Goal: Task Accomplishment & Management: Manage account settings

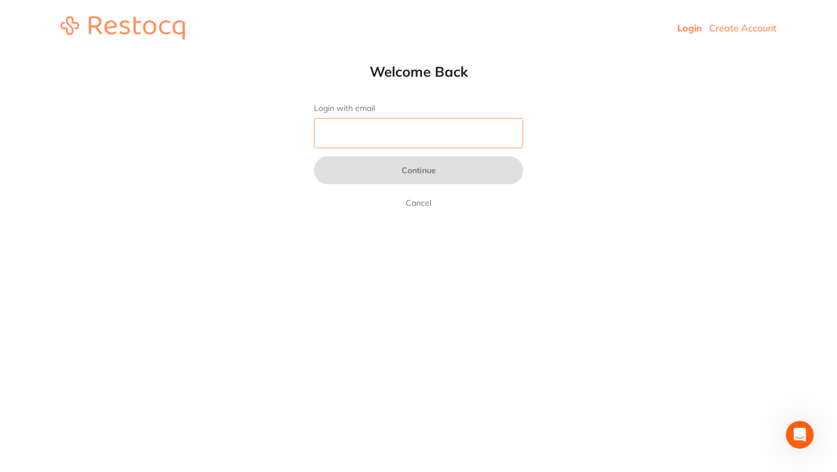
click at [359, 135] on input "Login with email" at bounding box center [418, 133] width 209 height 30
paste input "hmtordering@beyonddental.com.au"
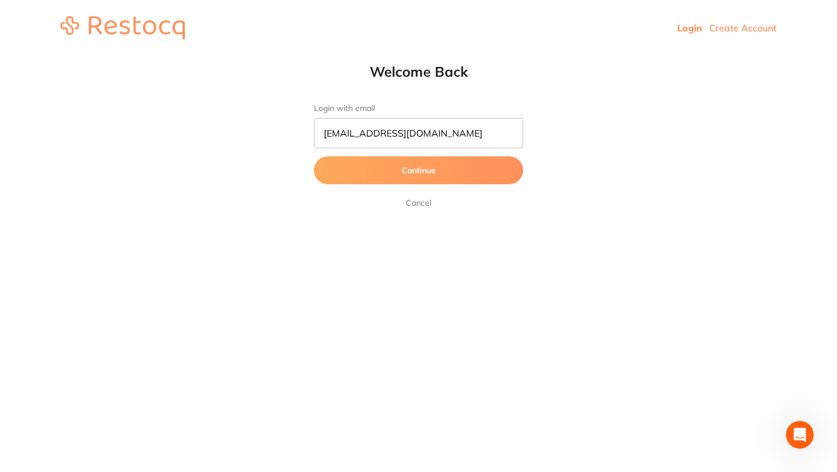
click at [429, 173] on button "Continue" at bounding box center [418, 170] width 209 height 28
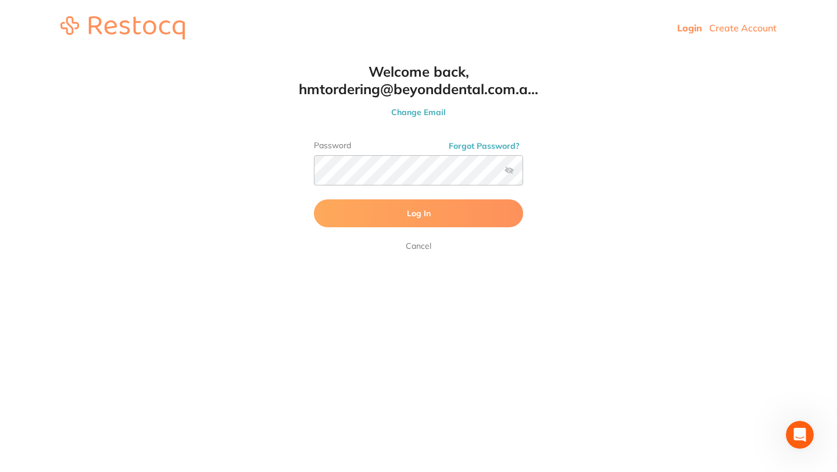
click at [366, 212] on button "Log In" at bounding box center [418, 213] width 209 height 28
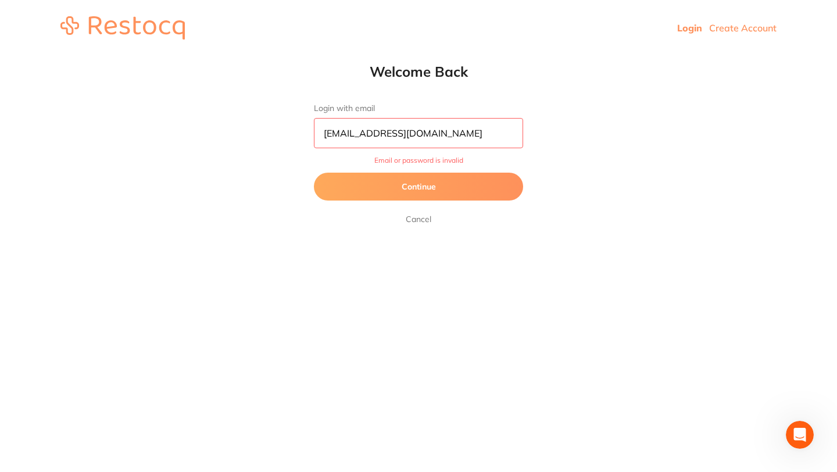
click at [447, 134] on input "hmtordering@beyonddental.com.au" at bounding box center [418, 133] width 209 height 30
click at [444, 133] on input "hmtordering@beyonddental.com.au" at bounding box center [418, 133] width 209 height 30
type input "[EMAIL_ADDRESS][DOMAIN_NAME]"
click at [467, 173] on button "Continue" at bounding box center [418, 187] width 209 height 28
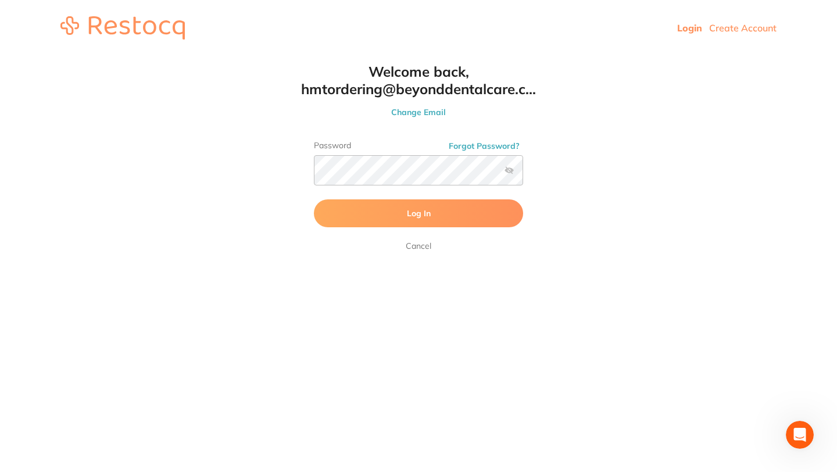
click at [453, 219] on button "Log In" at bounding box center [418, 213] width 209 height 28
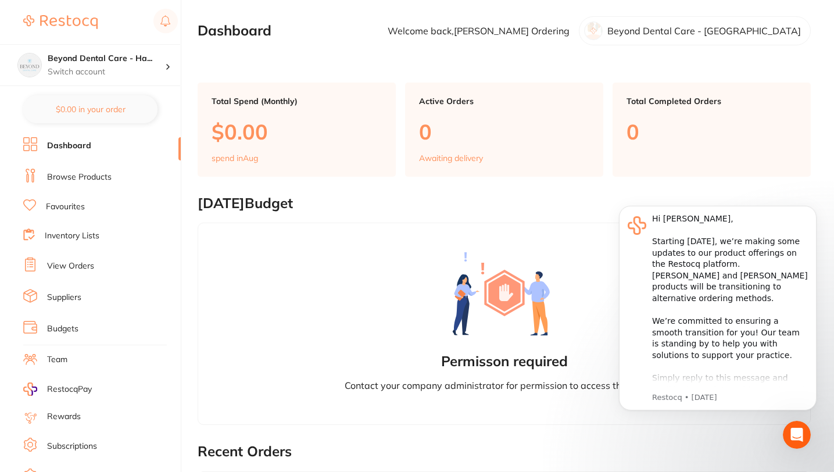
click at [72, 233] on link "Inventory Lists" at bounding box center [72, 236] width 55 height 12
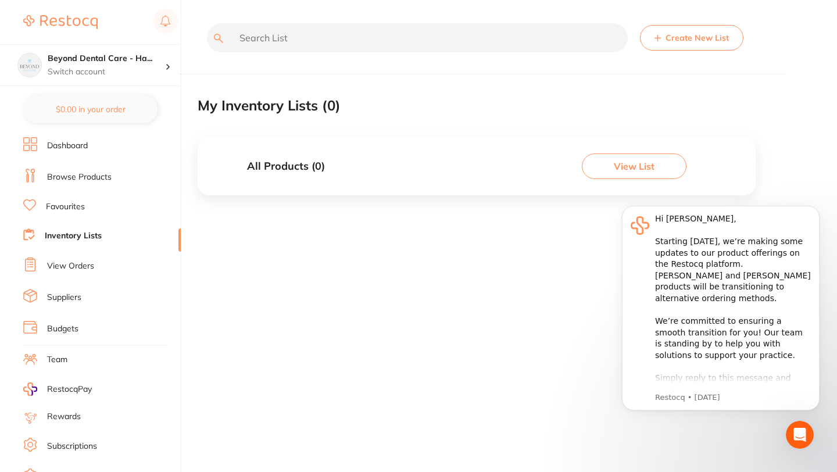
click at [601, 170] on button "View List" at bounding box center [634, 167] width 105 height 26
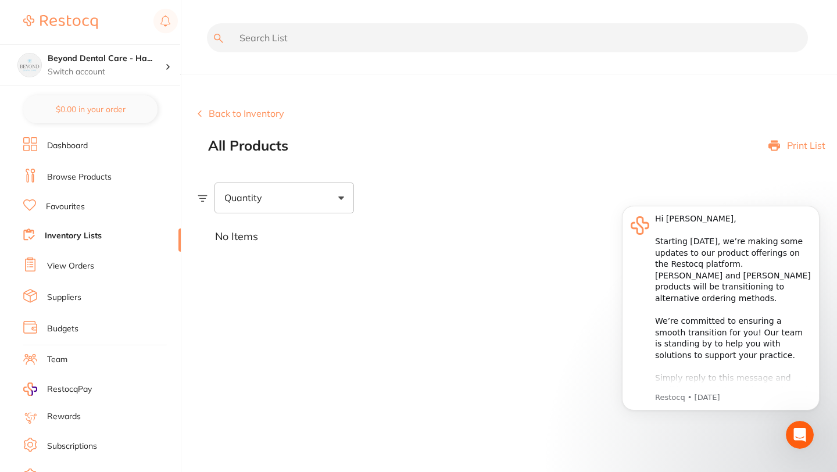
click at [91, 236] on link "Inventory Lists" at bounding box center [73, 236] width 57 height 12
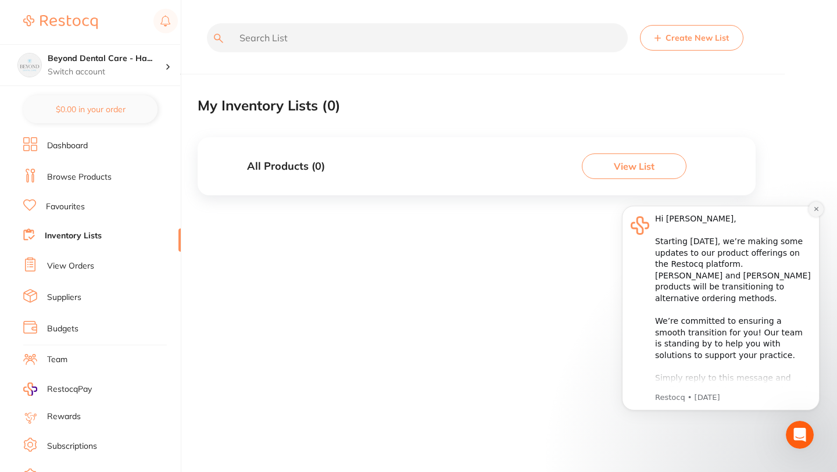
click at [814, 209] on icon "Dismiss notification" at bounding box center [817, 209] width 6 height 6
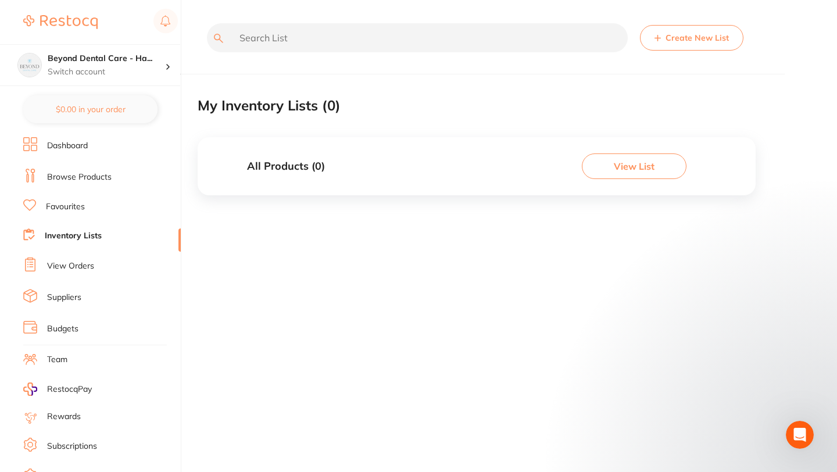
click at [60, 199] on li "Favourites" at bounding box center [102, 206] width 158 height 15
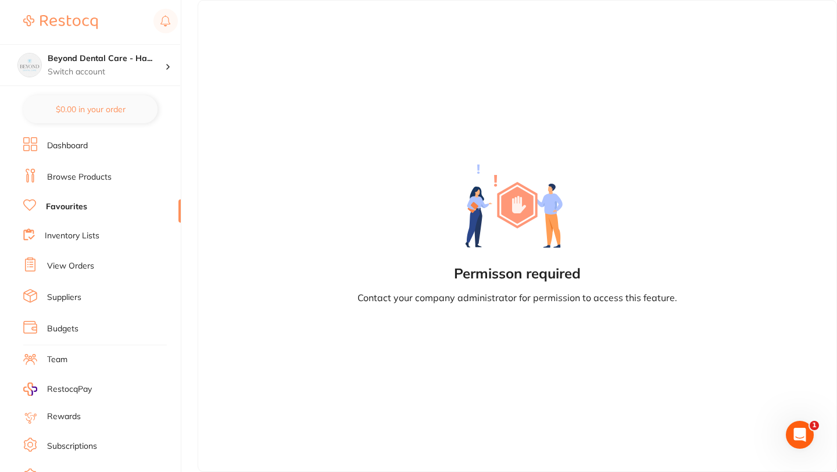
click at [58, 239] on link "Inventory Lists" at bounding box center [72, 236] width 55 height 12
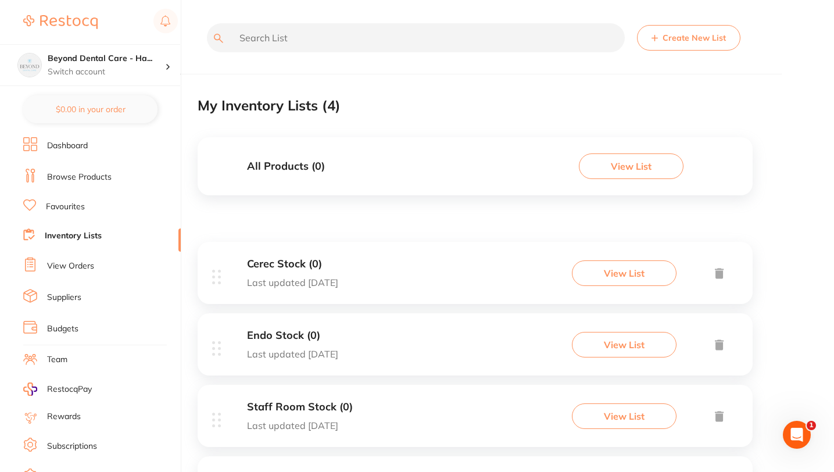
click at [62, 262] on link "View Orders" at bounding box center [70, 267] width 47 height 12
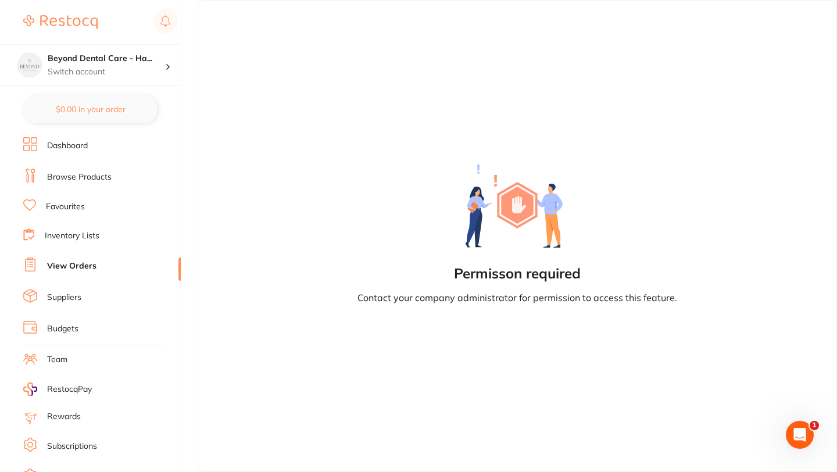
click at [62, 297] on link "Suppliers" at bounding box center [64, 298] width 34 height 12
click at [72, 146] on link "Dashboard" at bounding box center [67, 146] width 41 height 12
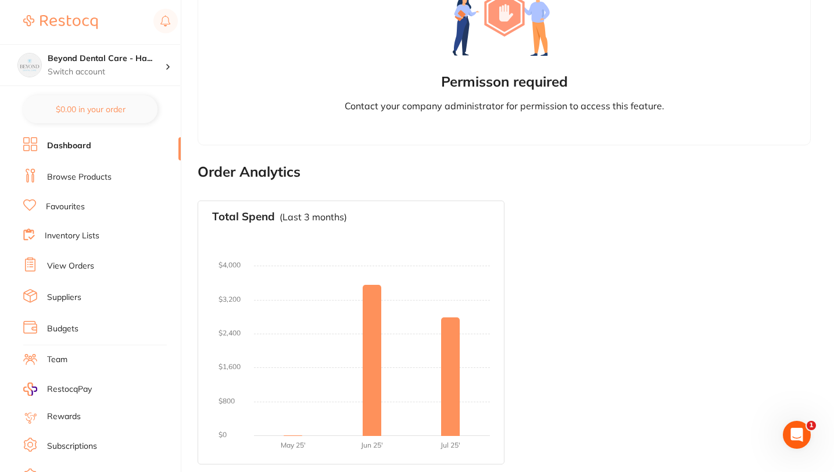
scroll to position [530, 0]
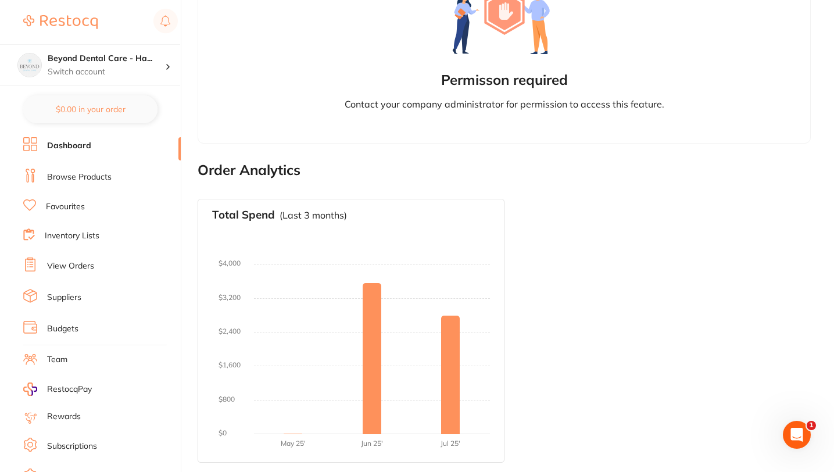
click at [117, 179] on li "Browse Products" at bounding box center [102, 177] width 158 height 17
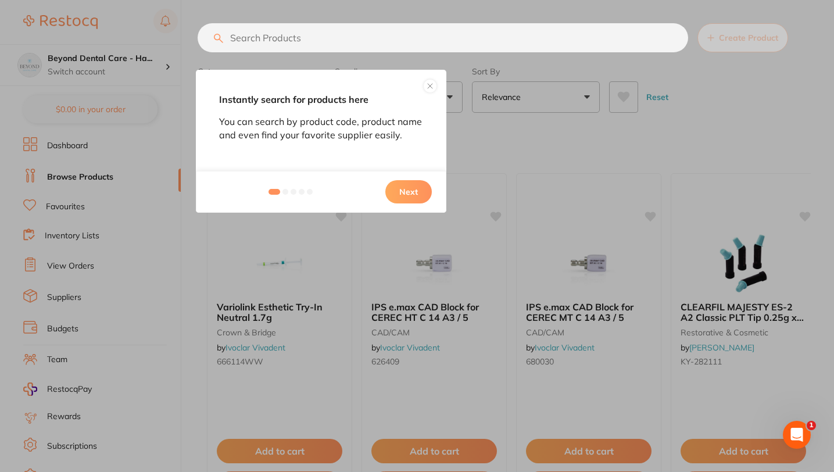
click at [395, 195] on button "Next" at bounding box center [409, 191] width 47 height 23
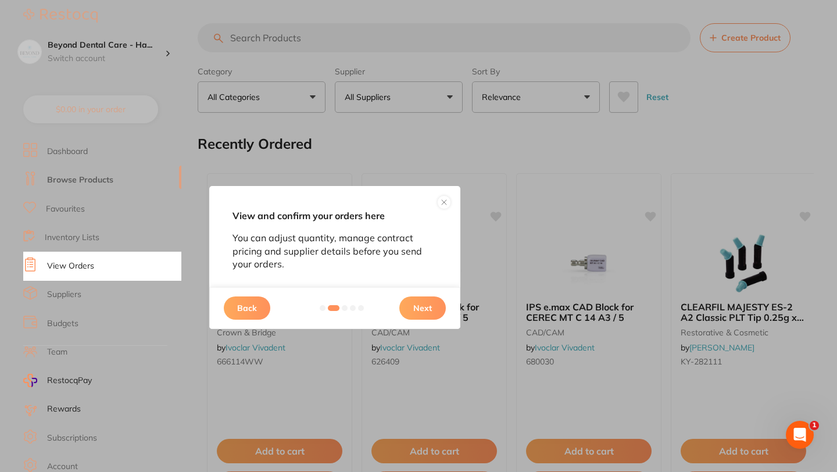
click at [425, 303] on button "Next" at bounding box center [423, 308] width 47 height 23
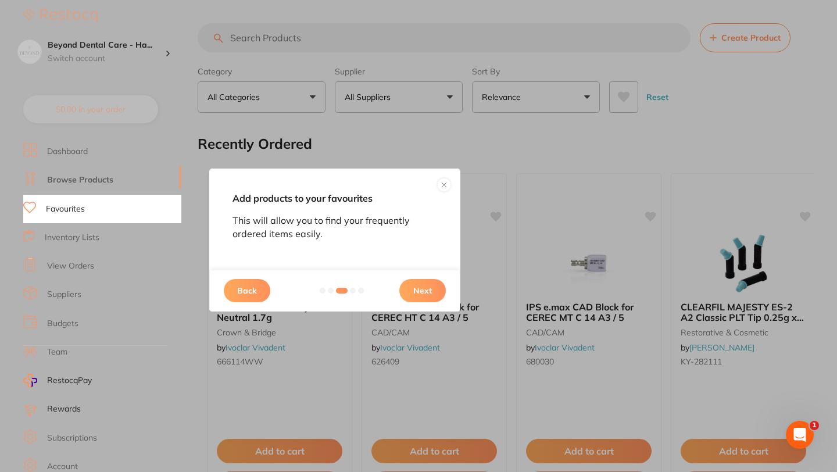
click at [419, 294] on button "Next" at bounding box center [423, 290] width 47 height 23
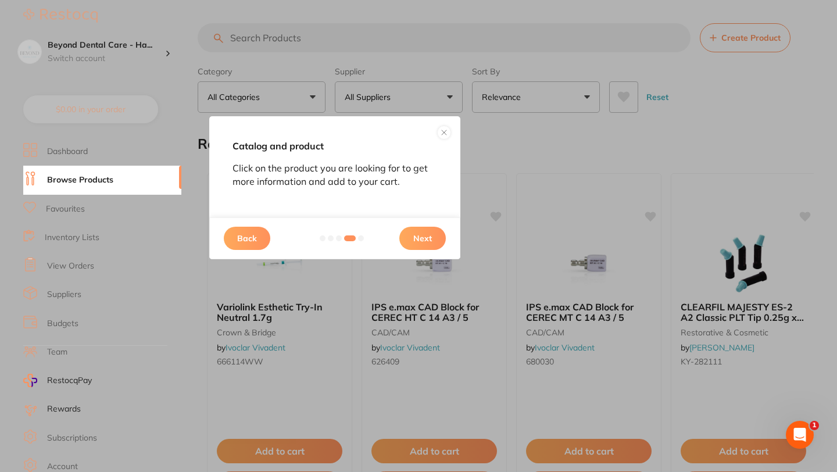
click at [446, 130] on button at bounding box center [444, 133] width 14 height 14
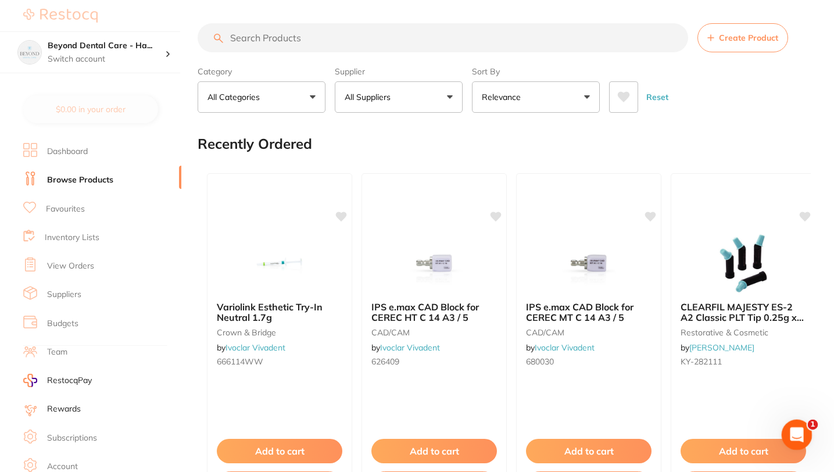
click at [804, 427] on div "Open Intercom Messenger" at bounding box center [795, 433] width 38 height 38
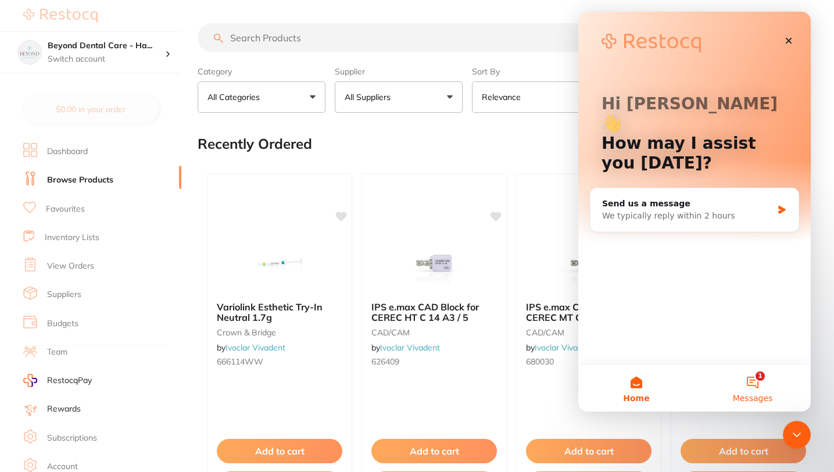
click at [755, 387] on button "1 Messages" at bounding box center [753, 388] width 116 height 47
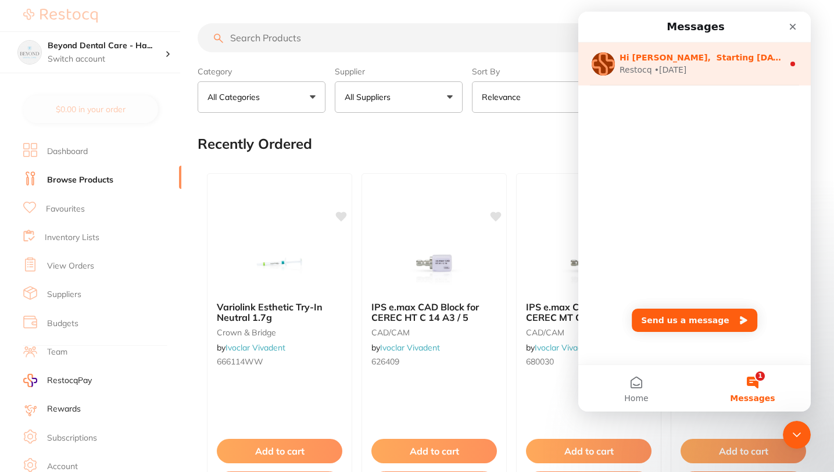
click at [753, 70] on div "Restocq • 2d ago" at bounding box center [702, 70] width 164 height 12
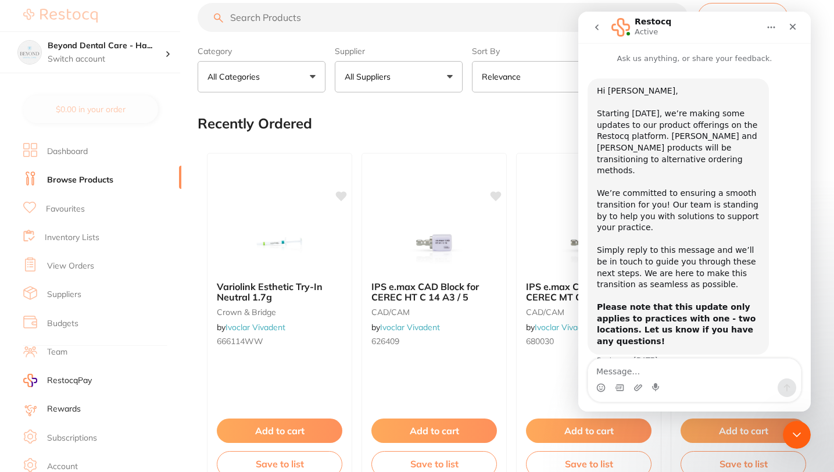
scroll to position [22, 0]
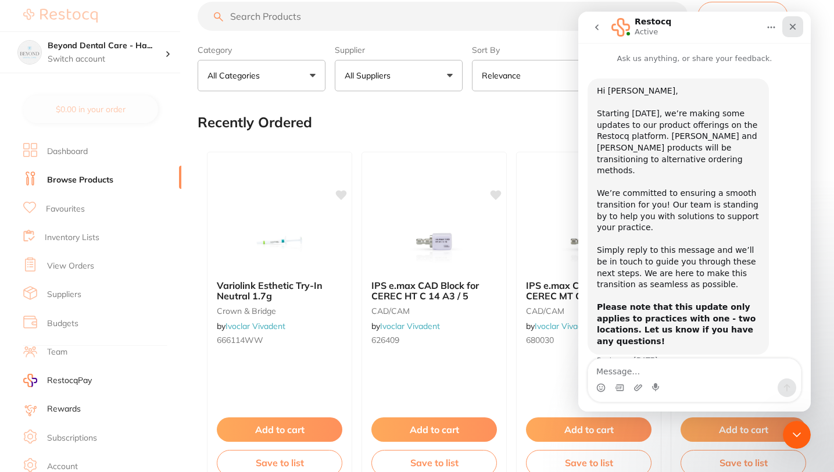
click at [791, 27] on icon "Close" at bounding box center [793, 26] width 9 height 9
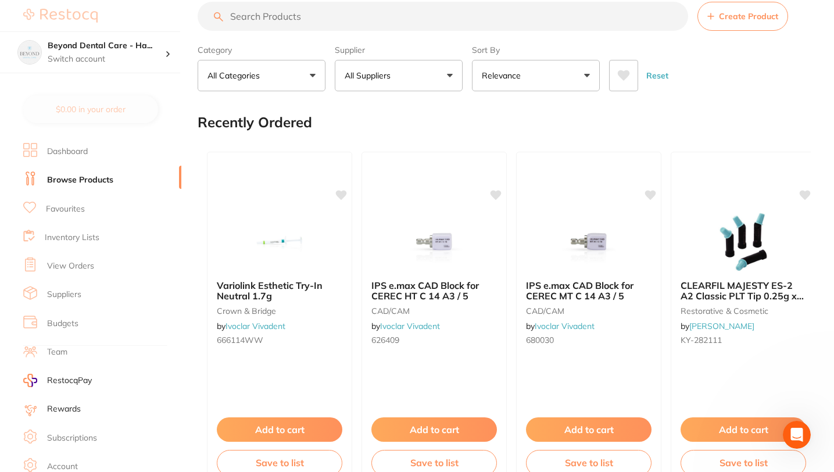
scroll to position [0, 0]
click at [68, 245] on div "$0.00 Beyond Dental Care - Ha... Switch account Beyond Dental Care - Hamilton $…" at bounding box center [417, 214] width 834 height 472
click at [69, 237] on div "$0.00 Beyond Dental Care - Ha... Switch account Beyond Dental Care - Hamilton $…" at bounding box center [417, 214] width 834 height 472
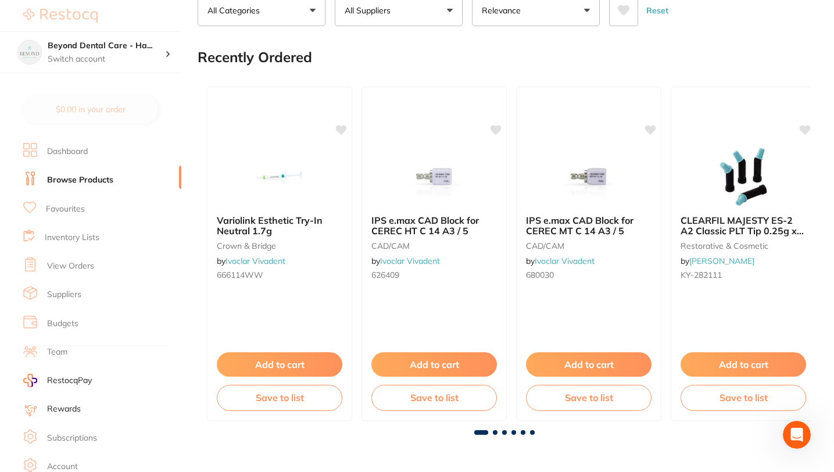
scroll to position [86, 0]
click at [82, 220] on div "$0.00 Beyond Dental Care - Ha... Switch account Beyond Dental Care - Hamilton $…" at bounding box center [417, 150] width 834 height 472
click at [82, 204] on div "$0.00 Beyond Dental Care - Ha... Switch account Beyond Dental Care - Hamilton $…" at bounding box center [417, 150] width 834 height 472
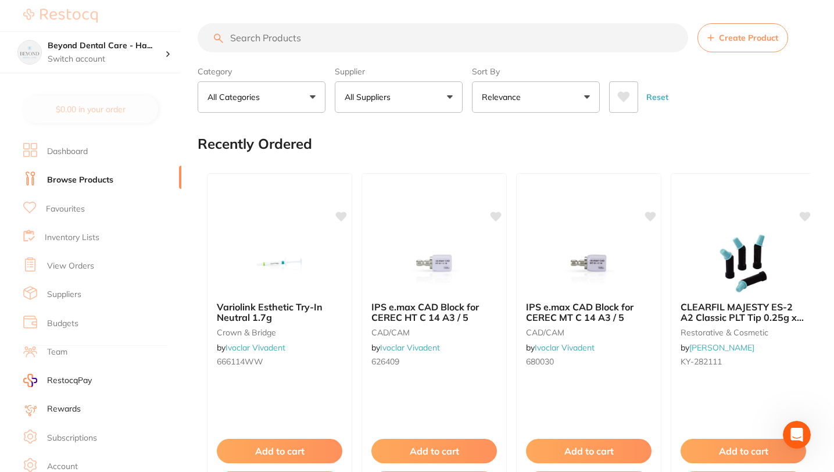
click at [74, 154] on div "$0.00 Beyond Dental Care - Ha... Switch account Beyond Dental Care - Hamilton $…" at bounding box center [417, 236] width 834 height 472
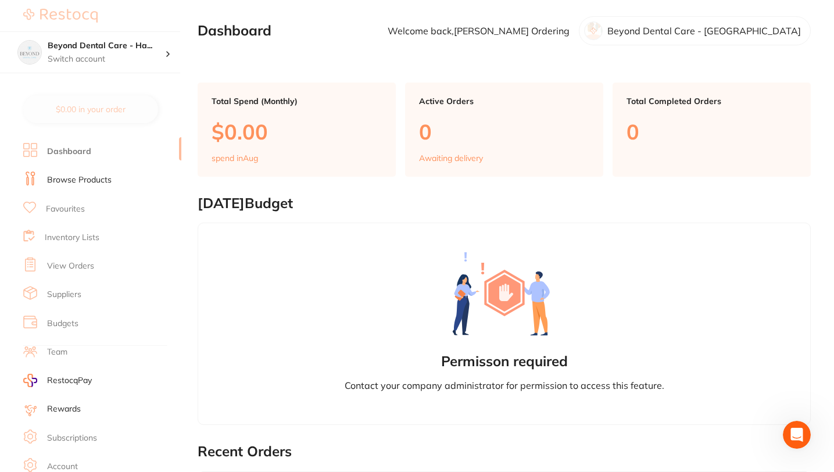
scroll to position [530, 0]
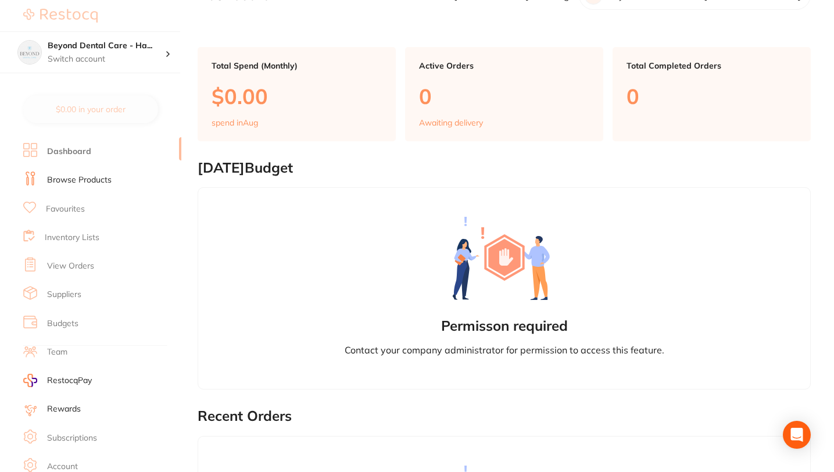
scroll to position [0, 0]
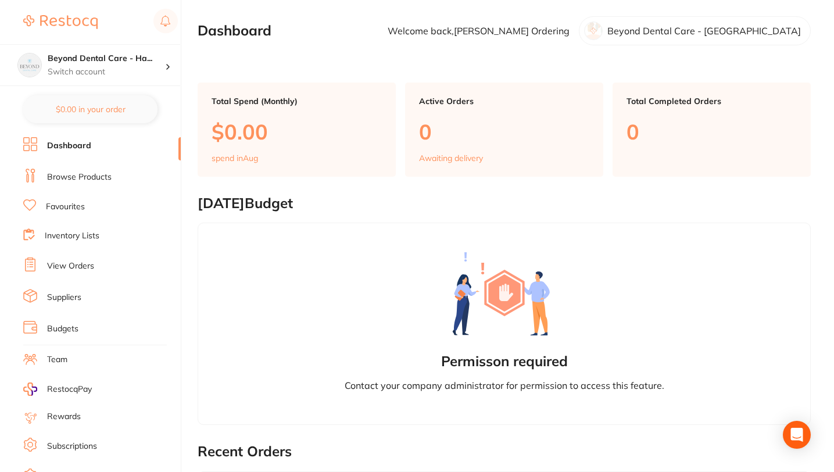
click at [71, 236] on link "Inventory Lists" at bounding box center [72, 236] width 55 height 12
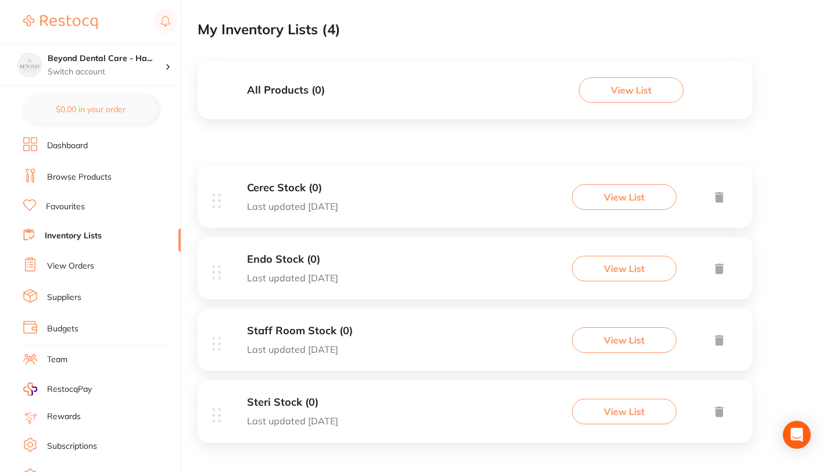
scroll to position [79, 0]
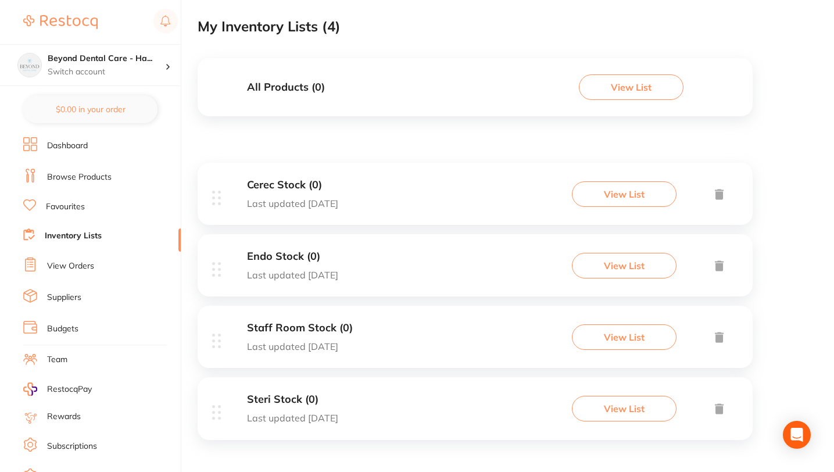
click at [95, 234] on link "Inventory Lists" at bounding box center [73, 236] width 57 height 12
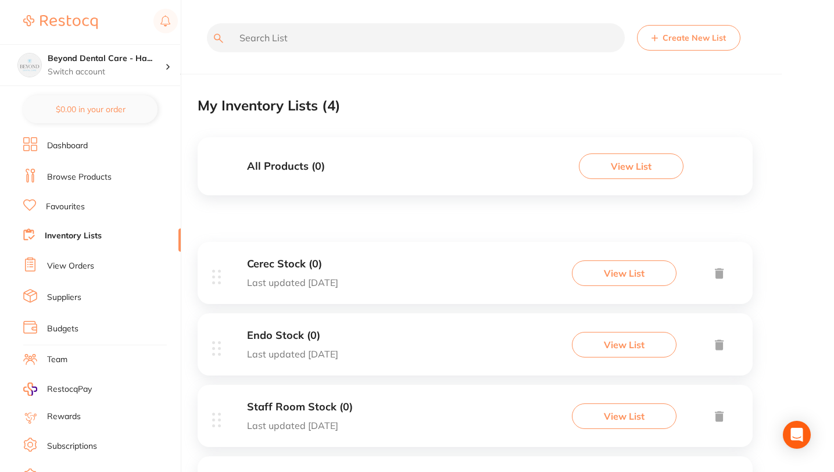
click at [106, 172] on link "Browse Products" at bounding box center [79, 178] width 65 height 12
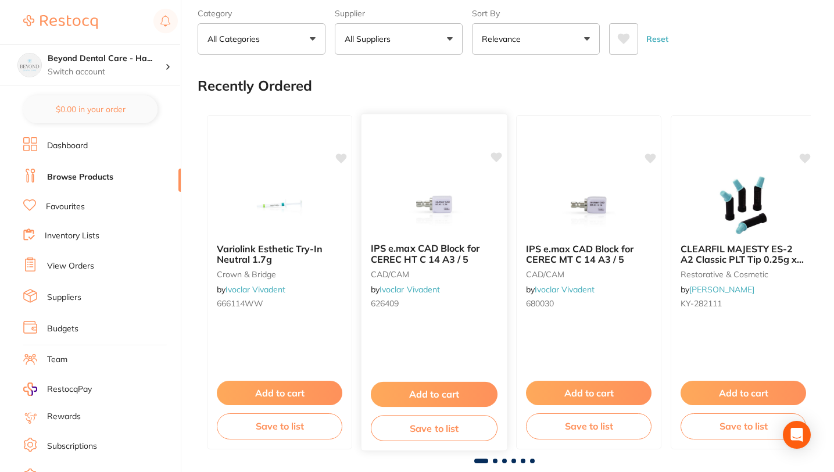
click at [432, 433] on button "Save to list" at bounding box center [434, 428] width 127 height 26
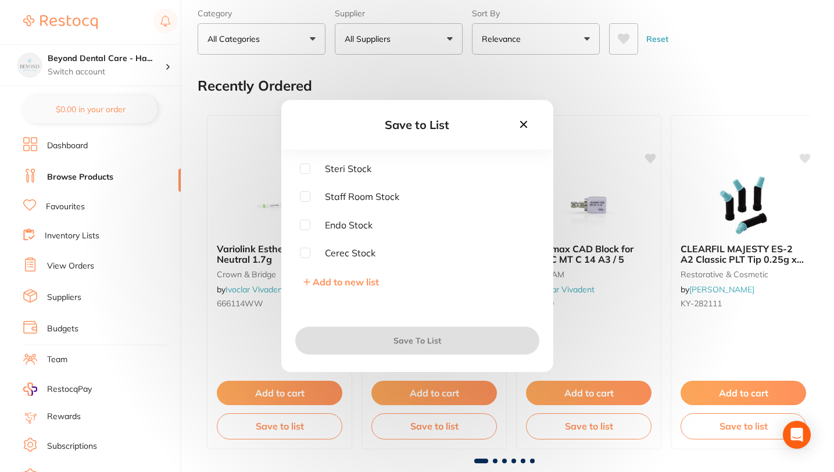
click at [304, 252] on input "checkbox" at bounding box center [305, 253] width 10 height 10
checkbox input "true"
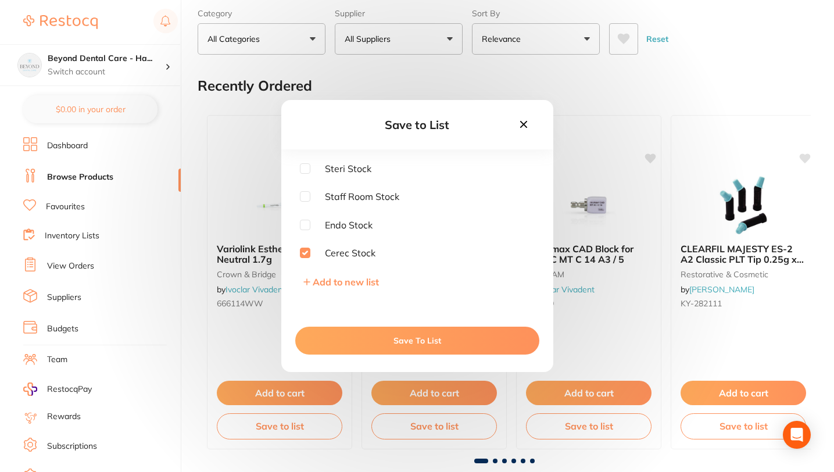
click at [411, 340] on button "Save To List" at bounding box center [417, 341] width 244 height 28
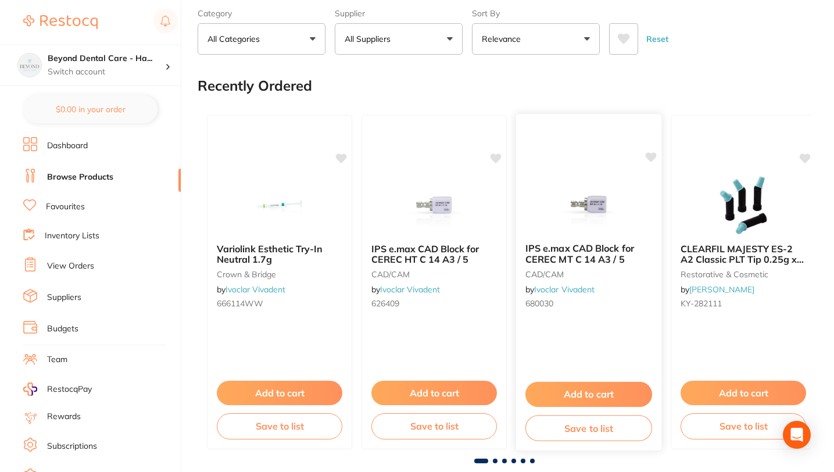
click at [580, 429] on button "Save to list" at bounding box center [589, 428] width 127 height 26
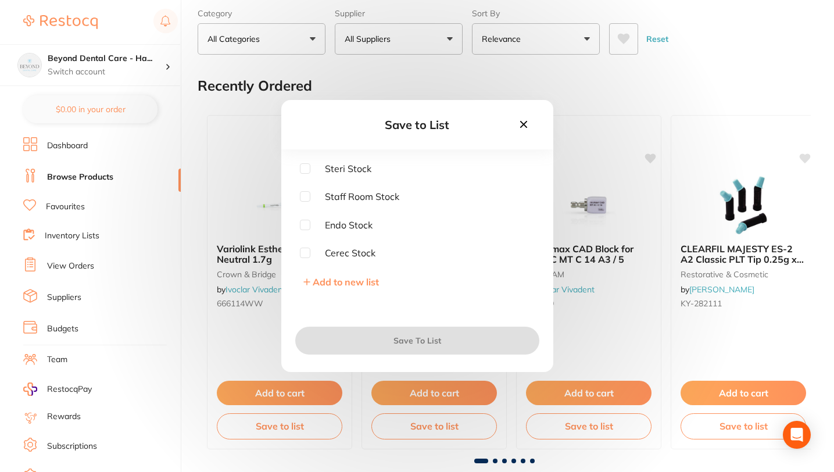
click at [304, 249] on input "checkbox" at bounding box center [305, 253] width 10 height 10
checkbox input "true"
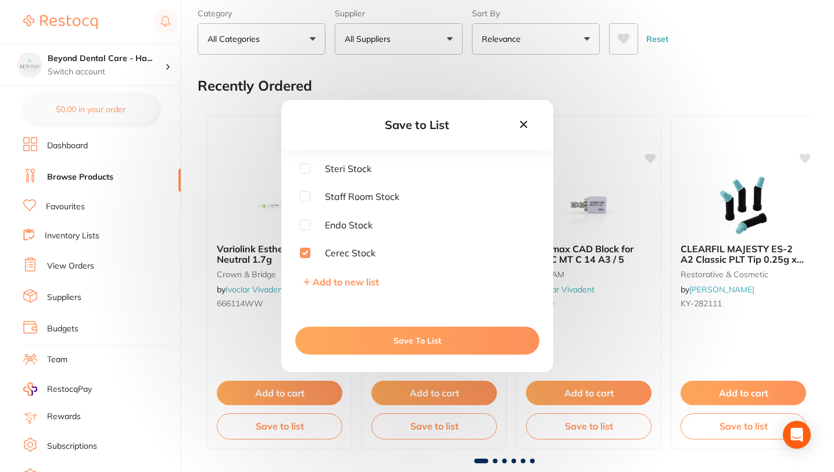
click at [409, 341] on button "Save To List" at bounding box center [417, 341] width 244 height 28
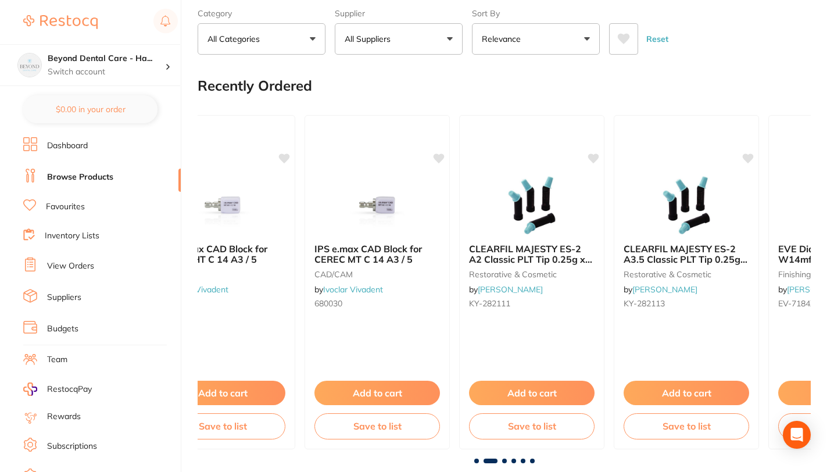
scroll to position [0, 267]
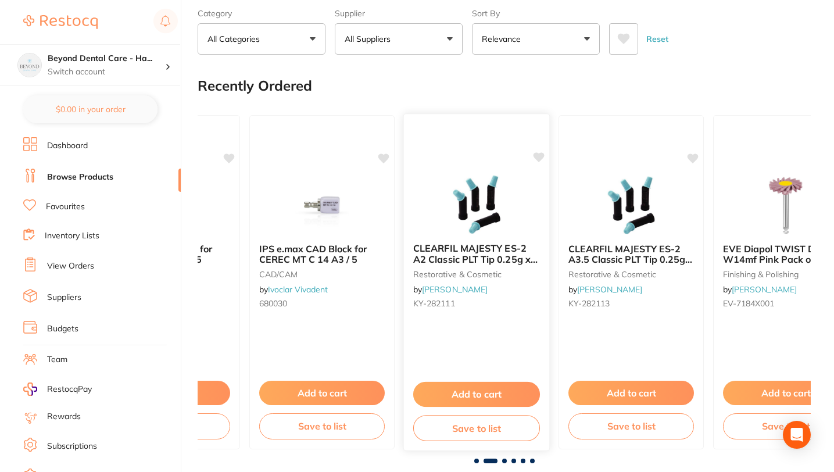
click at [473, 424] on button "Save to list" at bounding box center [476, 428] width 127 height 26
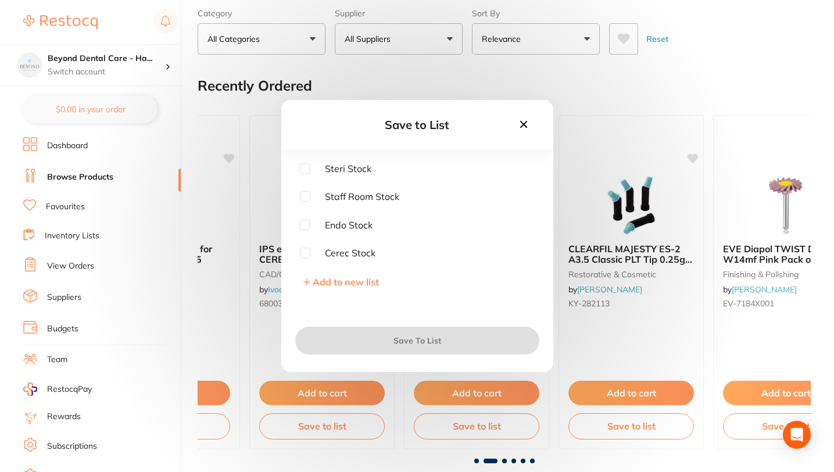
click at [301, 254] on input "checkbox" at bounding box center [305, 253] width 10 height 10
checkbox input "true"
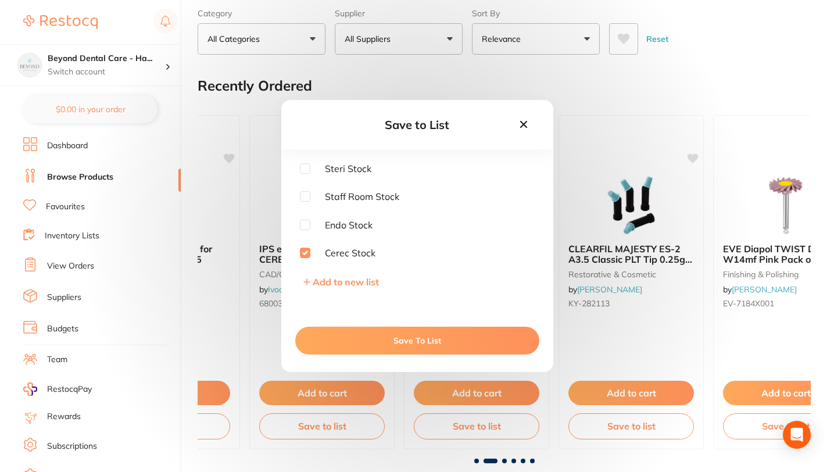
scroll to position [2, 0]
click at [519, 113] on div "Save to List" at bounding box center [417, 124] width 272 height 49
click at [526, 123] on icon at bounding box center [523, 124] width 7 height 7
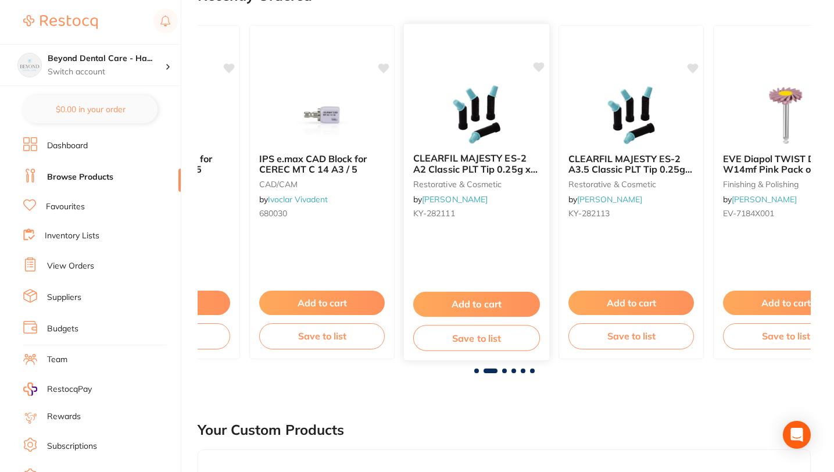
scroll to position [150, 0]
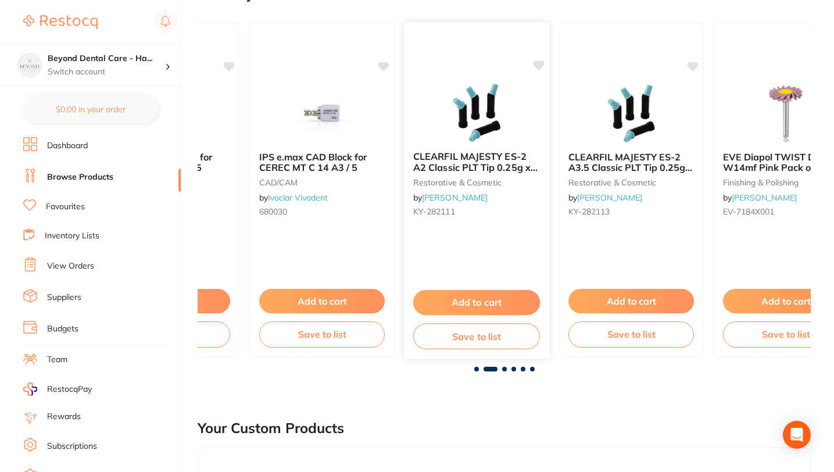
click at [466, 340] on button "Save to list" at bounding box center [476, 336] width 127 height 26
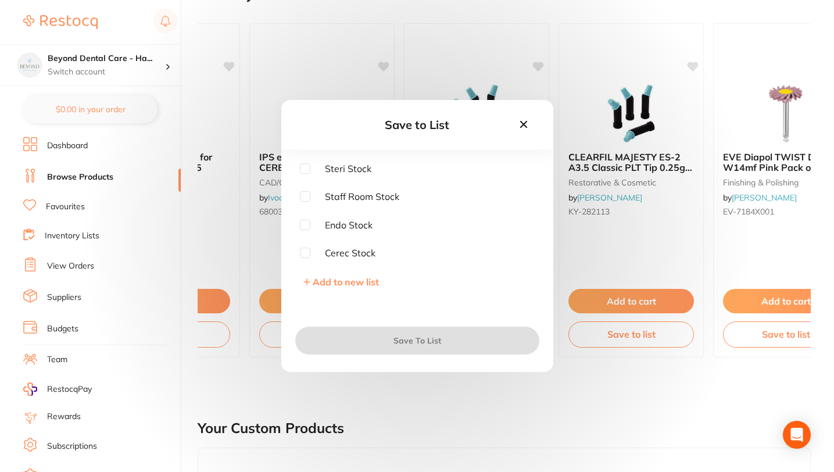
click at [303, 170] on input "checkbox" at bounding box center [305, 168] width 10 height 10
checkbox input "true"
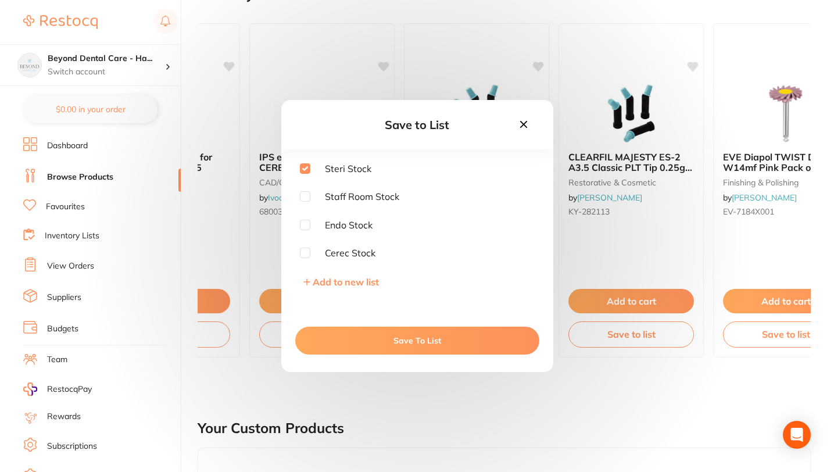
click at [367, 343] on button "Save To List" at bounding box center [417, 341] width 244 height 28
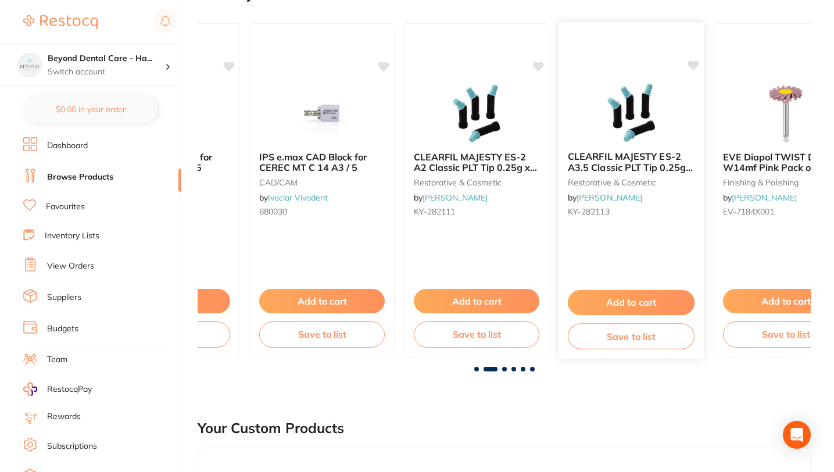
click at [615, 339] on button "Save to list" at bounding box center [631, 336] width 127 height 26
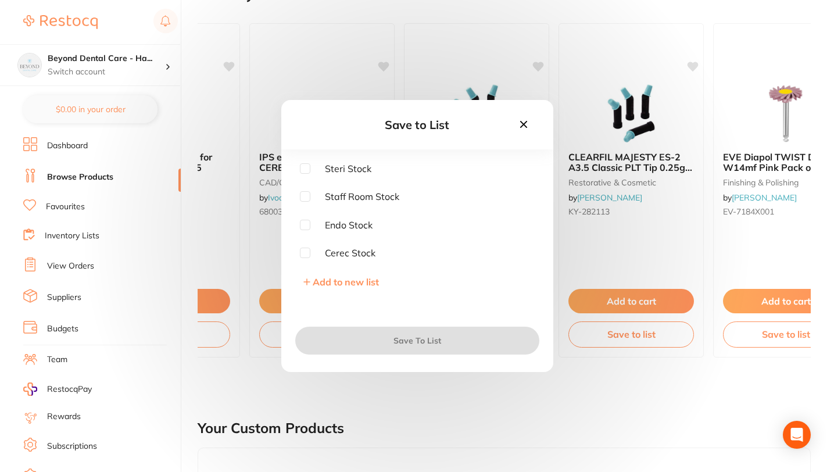
click at [300, 166] on input "checkbox" at bounding box center [305, 168] width 10 height 10
checkbox input "true"
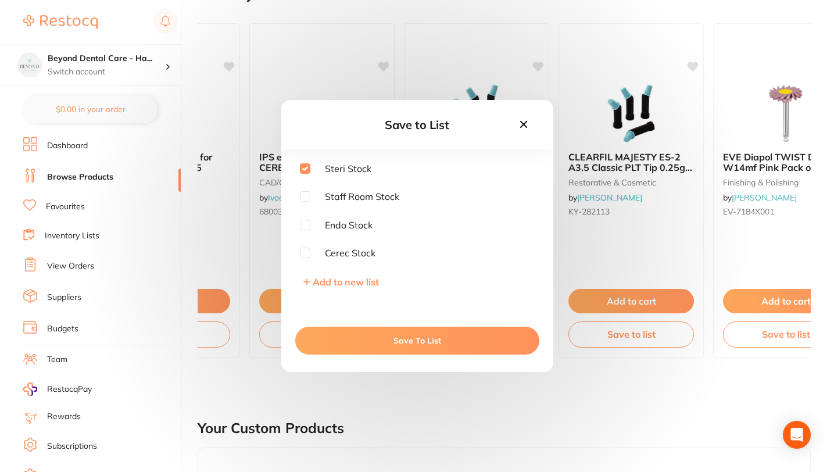
click at [395, 345] on button "Save To List" at bounding box center [417, 341] width 244 height 28
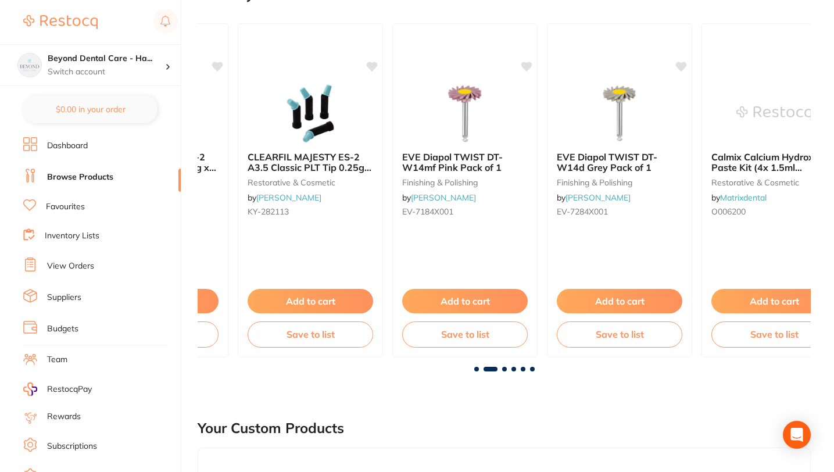
scroll to position [0, 593]
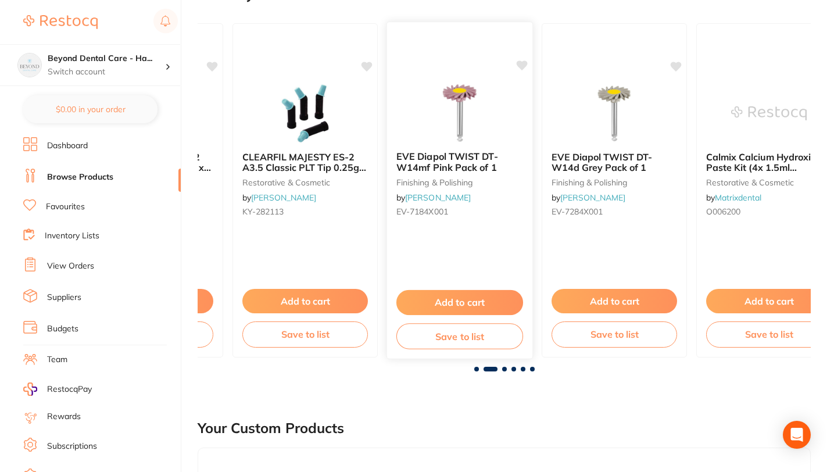
click at [454, 334] on button "Save to list" at bounding box center [460, 336] width 127 height 26
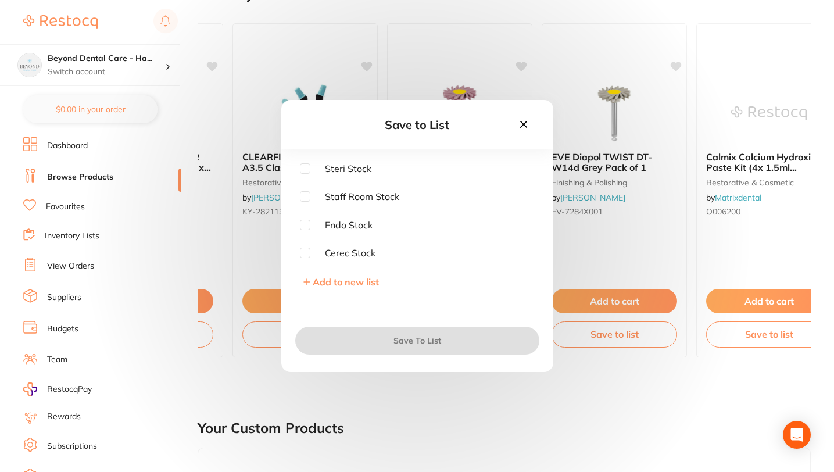
click at [299, 165] on div "Steri Stock Staff Room Stock Endo Stock Cerec Stock Add to new list" at bounding box center [417, 238] width 272 height 151
click at [307, 169] on input "checkbox" at bounding box center [305, 168] width 10 height 10
checkbox input "true"
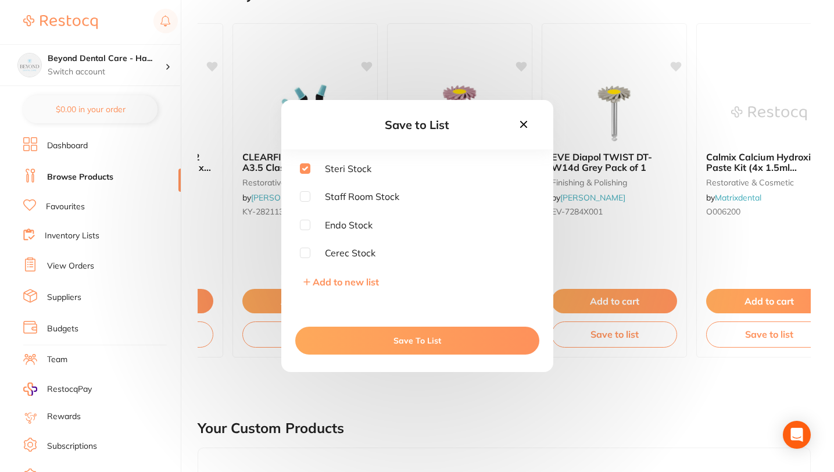
click at [386, 336] on button "Save To List" at bounding box center [417, 341] width 244 height 28
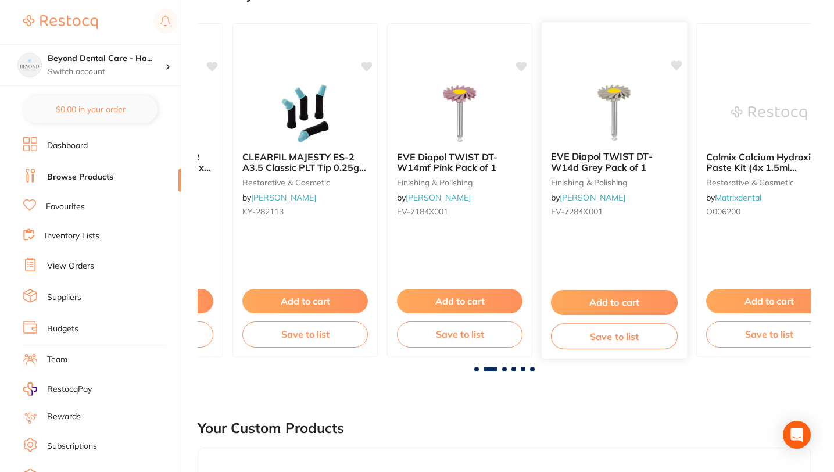
click at [623, 340] on button "Save to list" at bounding box center [614, 336] width 127 height 26
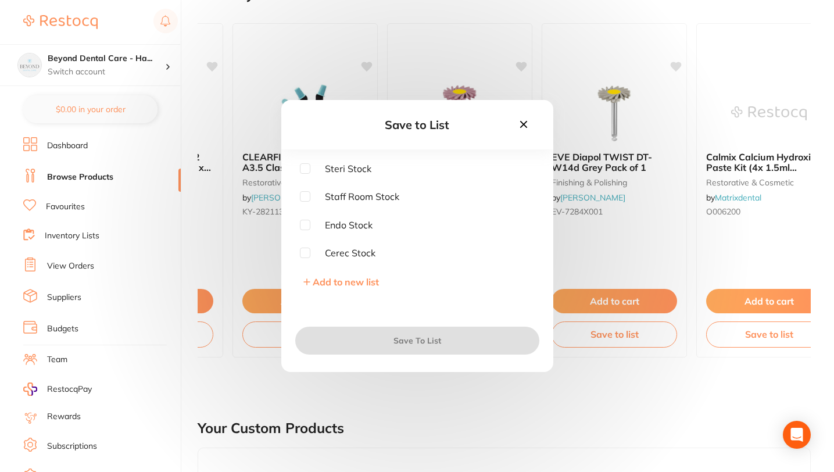
click at [303, 169] on input "checkbox" at bounding box center [305, 168] width 10 height 10
checkbox input "true"
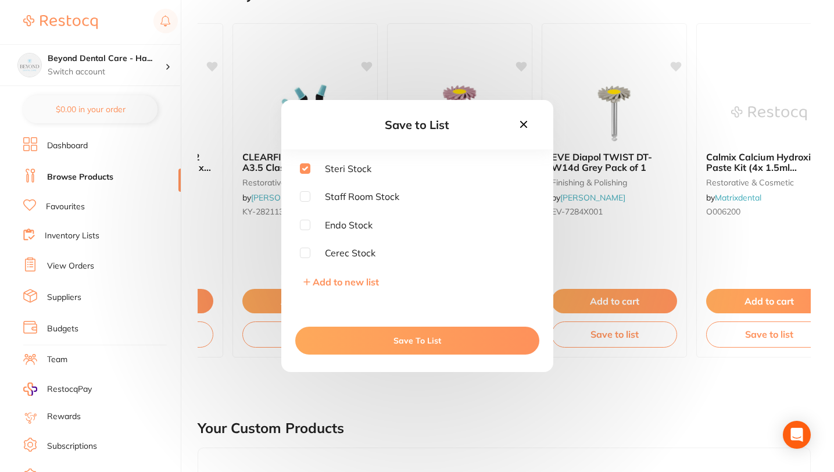
click at [453, 343] on button "Save To List" at bounding box center [417, 341] width 244 height 28
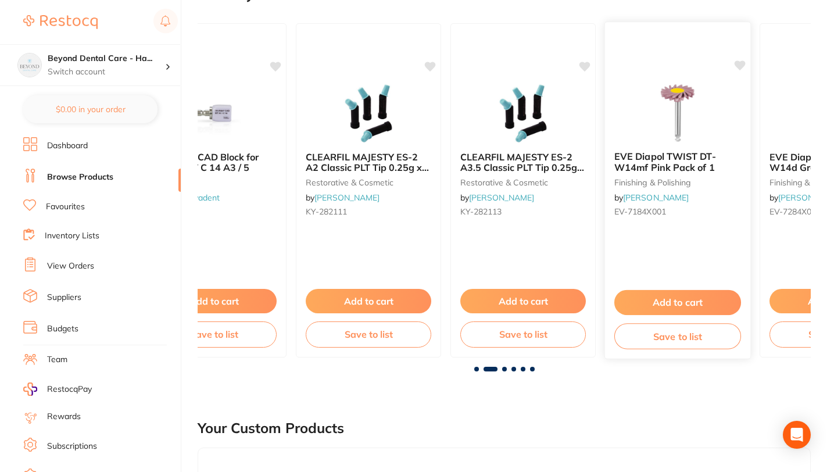
scroll to position [0, 0]
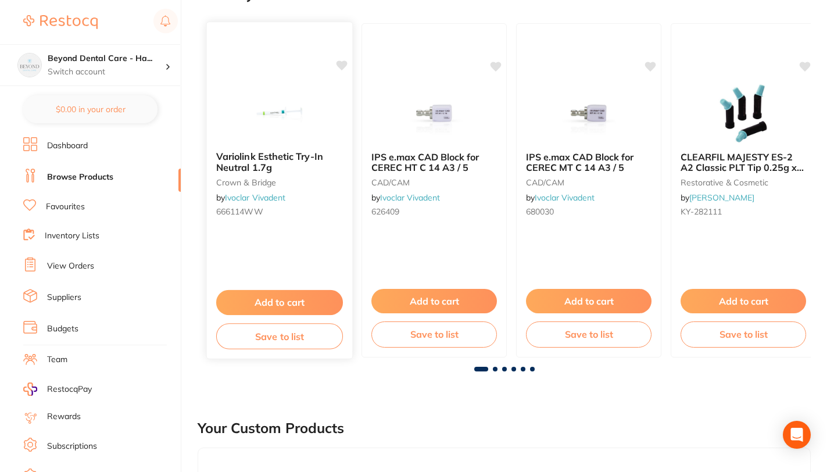
click at [275, 340] on button "Save to list" at bounding box center [279, 336] width 127 height 26
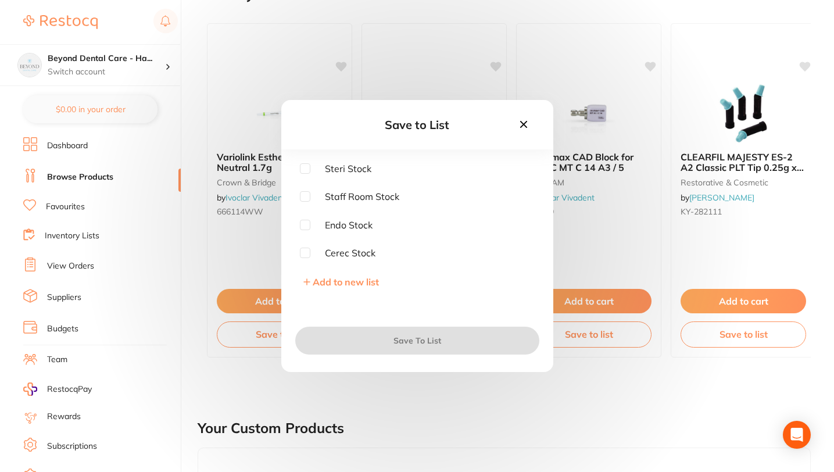
click at [304, 252] on input "checkbox" at bounding box center [305, 253] width 10 height 10
checkbox input "true"
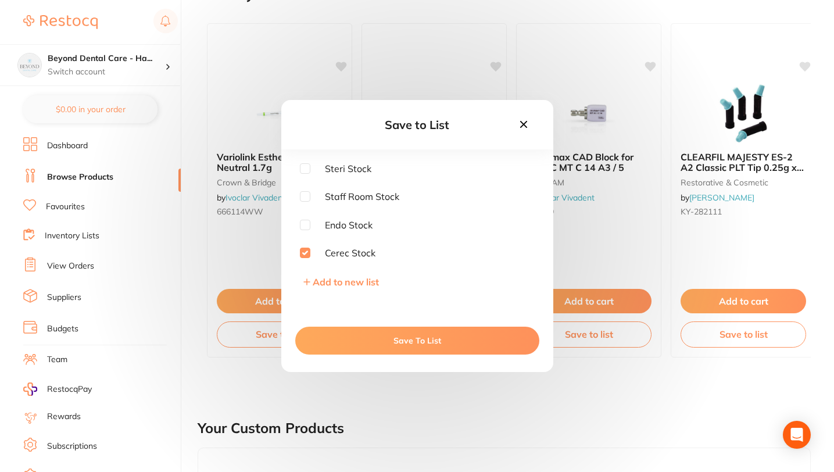
click at [361, 343] on button "Save To List" at bounding box center [417, 341] width 244 height 28
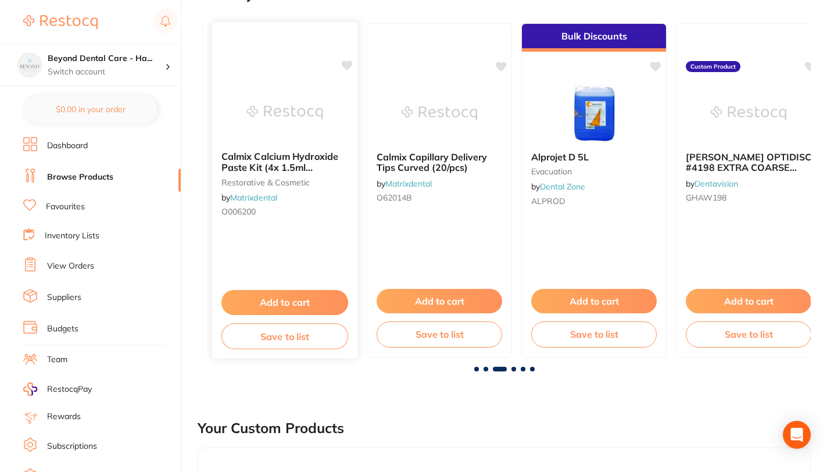
scroll to position [0, 1078]
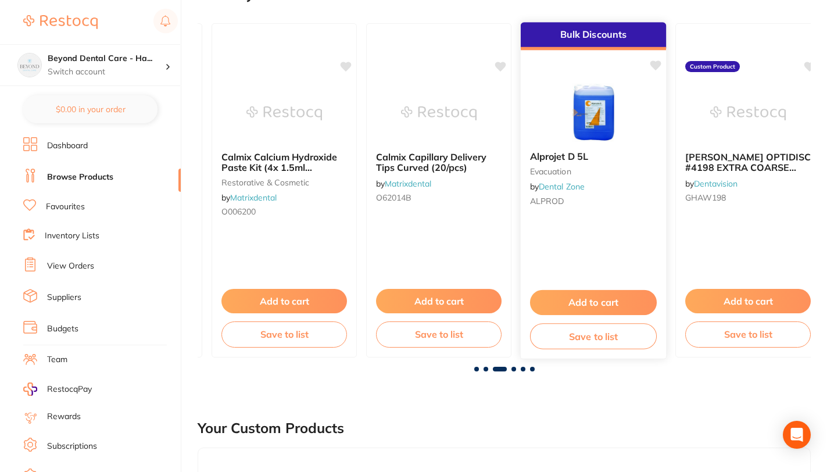
click at [582, 336] on button "Save to list" at bounding box center [593, 336] width 127 height 26
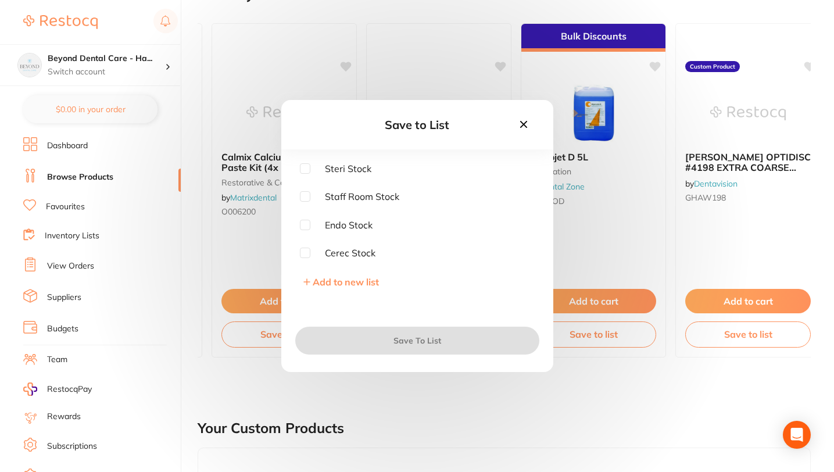
click at [305, 166] on input "checkbox" at bounding box center [305, 168] width 10 height 10
checkbox input "true"
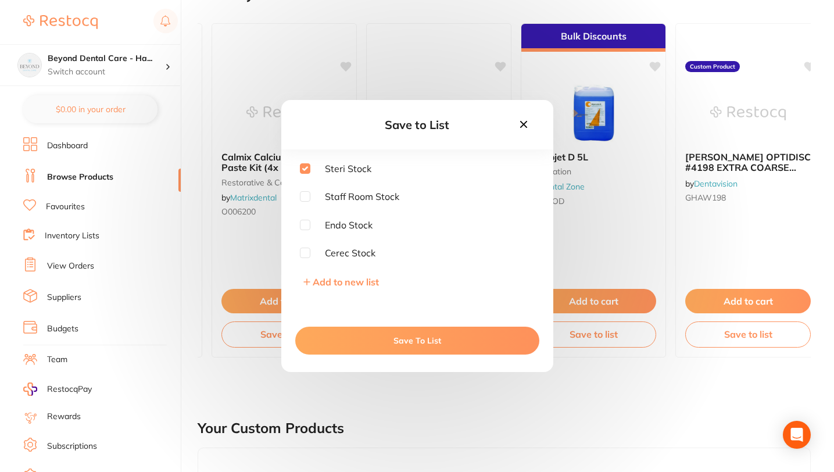
click at [384, 340] on button "Save To List" at bounding box center [417, 341] width 244 height 28
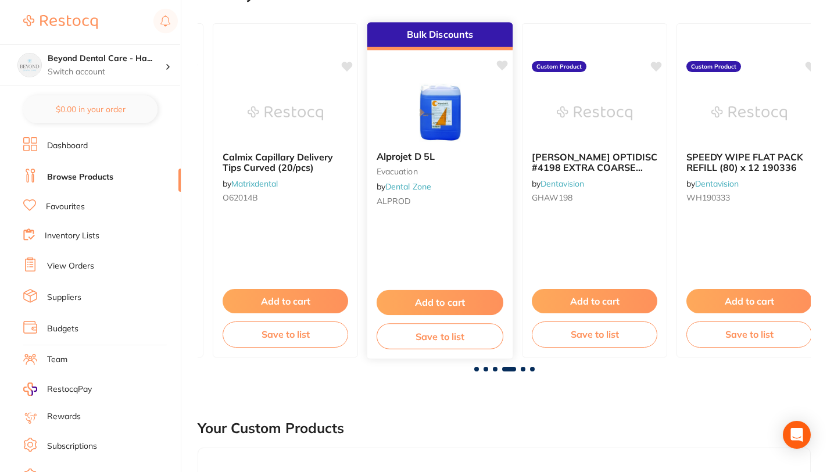
scroll to position [0, 1233]
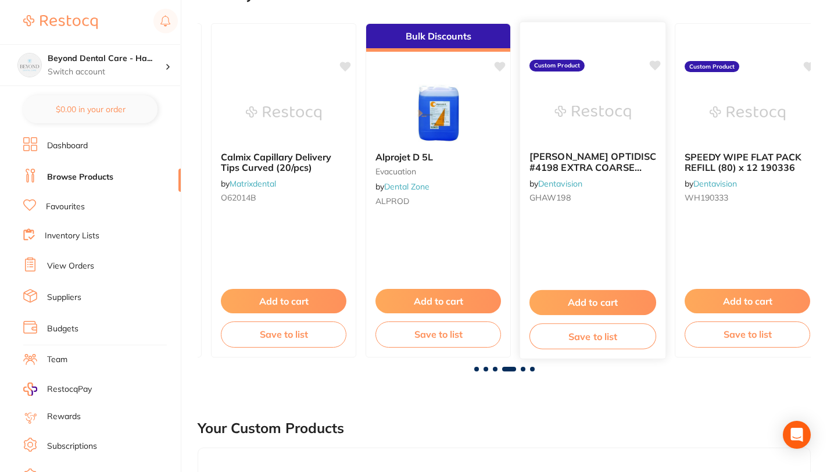
click at [577, 339] on button "Save to list" at bounding box center [593, 336] width 127 height 26
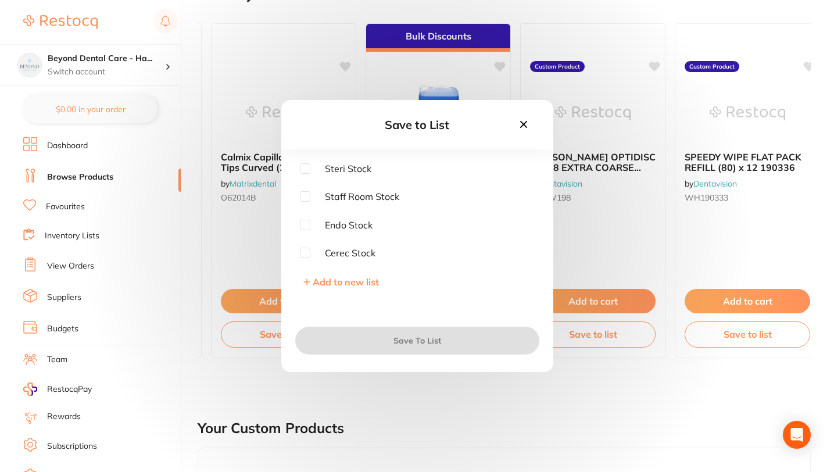
click at [301, 166] on input "checkbox" at bounding box center [305, 168] width 10 height 10
checkbox input "true"
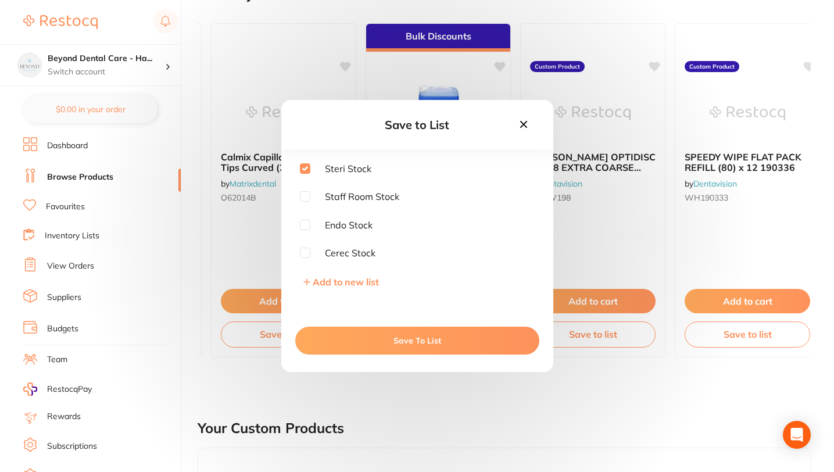
click at [406, 337] on button "Save To List" at bounding box center [417, 341] width 244 height 28
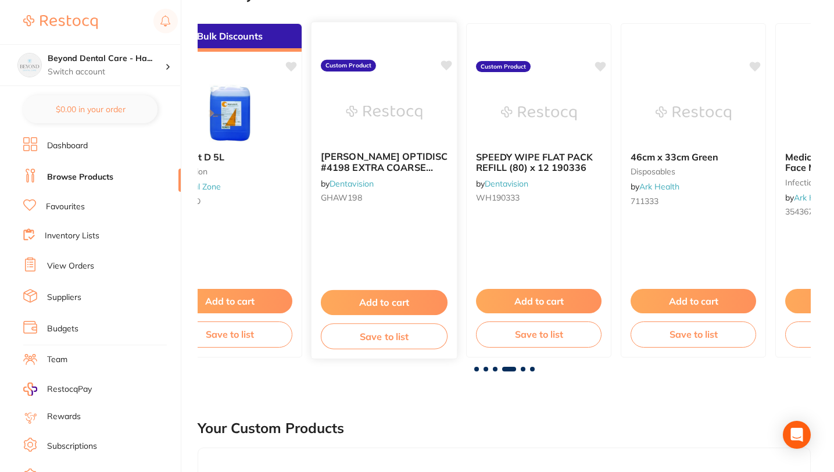
scroll to position [0, 1454]
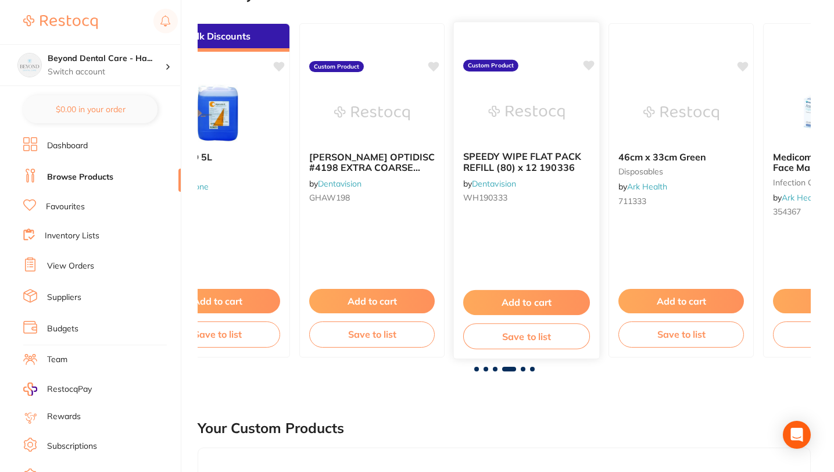
click at [507, 338] on button "Save to list" at bounding box center [526, 336] width 127 height 26
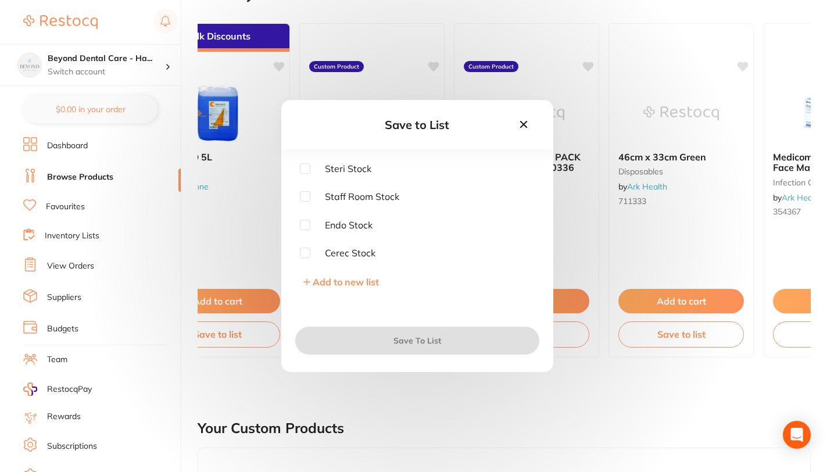
click at [350, 172] on span "Steri Stock" at bounding box center [341, 168] width 61 height 10
click at [305, 166] on input "checkbox" at bounding box center [305, 168] width 10 height 10
checkbox input "true"
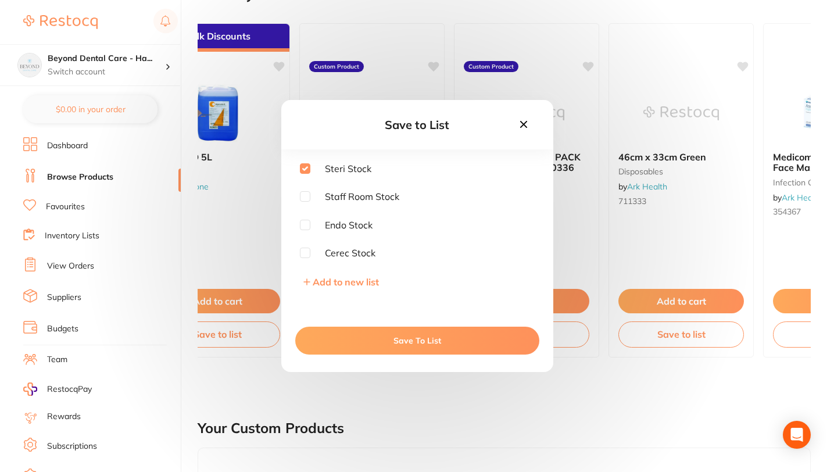
click at [398, 333] on button "Save To List" at bounding box center [417, 341] width 244 height 28
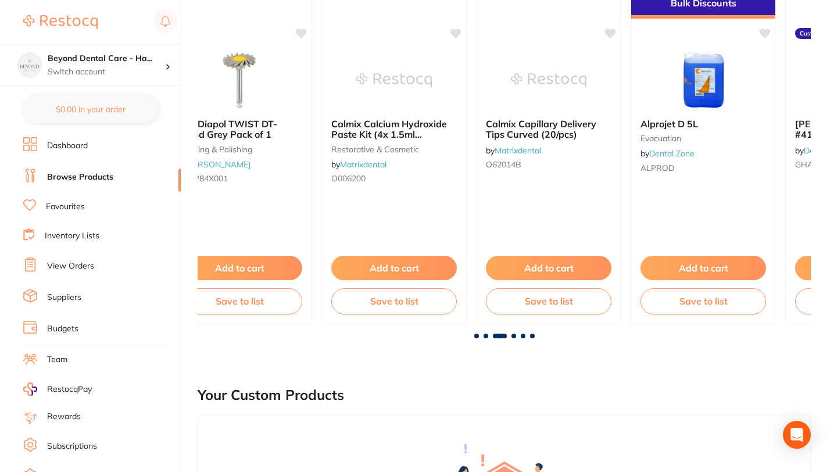
scroll to position [0, 971]
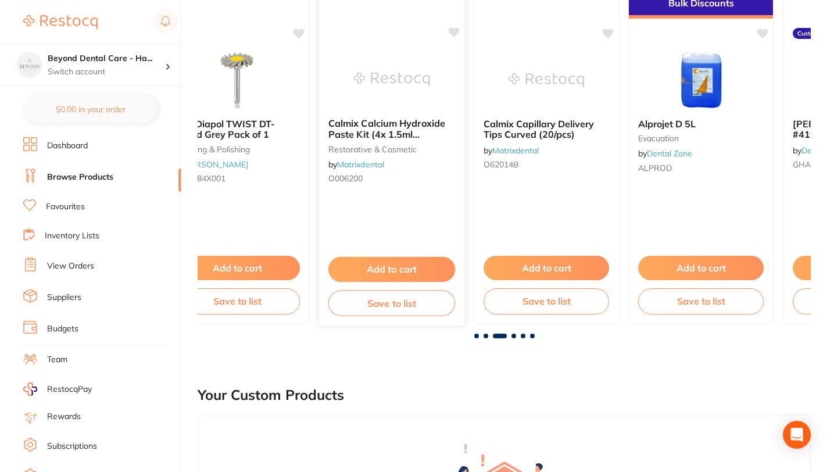
click at [399, 304] on button "Save to list" at bounding box center [392, 303] width 127 height 26
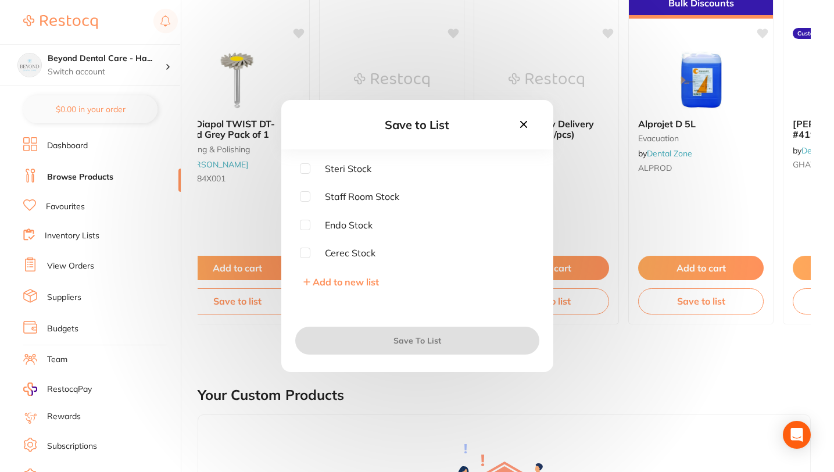
click at [347, 167] on span "Steri Stock" at bounding box center [341, 168] width 61 height 10
click at [306, 169] on input "checkbox" at bounding box center [305, 168] width 10 height 10
checkbox input "true"
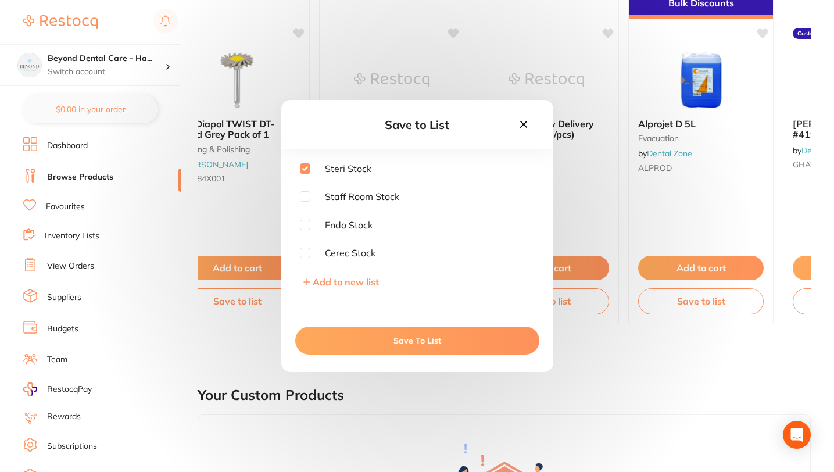
click at [416, 343] on button "Save To List" at bounding box center [417, 341] width 244 height 28
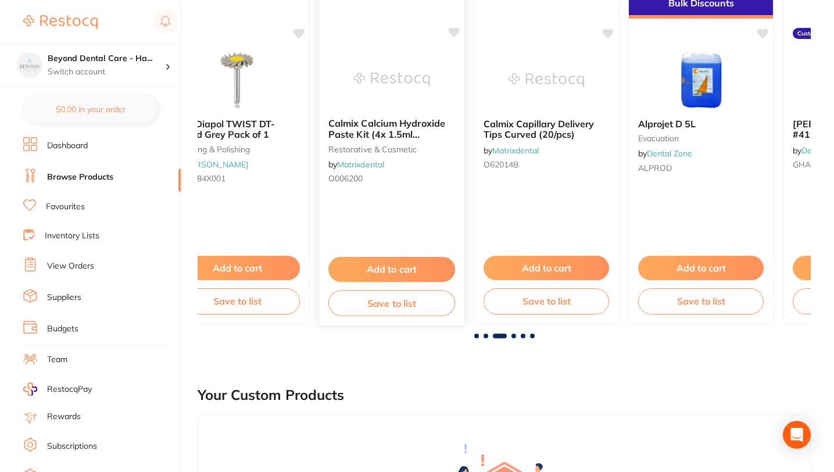
click at [402, 127] on b "Calmix Calcium Hydroxide Paste Kit (4x 1.5ml Syringes)" at bounding box center [392, 129] width 127 height 22
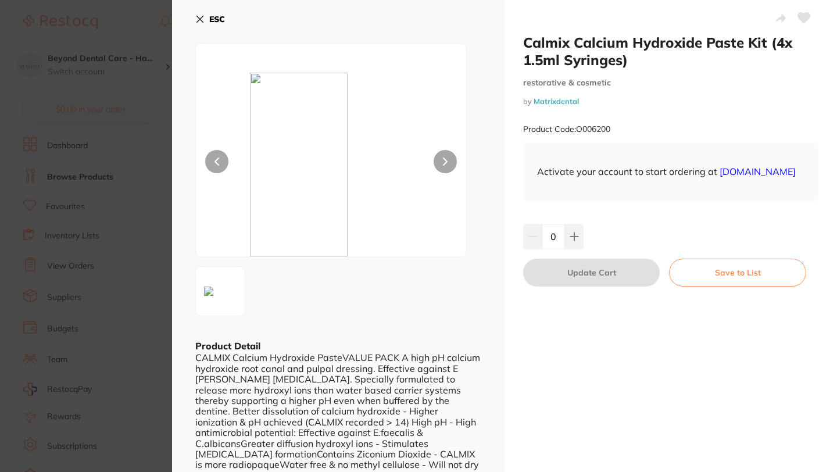
drag, startPoint x: 197, startPoint y: 357, endPoint x: 316, endPoint y: 352, distance: 119.3
click at [316, 352] on div "CALMIX Calcium Hydroxide PasteVALUE PACK A high pH calcium hydroxide root canal…" at bounding box center [338, 426] width 286 height 149
click at [194, 18] on div "ESC Product Detail CALMIX Calcium Hydroxide PasteVALUE PACK A high pH calcium h…" at bounding box center [338, 256] width 333 height 512
click at [204, 17] on icon at bounding box center [199, 19] width 9 height 9
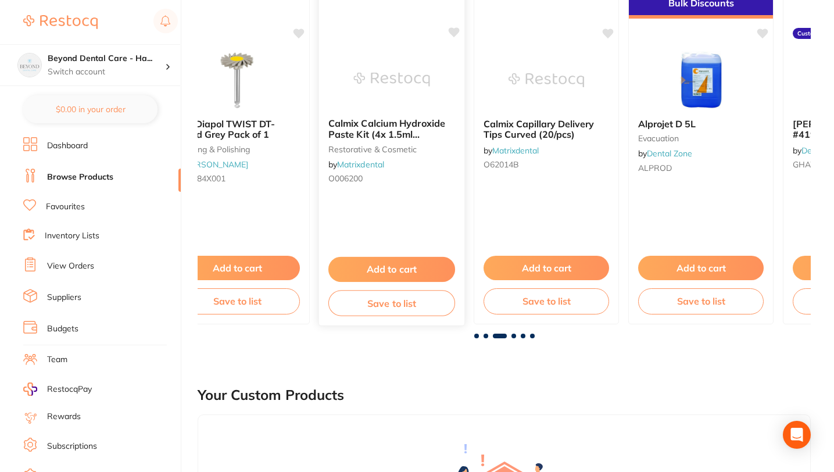
click at [395, 306] on button "Save to list" at bounding box center [392, 303] width 127 height 26
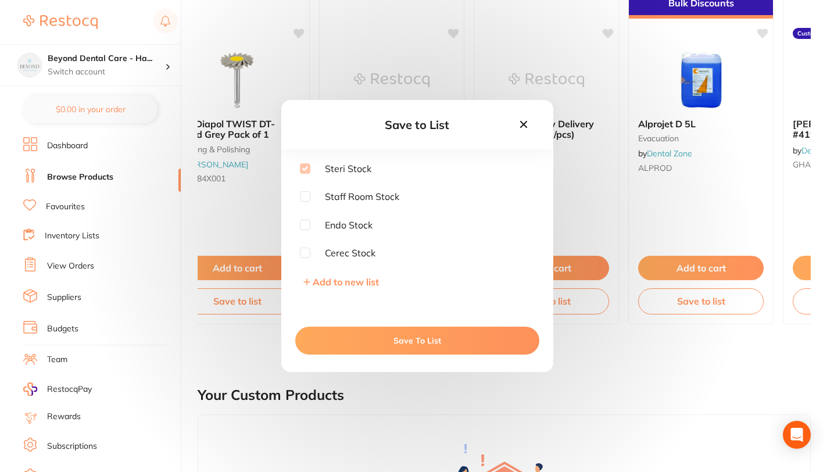
click at [304, 224] on input "checkbox" at bounding box center [305, 225] width 10 height 10
checkbox input "true"
click at [435, 341] on button "Save To List" at bounding box center [417, 341] width 244 height 28
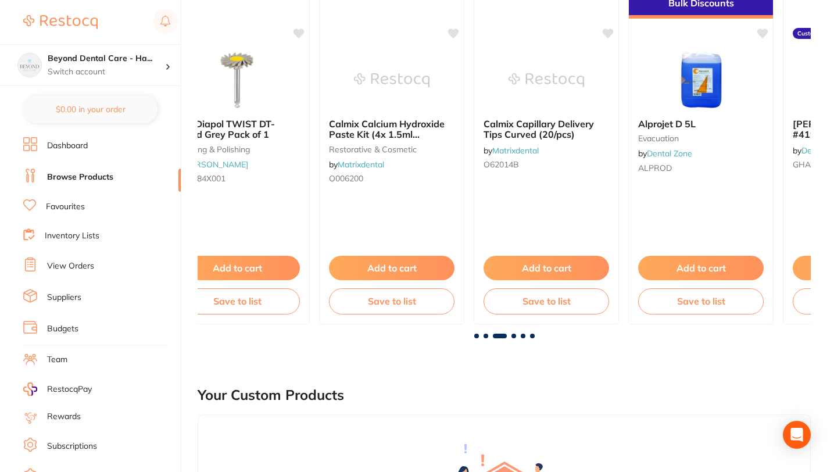
click at [69, 234] on link "Inventory Lists" at bounding box center [72, 236] width 55 height 12
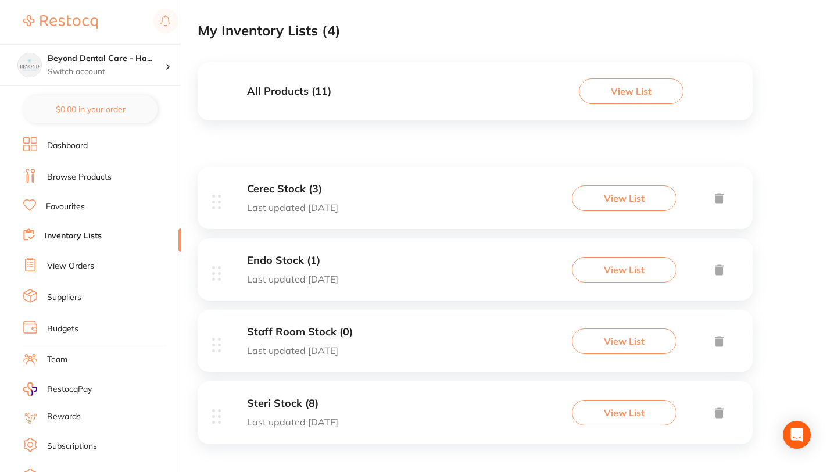
scroll to position [79, 0]
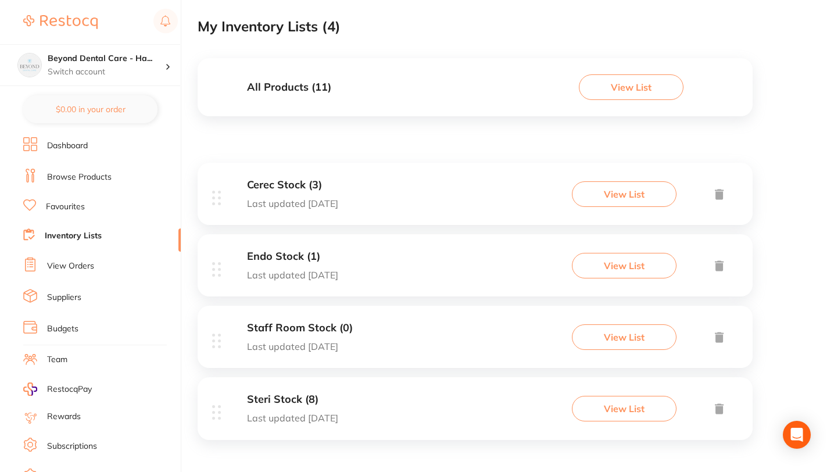
click at [291, 401] on h3 "Steri Stock (8)" at bounding box center [292, 400] width 91 height 12
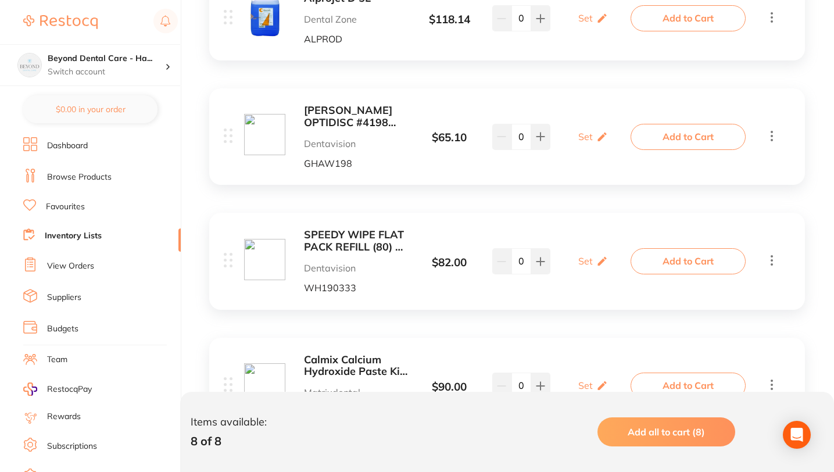
scroll to position [898, 0]
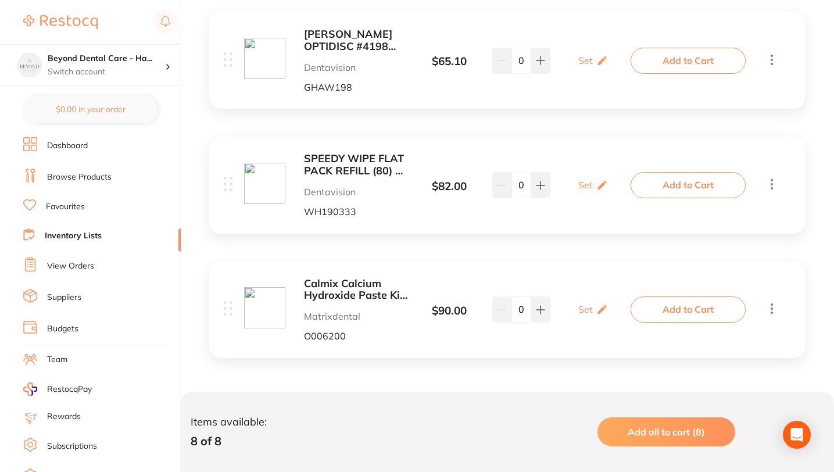
click at [772, 308] on icon at bounding box center [772, 309] width 2 height 10
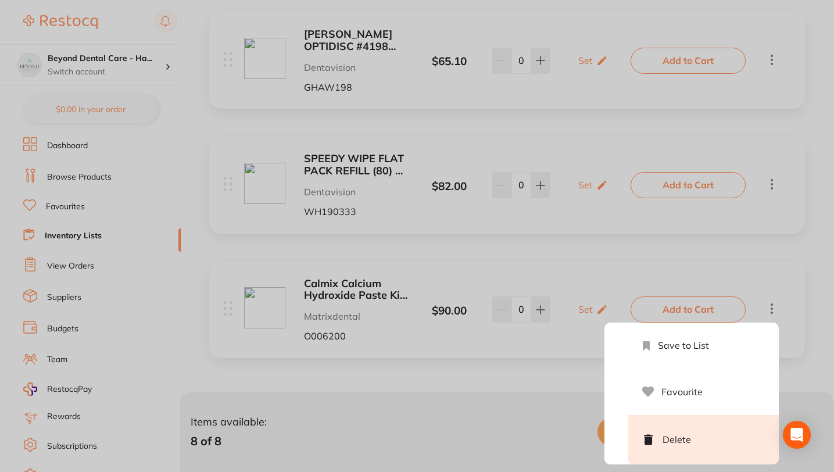
click at [694, 436] on li "Delete" at bounding box center [703, 439] width 151 height 49
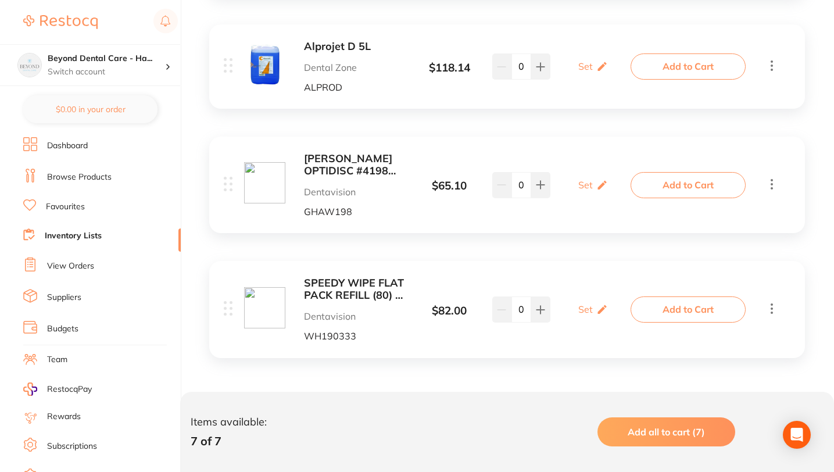
click at [76, 173] on link "Browse Products" at bounding box center [79, 178] width 65 height 12
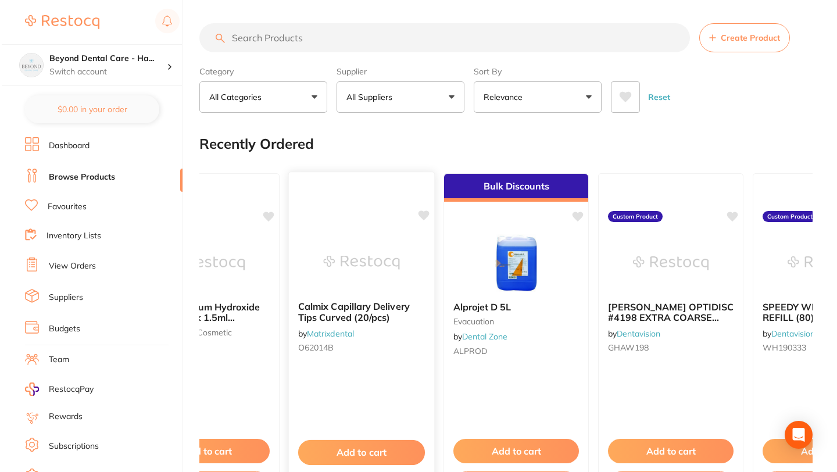
scroll to position [0, 1159]
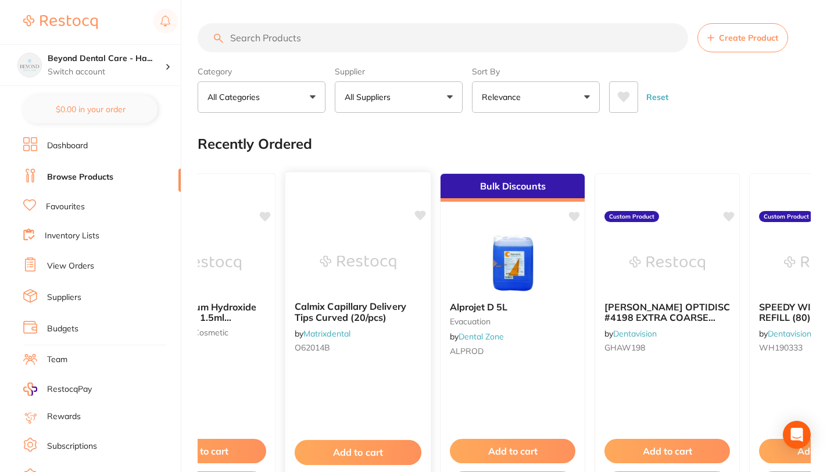
click at [365, 314] on b "Calmix Capillary Delivery Tips Curved (20/pcs)" at bounding box center [358, 312] width 127 height 22
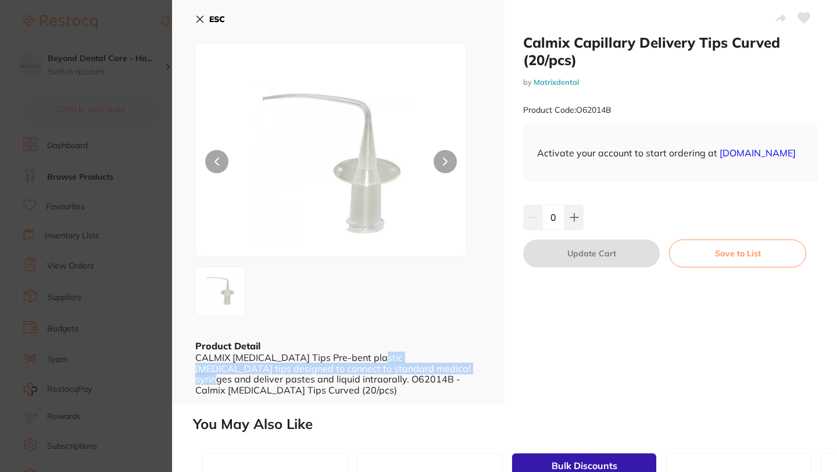
drag, startPoint x: 197, startPoint y: 357, endPoint x: 388, endPoint y: 365, distance: 191.5
click at [388, 365] on div "CALMIX Capillary Tips Pre-bent plastic capillary tips designed to connect to st…" at bounding box center [338, 373] width 286 height 43
click at [340, 362] on div "CALMIX Capillary Tips Pre-bent plastic capillary tips designed to connect to st…" at bounding box center [338, 373] width 286 height 43
drag, startPoint x: 196, startPoint y: 357, endPoint x: 294, endPoint y: 356, distance: 98.3
click at [294, 356] on div "CALMIX Capillary Tips Pre-bent plastic capillary tips designed to connect to st…" at bounding box center [338, 373] width 286 height 43
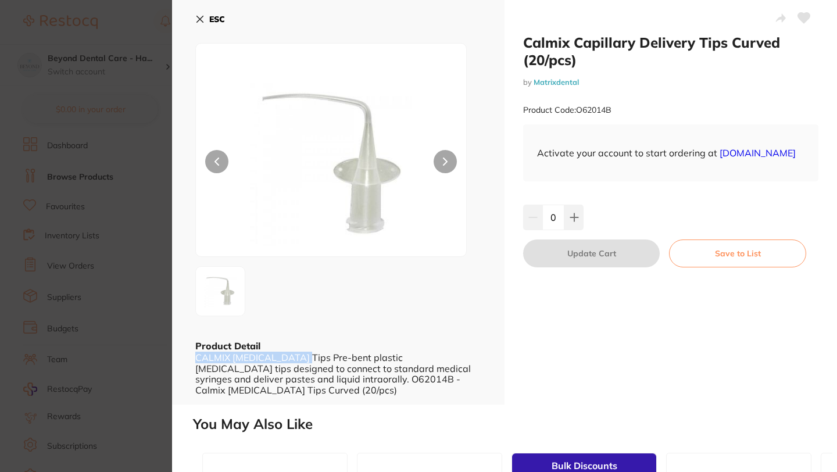
copy div "CALMIX Capillary Tips"
click at [197, 17] on icon at bounding box center [199, 19] width 9 height 9
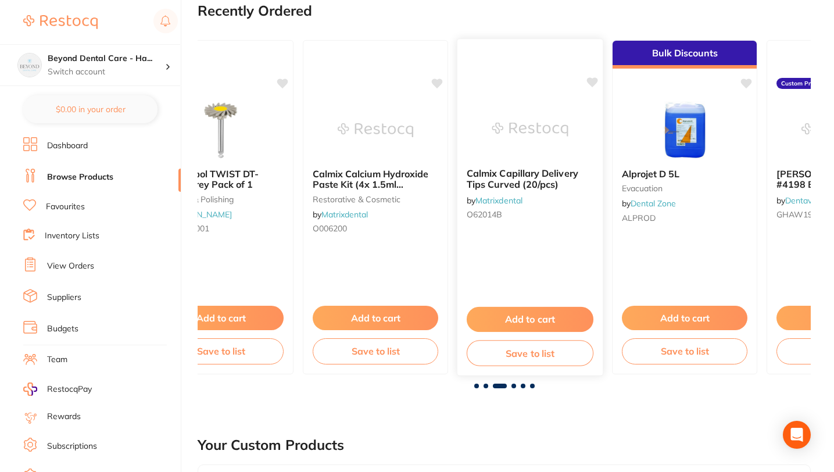
scroll to position [166, 0]
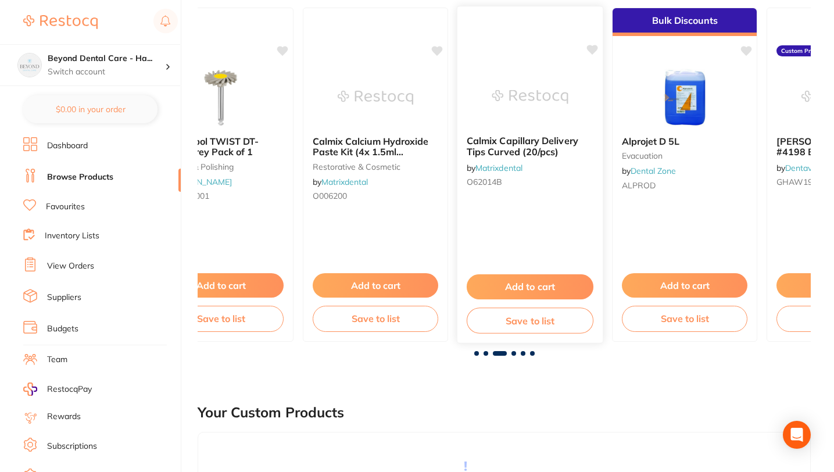
click at [532, 311] on button "Save to list" at bounding box center [530, 321] width 127 height 26
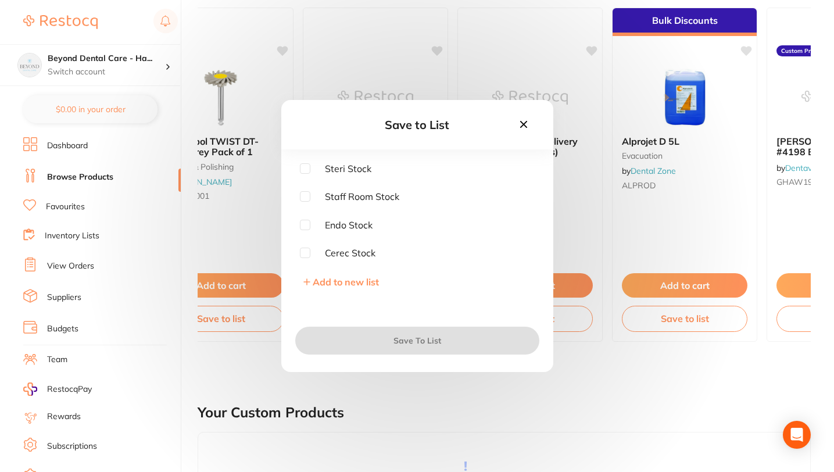
click at [363, 225] on span "Endo Stock" at bounding box center [342, 225] width 62 height 10
click at [304, 226] on input "checkbox" at bounding box center [305, 225] width 10 height 10
checkbox input "true"
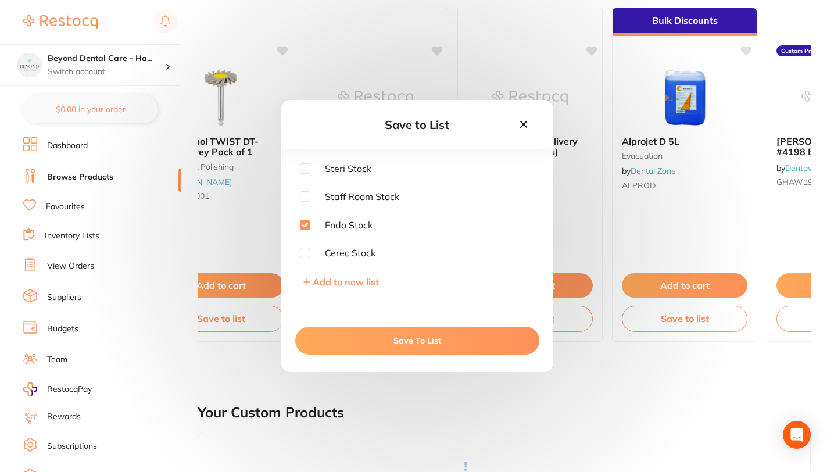
click at [373, 332] on button "Save To List" at bounding box center [417, 341] width 244 height 28
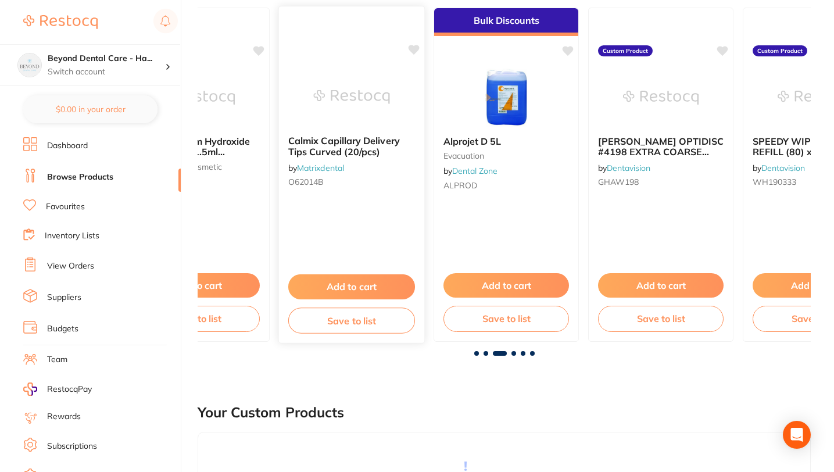
scroll to position [0, 1181]
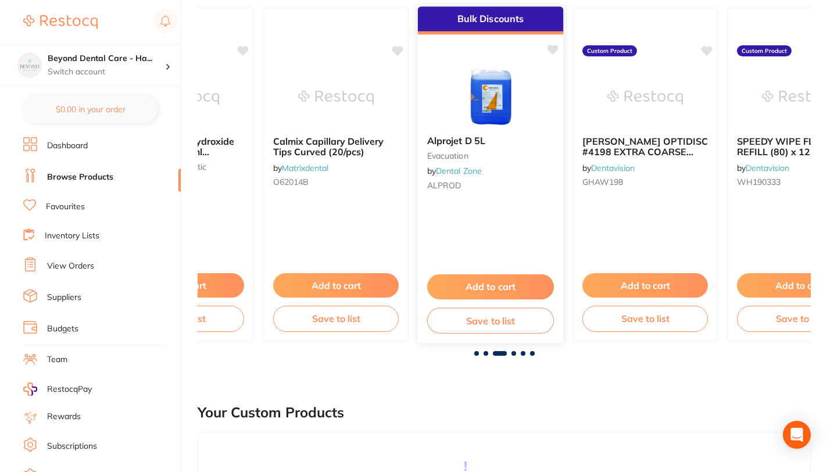
click at [490, 318] on button "Save to list" at bounding box center [490, 321] width 127 height 26
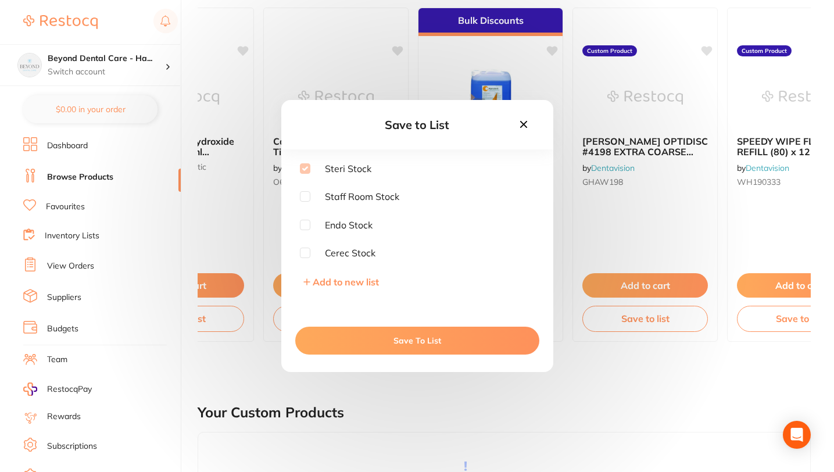
click at [674, 366] on div "Save to List Steri Stock Staff Room Stock Endo Stock Cerec Stock Add to new lis…" at bounding box center [417, 236] width 834 height 472
click at [526, 123] on icon at bounding box center [524, 124] width 13 height 13
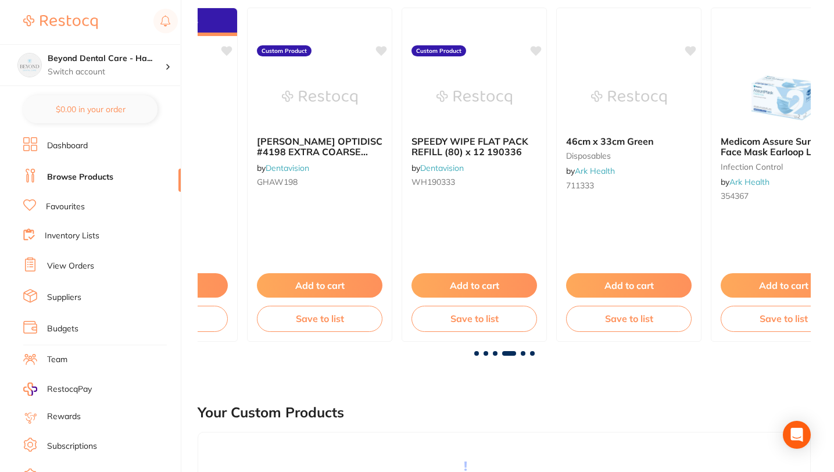
scroll to position [0, 1525]
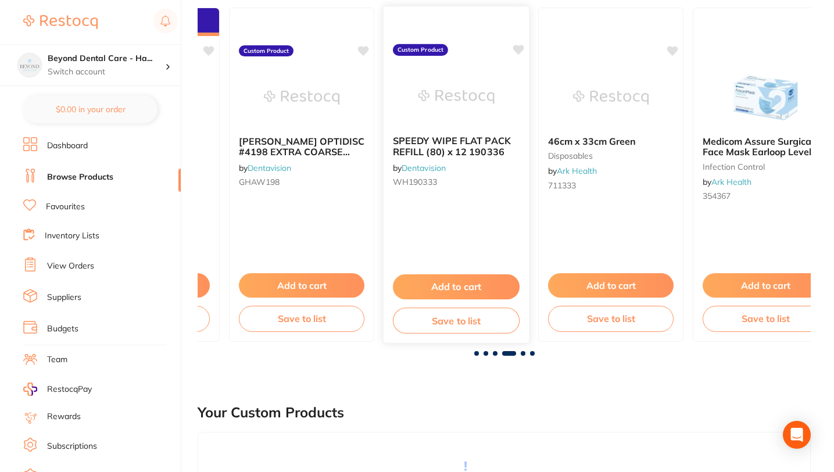
click at [445, 320] on button "Save to list" at bounding box center [456, 321] width 127 height 26
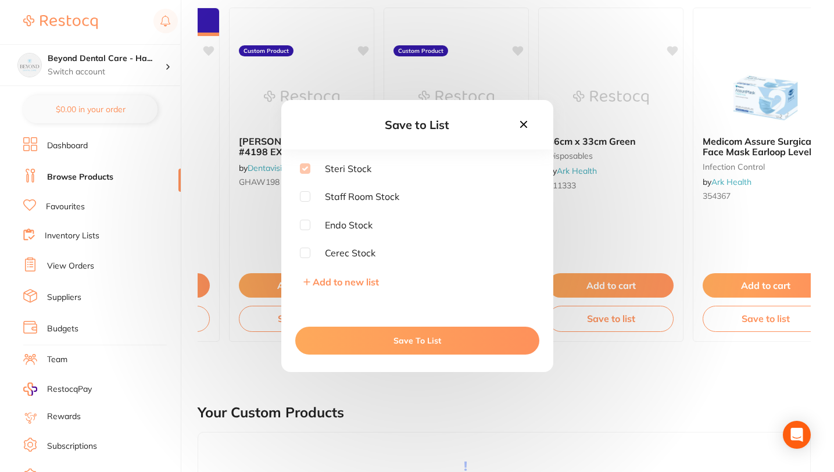
click at [522, 125] on icon at bounding box center [523, 124] width 7 height 7
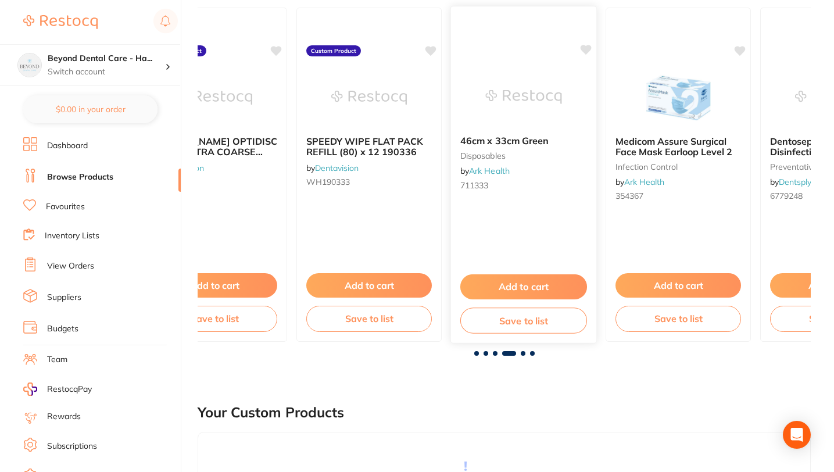
scroll to position [0, 1624]
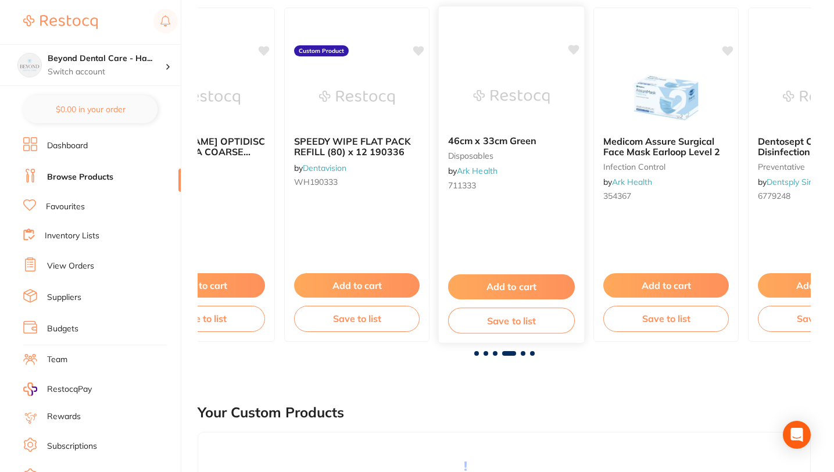
click at [474, 140] on b "46cm x 33cm Green" at bounding box center [511, 140] width 127 height 11
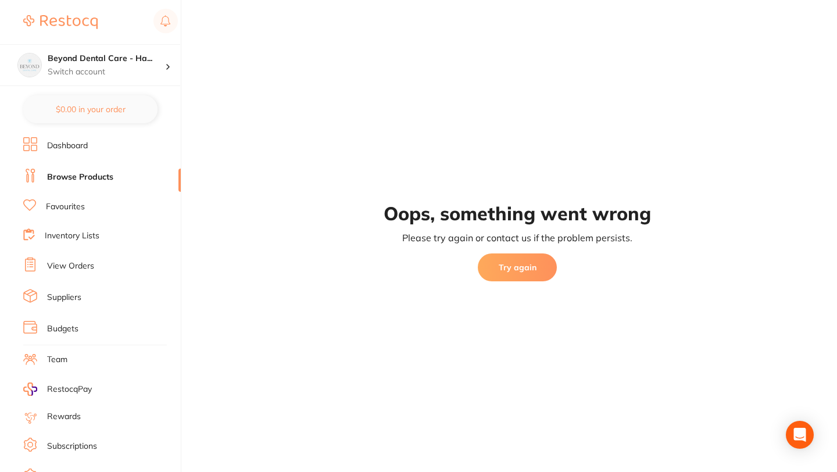
click at [70, 177] on link "Browse Products" at bounding box center [80, 178] width 66 height 12
click at [95, 176] on link "Browse Products" at bounding box center [80, 178] width 66 height 12
click at [79, 147] on link "Dashboard" at bounding box center [67, 146] width 41 height 12
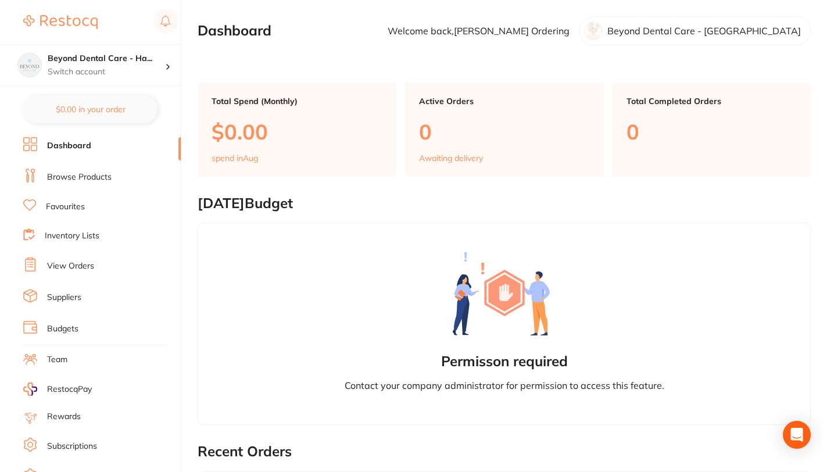
click at [79, 177] on link "Browse Products" at bounding box center [79, 178] width 65 height 12
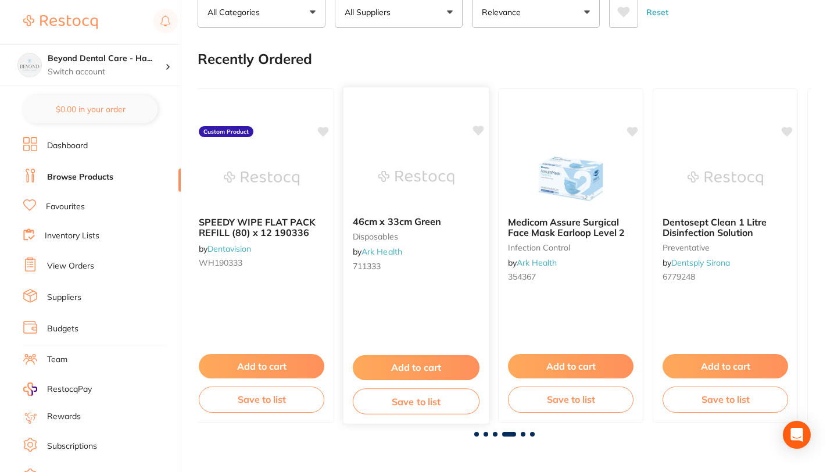
scroll to position [91, 0]
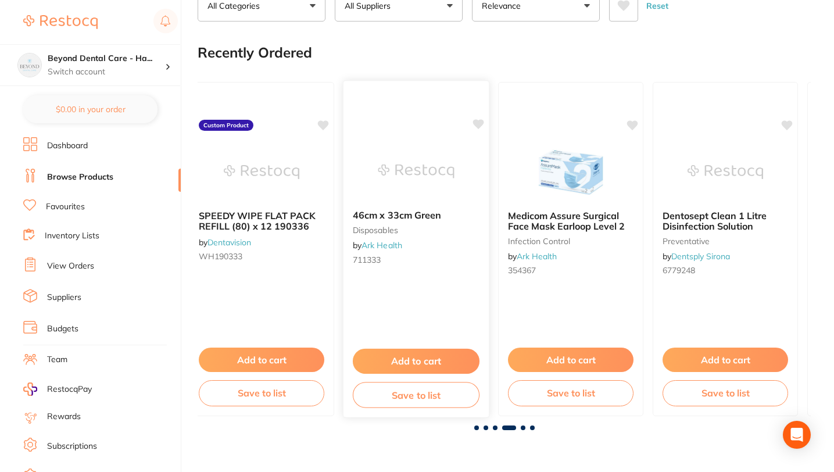
click at [400, 404] on button "Save to list" at bounding box center [416, 395] width 127 height 26
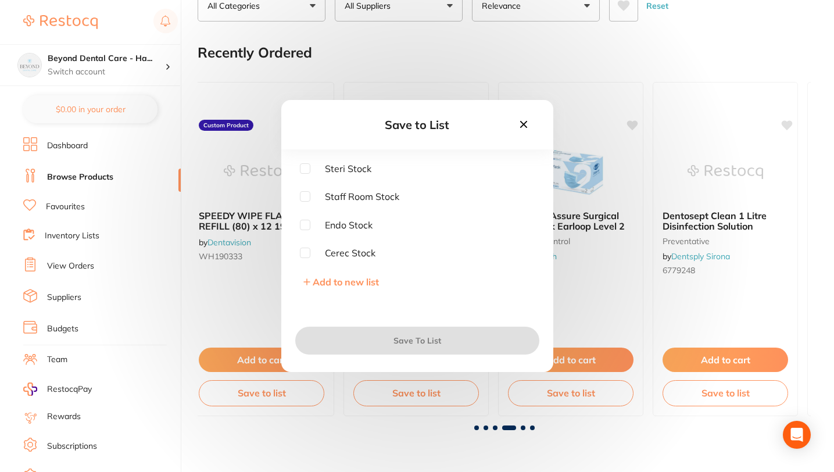
click at [526, 122] on icon at bounding box center [523, 124] width 7 height 7
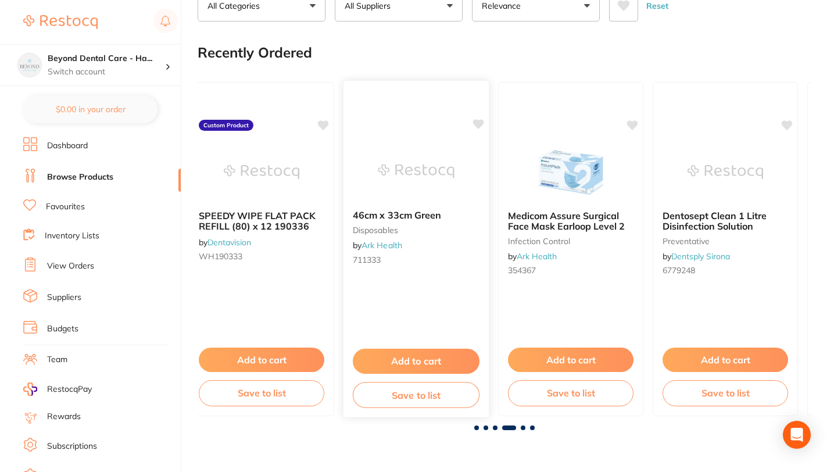
click at [387, 247] on link "Ark Health" at bounding box center [382, 245] width 41 height 10
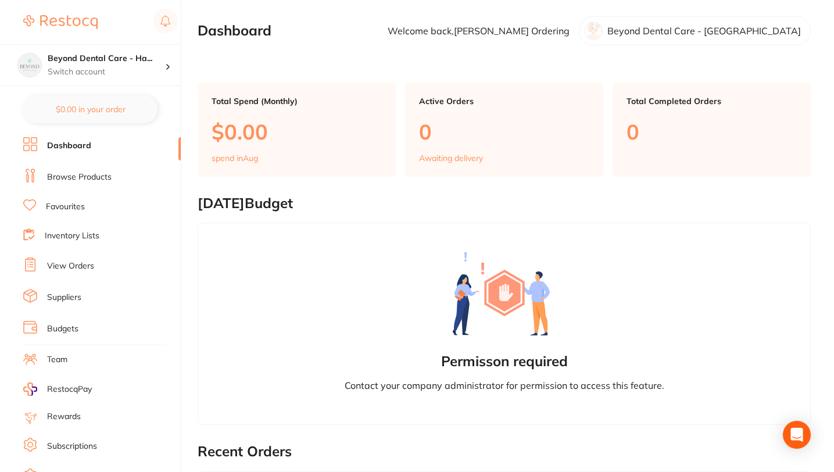
scroll to position [166, 0]
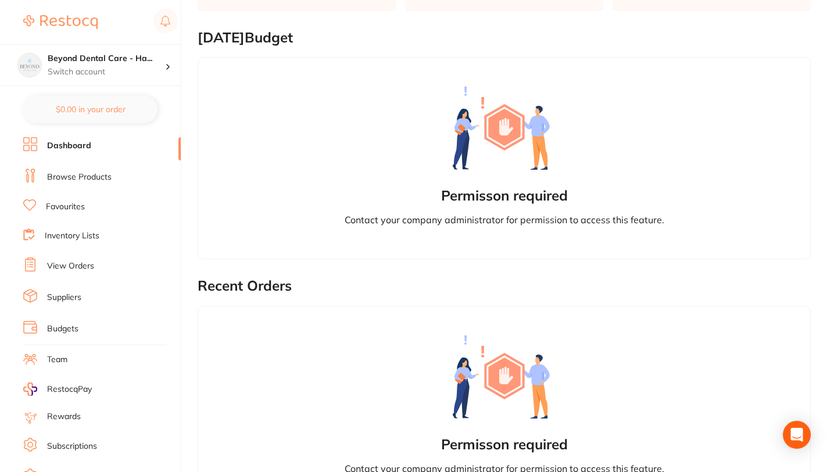
click at [63, 179] on link "Browse Products" at bounding box center [79, 178] width 65 height 12
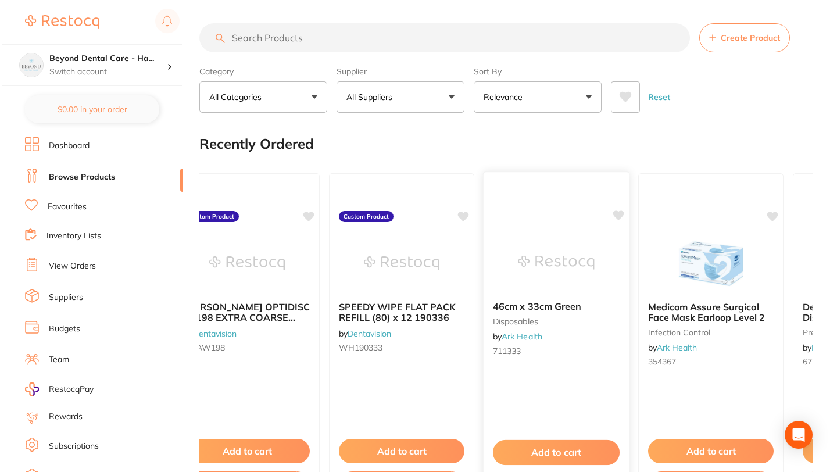
scroll to position [0, 1588]
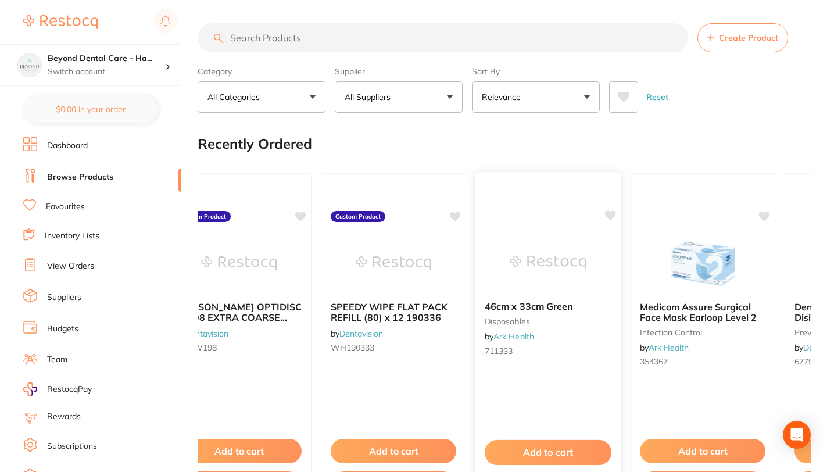
click at [553, 263] on img at bounding box center [548, 262] width 76 height 59
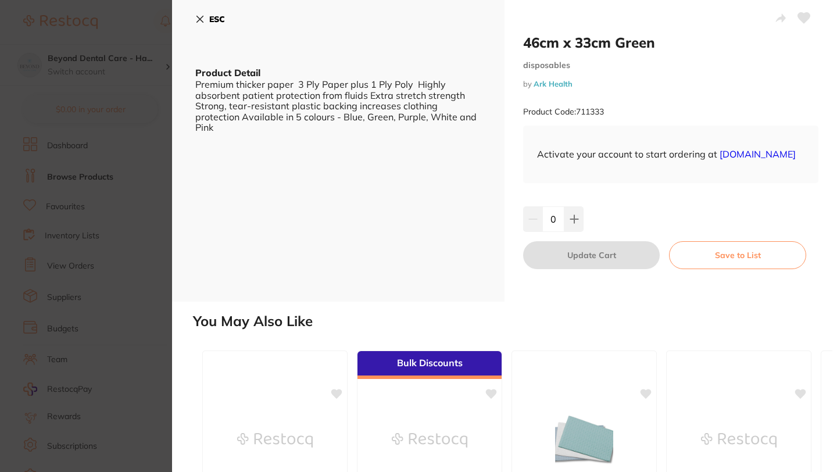
click at [200, 16] on icon at bounding box center [199, 19] width 9 height 9
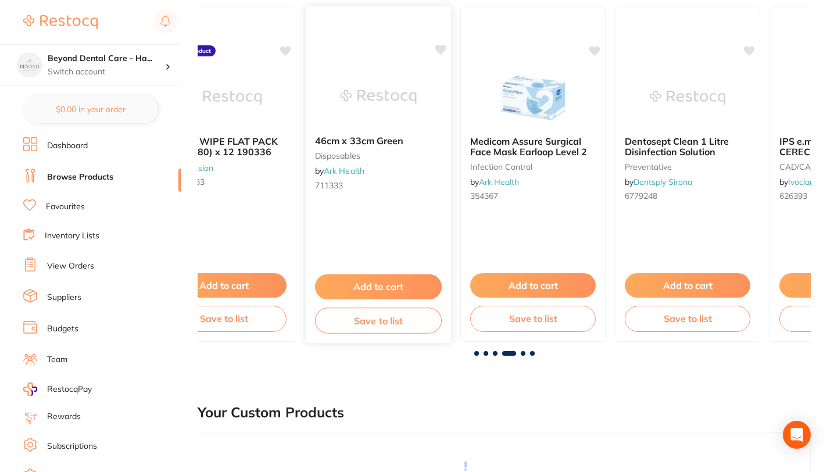
scroll to position [0, 1729]
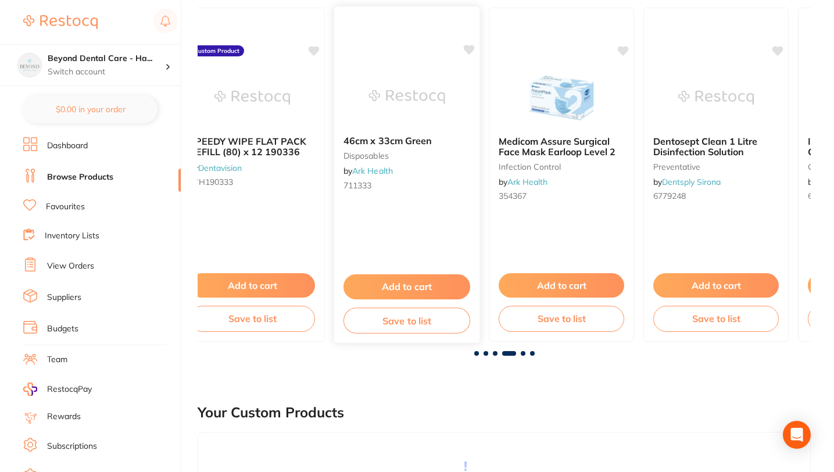
click at [416, 322] on button "Save to list" at bounding box center [407, 321] width 127 height 26
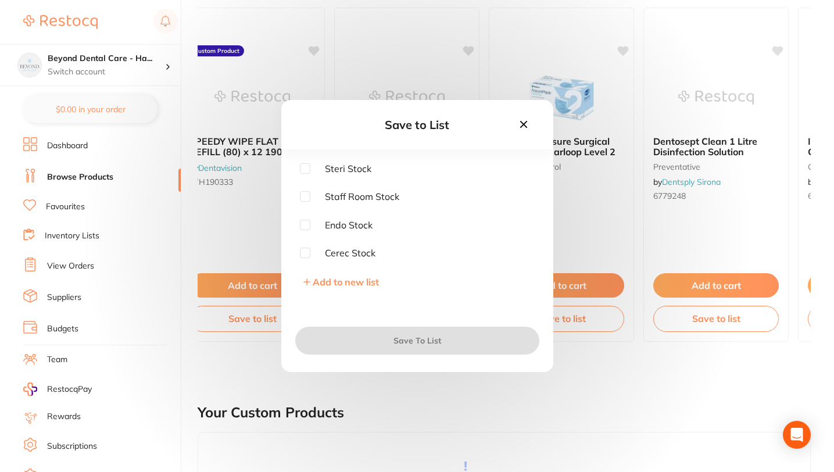
click at [302, 165] on input "checkbox" at bounding box center [305, 168] width 10 height 10
checkbox input "true"
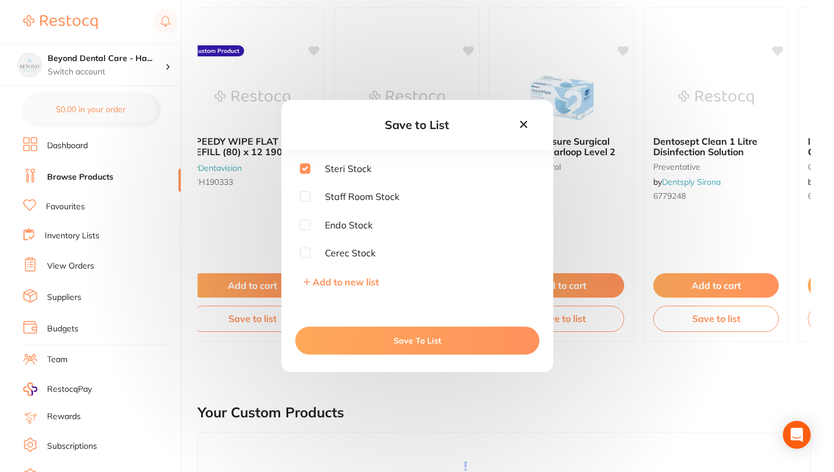
click at [402, 339] on button "Save To List" at bounding box center [417, 341] width 244 height 28
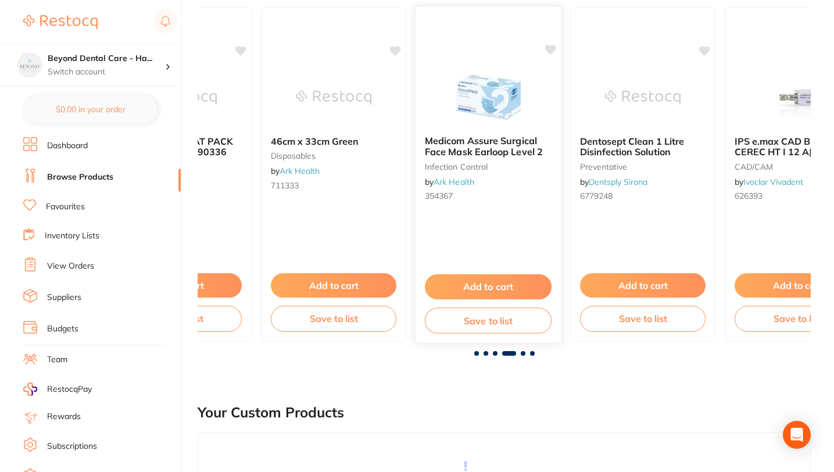
scroll to position [0, 1812]
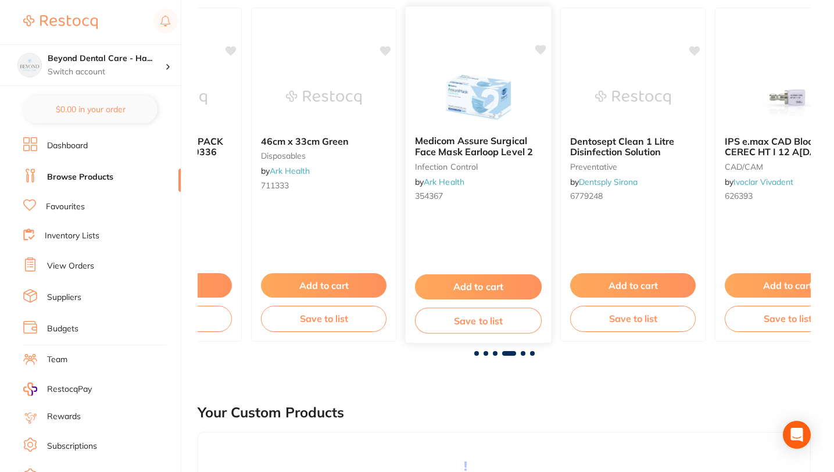
click at [465, 322] on button "Save to list" at bounding box center [478, 321] width 127 height 26
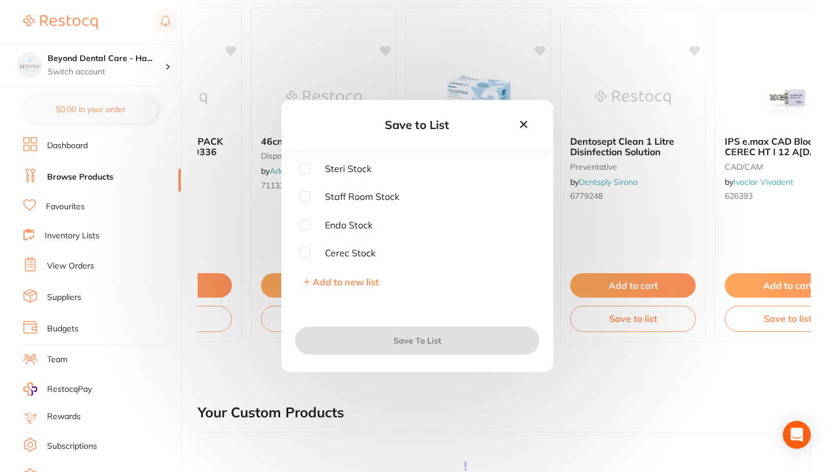
click at [303, 170] on input "checkbox" at bounding box center [305, 168] width 10 height 10
checkbox input "true"
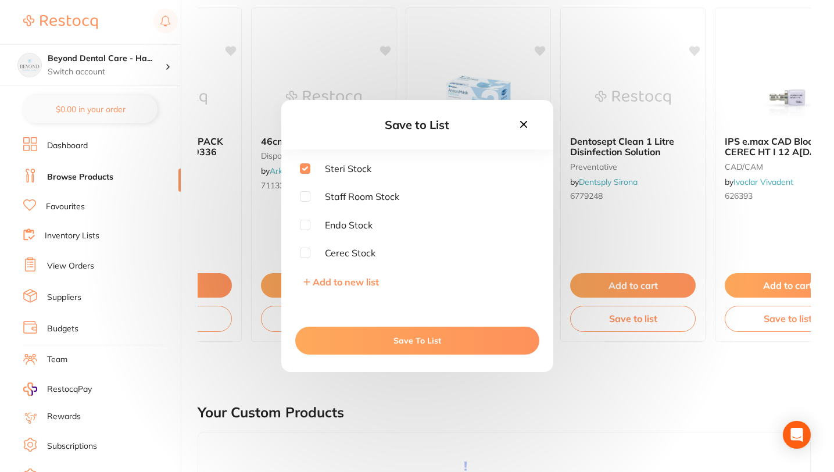
click at [401, 336] on button "Save To List" at bounding box center [417, 341] width 244 height 28
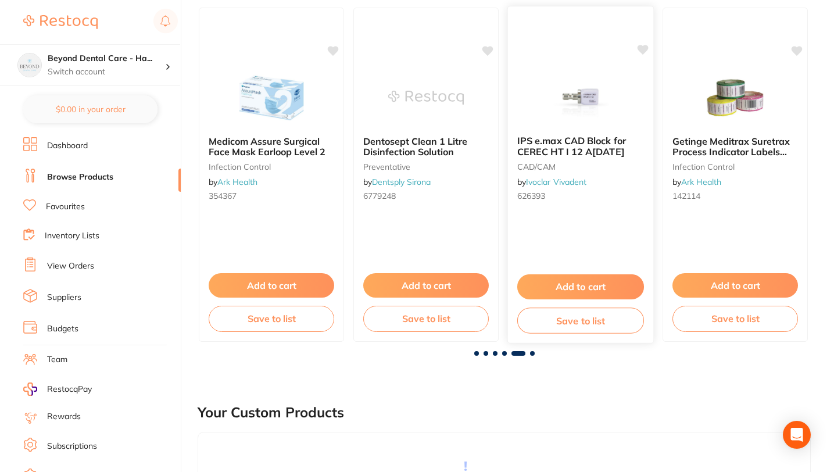
scroll to position [0, 2016]
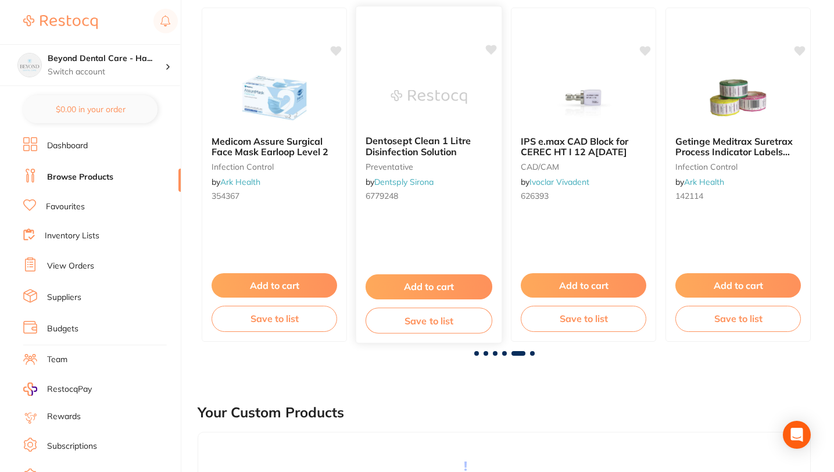
click at [436, 324] on button "Save to list" at bounding box center [429, 321] width 127 height 26
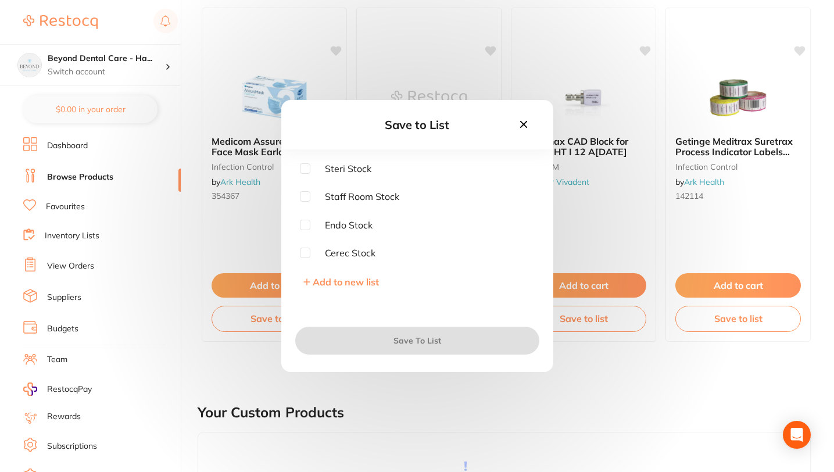
click at [378, 171] on div "Steri Stock" at bounding box center [417, 168] width 235 height 10
click at [302, 168] on input "checkbox" at bounding box center [305, 168] width 10 height 10
checkbox input "true"
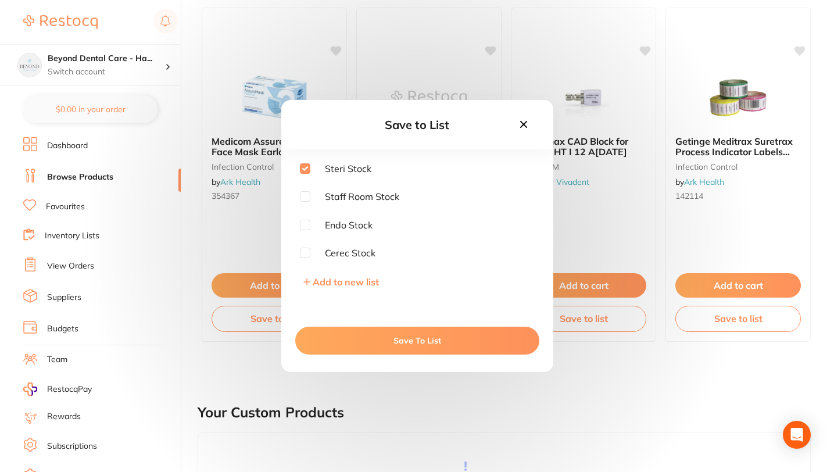
click at [380, 345] on button "Save To List" at bounding box center [417, 341] width 244 height 28
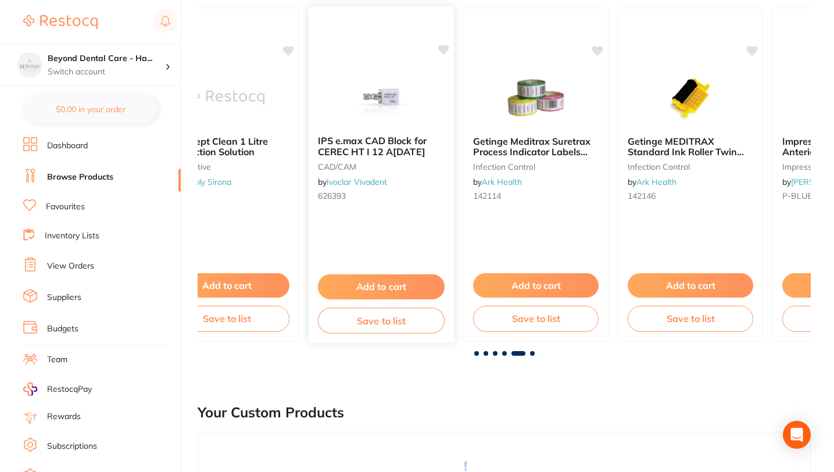
scroll to position [0, 2220]
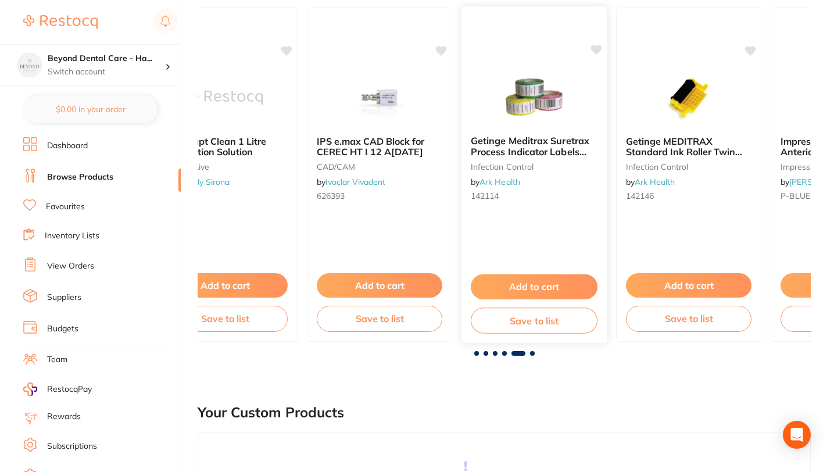
click at [542, 322] on button "Save to list" at bounding box center [534, 321] width 127 height 26
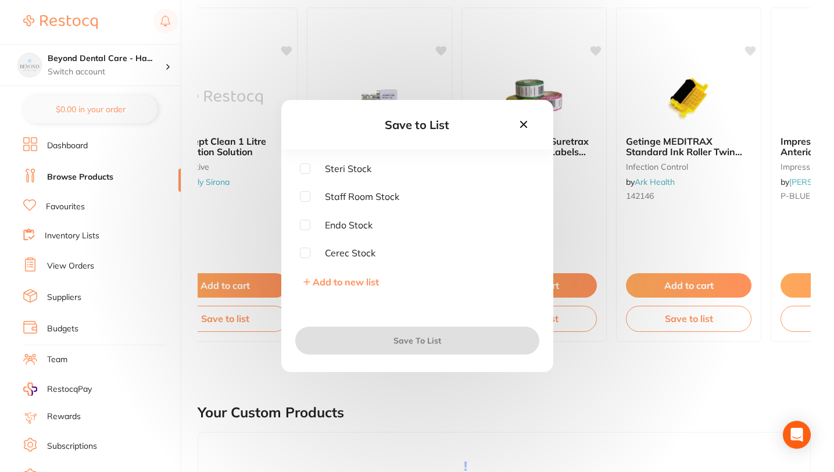
click at [302, 170] on input "checkbox" at bounding box center [305, 168] width 10 height 10
checkbox input "true"
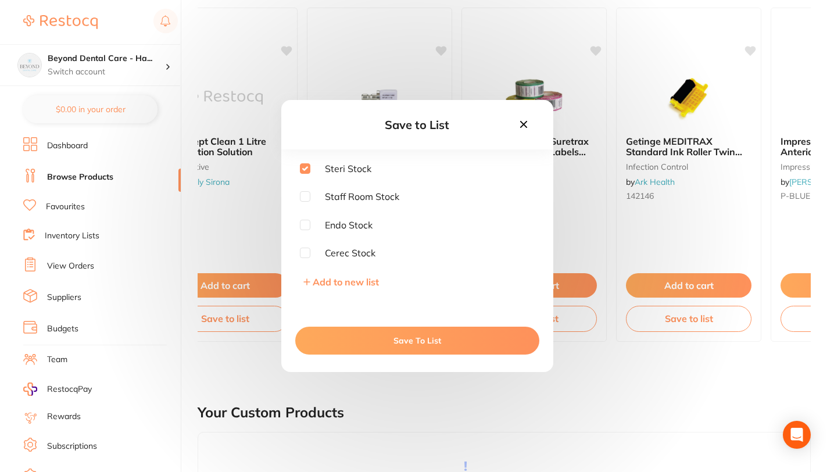
click at [388, 343] on button "Save To List" at bounding box center [417, 341] width 244 height 28
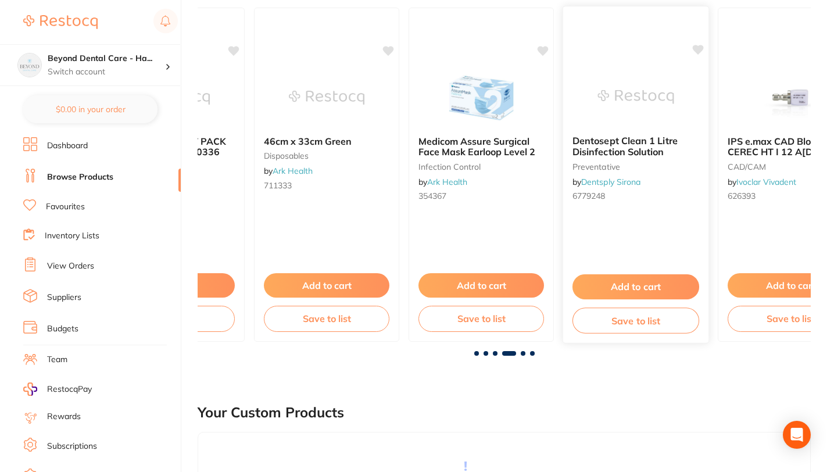
scroll to position [0, 1804]
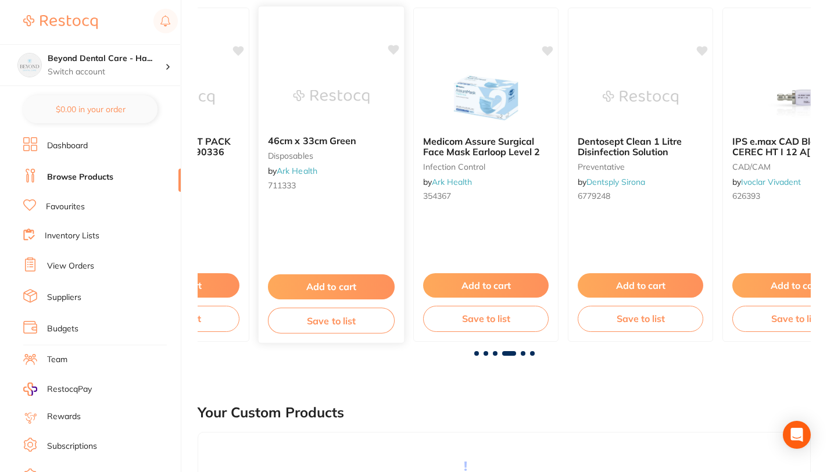
click at [338, 85] on img at bounding box center [331, 96] width 76 height 59
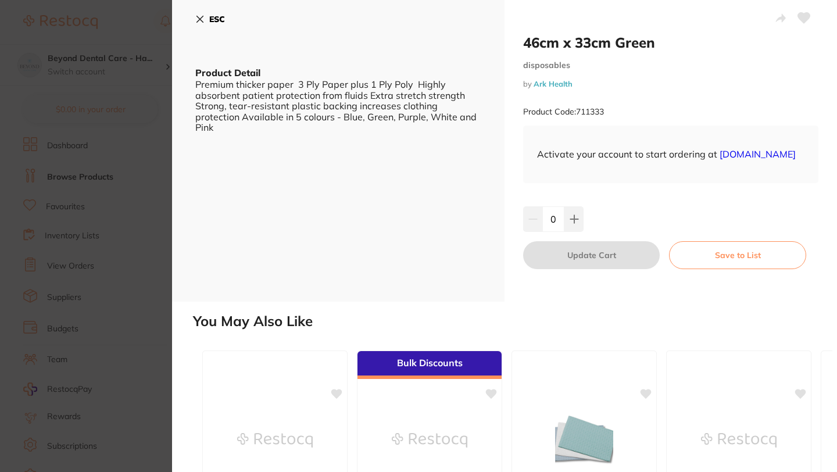
click at [199, 15] on icon at bounding box center [199, 19] width 9 height 9
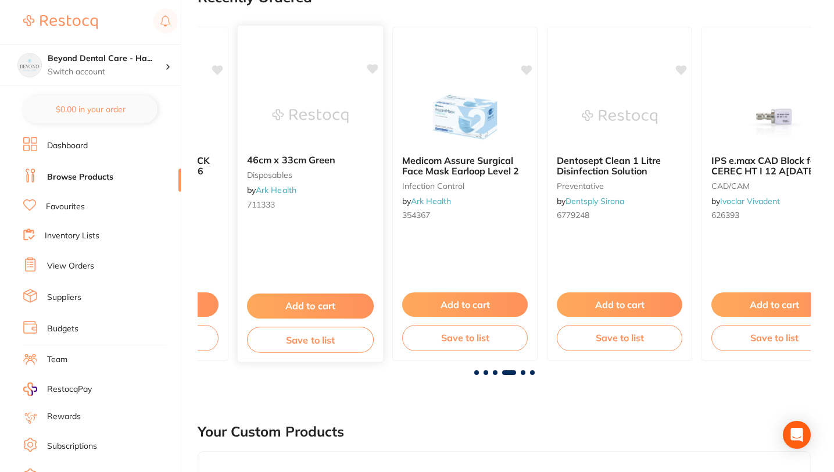
scroll to position [0, 1811]
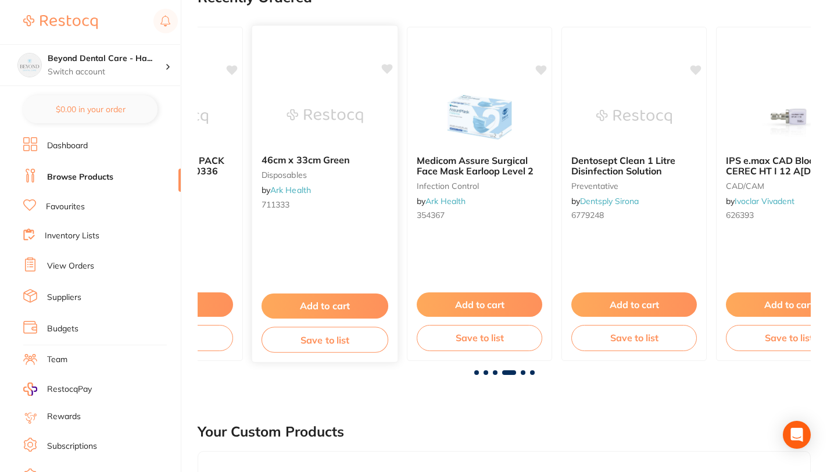
click at [315, 104] on img at bounding box center [325, 116] width 76 height 59
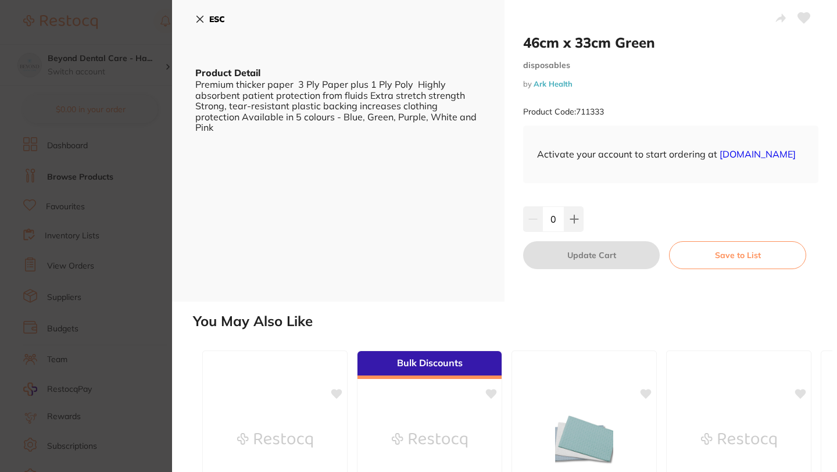
click at [196, 16] on icon at bounding box center [199, 19] width 9 height 9
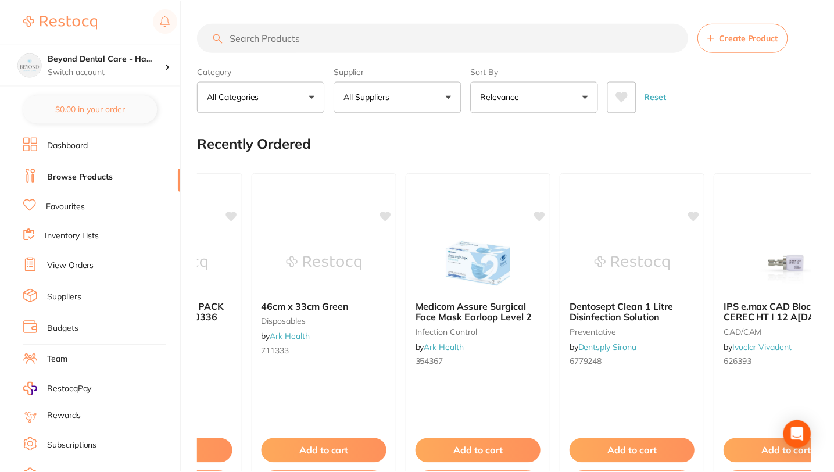
scroll to position [147, 0]
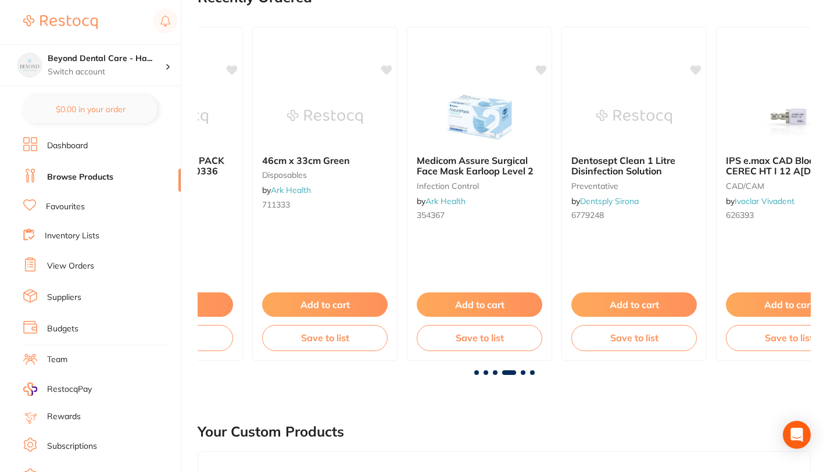
click at [79, 236] on link "Inventory Lists" at bounding box center [72, 236] width 55 height 12
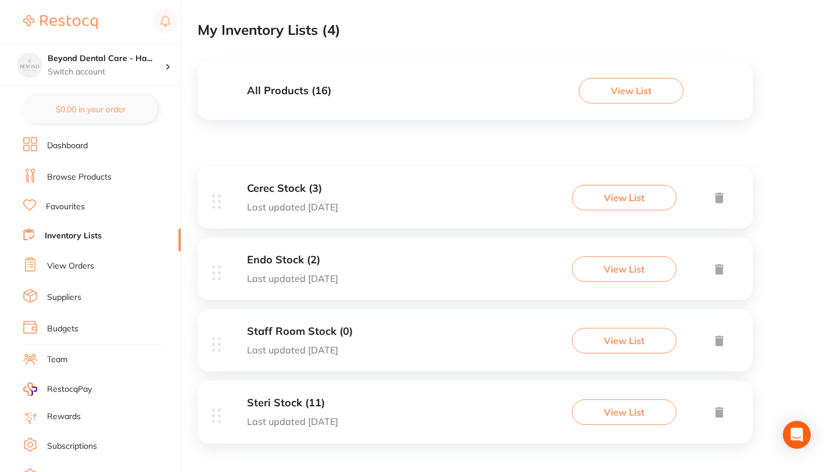
scroll to position [79, 0]
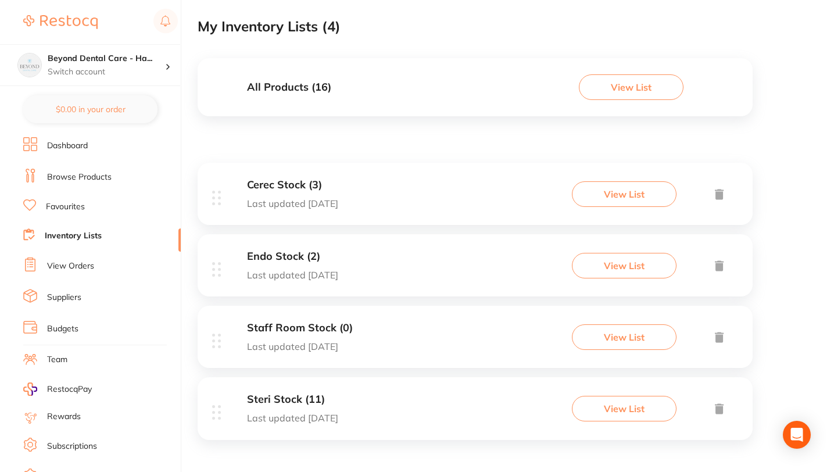
click at [301, 401] on h3 "Steri Stock (11)" at bounding box center [292, 400] width 91 height 12
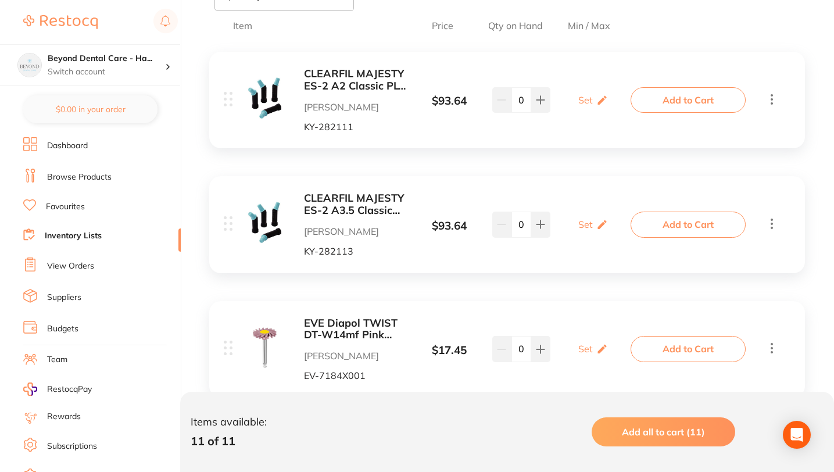
scroll to position [257, 0]
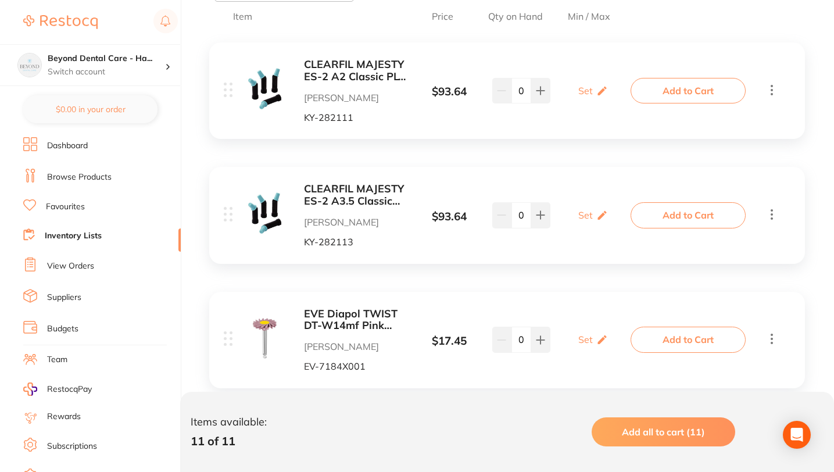
click at [72, 173] on link "Browse Products" at bounding box center [79, 178] width 65 height 12
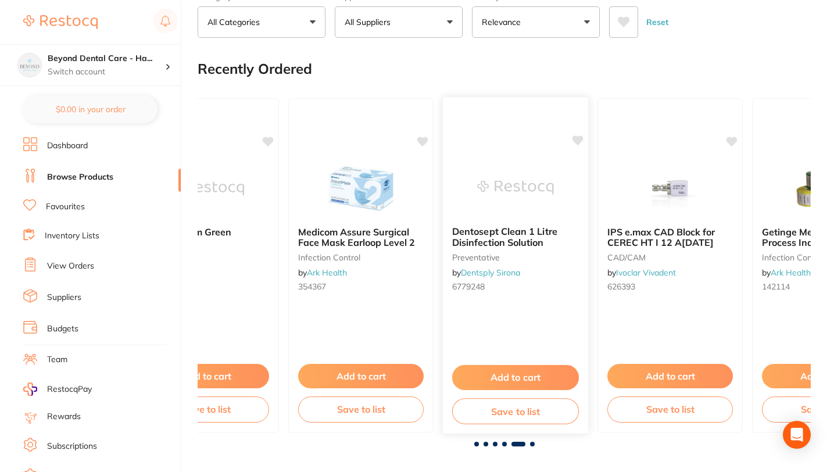
scroll to position [92, 0]
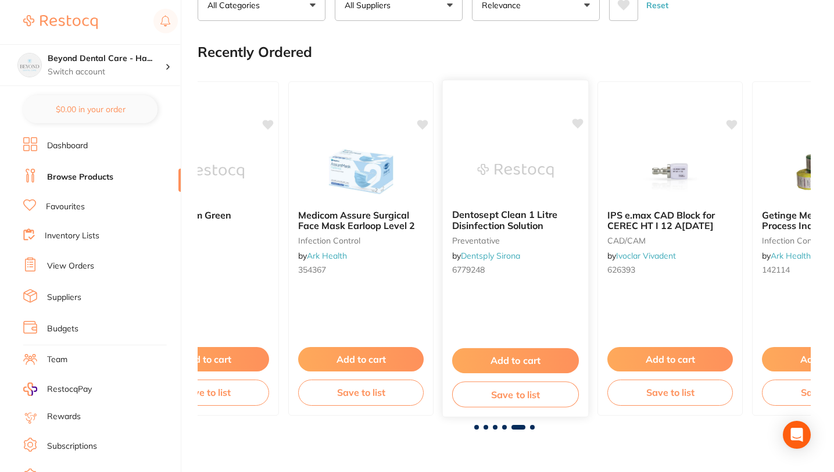
click at [508, 395] on button "Save to list" at bounding box center [515, 394] width 127 height 26
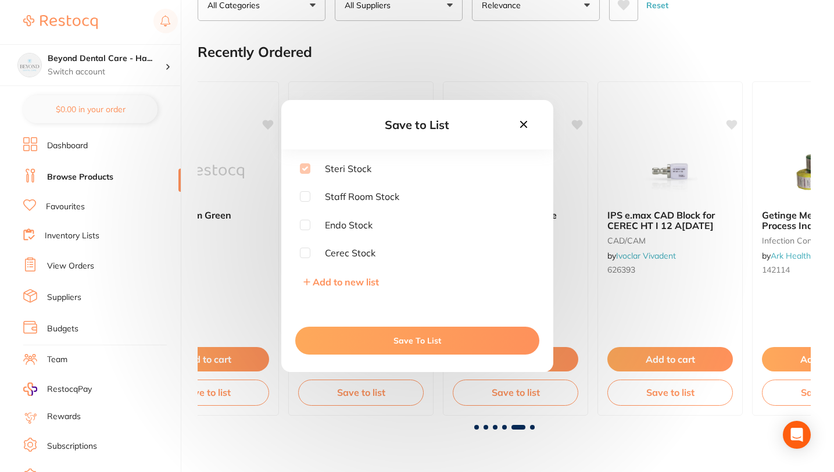
click at [527, 126] on icon at bounding box center [524, 124] width 13 height 13
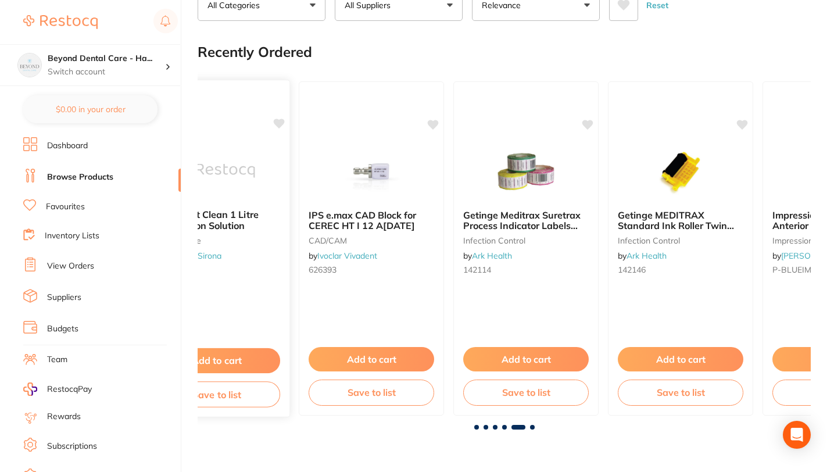
scroll to position [0, 2260]
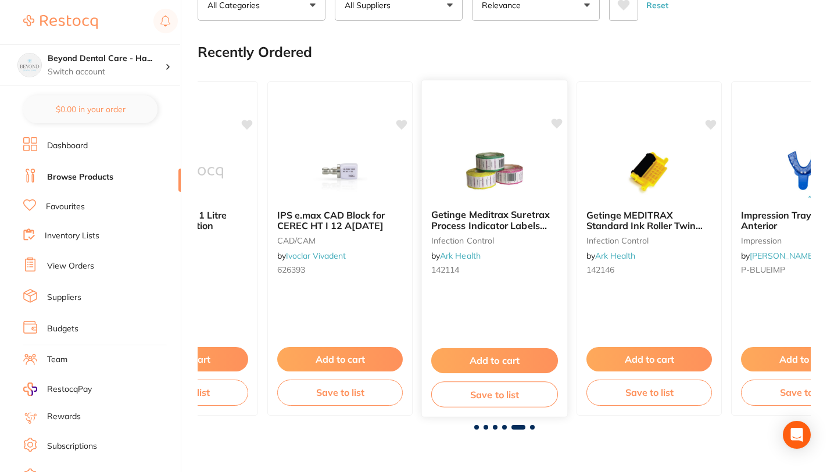
click at [497, 394] on button "Save to list" at bounding box center [494, 394] width 127 height 26
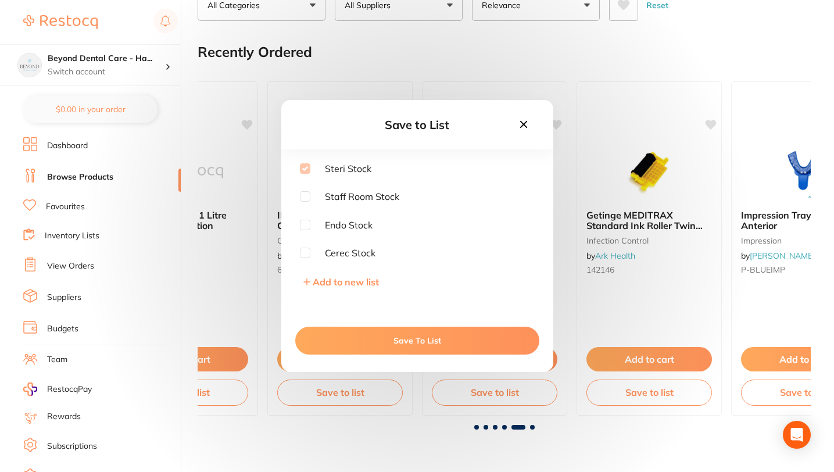
click at [523, 121] on icon at bounding box center [524, 124] width 13 height 13
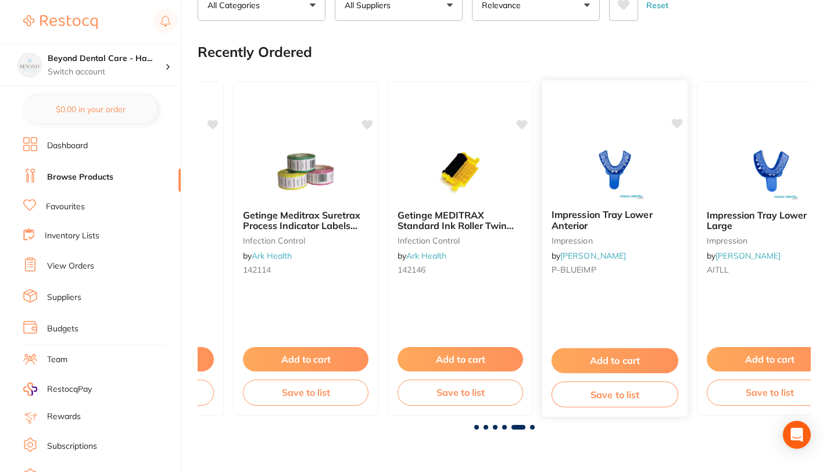
scroll to position [0, 2455]
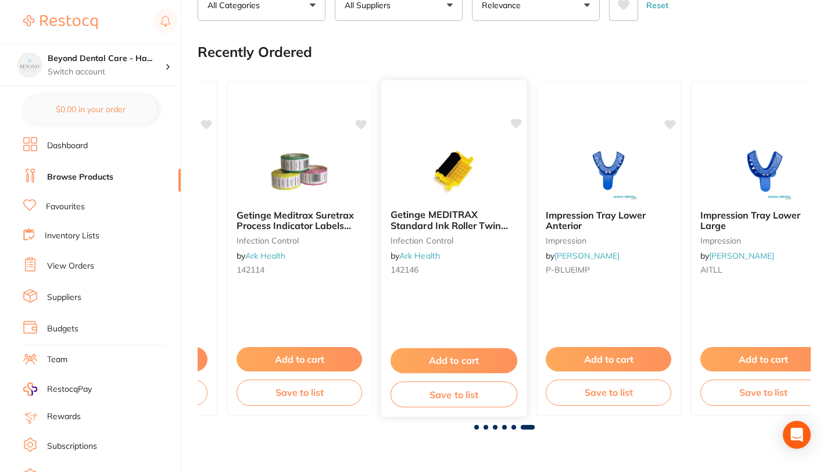
click at [470, 396] on button "Save to list" at bounding box center [454, 394] width 127 height 26
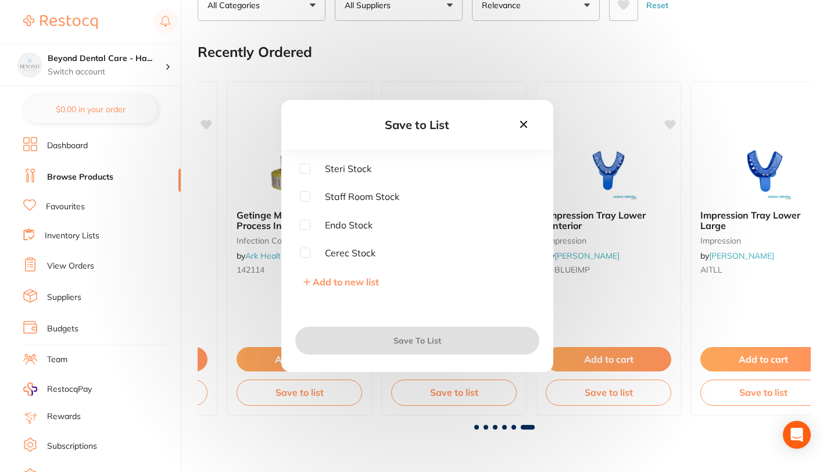
click at [301, 167] on input "checkbox" at bounding box center [305, 168] width 10 height 10
checkbox input "true"
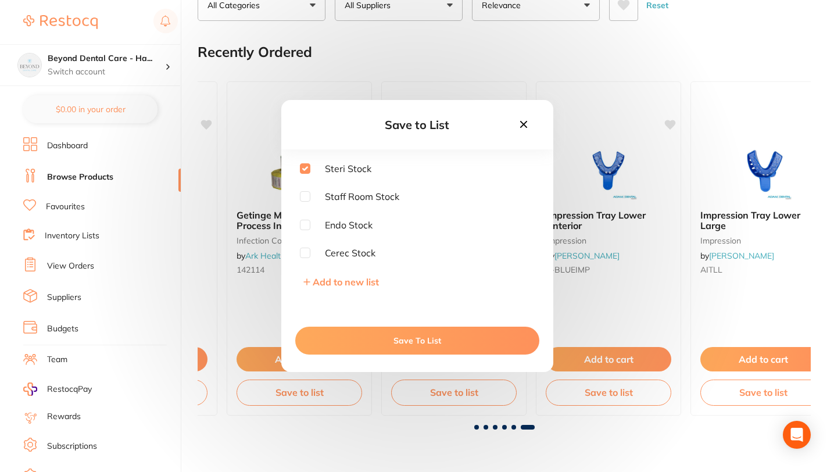
click at [405, 343] on button "Save To List" at bounding box center [417, 341] width 244 height 28
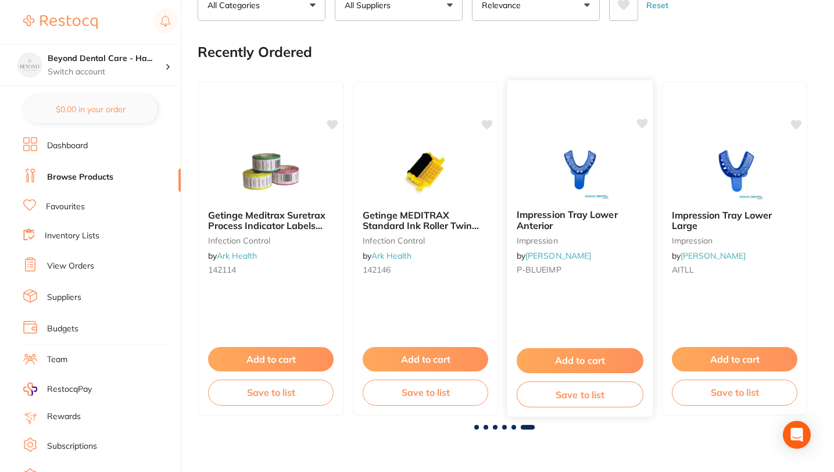
scroll to position [0, 2490]
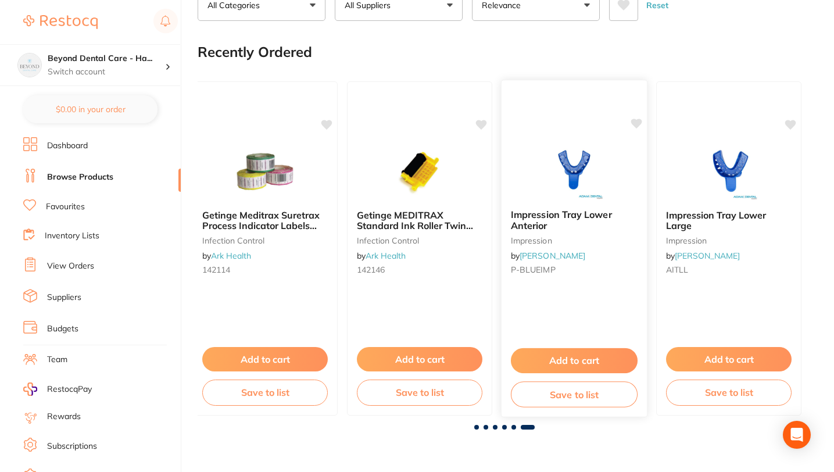
click at [570, 398] on button "Save to list" at bounding box center [574, 394] width 127 height 26
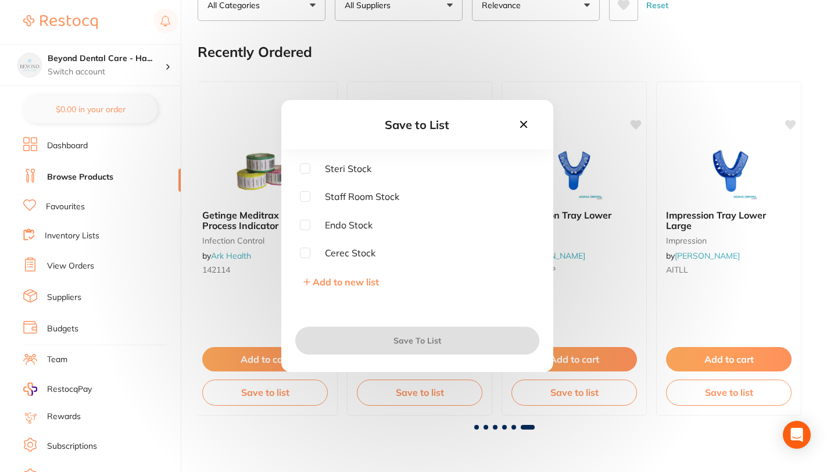
click at [306, 165] on input "checkbox" at bounding box center [305, 168] width 10 height 10
checkbox input "true"
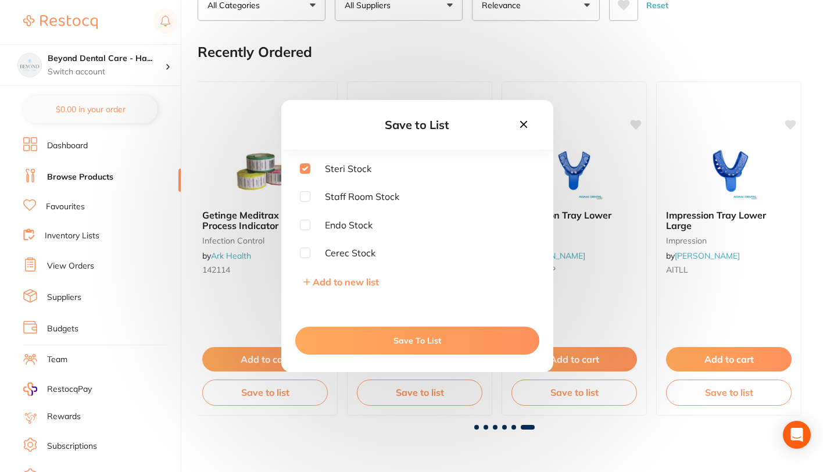
click at [392, 343] on button "Save To List" at bounding box center [417, 341] width 244 height 28
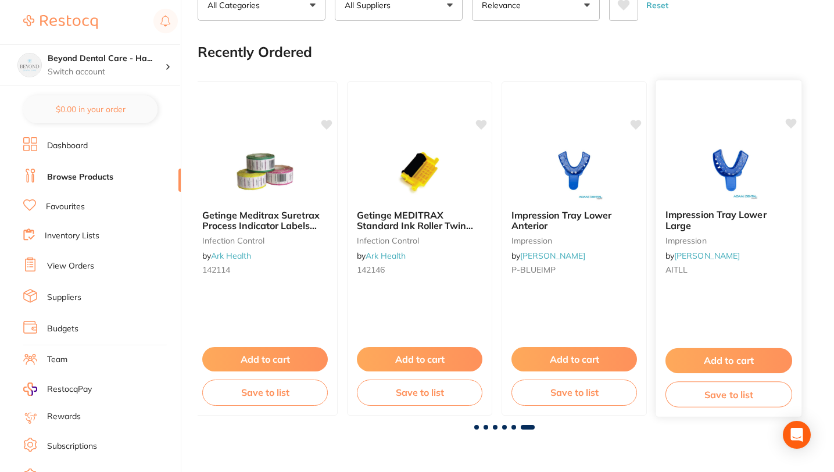
click at [743, 398] on button "Save to list" at bounding box center [729, 394] width 127 height 26
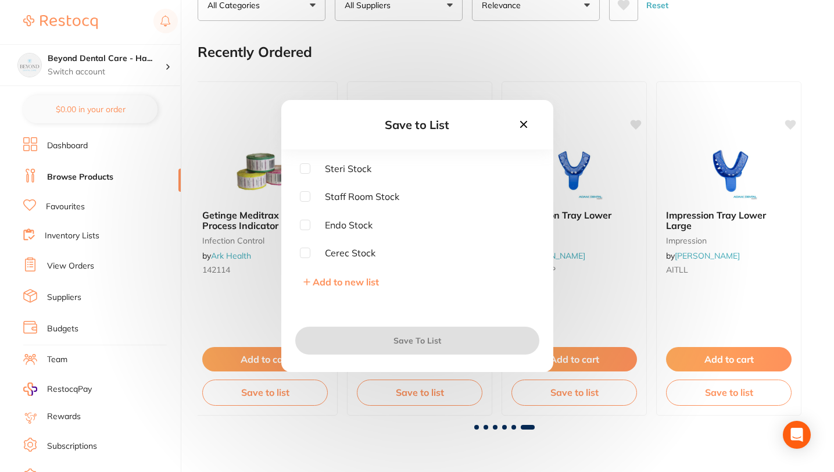
click at [359, 169] on span "Steri Stock" at bounding box center [341, 168] width 61 height 10
click at [303, 170] on input "checkbox" at bounding box center [305, 168] width 10 height 10
checkbox input "true"
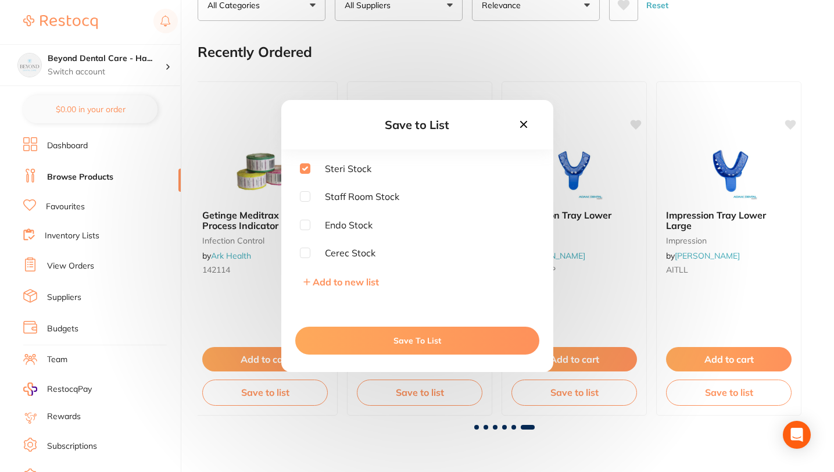
click at [394, 342] on button "Save To List" at bounding box center [417, 341] width 244 height 28
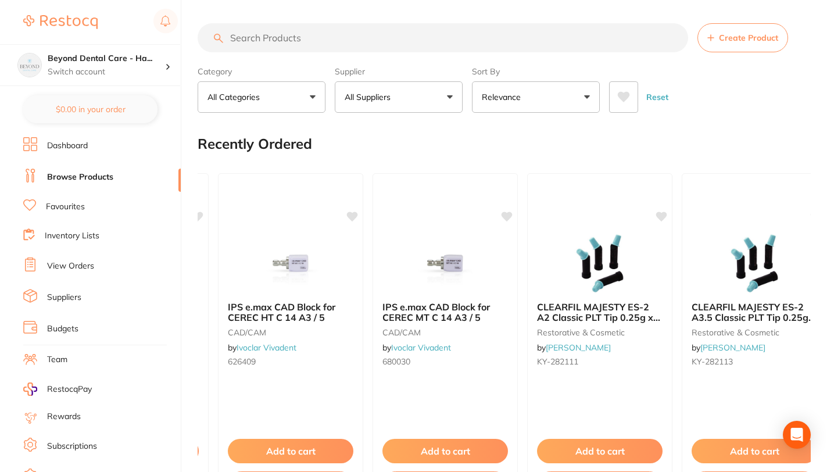
scroll to position [0, 0]
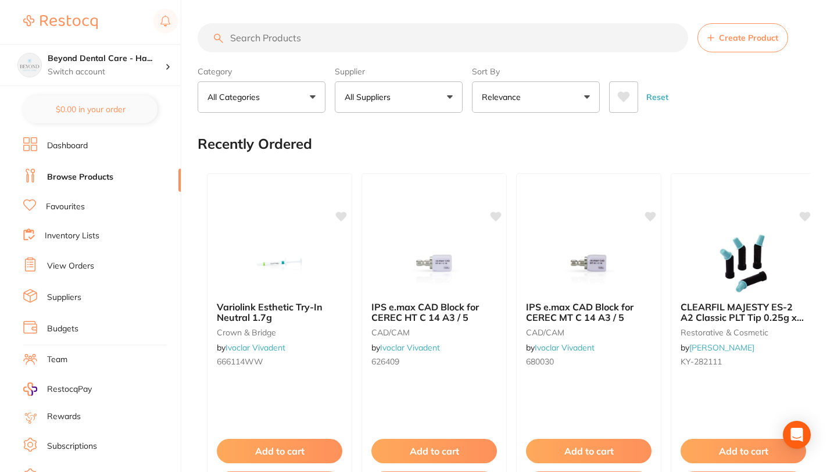
click at [65, 236] on link "Inventory Lists" at bounding box center [72, 236] width 55 height 12
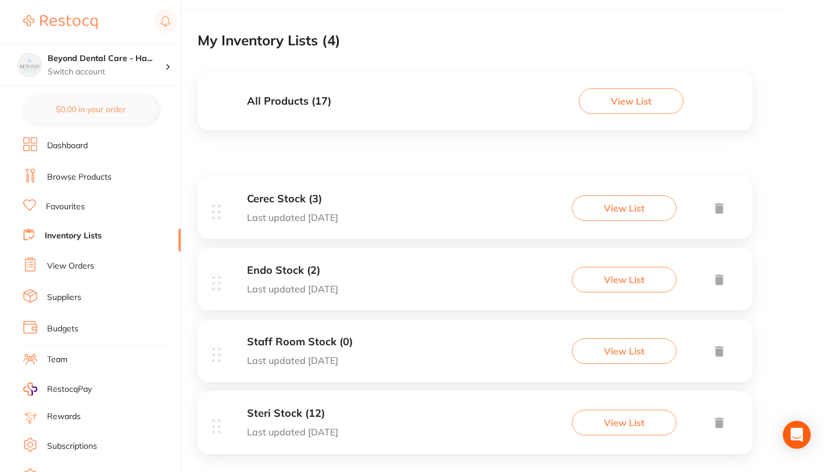
scroll to position [79, 0]
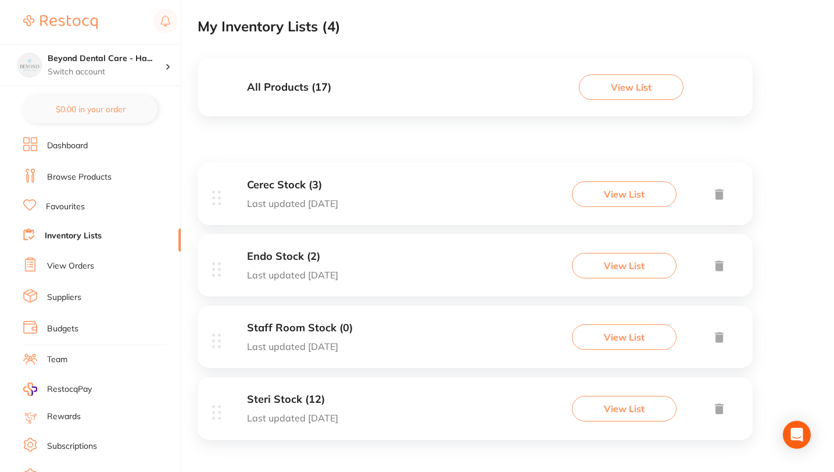
click at [289, 408] on div "Steri Stock (12) Last updated today" at bounding box center [292, 409] width 91 height 30
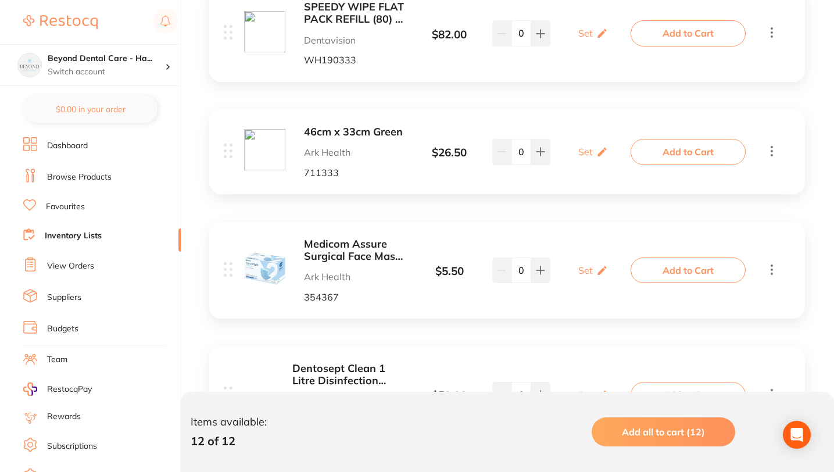
scroll to position [1053, 0]
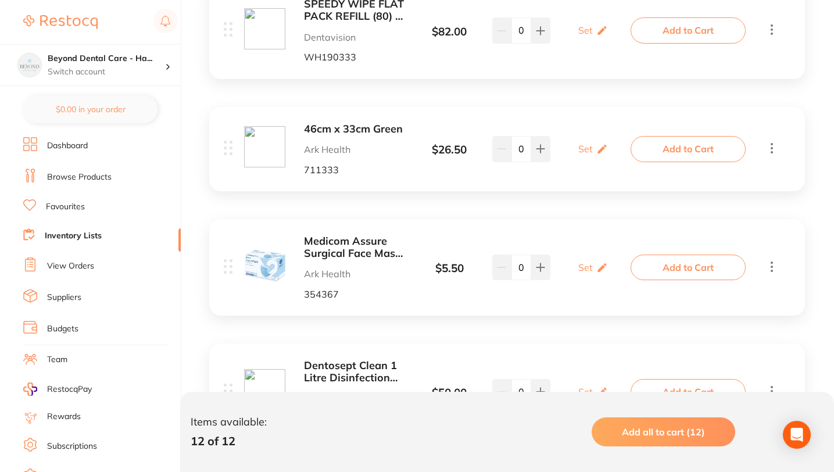
click at [343, 127] on b "46cm x 33cm Green" at bounding box center [356, 129] width 104 height 12
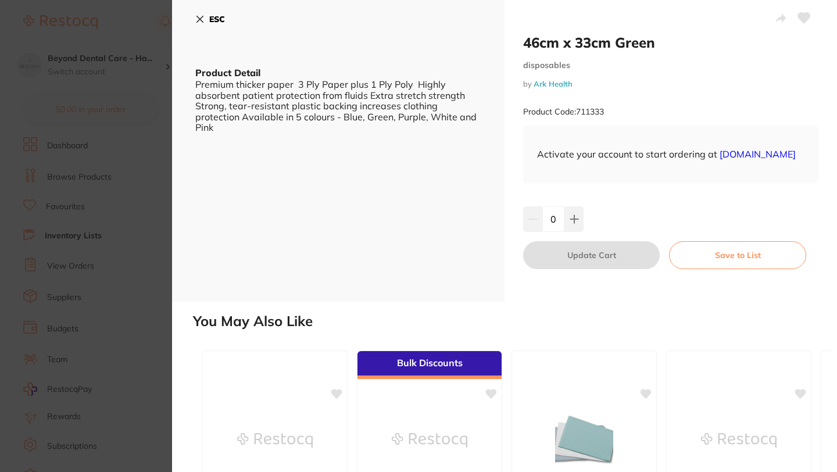
click at [196, 15] on icon at bounding box center [199, 19] width 9 height 9
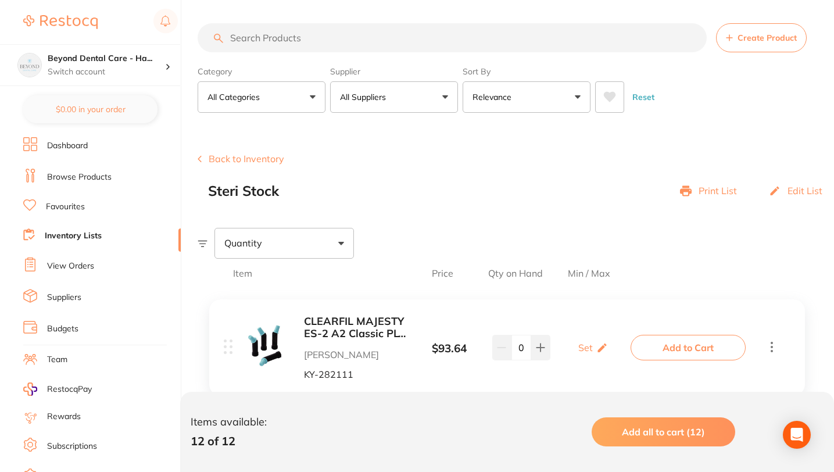
click at [84, 175] on link "Browse Products" at bounding box center [79, 178] width 65 height 12
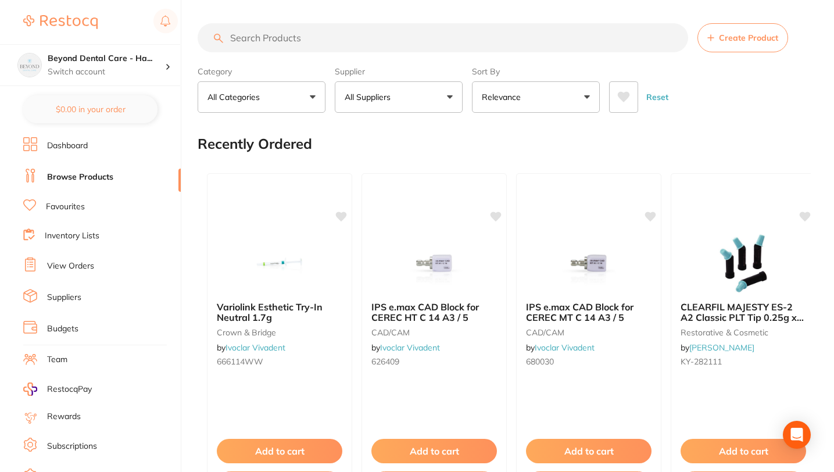
click at [316, 37] on input "search" at bounding box center [443, 37] width 491 height 29
paste input "P-ETCHGEL"
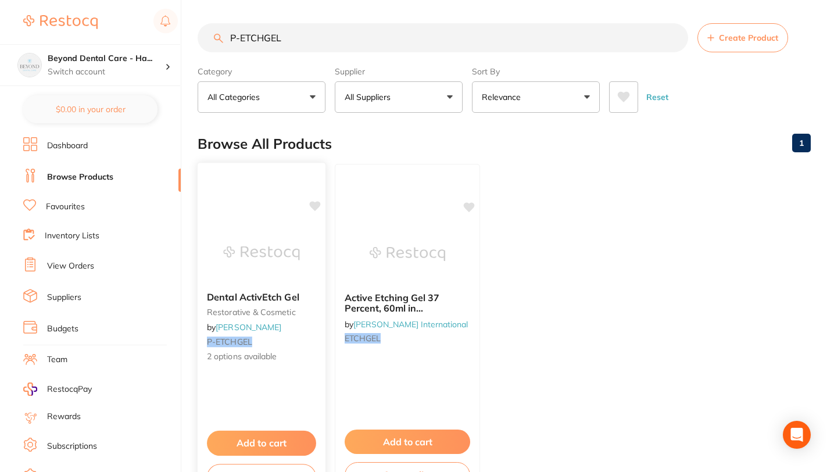
type input "P-ETCHGEL"
click at [261, 297] on span "Dental ActivEtch Gel" at bounding box center [253, 297] width 92 height 12
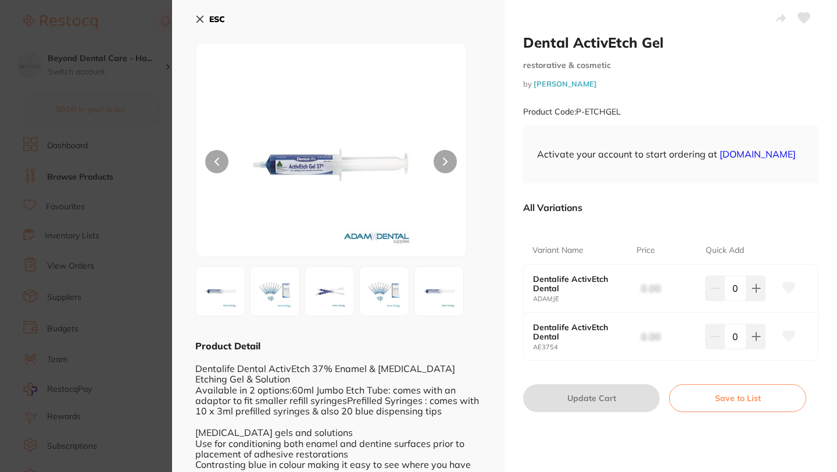
click at [734, 407] on button "Save to List" at bounding box center [737, 398] width 137 height 28
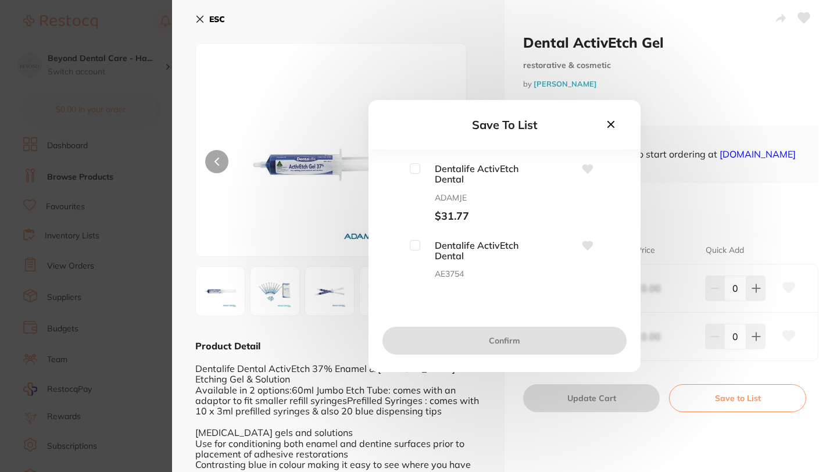
click at [611, 121] on icon at bounding box center [611, 124] width 13 height 13
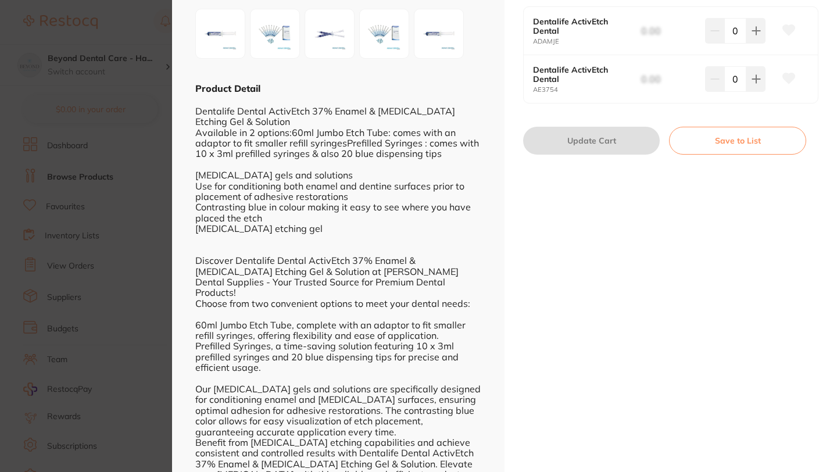
click at [754, 155] on button "Save to List" at bounding box center [737, 141] width 137 height 28
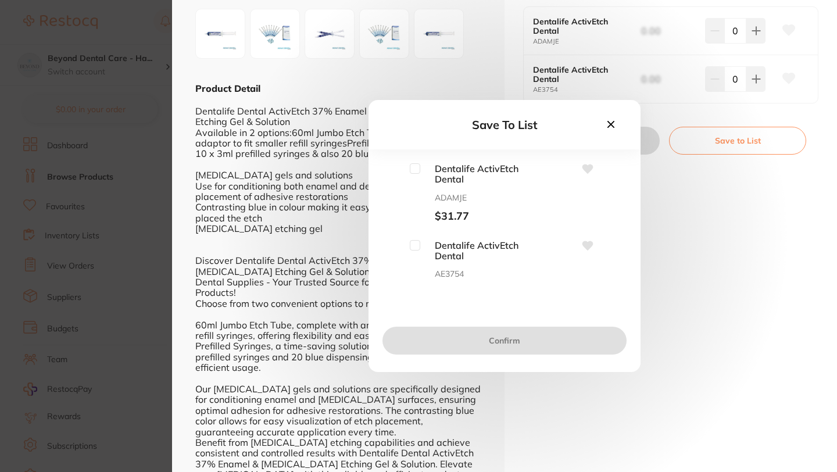
click at [620, 123] on button at bounding box center [611, 125] width 20 height 16
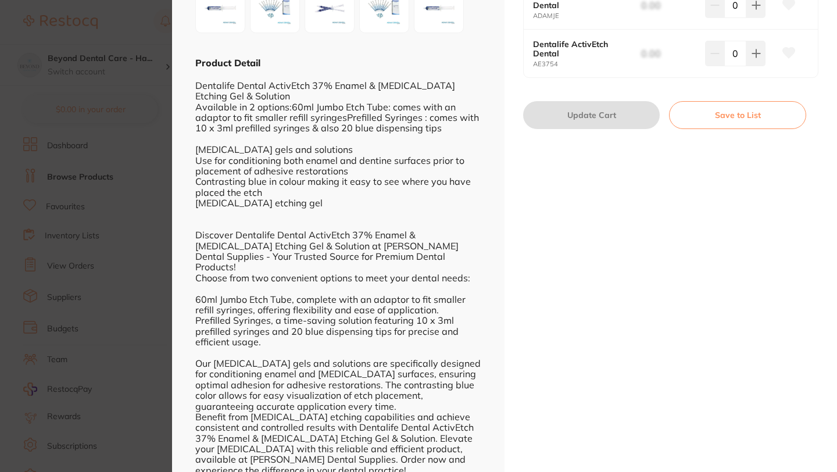
scroll to position [287, 0]
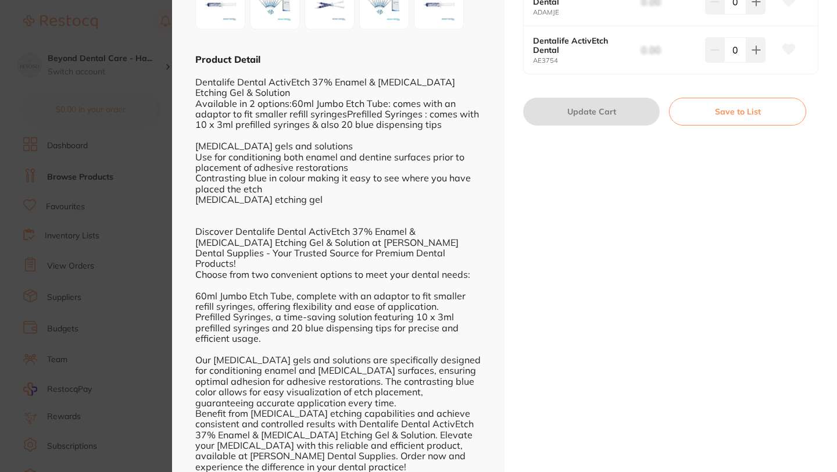
click at [752, 116] on button "Save to List" at bounding box center [737, 112] width 137 height 28
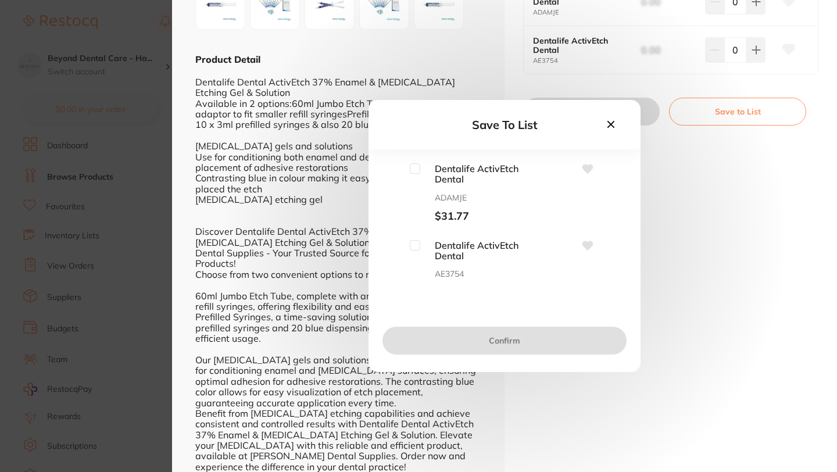
click at [410, 169] on input "checkbox" at bounding box center [415, 168] width 10 height 10
checkbox input "true"
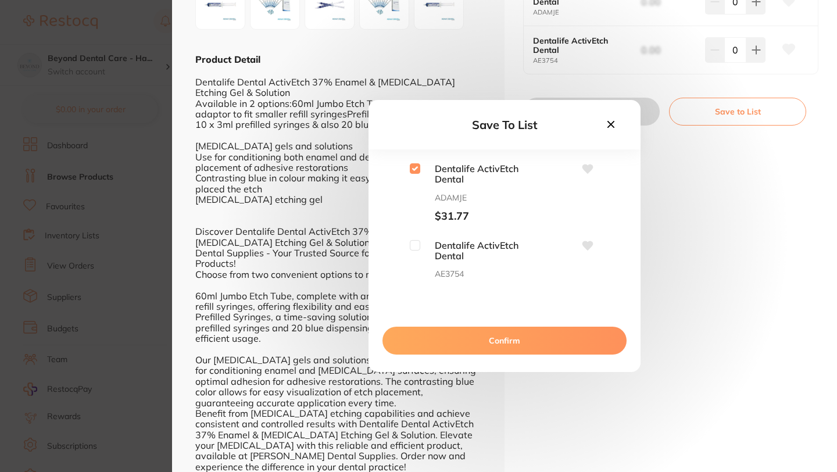
click at [478, 346] on button "Confirm" at bounding box center [505, 341] width 244 height 28
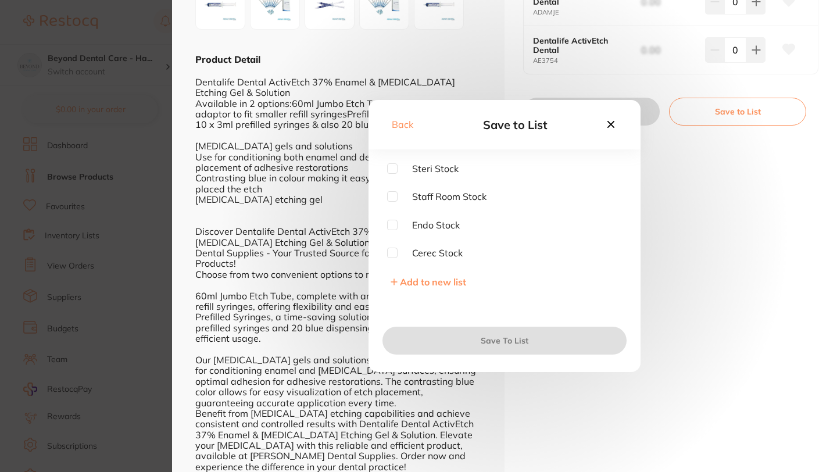
click at [387, 166] on input "checkbox" at bounding box center [392, 168] width 10 height 10
checkbox input "true"
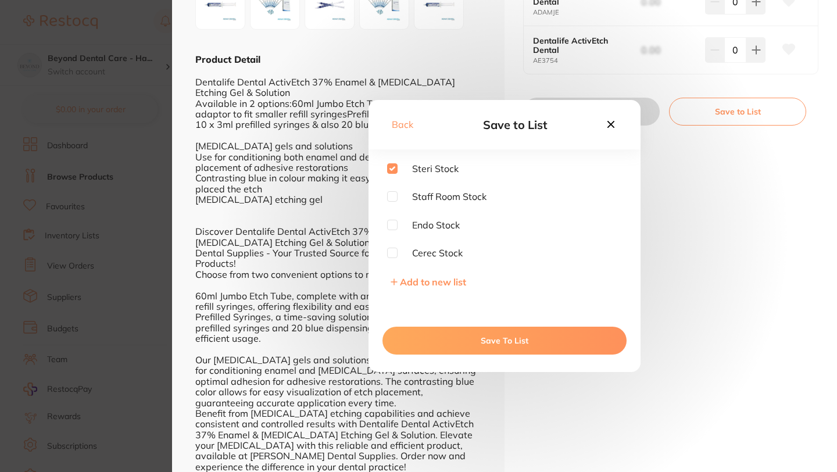
click at [460, 333] on button "Save To List" at bounding box center [505, 341] width 244 height 28
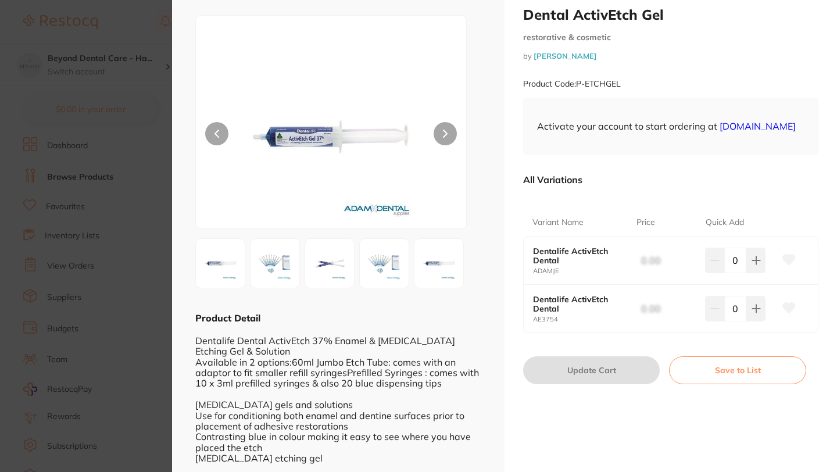
scroll to position [0, 0]
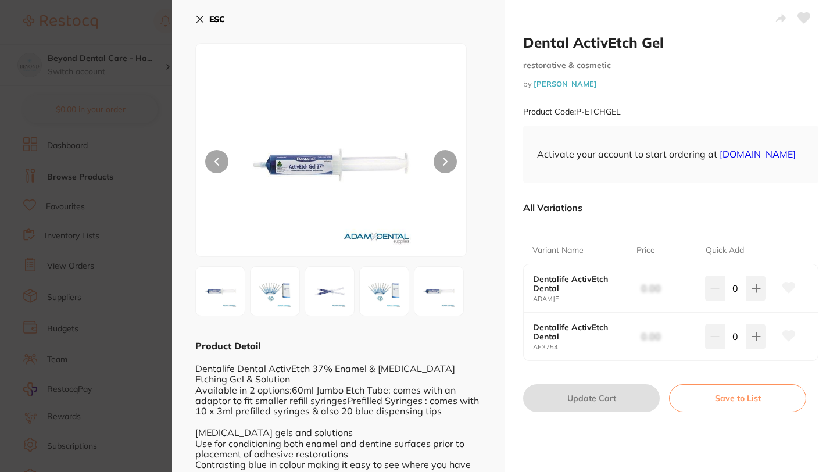
click at [194, 15] on div "ESC Product Detail Dentalife Dental ActivEtch 37% Enamel & Dentin Etching Gel &…" at bounding box center [338, 384] width 333 height 768
click at [199, 19] on icon at bounding box center [200, 19] width 6 height 6
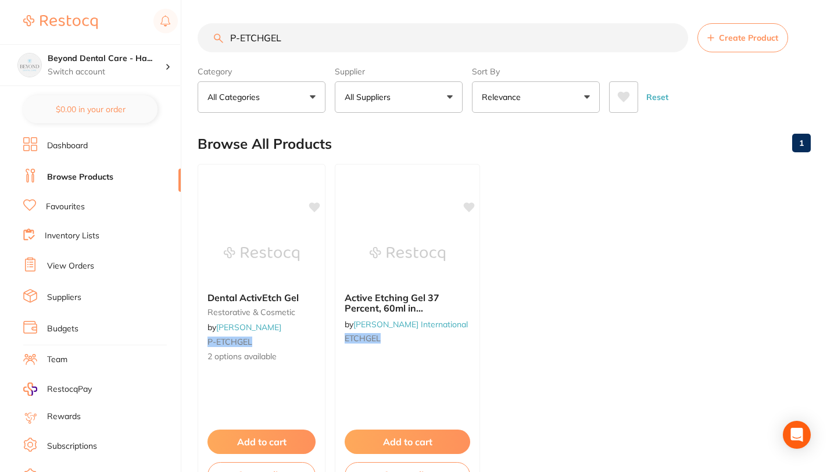
click at [95, 242] on ul "Dashboard Browse Products Favourites Inventory Lists View Orders Suppliers Budg…" at bounding box center [102, 337] width 158 height 401
click at [77, 231] on link "Inventory Lists" at bounding box center [72, 236] width 55 height 12
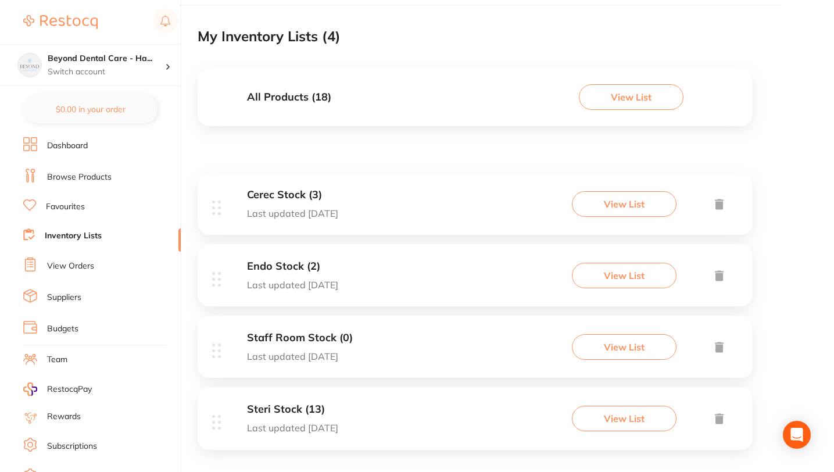
scroll to position [79, 0]
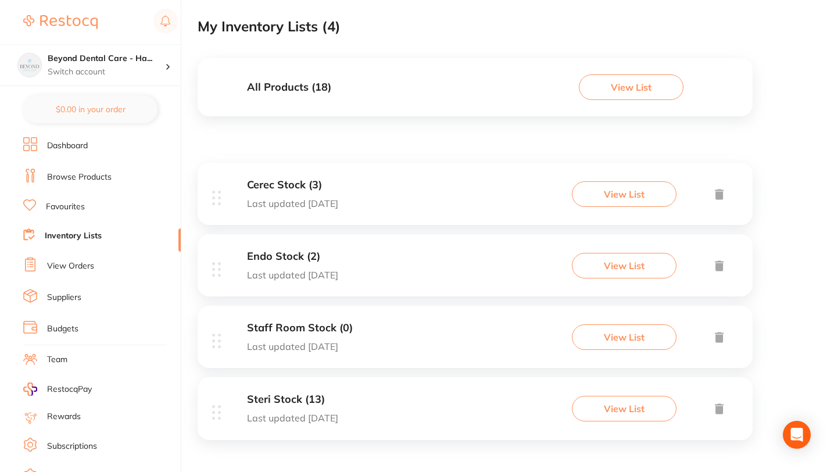
click at [302, 406] on div "Steri Stock (13) Last updated today" at bounding box center [292, 409] width 91 height 30
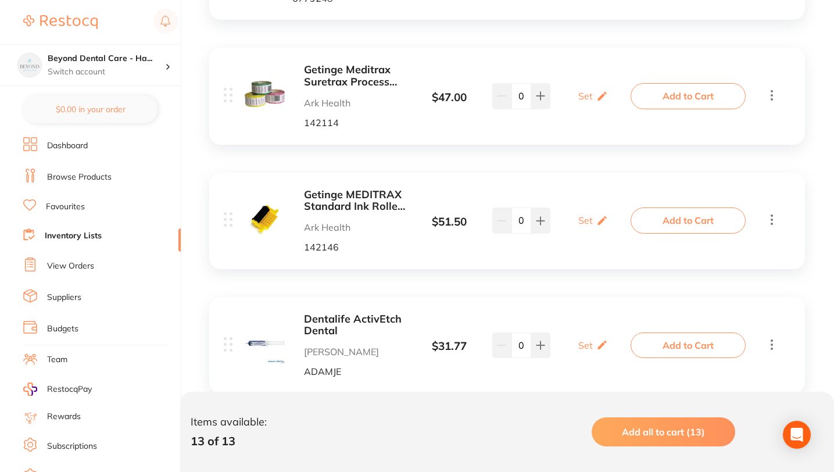
scroll to position [1508, 0]
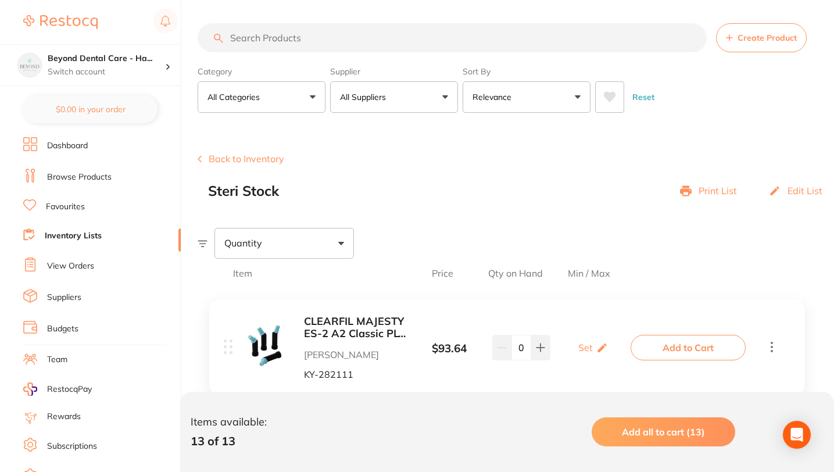
click at [72, 177] on link "Browse Products" at bounding box center [79, 178] width 65 height 12
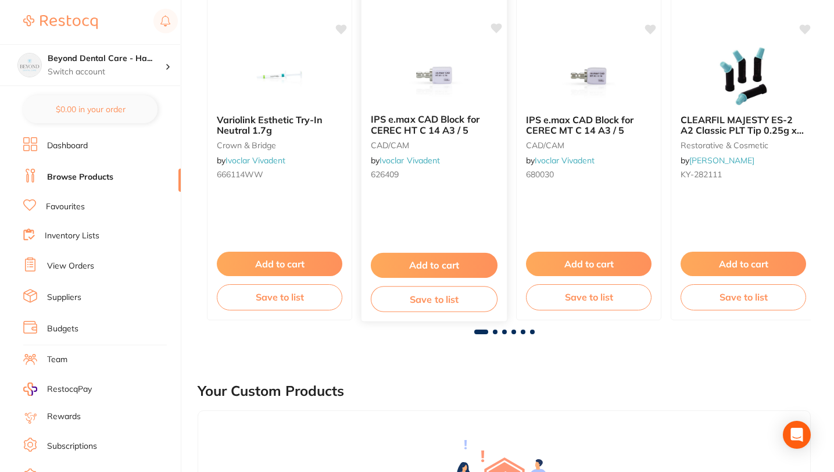
scroll to position [194, 0]
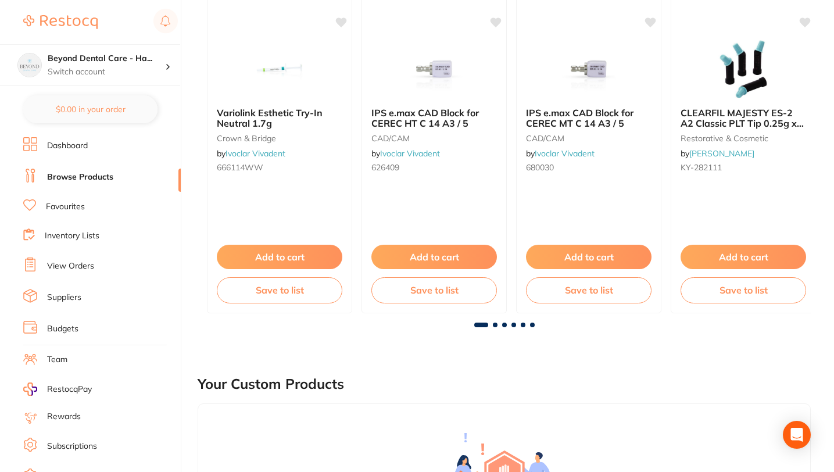
click at [493, 324] on span at bounding box center [495, 325] width 5 height 5
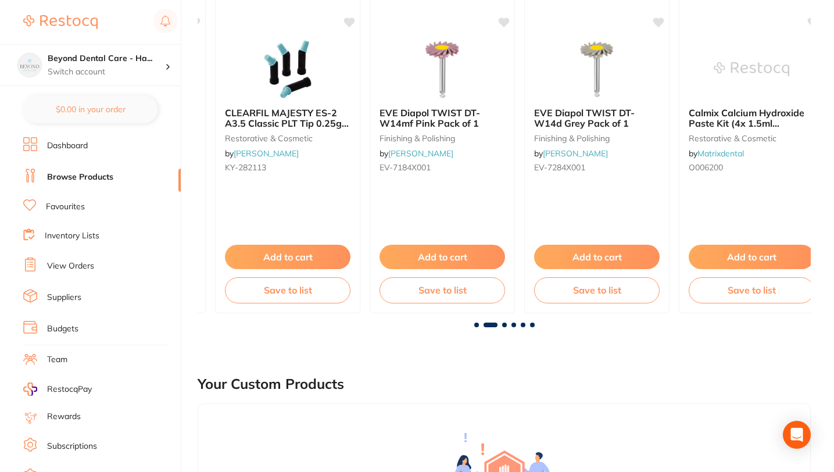
scroll to position [0, 614]
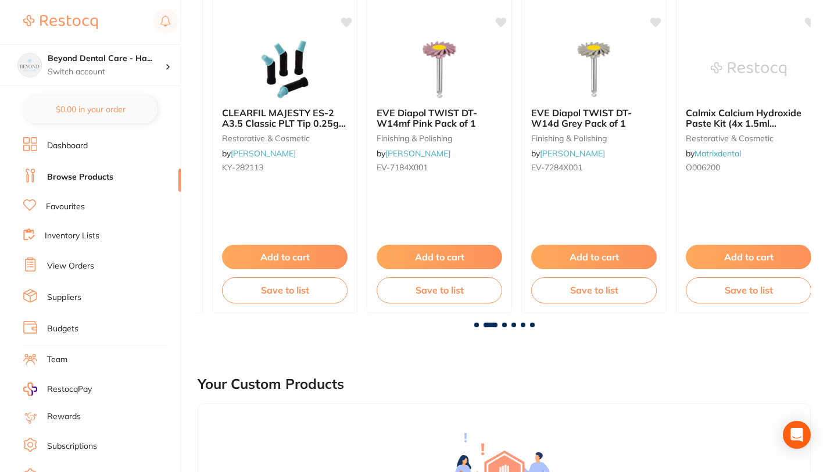
click at [531, 324] on span at bounding box center [532, 325] width 5 height 5
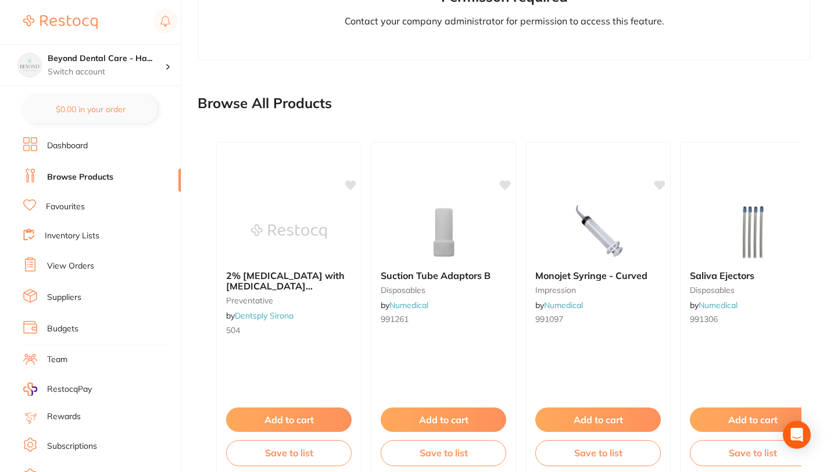
scroll to position [790, 0]
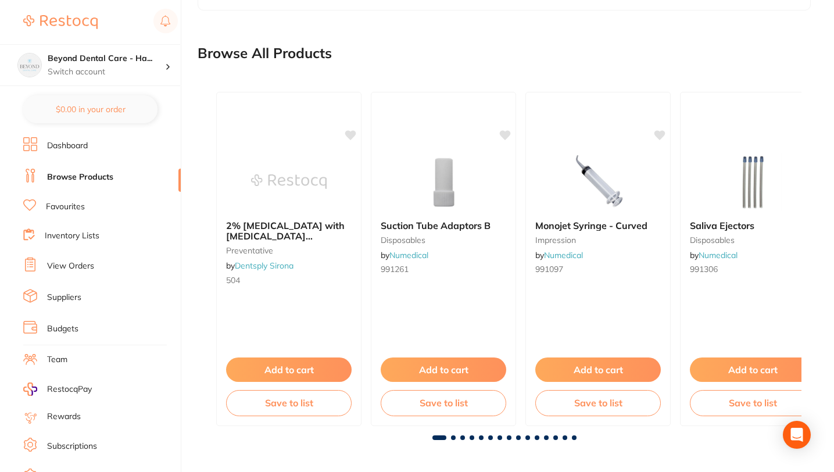
click at [92, 176] on link "Browse Products" at bounding box center [80, 178] width 66 height 12
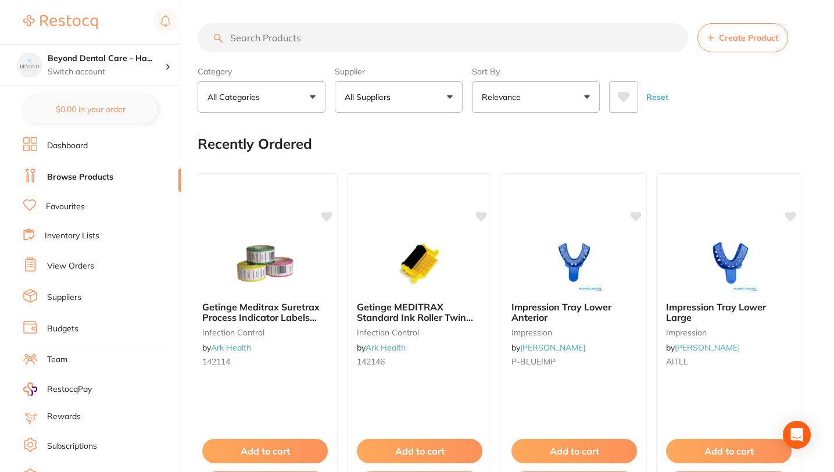
click at [310, 37] on input "search" at bounding box center [443, 37] width 491 height 29
paste input "MHCAS"
type input "MHCAS"
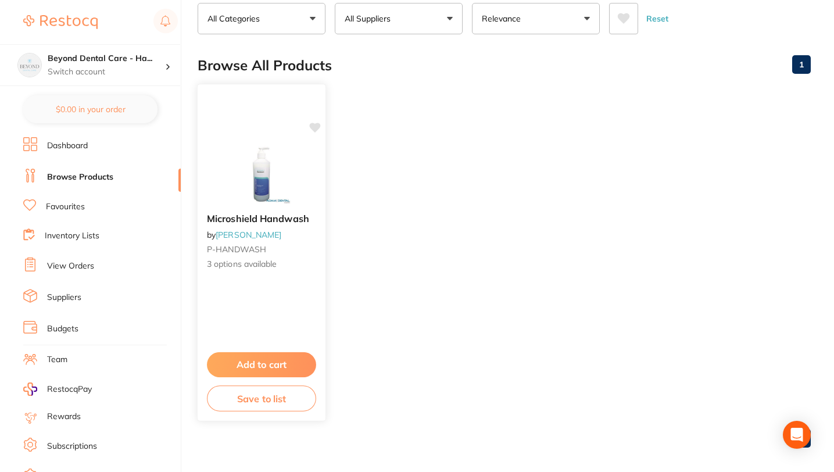
scroll to position [87, 0]
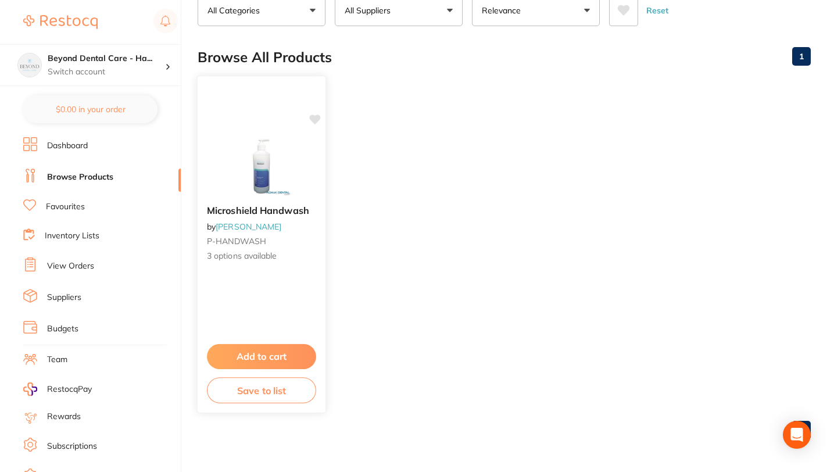
click at [280, 391] on button "Save to list" at bounding box center [261, 390] width 109 height 26
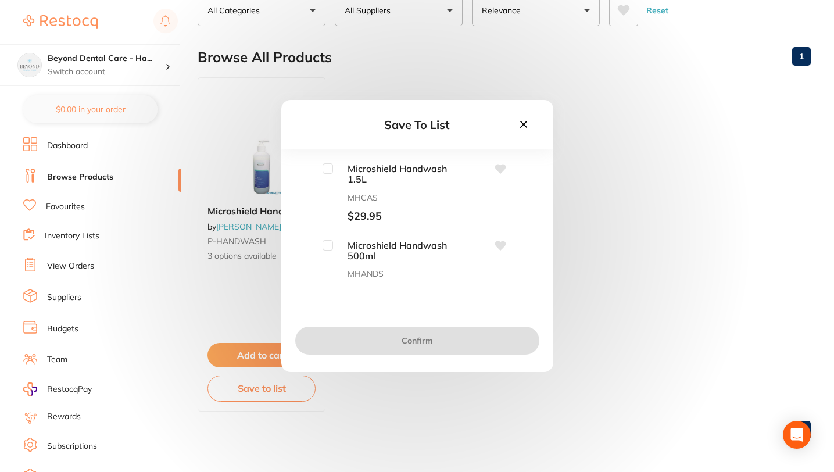
click at [329, 246] on input "checkbox" at bounding box center [328, 245] width 10 height 10
checkbox input "true"
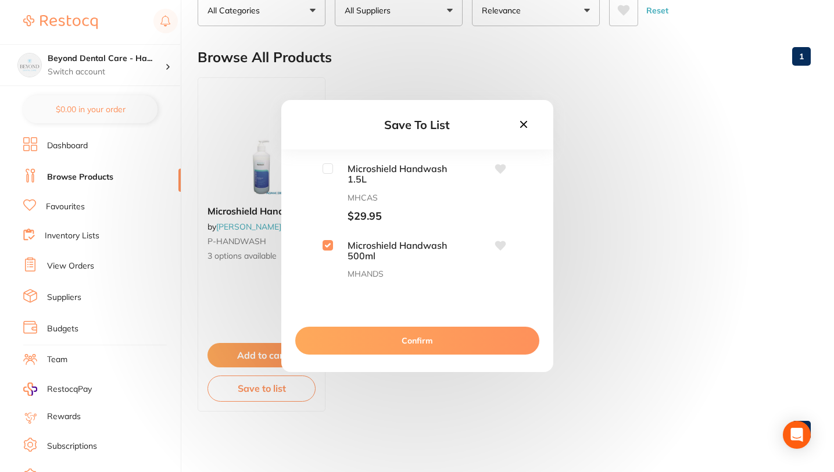
click at [389, 340] on button "Confirm" at bounding box center [417, 341] width 244 height 28
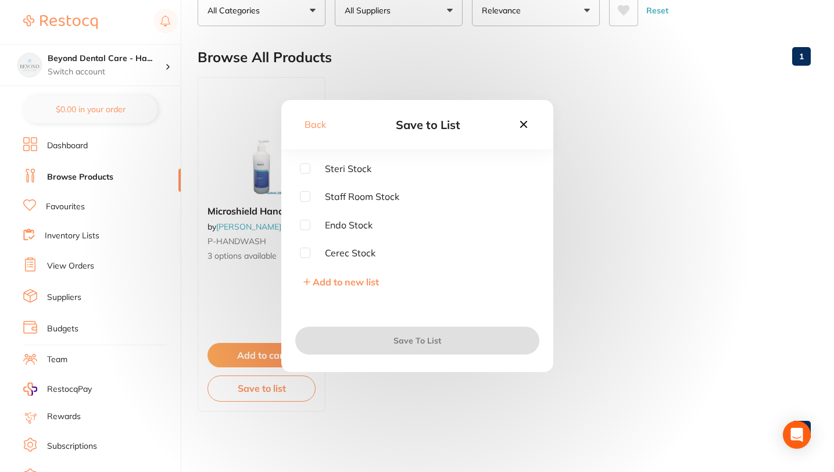
click at [302, 164] on input "checkbox" at bounding box center [305, 168] width 10 height 10
checkbox input "true"
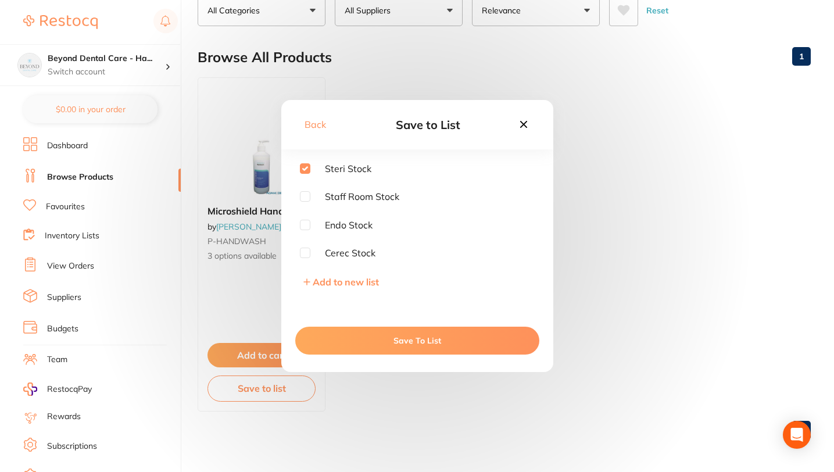
click at [409, 336] on button "Save To List" at bounding box center [417, 341] width 244 height 28
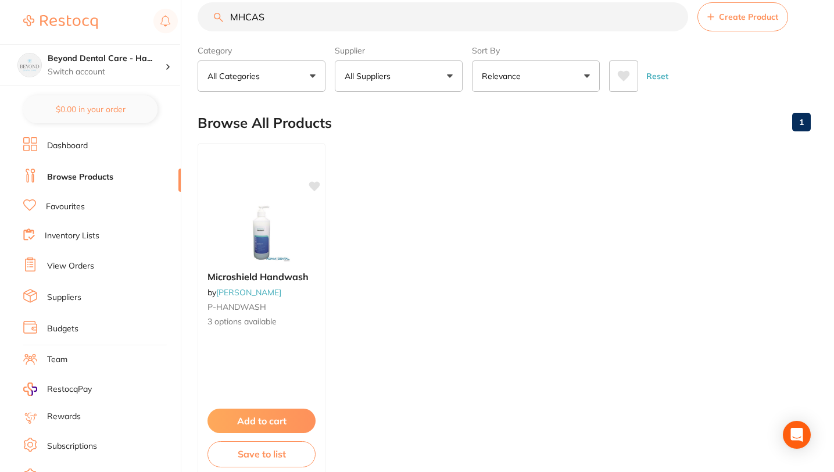
scroll to position [0, 0]
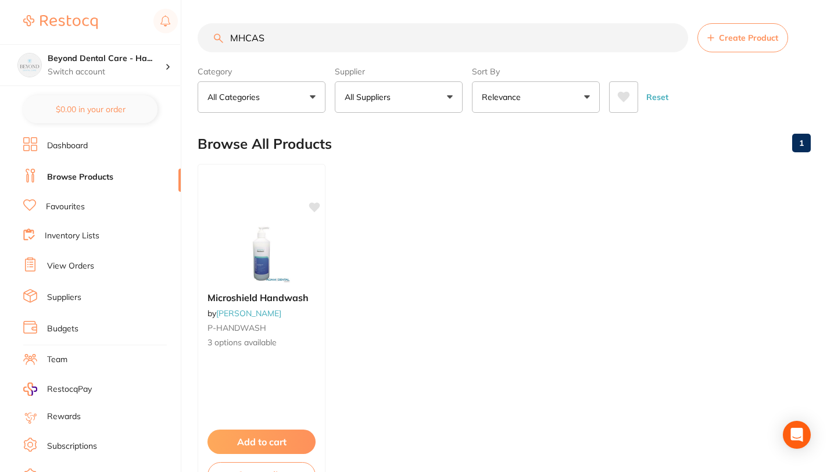
click at [333, 35] on input "MHCAS" at bounding box center [443, 37] width 491 height 29
click at [671, 40] on input "MHCAS" at bounding box center [443, 37] width 491 height 29
click at [675, 38] on input "MHCAS" at bounding box center [443, 37] width 491 height 29
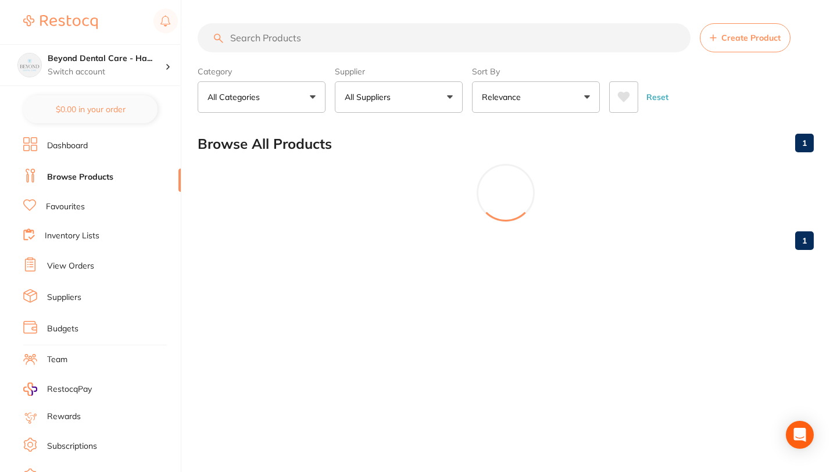
paste input "P9007071"
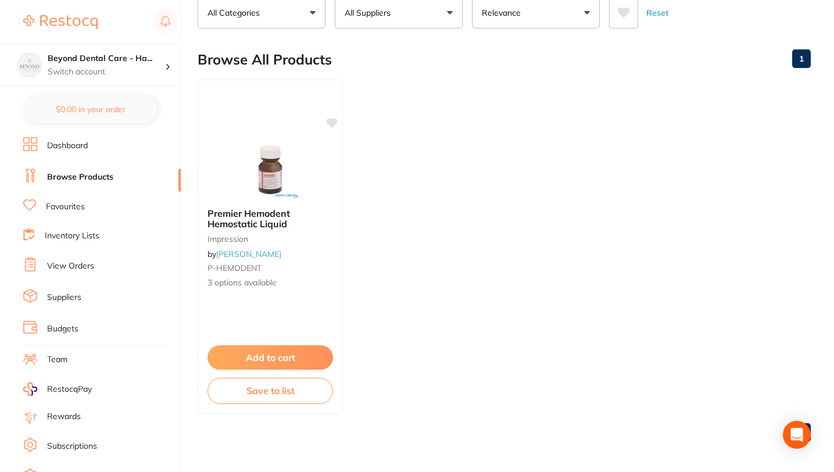
scroll to position [85, 0]
type input "P9007071"
click at [308, 357] on button "Add to cart" at bounding box center [270, 358] width 127 height 25
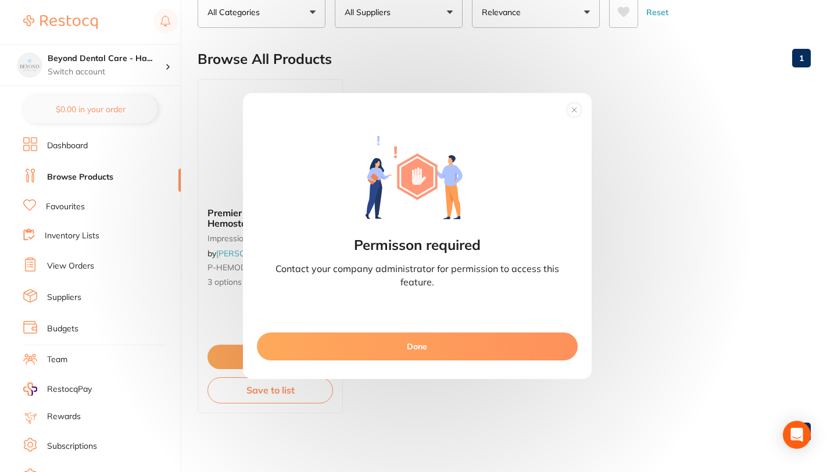
click at [573, 109] on circle at bounding box center [574, 109] width 13 height 13
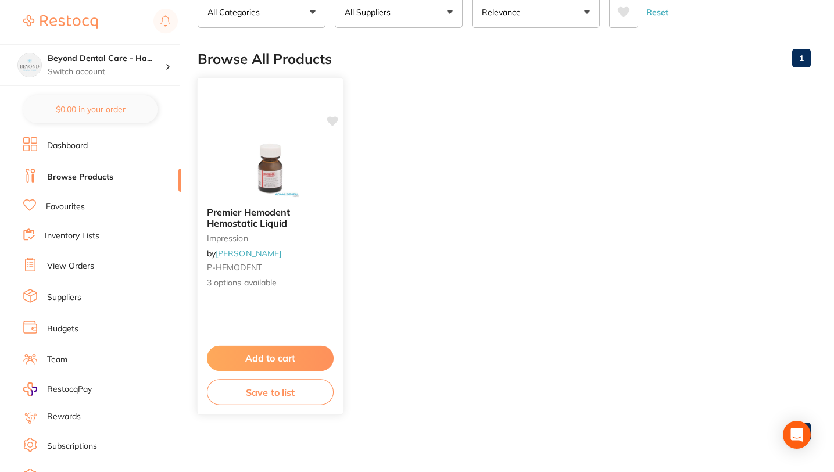
click at [276, 395] on button "Save to list" at bounding box center [270, 392] width 127 height 26
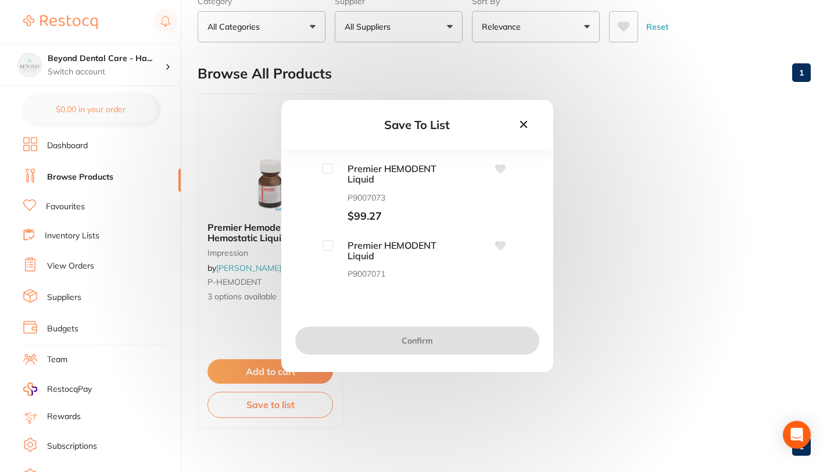
scroll to position [68, 0]
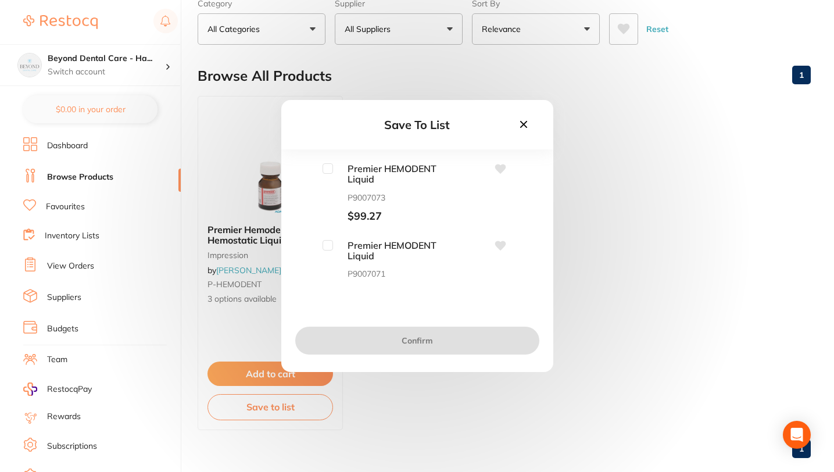
click at [329, 167] on input "checkbox" at bounding box center [328, 168] width 10 height 10
checkbox input "true"
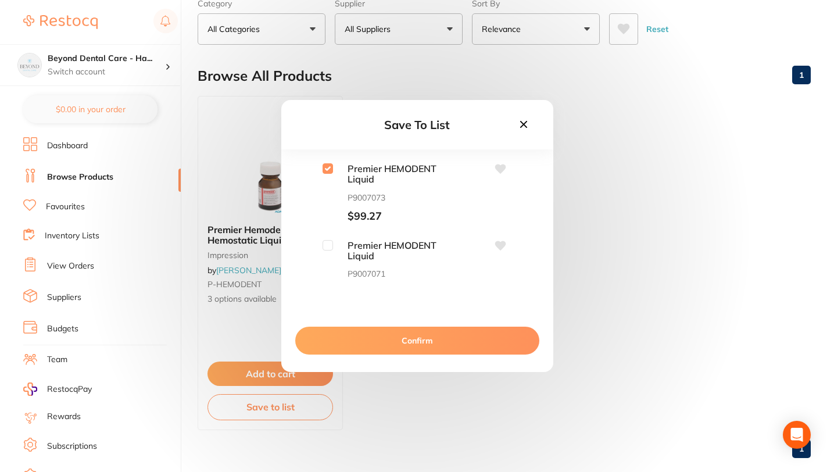
click at [428, 344] on button "Confirm" at bounding box center [417, 341] width 244 height 28
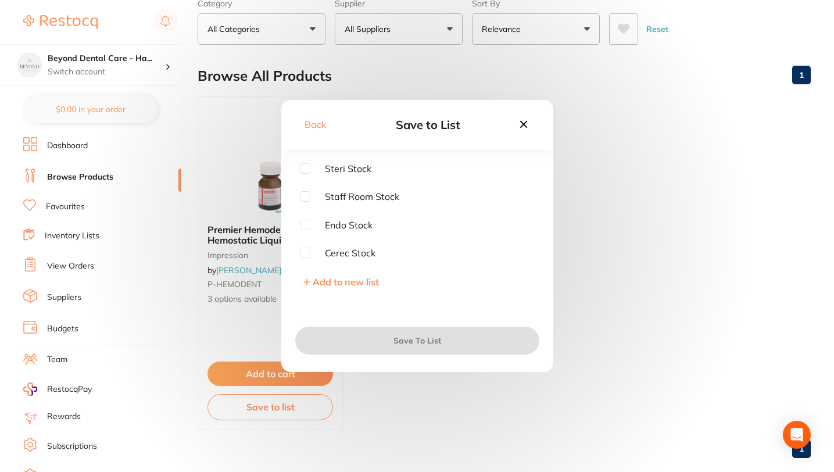
click at [301, 167] on input "checkbox" at bounding box center [305, 168] width 10 height 10
checkbox input "true"
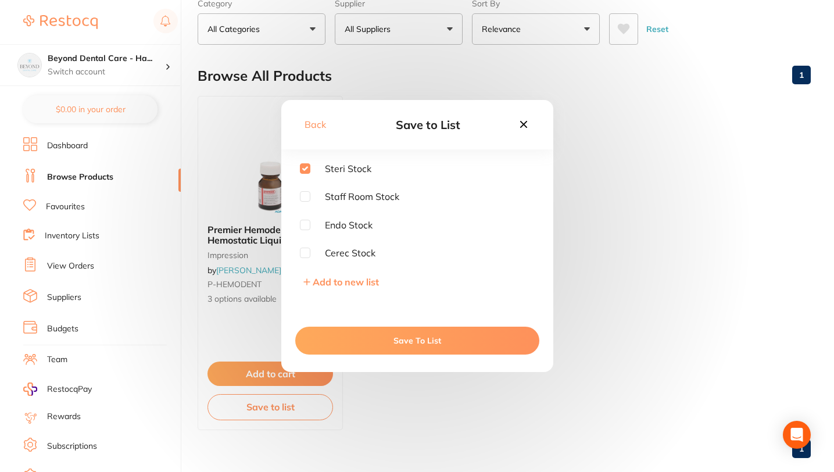
click at [377, 337] on button "Save To List" at bounding box center [417, 341] width 244 height 28
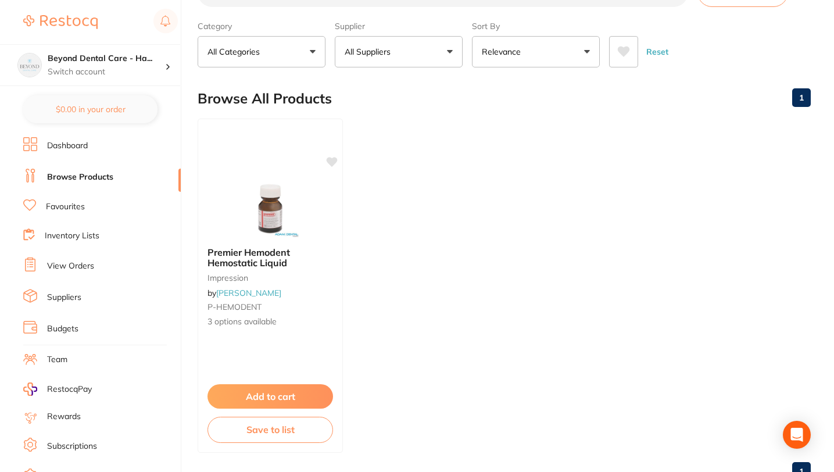
scroll to position [0, 0]
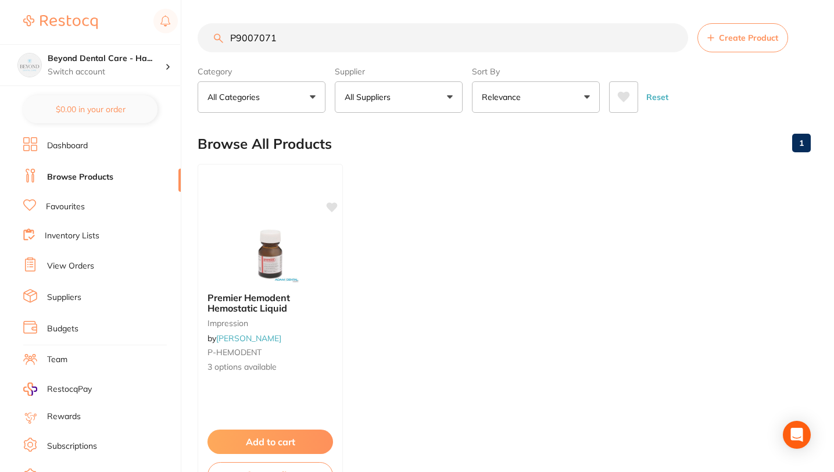
click at [306, 39] on input "P9007071" at bounding box center [443, 37] width 491 height 29
click at [675, 37] on input "P9007071" at bounding box center [443, 37] width 491 height 29
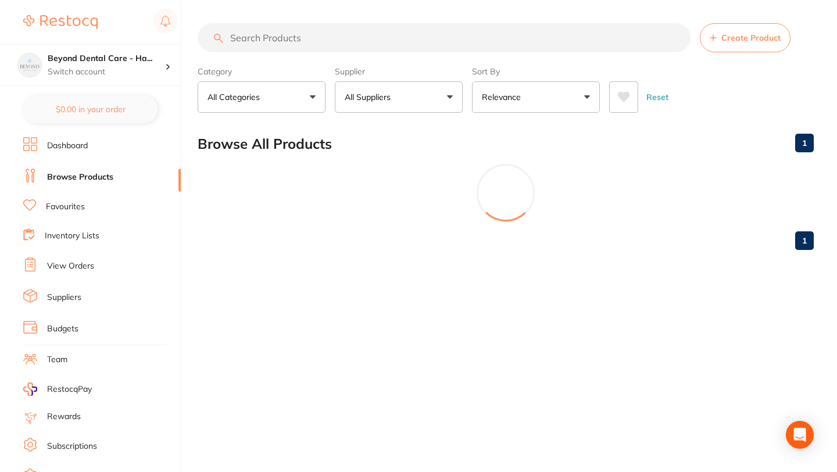
paste input "EE125"
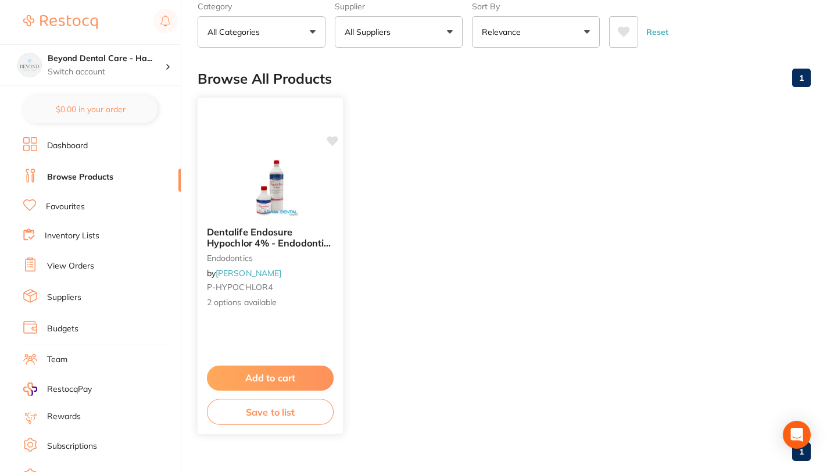
scroll to position [87, 0]
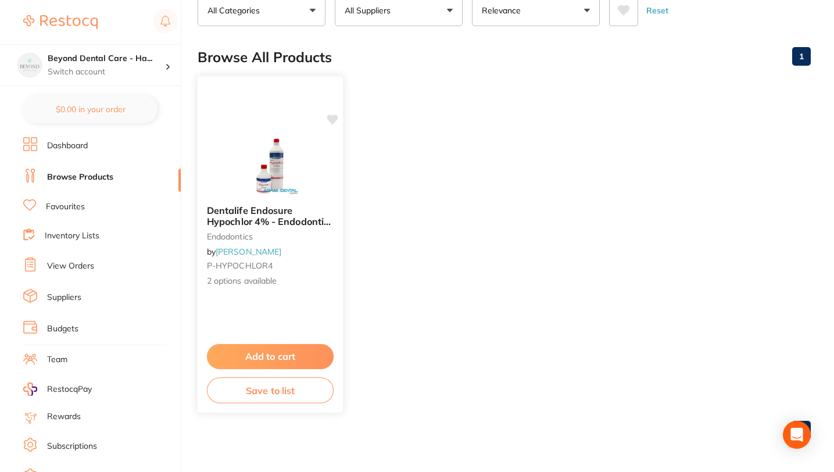
type input "EE125"
click at [294, 394] on button "Save to list" at bounding box center [270, 390] width 127 height 26
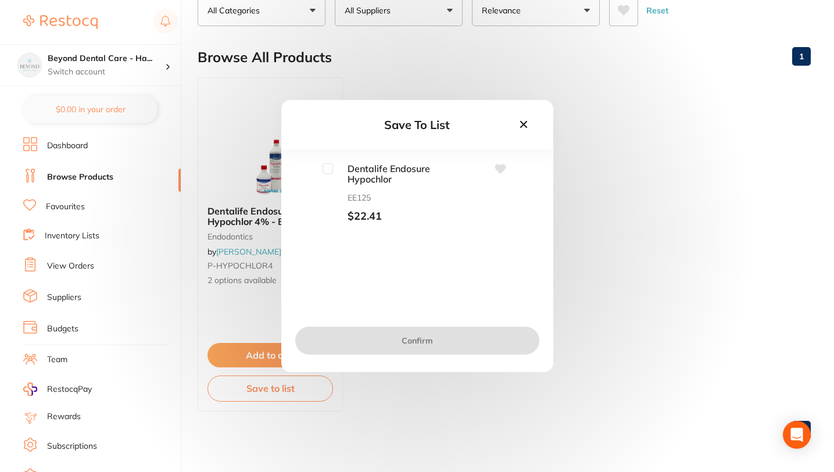
click at [324, 165] on input "checkbox" at bounding box center [328, 168] width 10 height 10
checkbox input "true"
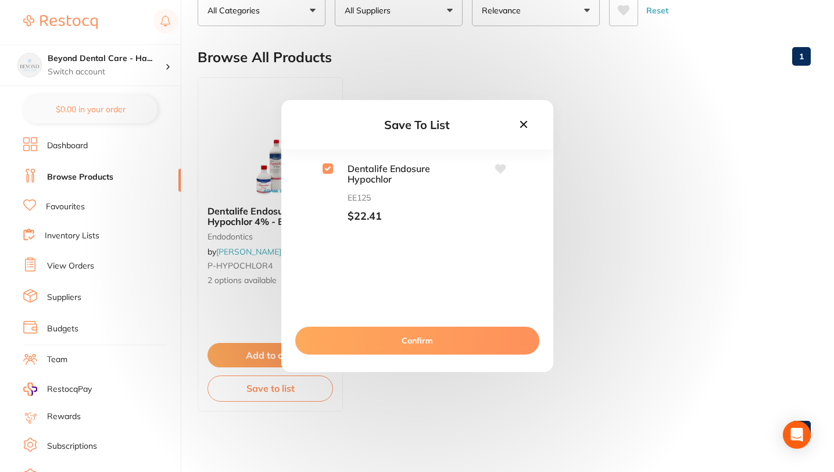
click at [384, 341] on button "Confirm" at bounding box center [417, 341] width 244 height 28
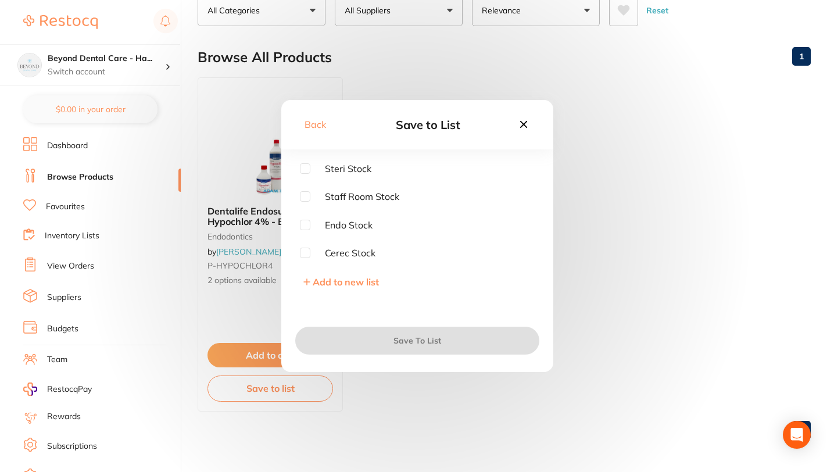
click at [304, 223] on input "checkbox" at bounding box center [305, 225] width 10 height 10
checkbox input "true"
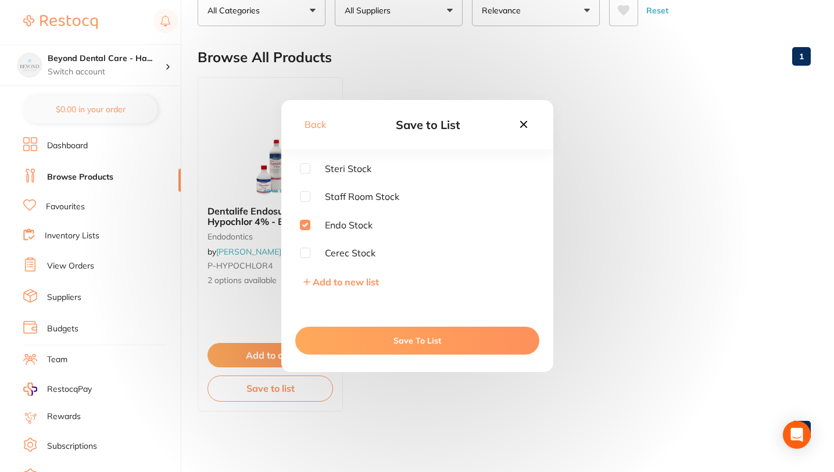
click at [395, 340] on button "Save To List" at bounding box center [417, 341] width 244 height 28
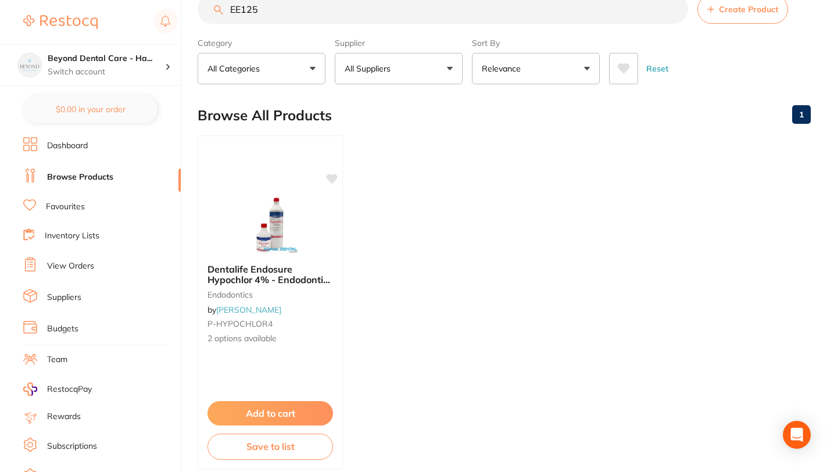
scroll to position [0, 0]
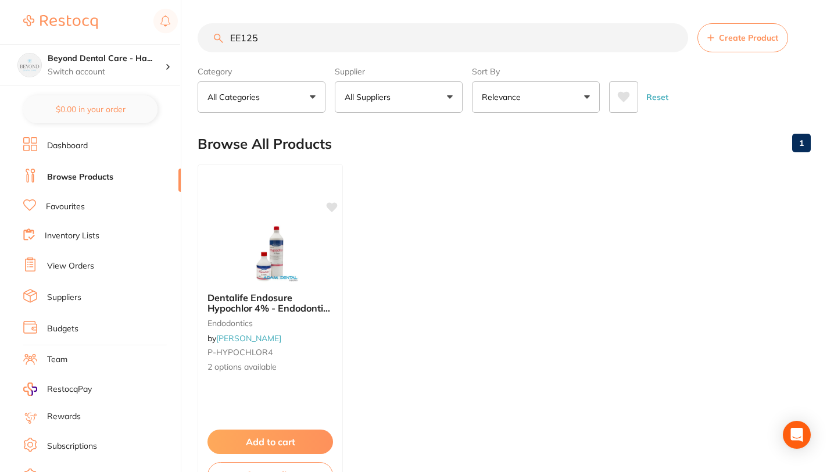
click at [675, 39] on input "EE125" at bounding box center [443, 37] width 491 height 29
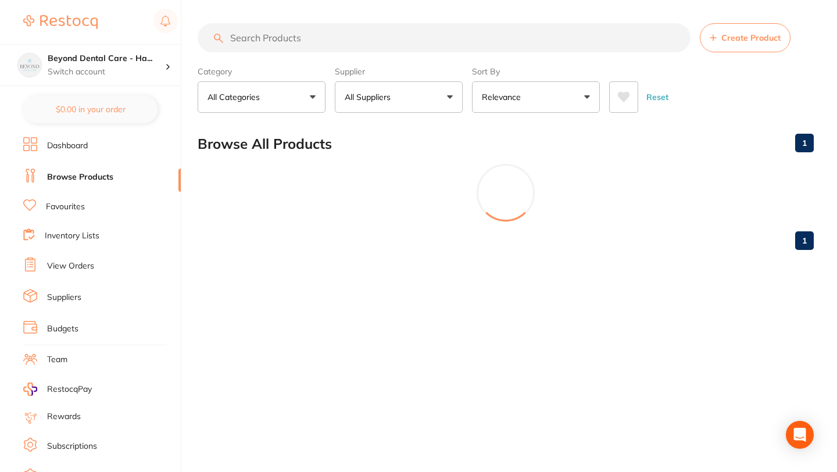
paste input "DTL"
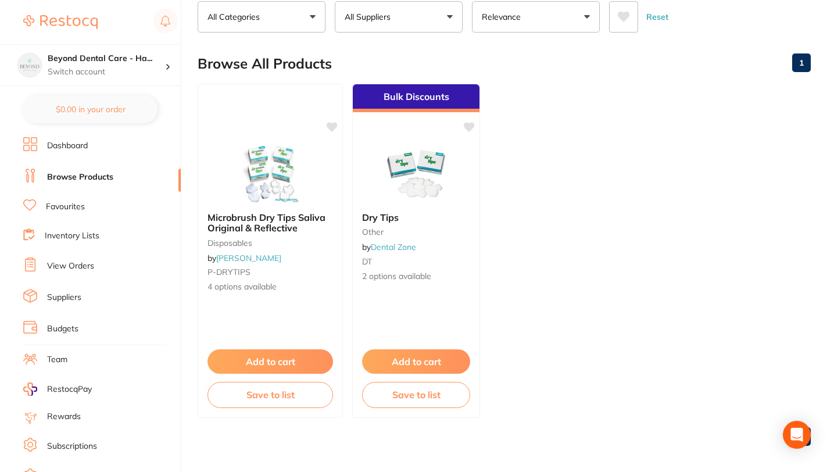
scroll to position [87, 0]
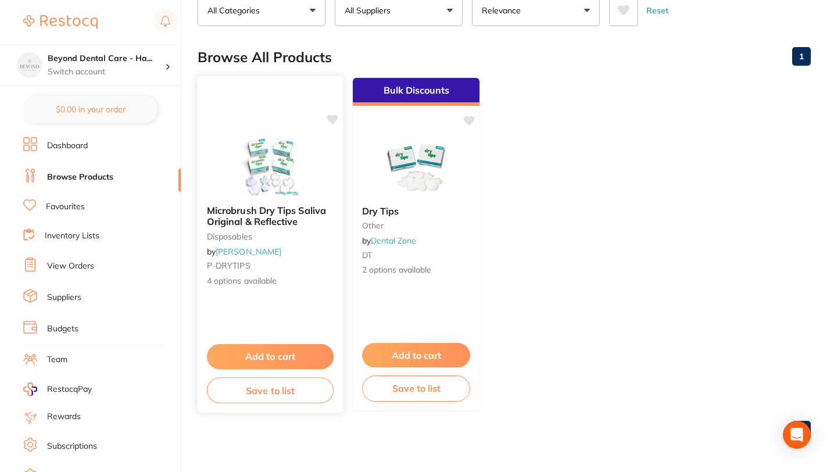
type input "DTL"
click at [291, 395] on button "Save to list" at bounding box center [270, 390] width 127 height 26
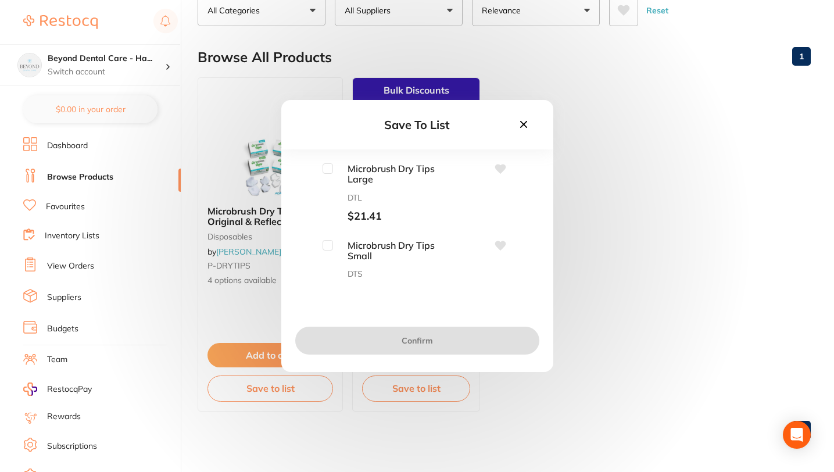
click at [638, 184] on div "Save To List Microbrush Dry Tips Large DTL $21.41 Microbrush Dry Tips Small DTS…" at bounding box center [417, 236] width 834 height 472
click at [530, 119] on button at bounding box center [524, 125] width 20 height 16
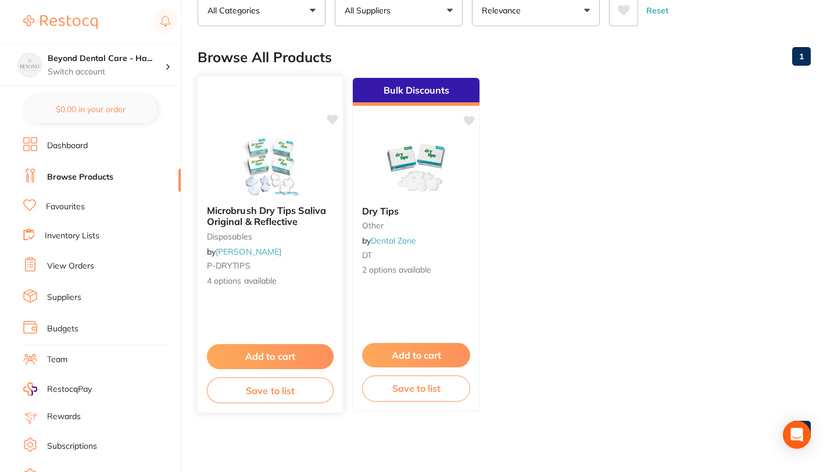
click at [277, 387] on button "Save to list" at bounding box center [270, 390] width 127 height 26
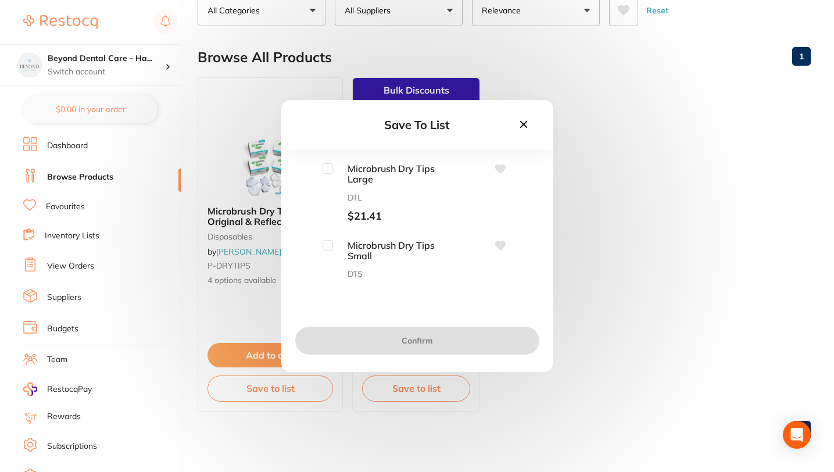
click at [326, 165] on input "checkbox" at bounding box center [328, 168] width 10 height 10
checkbox input "true"
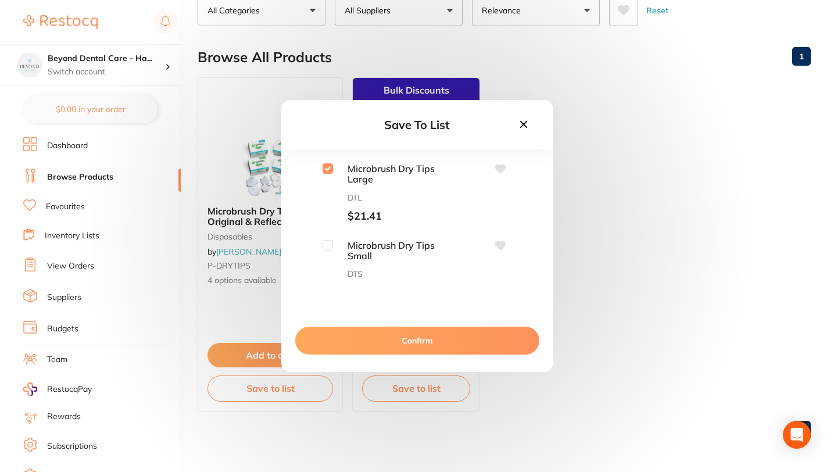
click at [324, 252] on div "Microbrush Dry Tips Small DTS $21.41" at bounding box center [386, 269] width 127 height 59
click at [327, 246] on input "checkbox" at bounding box center [328, 245] width 10 height 10
checkbox input "true"
click at [395, 344] on button "Confirm" at bounding box center [417, 341] width 244 height 28
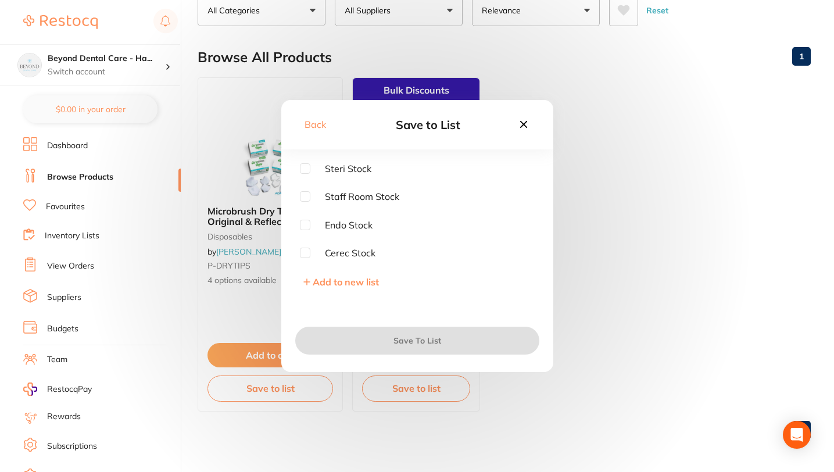
click at [307, 166] on input "checkbox" at bounding box center [305, 168] width 10 height 10
checkbox input "true"
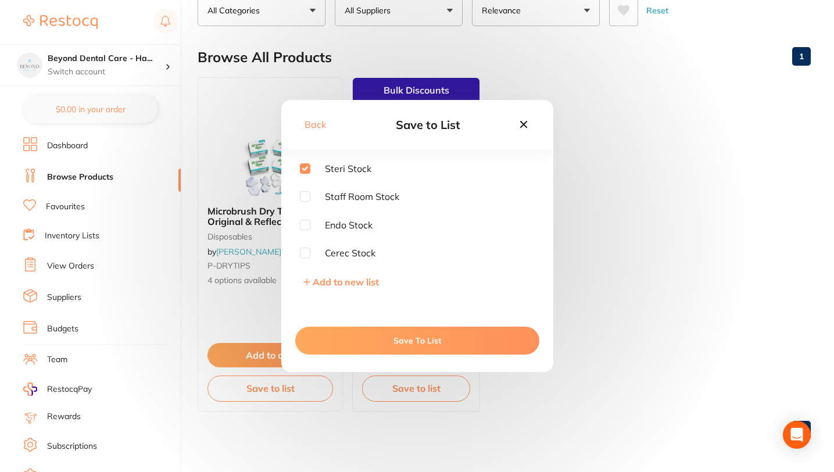
click at [410, 340] on button "Save To List" at bounding box center [417, 341] width 244 height 28
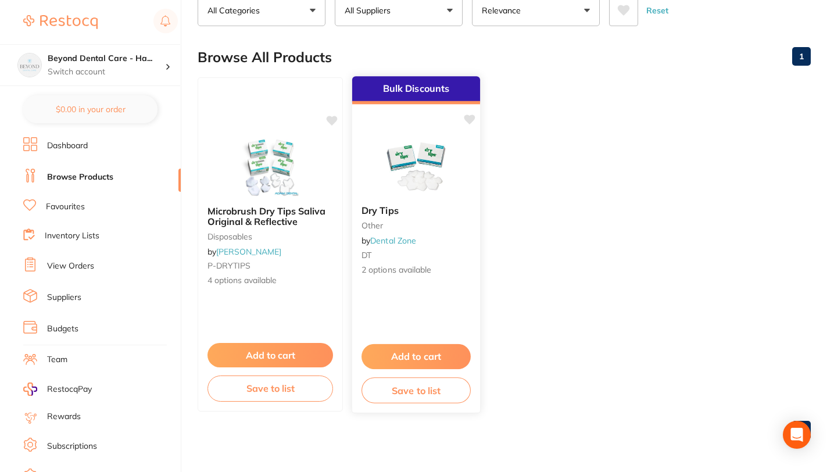
scroll to position [0, 0]
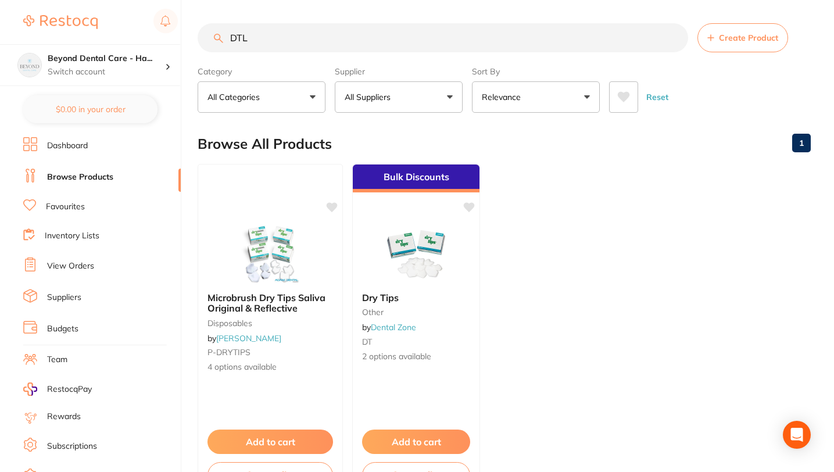
click at [306, 41] on input "DTL" at bounding box center [443, 37] width 491 height 29
type input "D"
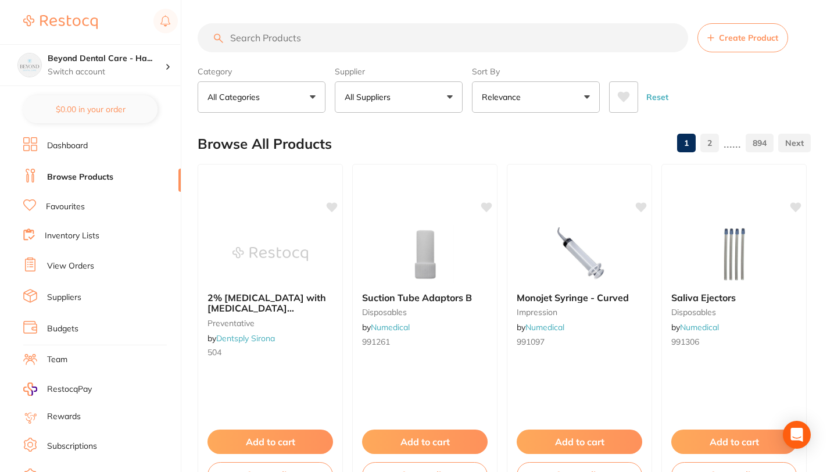
paste input "RMTAFY"
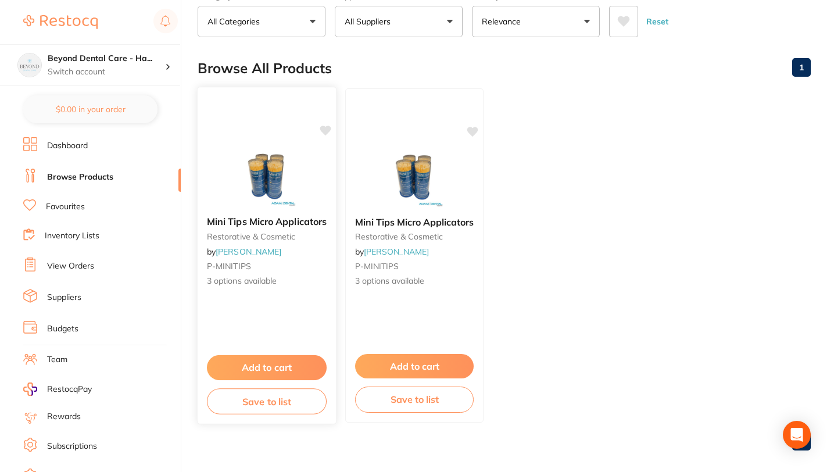
scroll to position [80, 0]
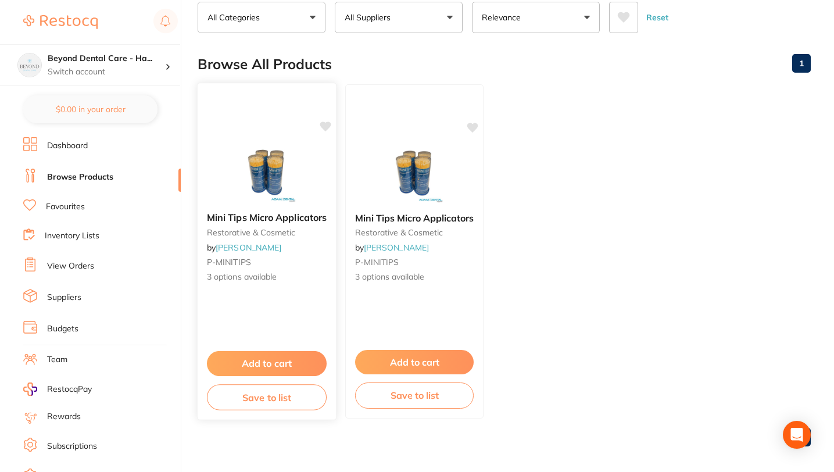
type input "RMTAFY"
click at [270, 395] on button "Save to list" at bounding box center [267, 397] width 120 height 26
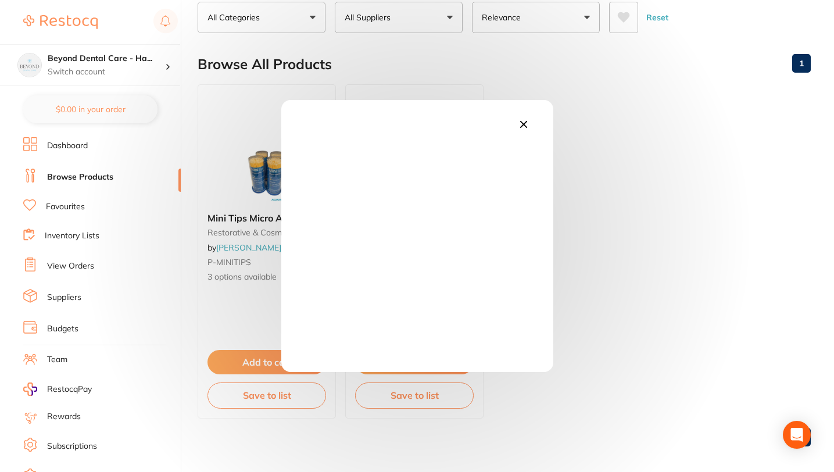
click at [533, 116] on div at bounding box center [417, 236] width 272 height 272
click at [523, 129] on icon at bounding box center [524, 124] width 13 height 13
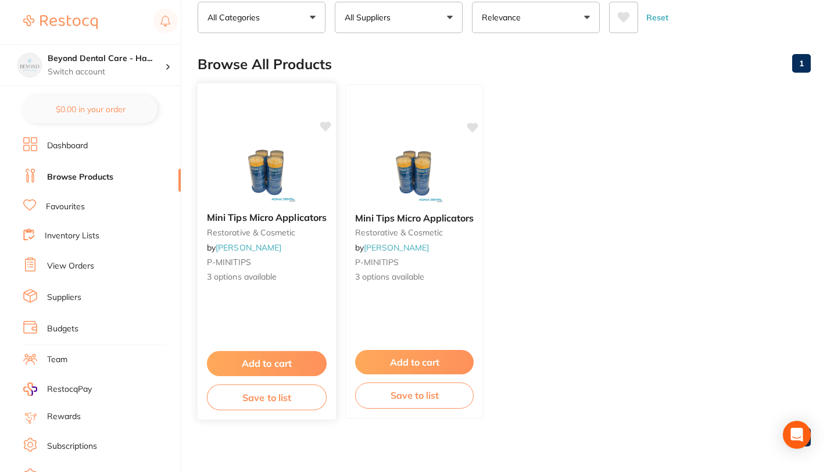
click at [250, 398] on button "Save to list" at bounding box center [267, 397] width 120 height 26
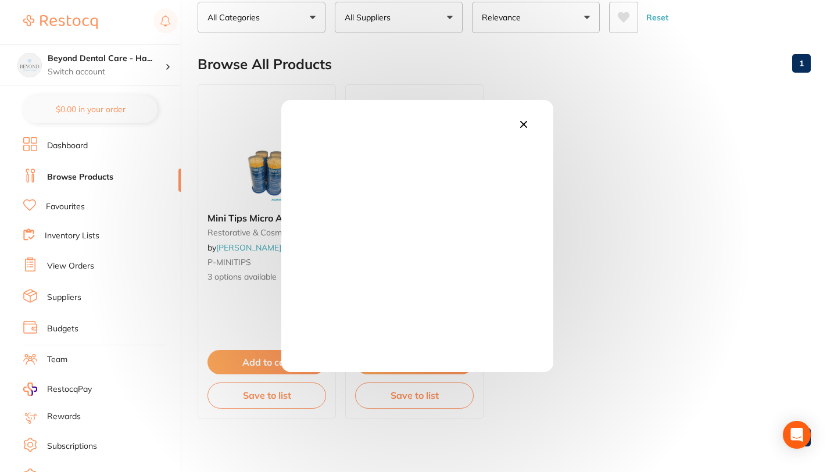
click at [526, 126] on icon at bounding box center [523, 124] width 7 height 7
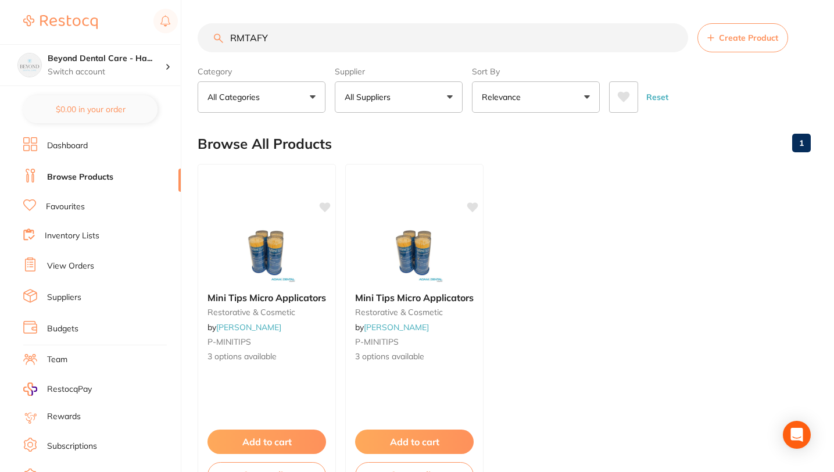
scroll to position [87, 0]
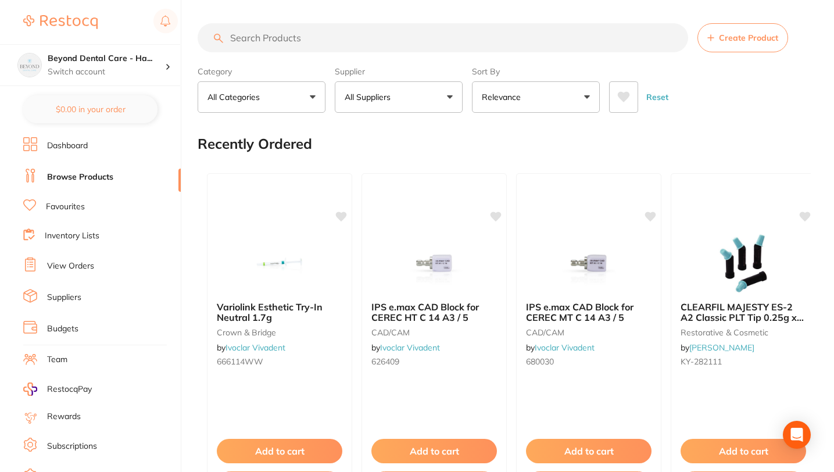
click at [309, 45] on input "search" at bounding box center [443, 37] width 491 height 29
paste input "RMTAFY"
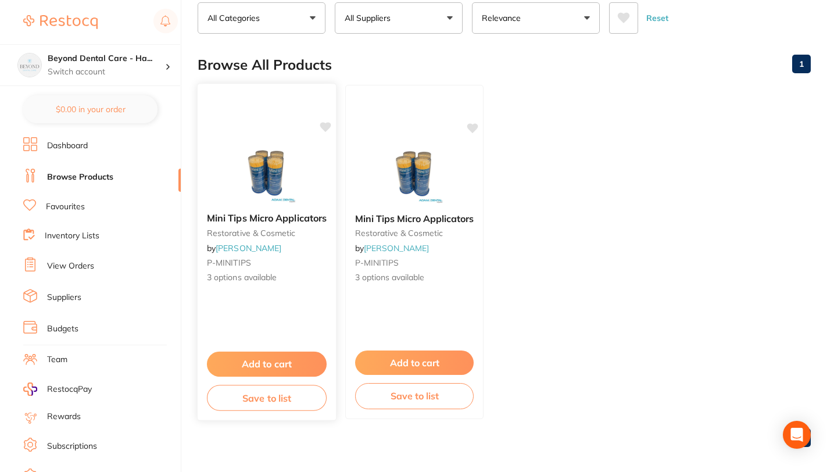
scroll to position [87, 0]
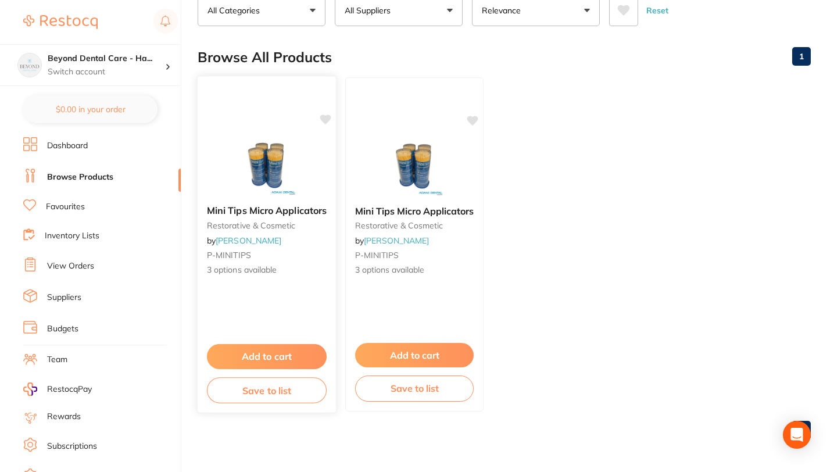
type input "RMTAFY"
click at [270, 394] on button "Save to list" at bounding box center [267, 390] width 120 height 26
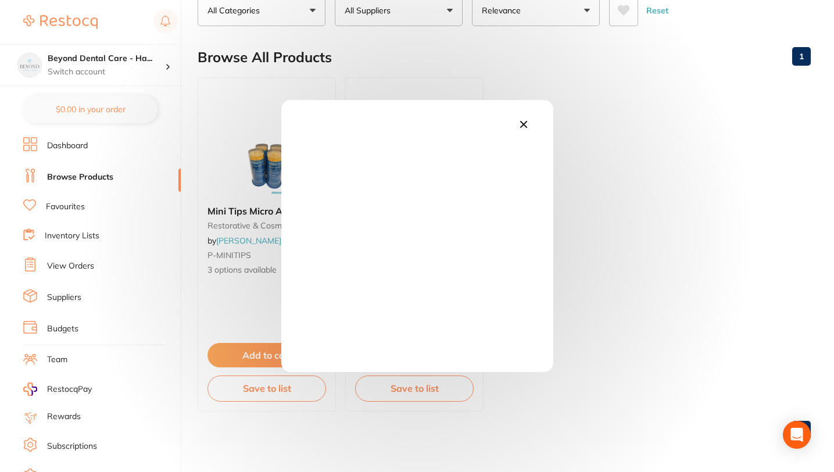
click at [409, 135] on div at bounding box center [417, 236] width 272 height 272
click at [552, 126] on div at bounding box center [417, 236] width 272 height 272
click at [525, 123] on icon at bounding box center [523, 124] width 7 height 7
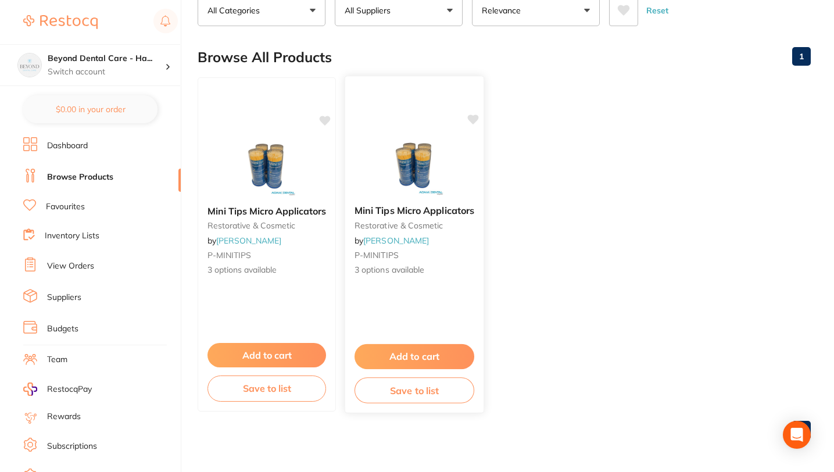
click at [416, 386] on button "Save to list" at bounding box center [415, 390] width 120 height 26
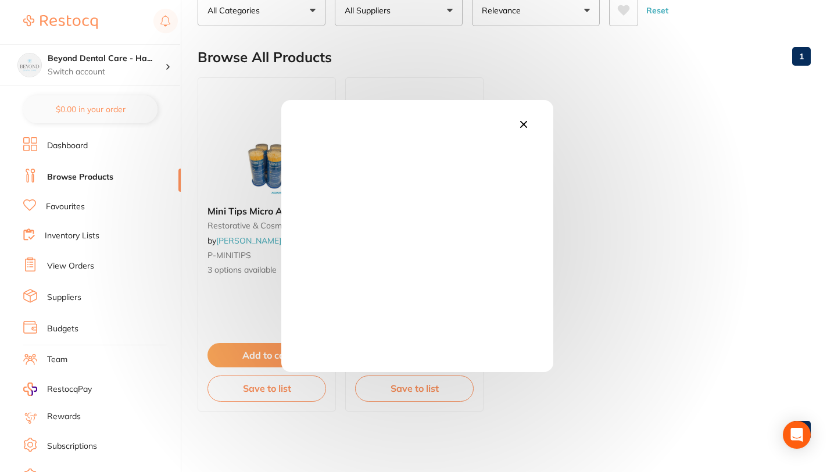
click at [520, 119] on icon at bounding box center [524, 124] width 13 height 13
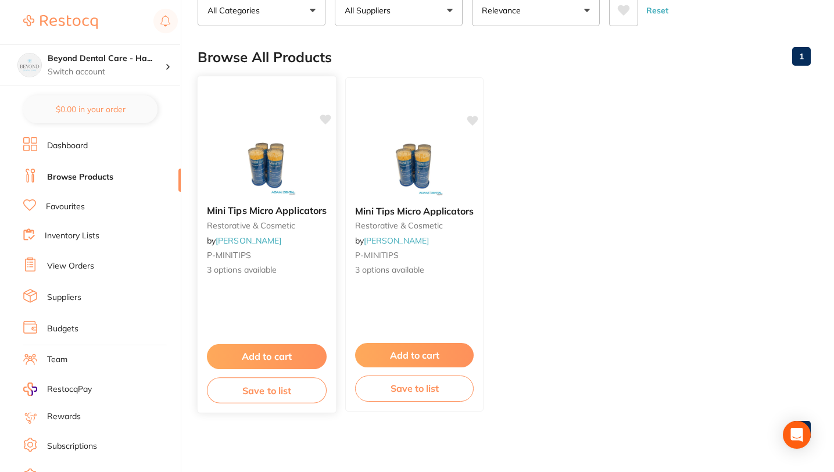
click at [265, 170] on img at bounding box center [267, 166] width 76 height 59
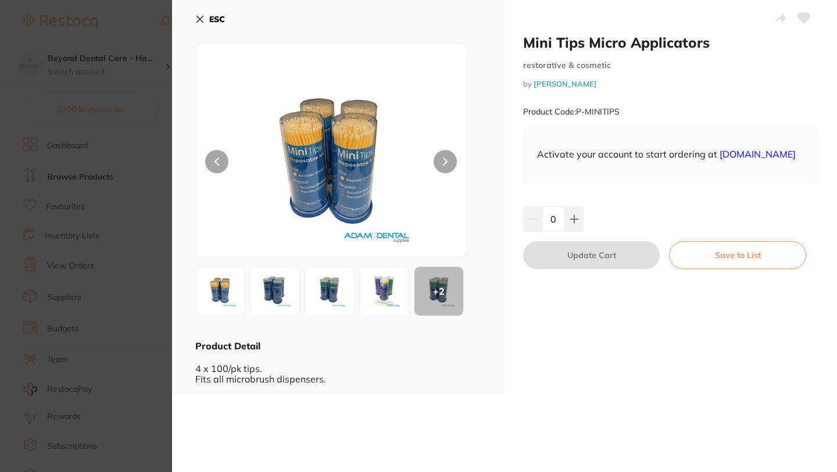
click at [754, 267] on button "Save to List" at bounding box center [737, 255] width 137 height 28
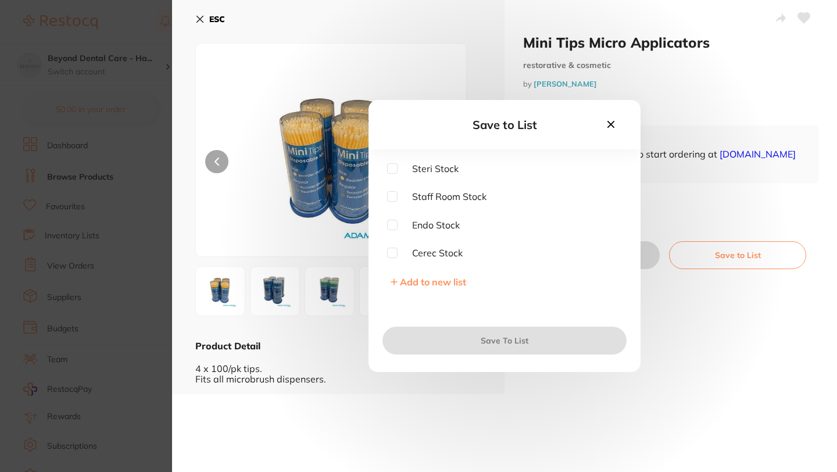
click at [390, 167] on input "checkbox" at bounding box center [392, 168] width 10 height 10
checkbox input "true"
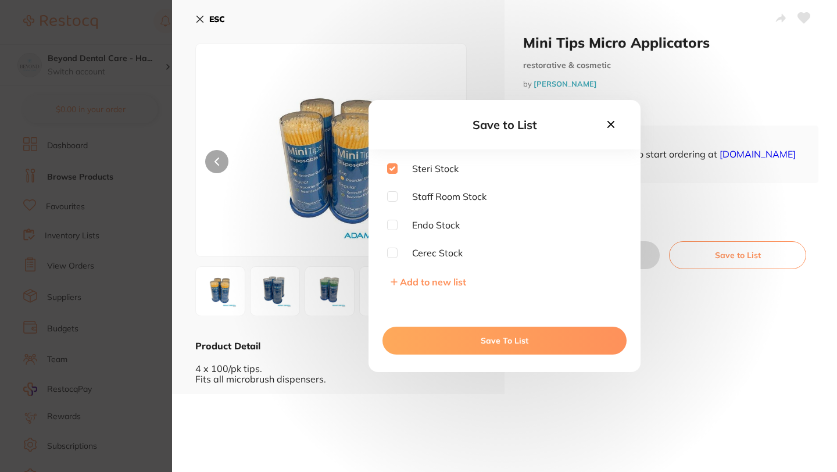
click at [462, 340] on button "Save To List" at bounding box center [505, 341] width 244 height 28
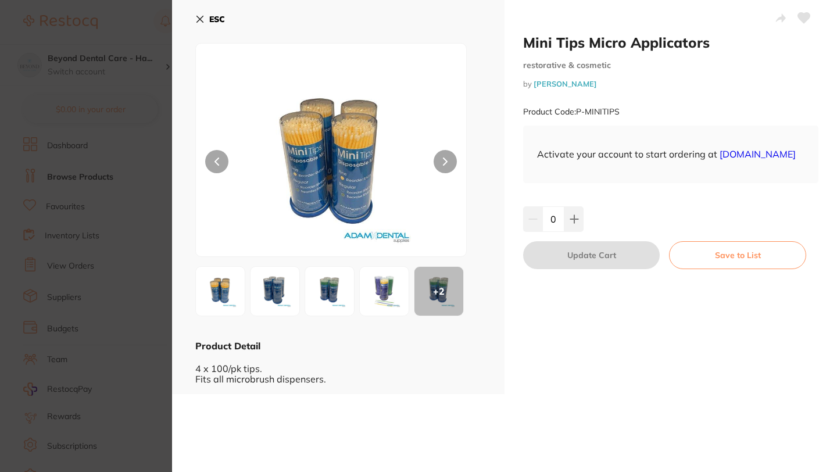
click at [202, 15] on icon at bounding box center [199, 19] width 9 height 9
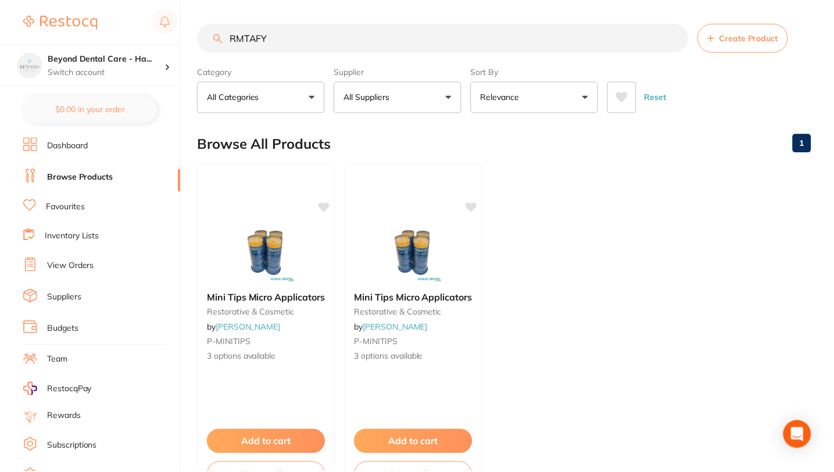
scroll to position [87, 0]
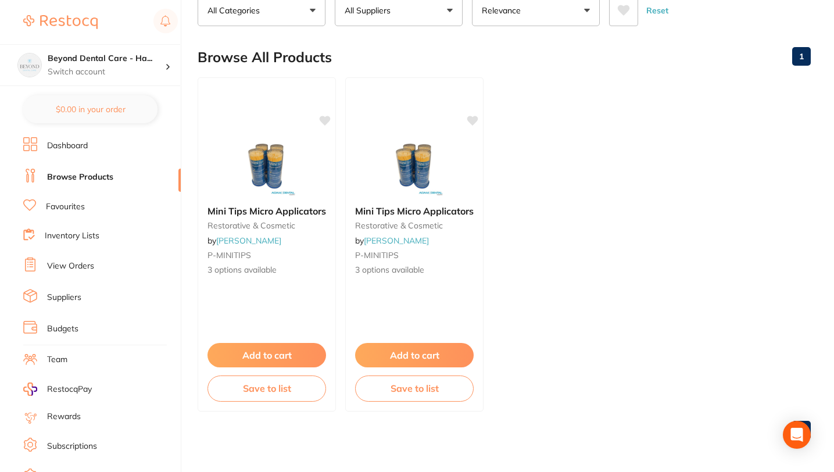
click at [83, 201] on link "Favourites" at bounding box center [65, 207] width 39 height 12
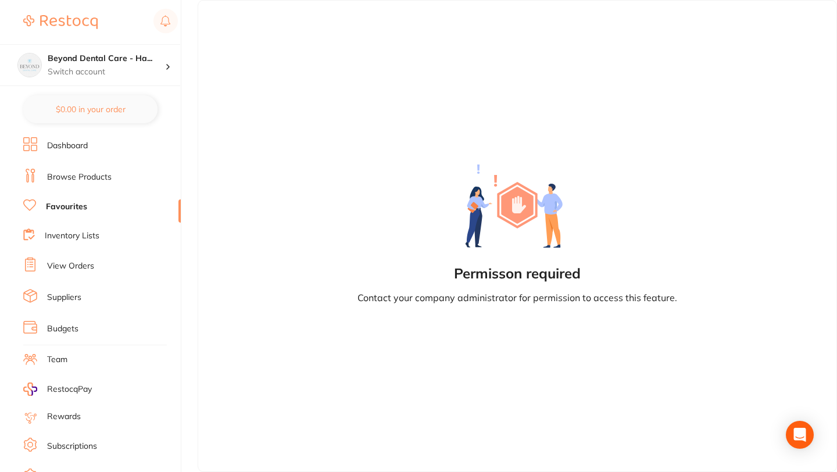
click at [75, 177] on link "Browse Products" at bounding box center [79, 178] width 65 height 12
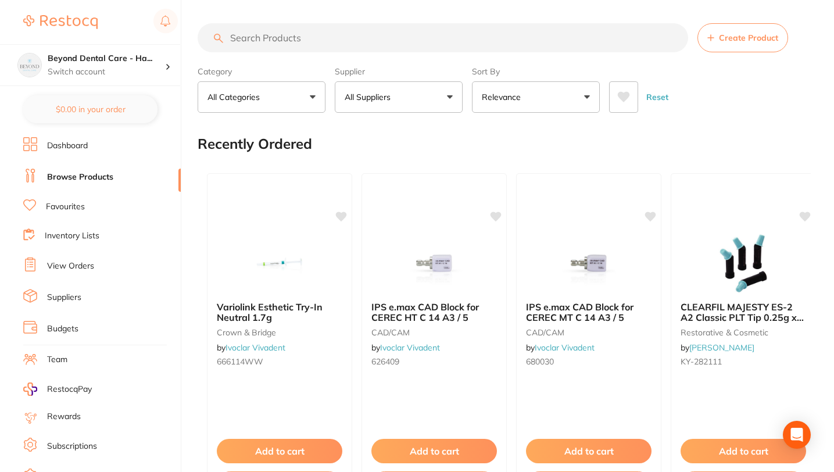
click at [323, 46] on input "search" at bounding box center [443, 37] width 491 height 29
paste input "SNKPSN27L"
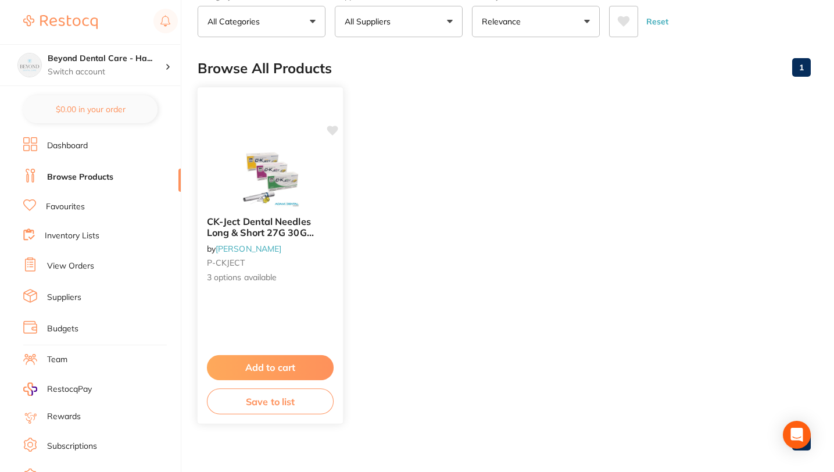
scroll to position [87, 0]
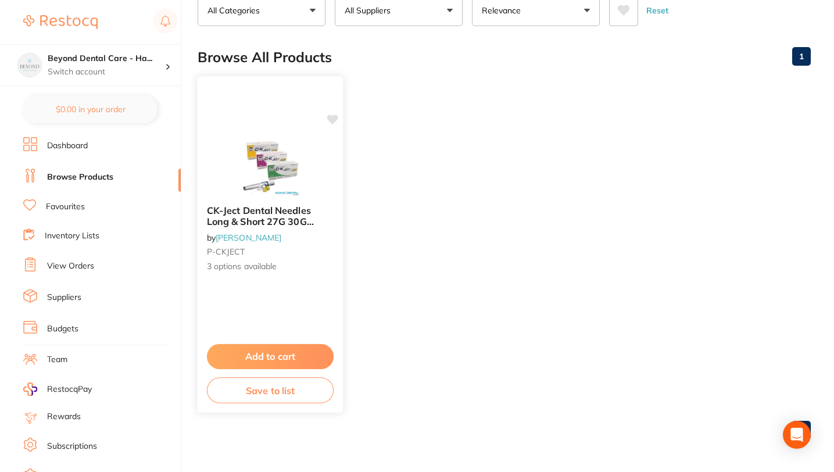
type input "SNKPSN27L"
click at [268, 392] on button "Save to list" at bounding box center [270, 390] width 127 height 26
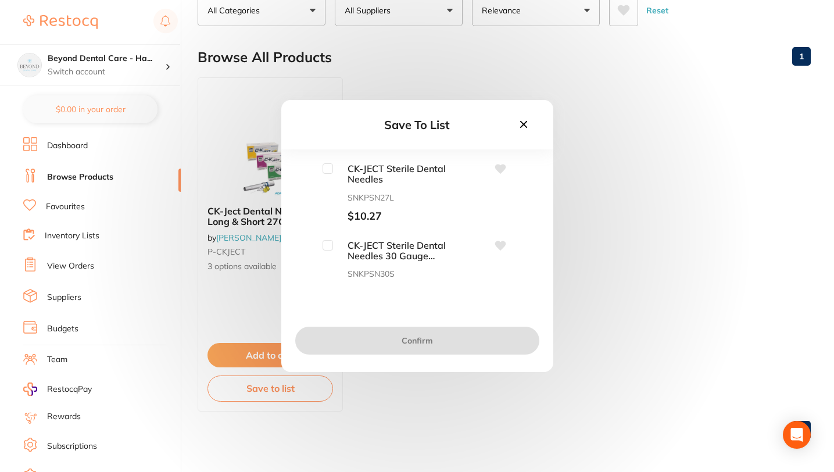
scroll to position [0, 0]
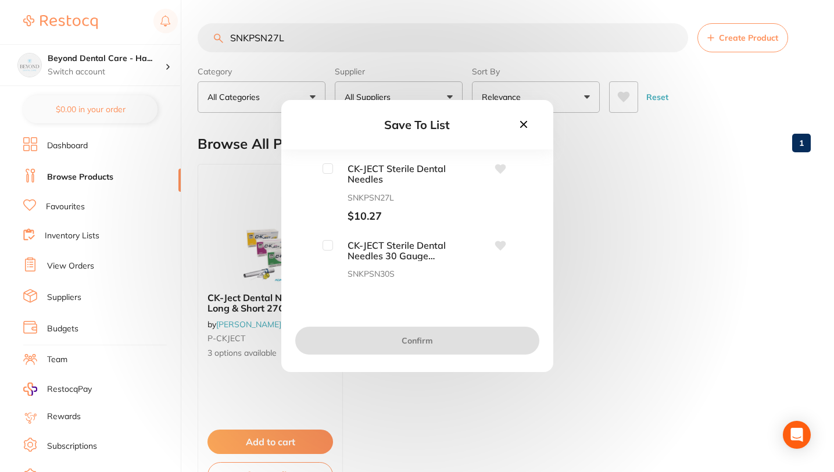
click at [522, 119] on icon at bounding box center [524, 124] width 13 height 13
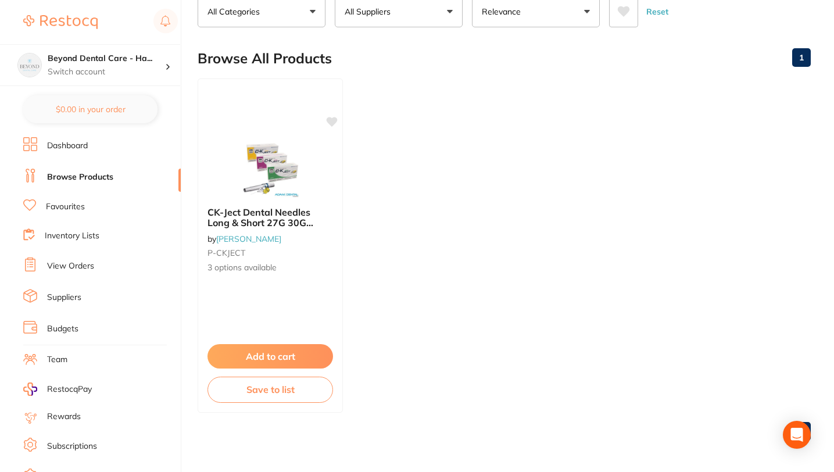
scroll to position [87, 0]
click at [268, 388] on button "Save to list" at bounding box center [270, 390] width 127 height 26
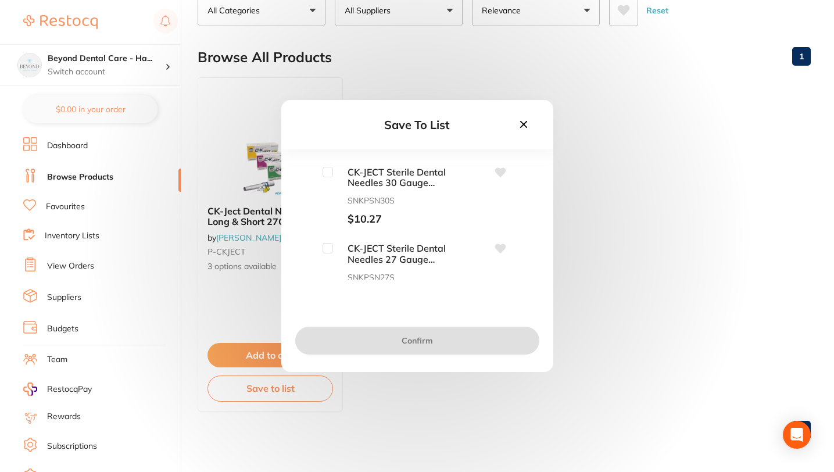
scroll to position [96, 0]
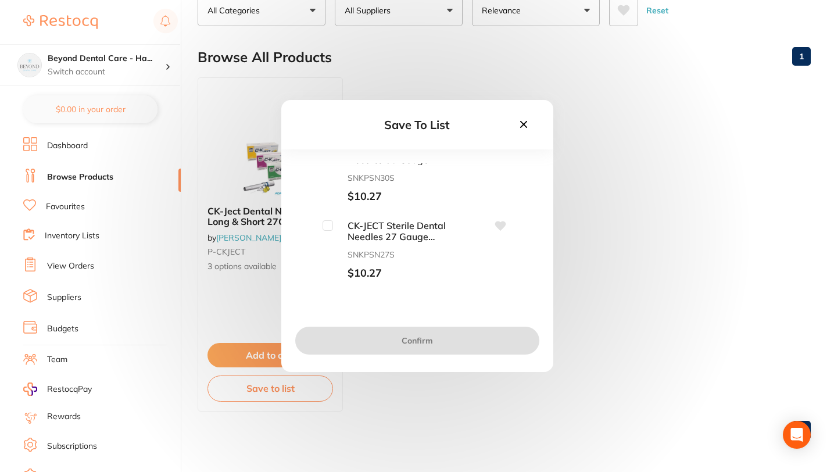
click at [327, 231] on div "CK-JECT Sterile Dental Needles 27 Gauge Short .4 x .21mm SNKPSN27S $10.27" at bounding box center [386, 249] width 127 height 59
click at [327, 225] on input "checkbox" at bounding box center [328, 225] width 10 height 10
checkbox input "true"
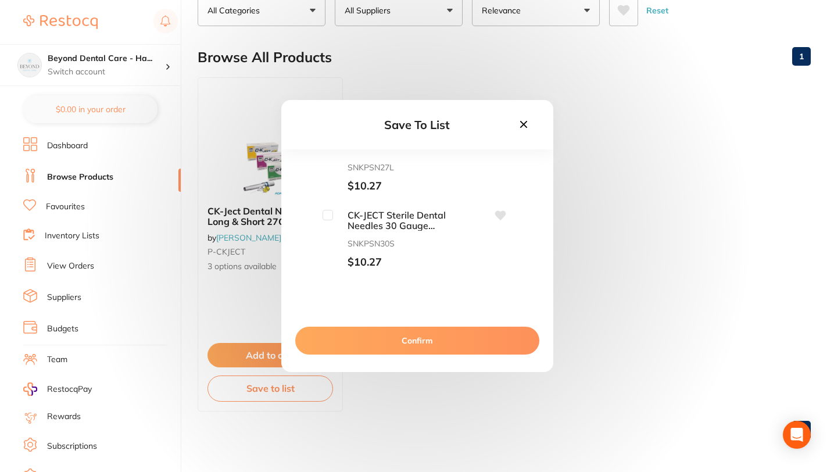
scroll to position [24, 0]
click at [327, 224] on input "checkbox" at bounding box center [328, 221] width 10 height 10
checkbox input "true"
click at [387, 340] on button "Confirm" at bounding box center [417, 341] width 244 height 28
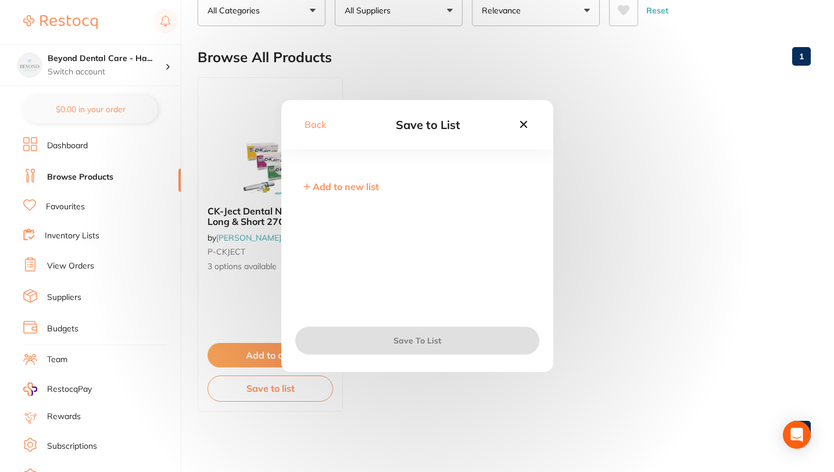
scroll to position [0, 0]
click at [304, 166] on input "checkbox" at bounding box center [305, 168] width 10 height 10
checkbox input "true"
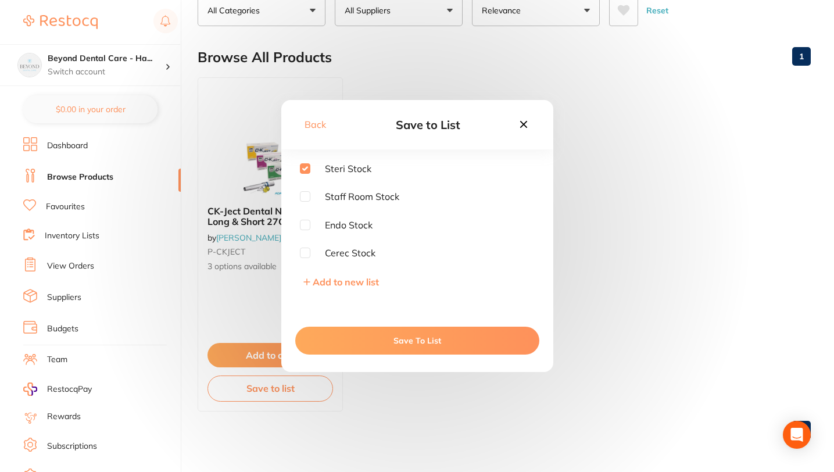
click at [465, 343] on button "Save To List" at bounding box center [417, 341] width 244 height 28
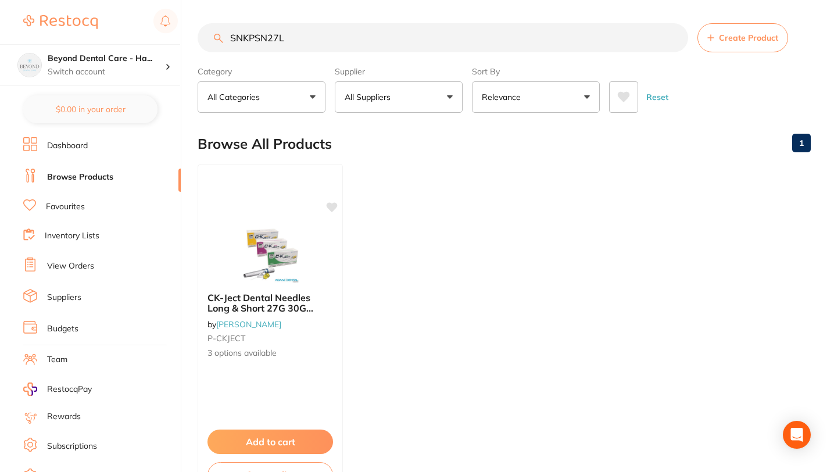
click at [416, 40] on input "SNKPSN27L" at bounding box center [443, 37] width 491 height 29
click at [666, 38] on input "SNKPSN27L" at bounding box center [443, 37] width 491 height 29
click at [671, 37] on input "SNKPSN27L" at bounding box center [443, 37] width 491 height 29
paste input "OPPBU"
type input "SNKPSN27LOPPBU"
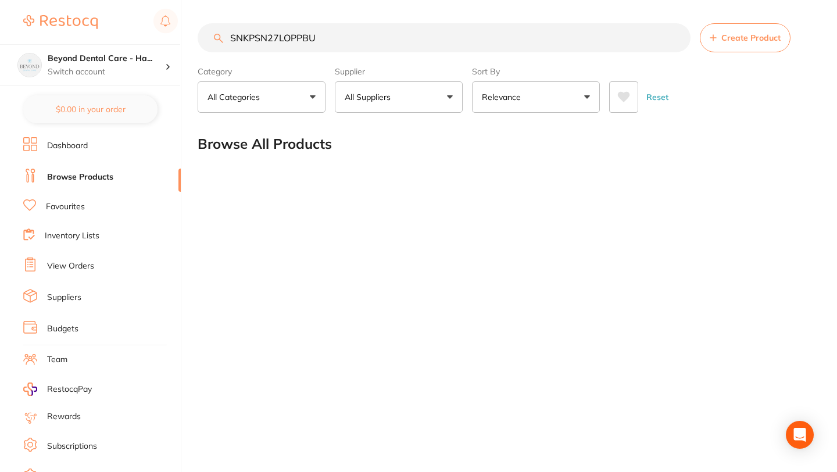
click at [671, 37] on input "SNKPSN27LOPPBU" at bounding box center [444, 37] width 493 height 29
click at [675, 36] on input "SNKPSN27LOPPBU" at bounding box center [444, 37] width 493 height 29
paste input "OPPBU"
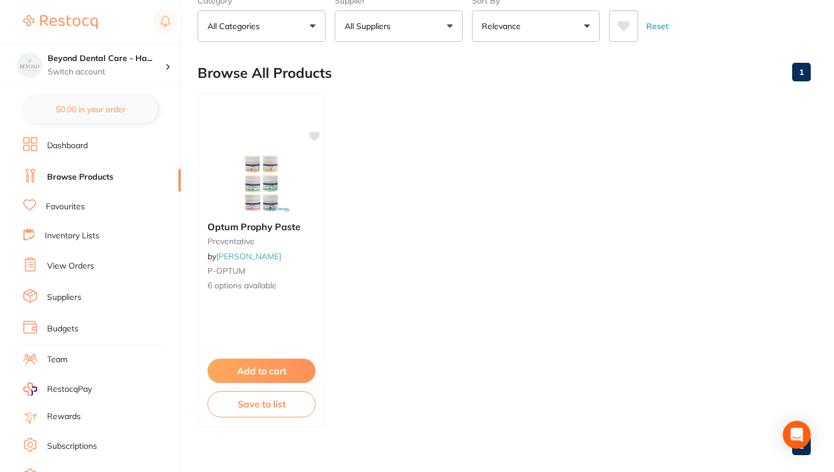
scroll to position [81, 0]
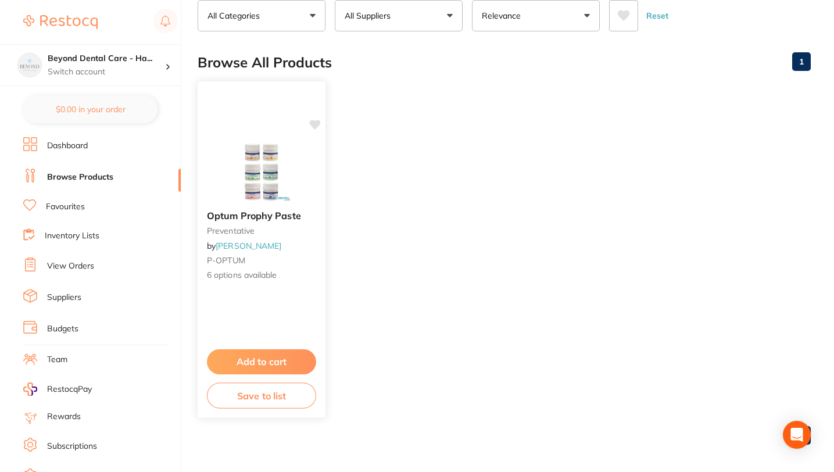
type input "OPPBU"
click at [263, 399] on button "Save to list" at bounding box center [261, 396] width 109 height 26
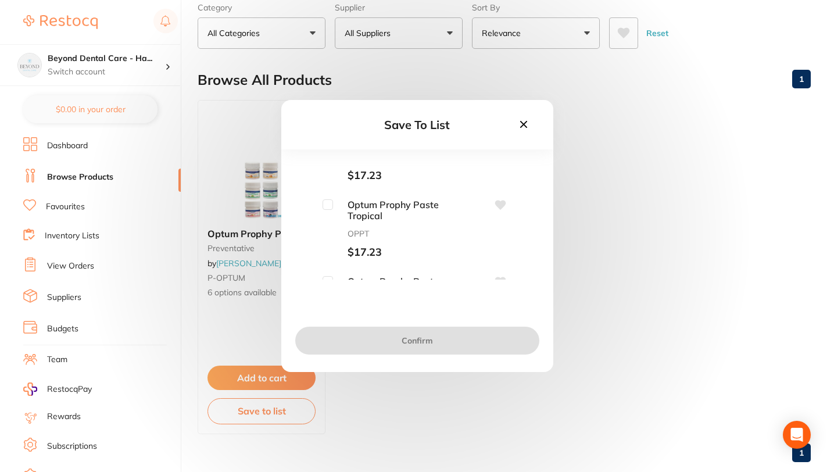
scroll to position [0, 0]
click at [330, 167] on input "checkbox" at bounding box center [328, 168] width 10 height 10
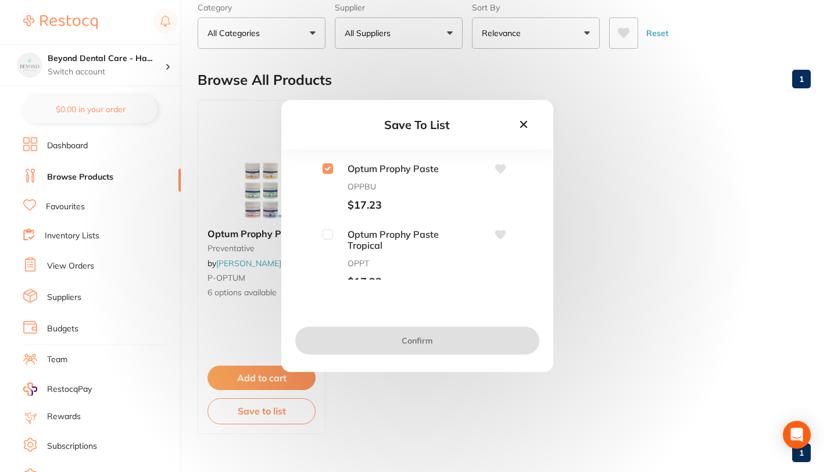
checkbox input "true"
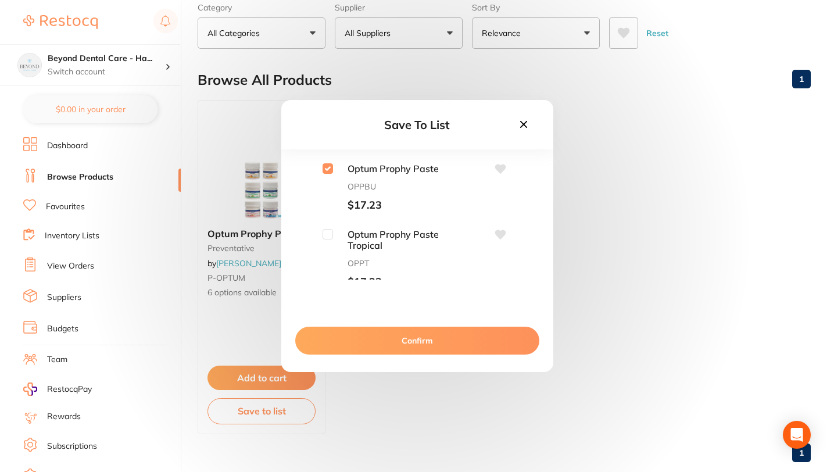
click at [415, 344] on button "Confirm" at bounding box center [417, 341] width 244 height 28
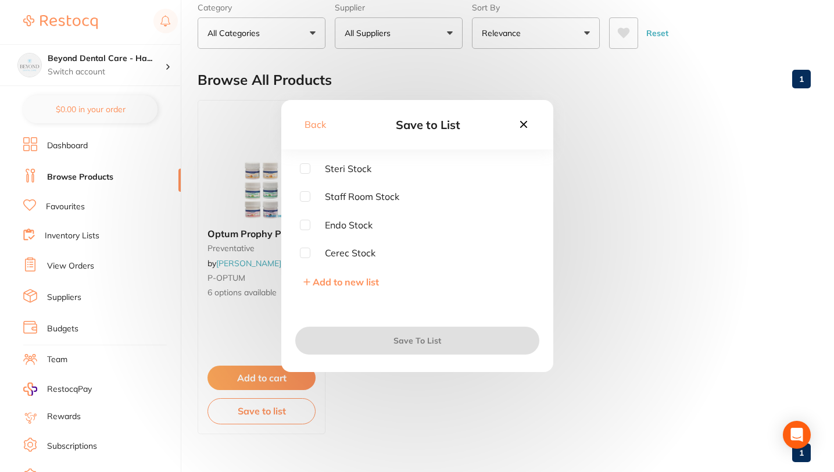
click at [308, 165] on input "checkbox" at bounding box center [305, 168] width 10 height 10
checkbox input "true"
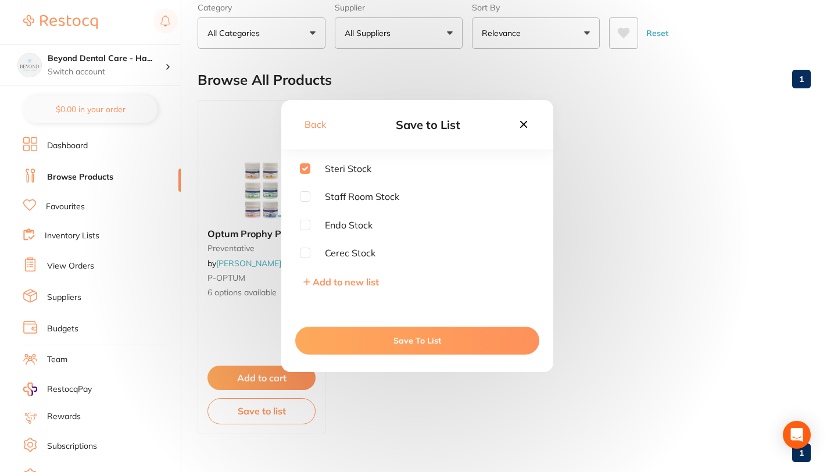
click at [394, 336] on button "Save To List" at bounding box center [417, 341] width 244 height 28
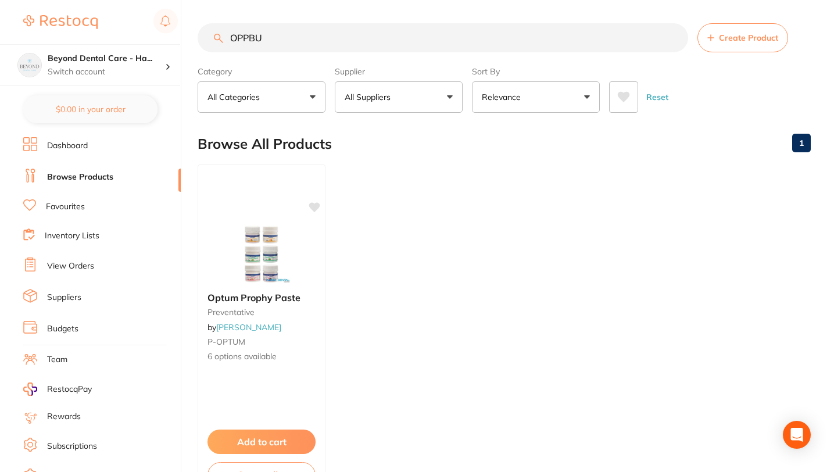
click at [675, 37] on input "OPPBU" at bounding box center [443, 37] width 491 height 29
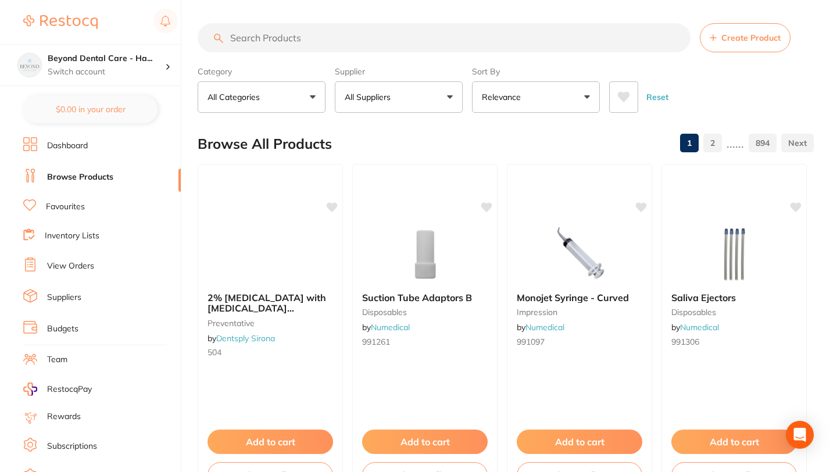
paste input "UDT0131"
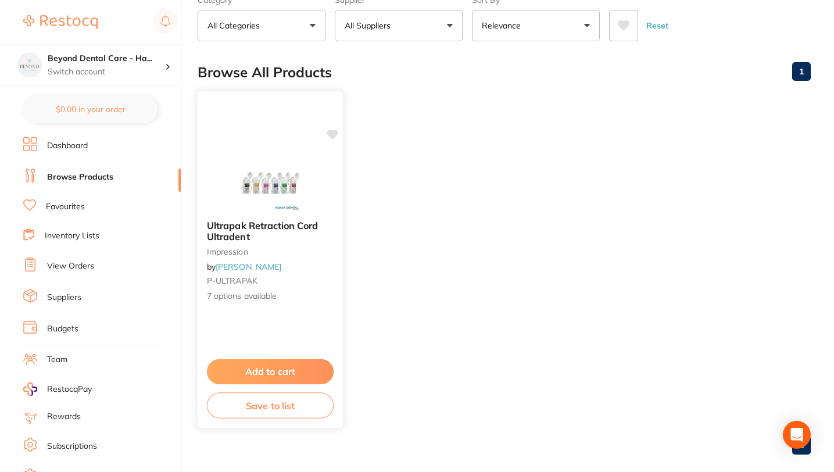
scroll to position [87, 0]
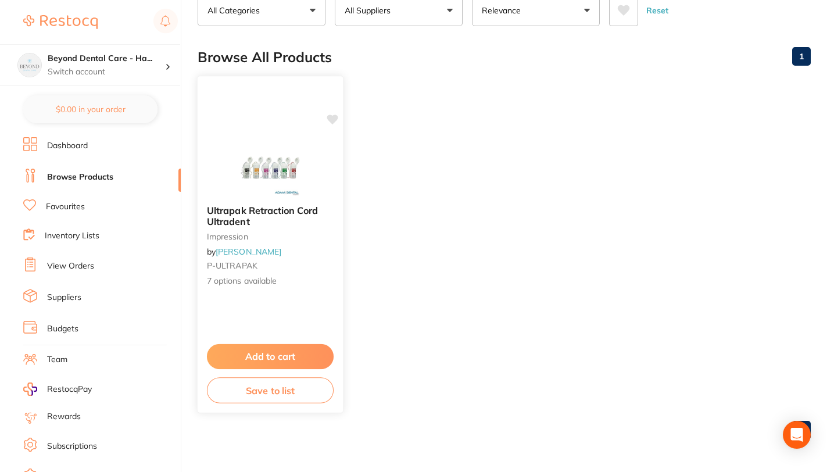
type input "UDT0131"
click at [278, 393] on button "Save to list" at bounding box center [270, 390] width 127 height 26
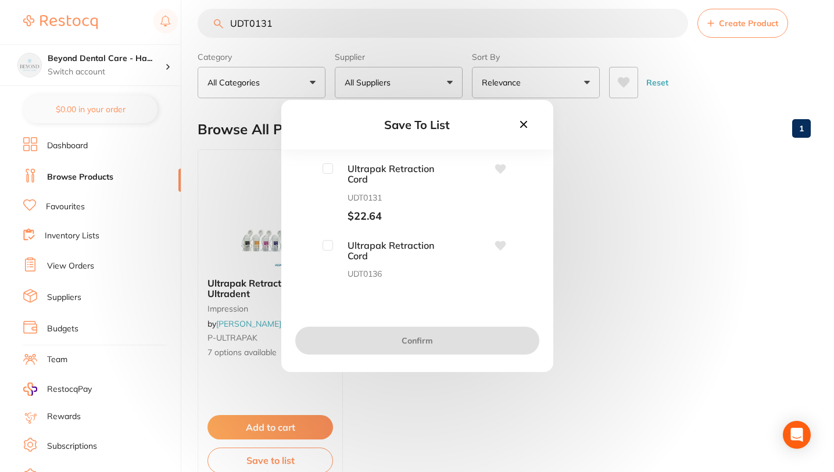
scroll to position [0, 0]
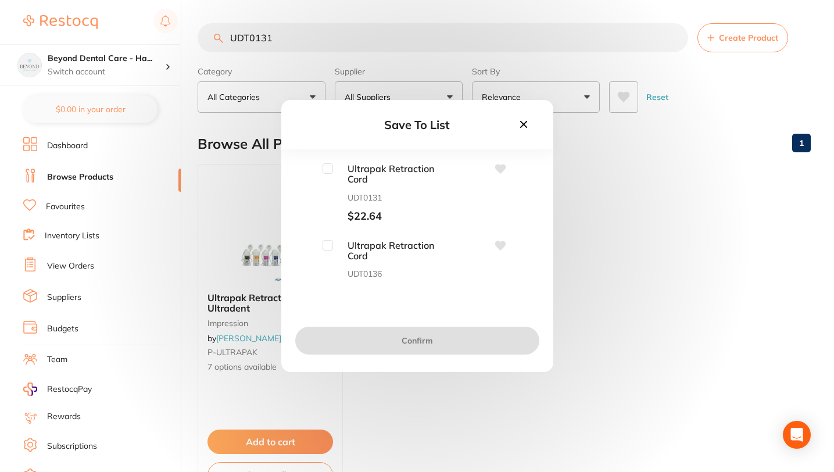
click at [326, 170] on input "checkbox" at bounding box center [328, 168] width 10 height 10
checkbox input "true"
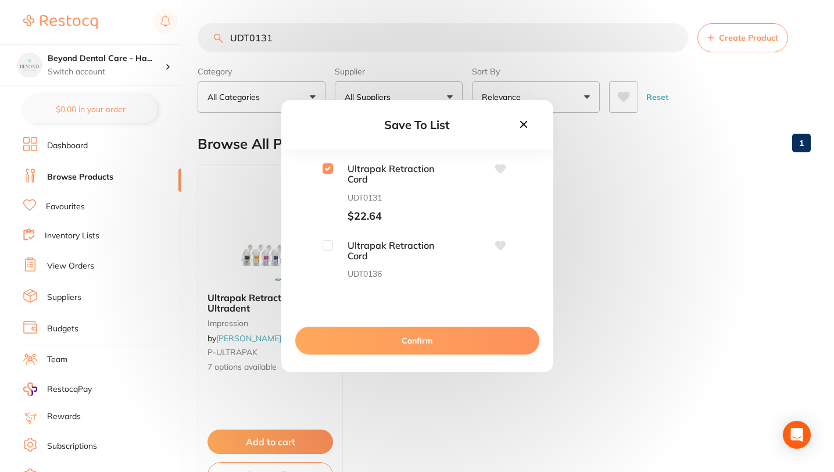
click at [333, 247] on span "Ultrapak Retraction Cord" at bounding box center [391, 251] width 116 height 22
click at [329, 245] on input "checkbox" at bounding box center [328, 245] width 10 height 10
checkbox input "true"
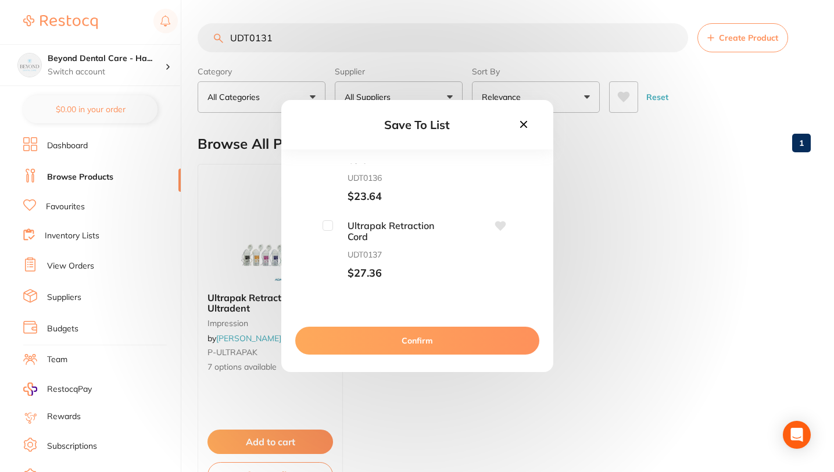
click at [329, 231] on div "Ultrapak Retraction Cord UDT0137 $27.36" at bounding box center [386, 249] width 127 height 59
click at [323, 226] on input "checkbox" at bounding box center [328, 225] width 10 height 10
checkbox input "true"
click at [380, 339] on button "Confirm" at bounding box center [417, 341] width 244 height 28
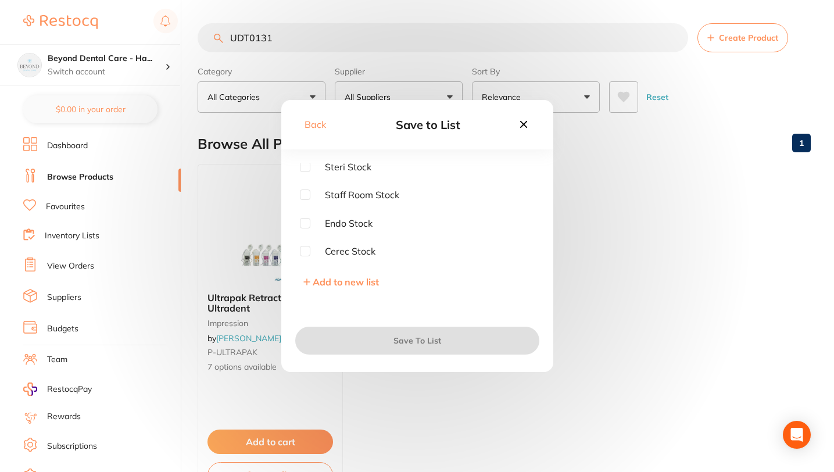
scroll to position [0, 0]
click at [305, 167] on input "checkbox" at bounding box center [305, 168] width 10 height 10
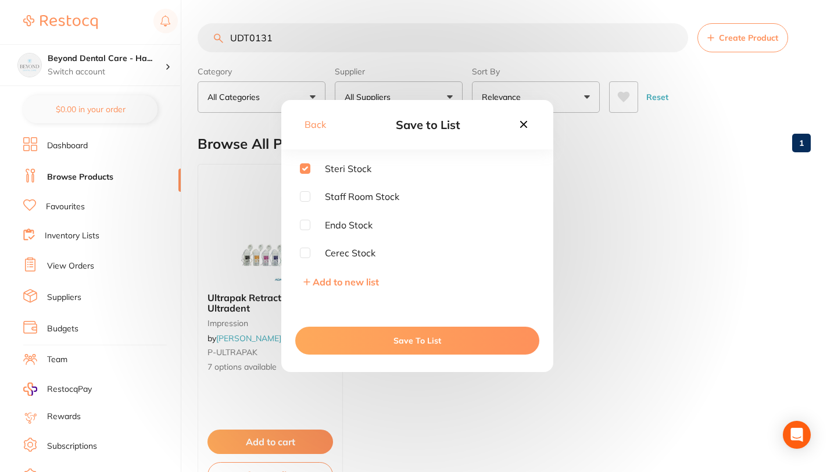
click at [303, 170] on input "checkbox" at bounding box center [305, 168] width 10 height 10
checkbox input "false"
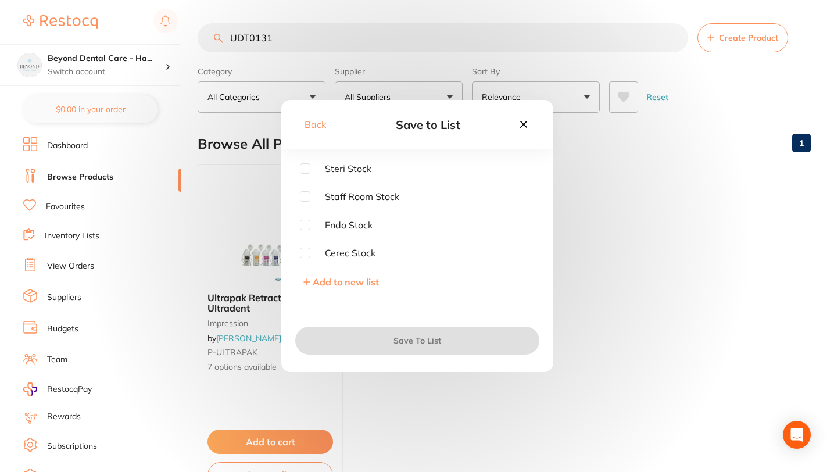
click at [303, 251] on input "checkbox" at bounding box center [305, 253] width 10 height 10
checkbox input "true"
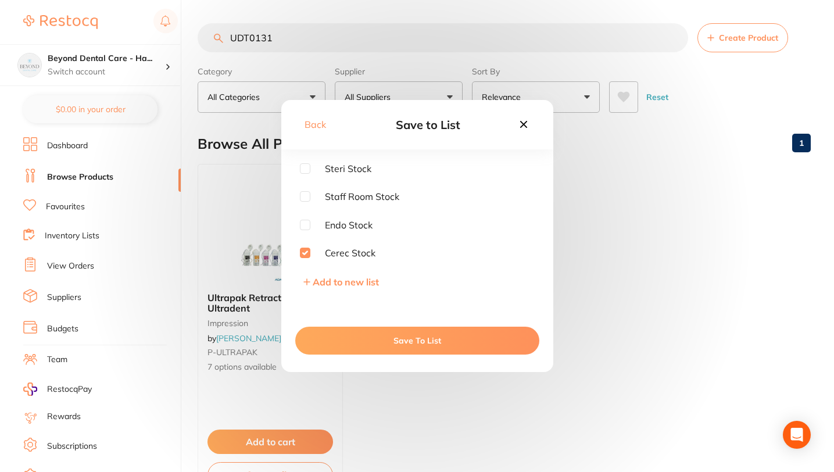
scroll to position [2, 0]
click at [419, 343] on button "Save To List" at bounding box center [417, 341] width 244 height 28
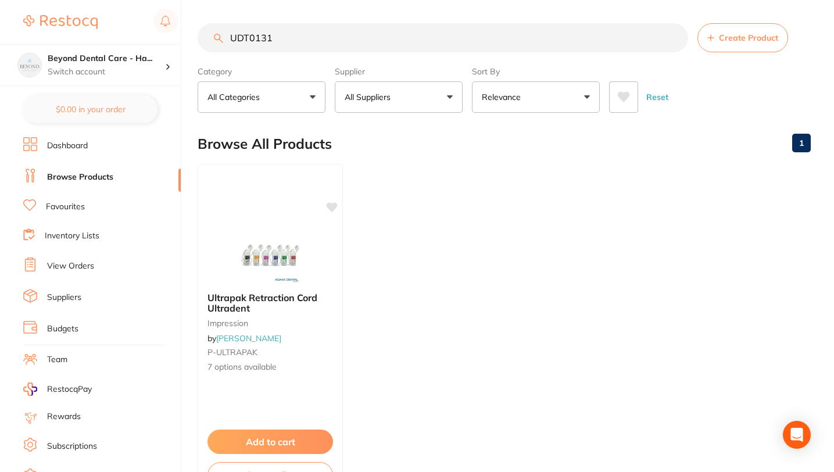
click at [671, 35] on input "UDT0131" at bounding box center [443, 37] width 491 height 29
click at [673, 38] on input "UDT0131" at bounding box center [443, 37] width 491 height 29
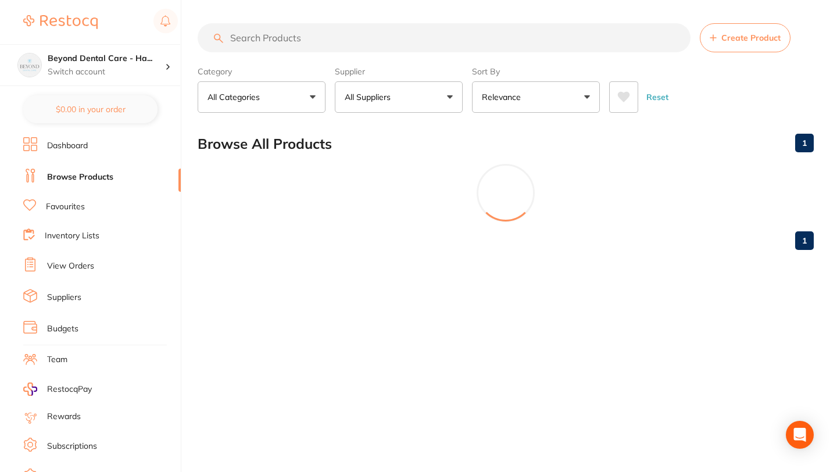
paste input "OS18026"
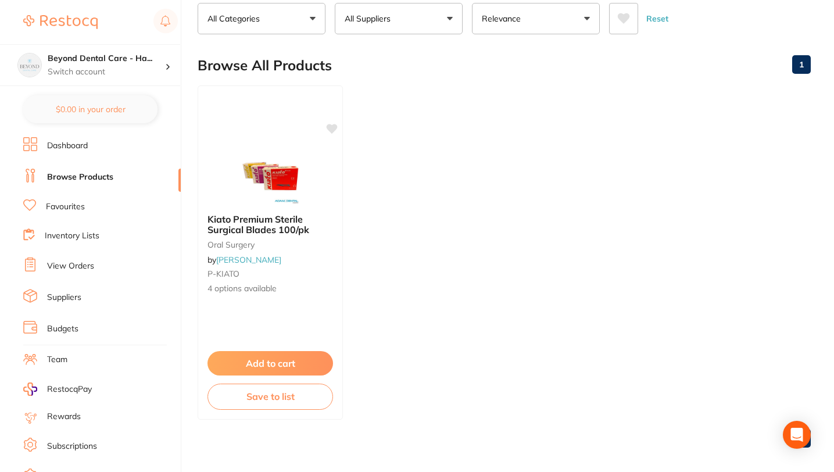
scroll to position [87, 0]
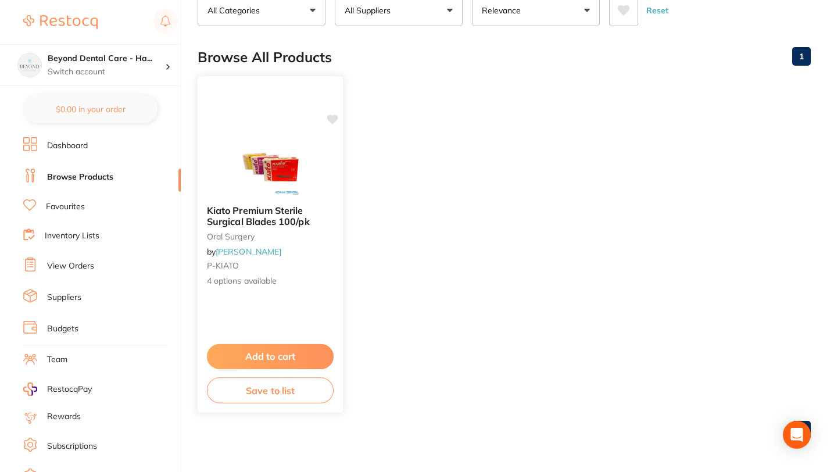
type input "OS18026"
click at [285, 393] on button "Save to list" at bounding box center [270, 390] width 127 height 26
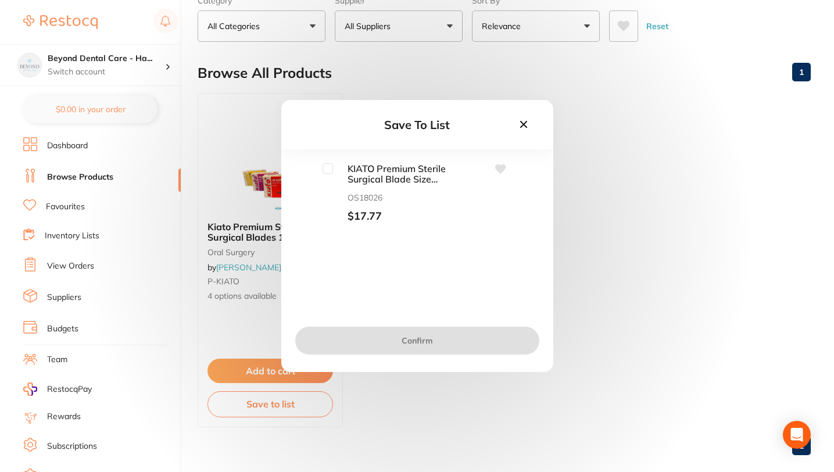
scroll to position [65, 0]
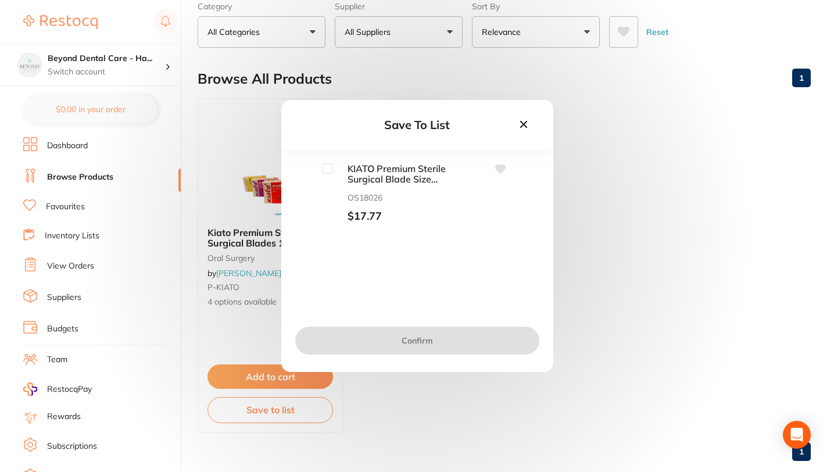
click at [323, 167] on input "checkbox" at bounding box center [328, 168] width 10 height 10
checkbox input "true"
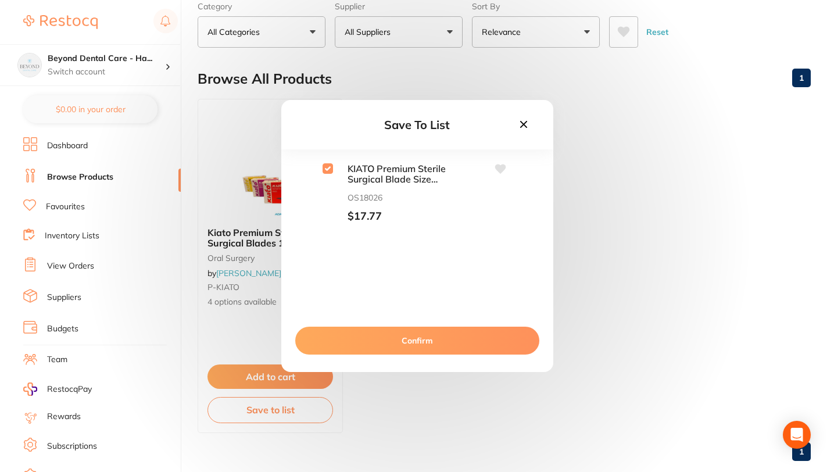
click at [418, 336] on button "Confirm" at bounding box center [417, 341] width 244 height 28
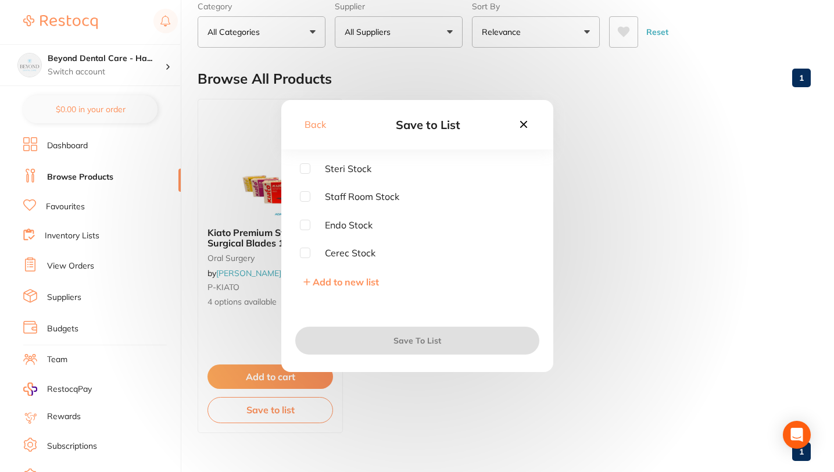
click at [302, 165] on input "checkbox" at bounding box center [305, 168] width 10 height 10
checkbox input "true"
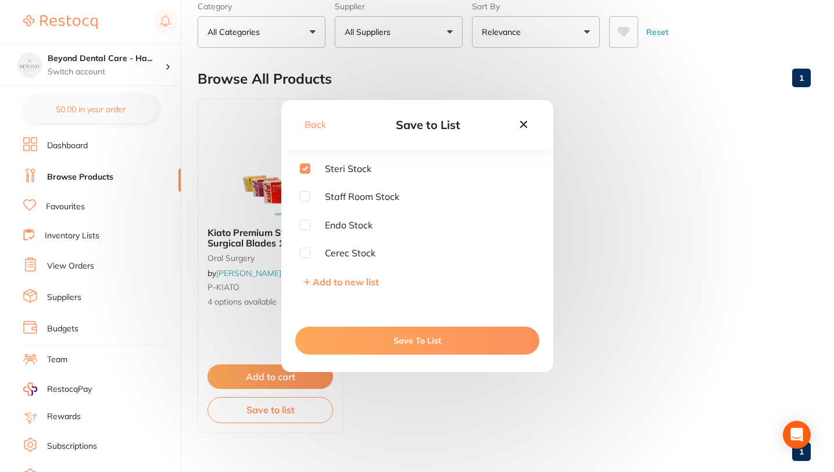
click at [391, 345] on button "Save To List" at bounding box center [417, 341] width 244 height 28
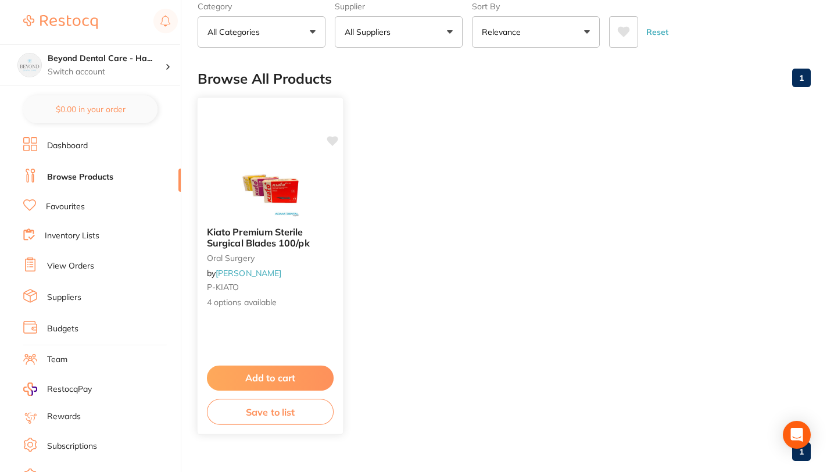
click at [242, 301] on span "4 options available" at bounding box center [270, 303] width 127 height 12
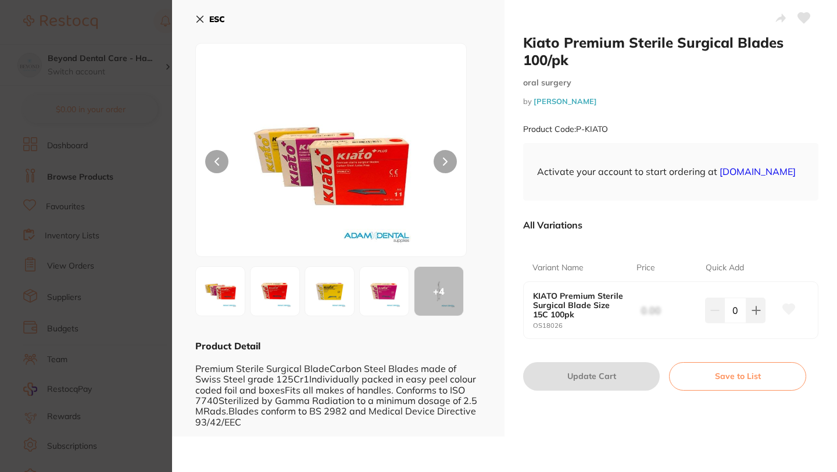
scroll to position [1, 0]
click at [730, 386] on button "Save to List" at bounding box center [737, 376] width 137 height 28
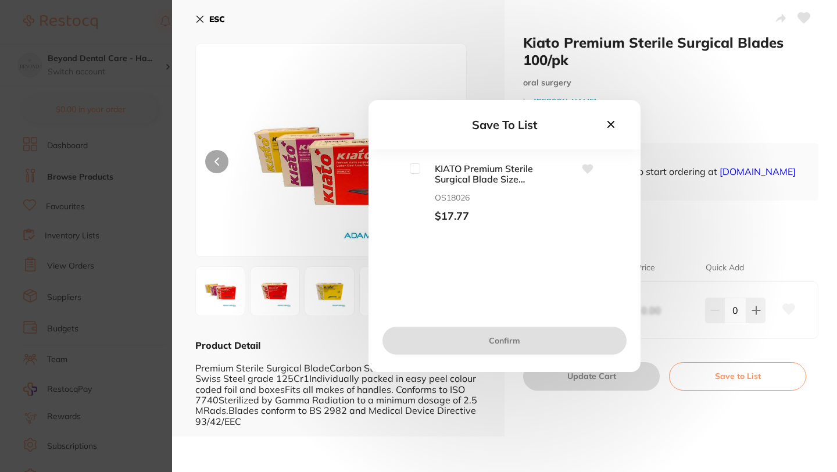
click at [606, 128] on icon at bounding box center [611, 124] width 13 height 13
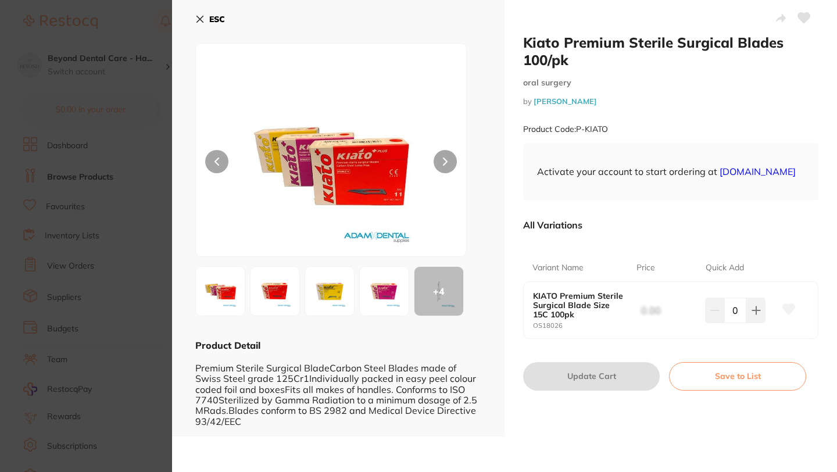
click at [573, 319] on b "KIATO Premium Sterile Surgical Blade Size 15C 100pk" at bounding box center [579, 305] width 93 height 28
click at [586, 309] on b "KIATO Premium Sterile Surgical Blade Size 15C 100pk" at bounding box center [579, 305] width 93 height 28
click at [197, 19] on icon at bounding box center [199, 19] width 9 height 9
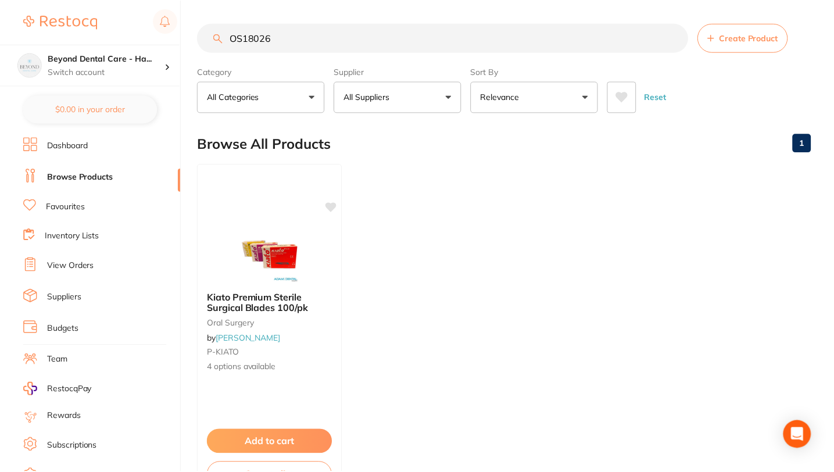
scroll to position [65, 0]
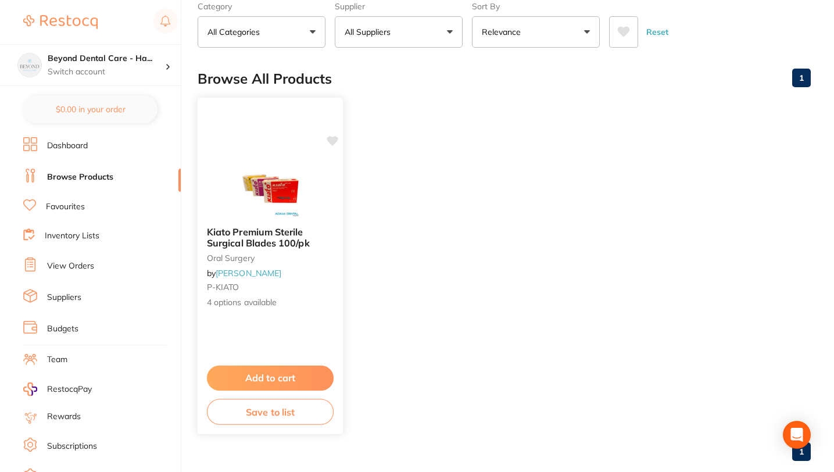
click at [257, 302] on span "4 options available" at bounding box center [270, 303] width 127 height 12
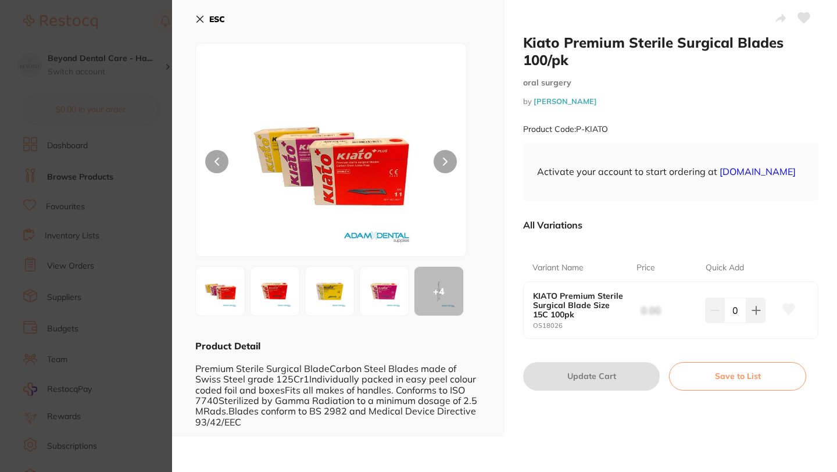
scroll to position [1, 0]
click at [192, 17] on div "ESC + 4 Product Detail Premium Sterile Surgical BladeCarbon Steel Blades made o…" at bounding box center [338, 218] width 333 height 437
click at [201, 15] on icon at bounding box center [199, 19] width 9 height 9
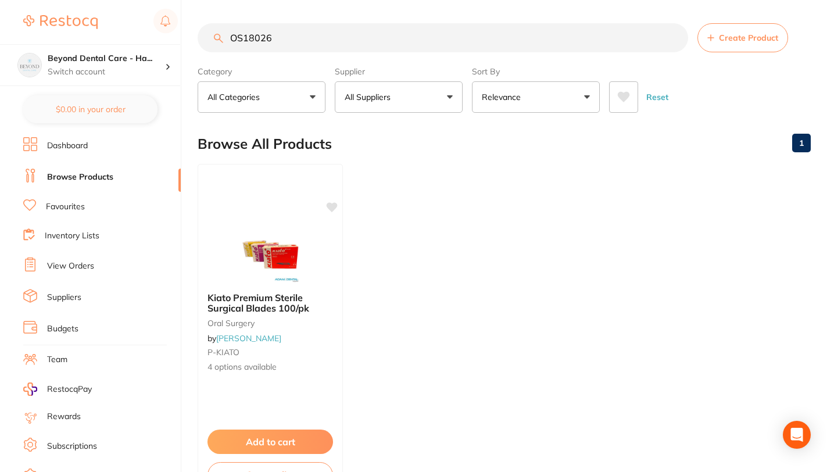
click at [675, 35] on input "OS18026" at bounding box center [443, 37] width 491 height 29
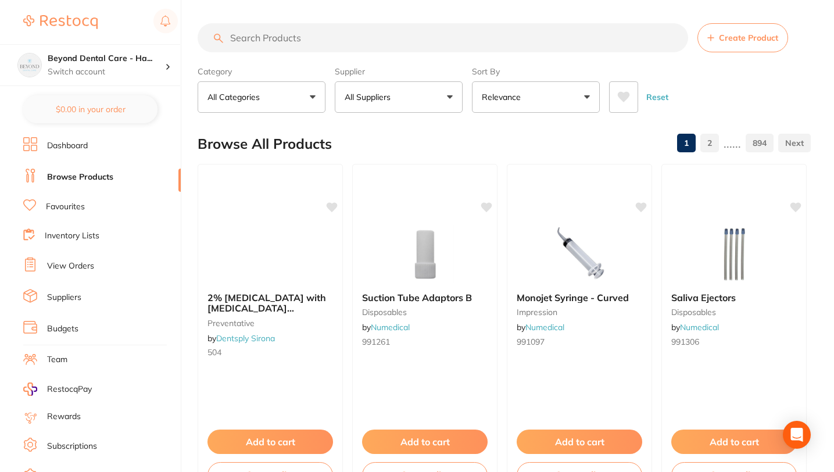
paste input "JJEMS0005"
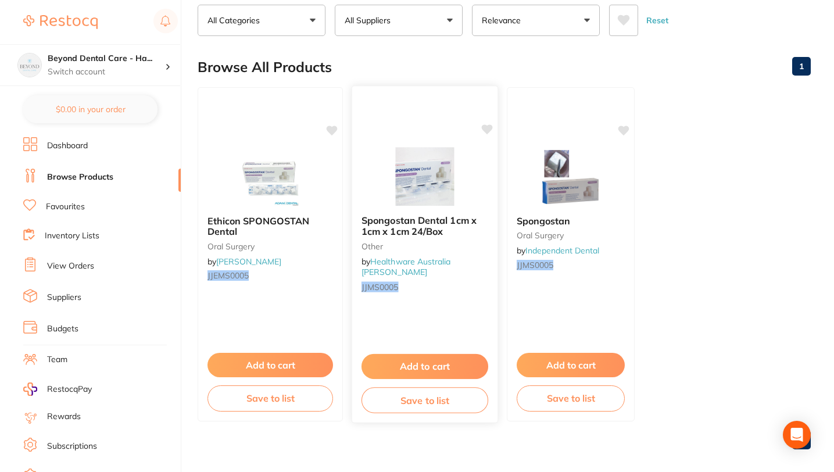
scroll to position [87, 0]
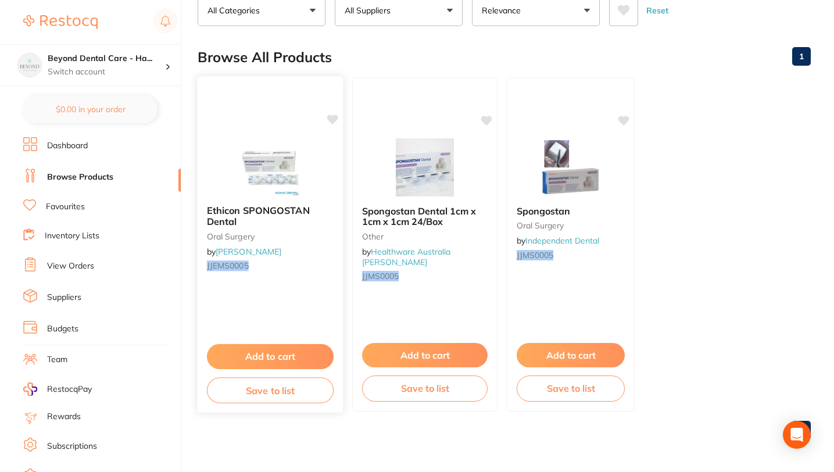
type input "JJEMS0005"
click at [269, 390] on button "Save to list" at bounding box center [270, 390] width 127 height 26
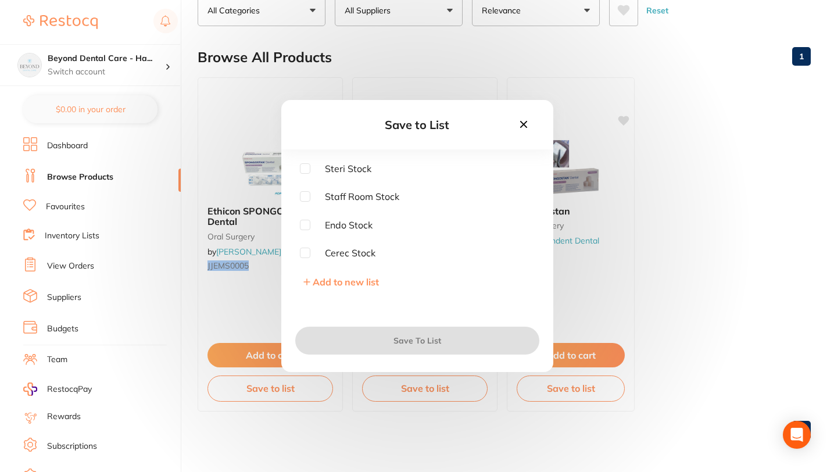
click at [305, 279] on icon at bounding box center [307, 282] width 7 height 7
click at [327, 201] on input "text" at bounding box center [417, 195] width 235 height 30
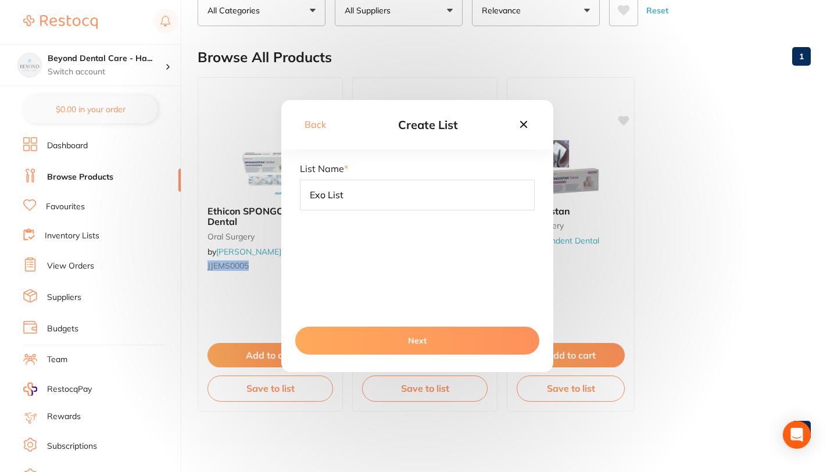
type input "Exo List"
click at [388, 342] on button "Next" at bounding box center [417, 341] width 244 height 28
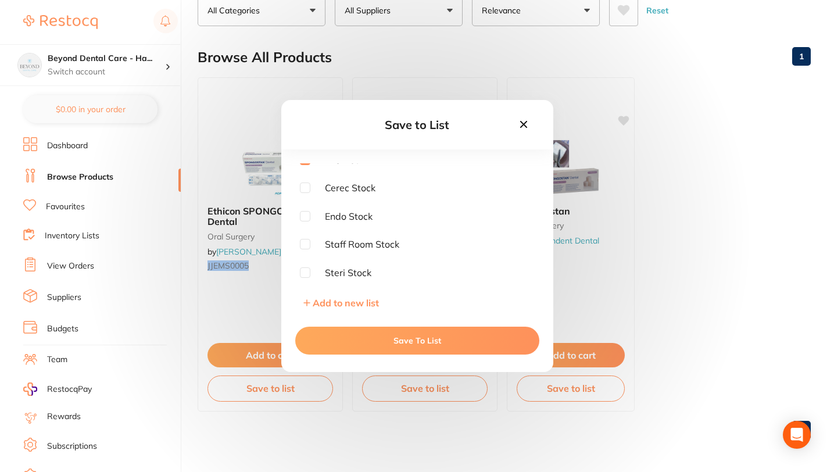
scroll to position [0, 0]
click at [391, 342] on button "Save To List" at bounding box center [417, 341] width 244 height 28
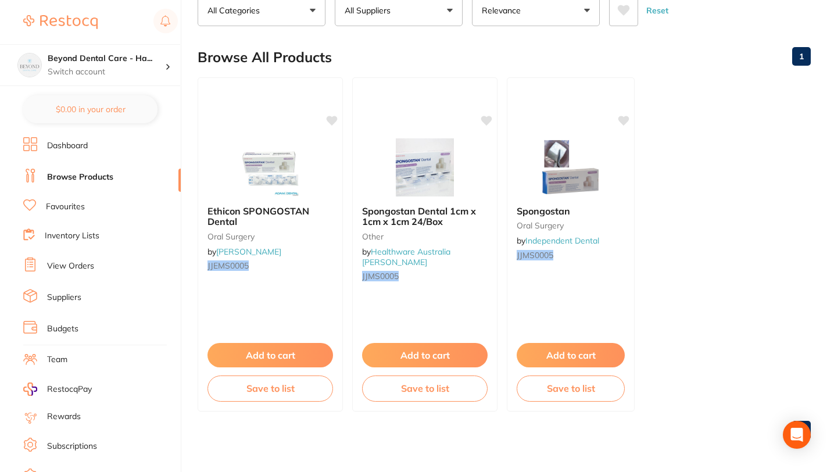
click at [72, 233] on link "Inventory Lists" at bounding box center [72, 236] width 55 height 12
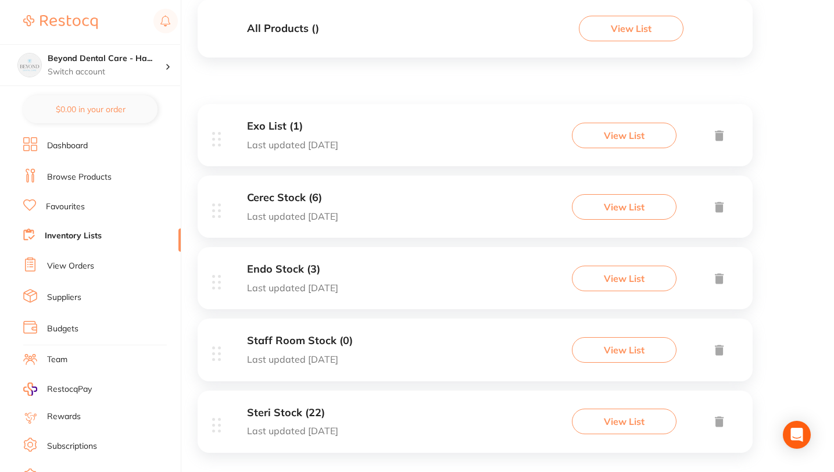
scroll to position [151, 0]
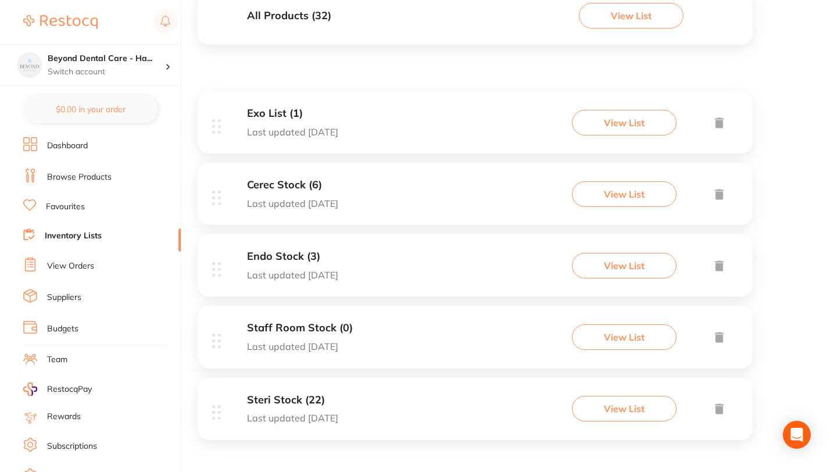
click at [296, 417] on p "Last updated [DATE]" at bounding box center [292, 418] width 91 height 10
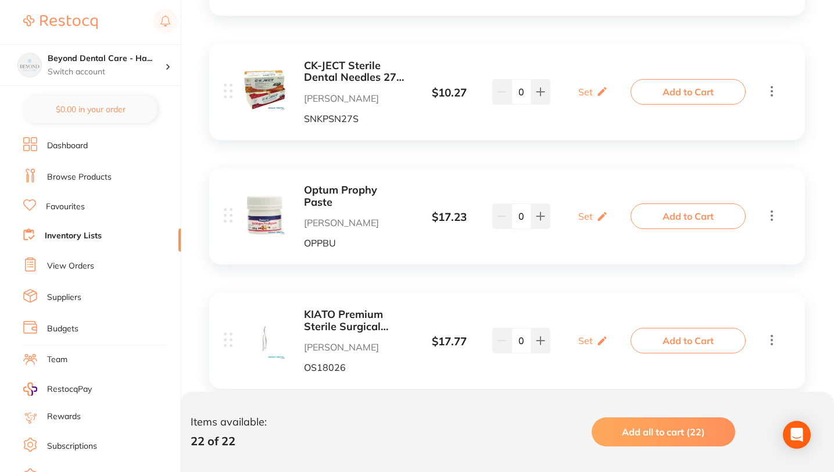
scroll to position [2597, 0]
click at [330, 310] on b "KIATO Premium Sterile Surgical Blade Size 15C 100pk" at bounding box center [356, 322] width 104 height 24
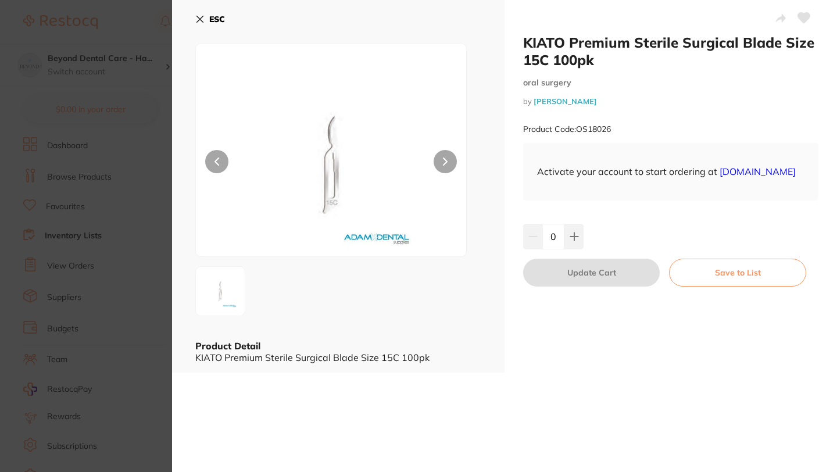
click at [198, 17] on icon at bounding box center [200, 19] width 6 height 6
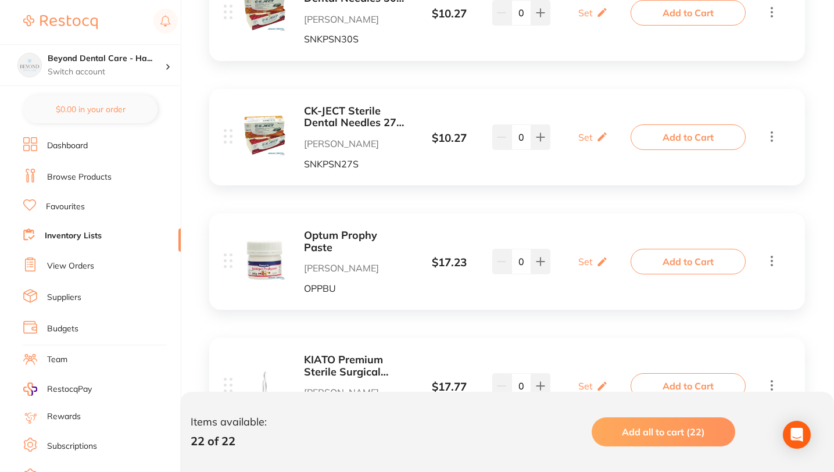
scroll to position [2617, 0]
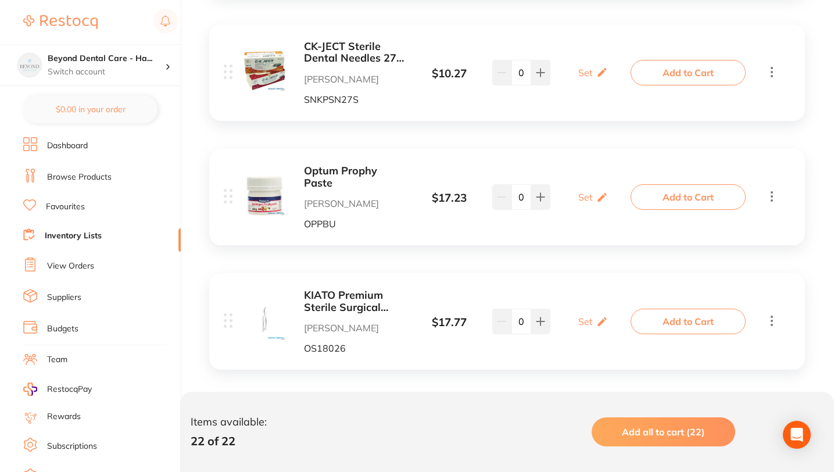
click at [777, 313] on icon at bounding box center [772, 320] width 14 height 15
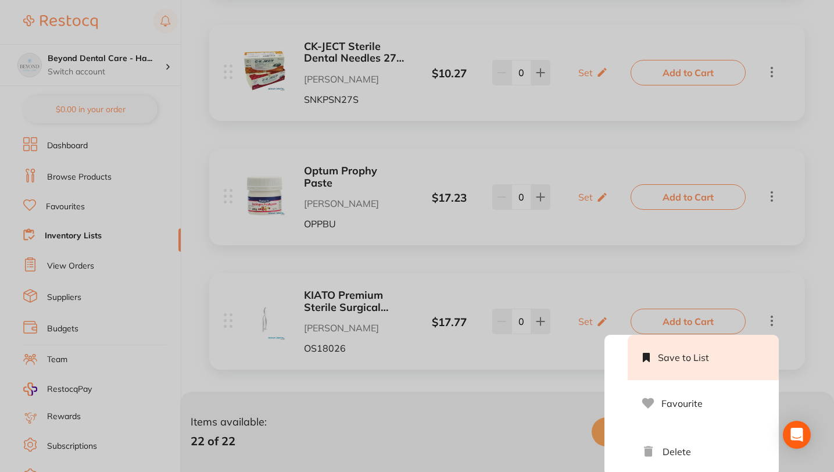
click at [689, 345] on li "Save to List" at bounding box center [703, 357] width 151 height 45
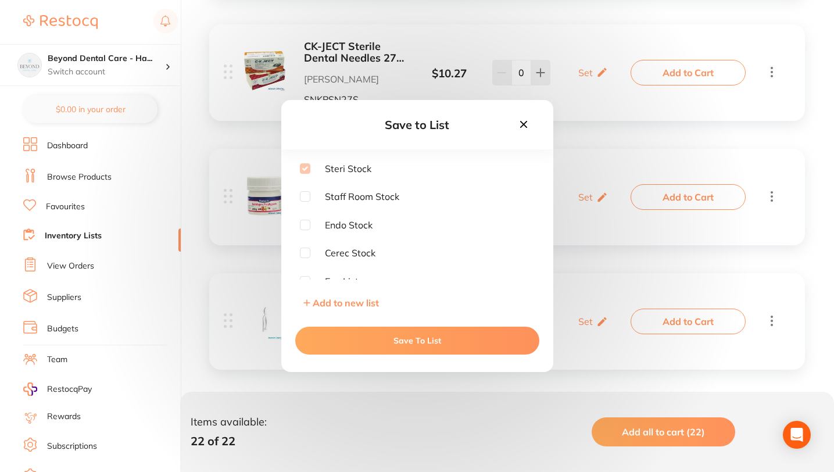
scroll to position [9, 0]
click at [302, 271] on input "checkbox" at bounding box center [305, 273] width 10 height 10
checkbox input "true"
click at [333, 342] on button "Save To List" at bounding box center [417, 341] width 244 height 28
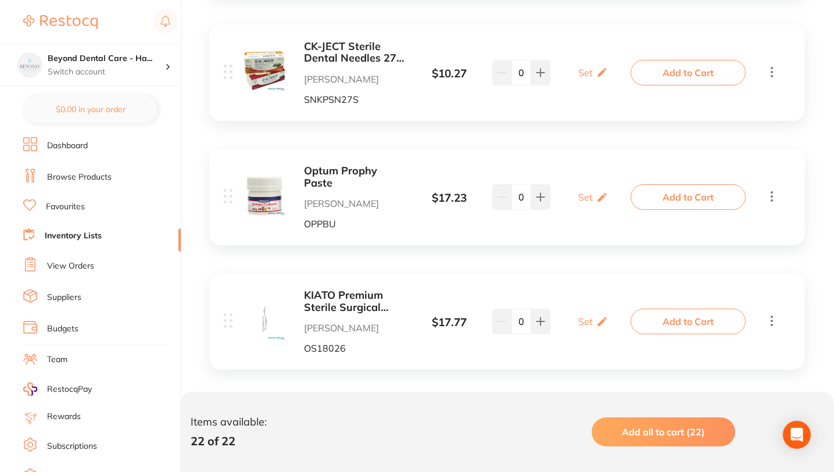
click at [771, 313] on icon at bounding box center [772, 320] width 14 height 15
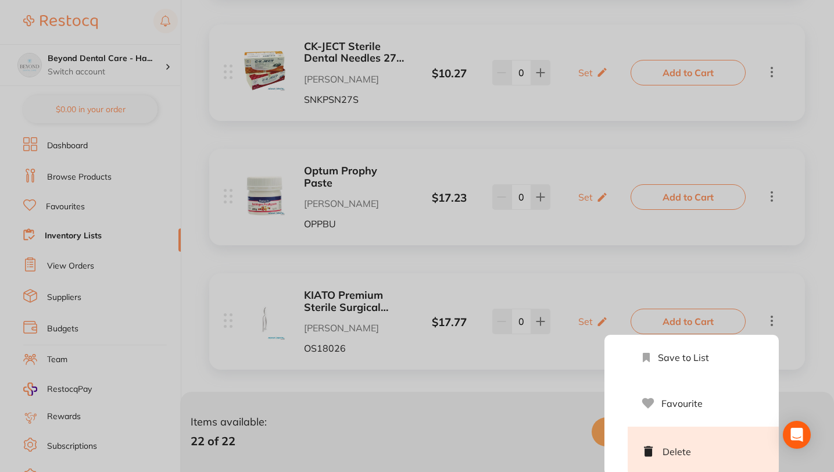
click at [685, 442] on li "Delete" at bounding box center [703, 451] width 151 height 49
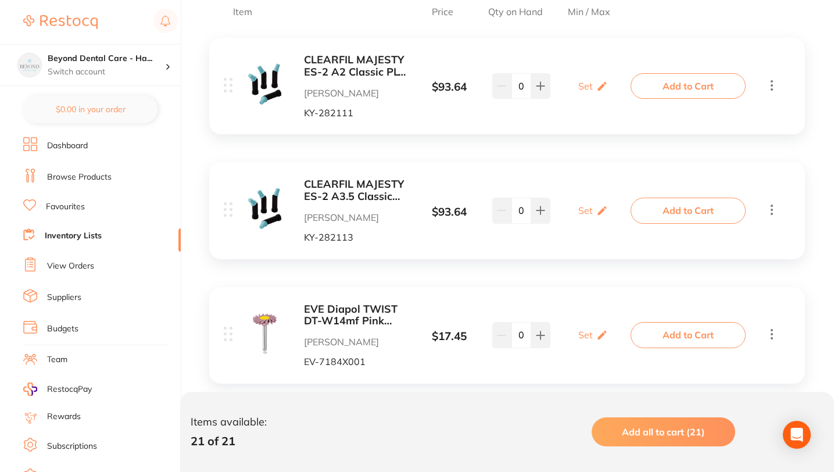
scroll to position [264, 0]
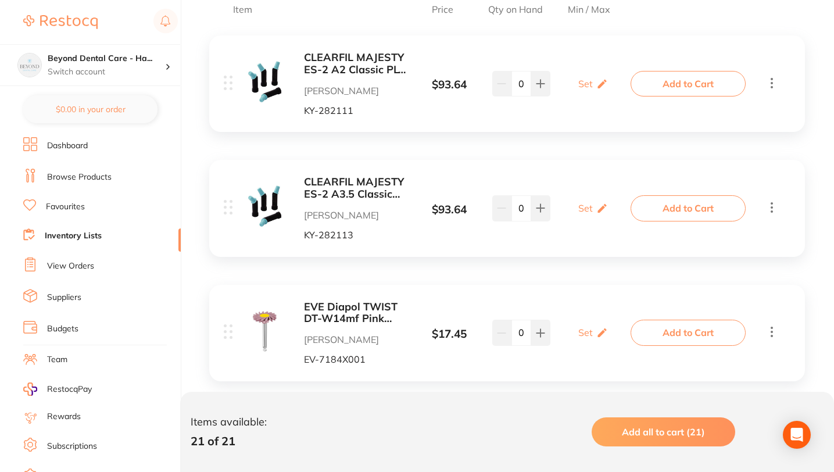
click at [773, 80] on icon at bounding box center [772, 83] width 14 height 15
click at [771, 80] on icon at bounding box center [772, 83] width 14 height 15
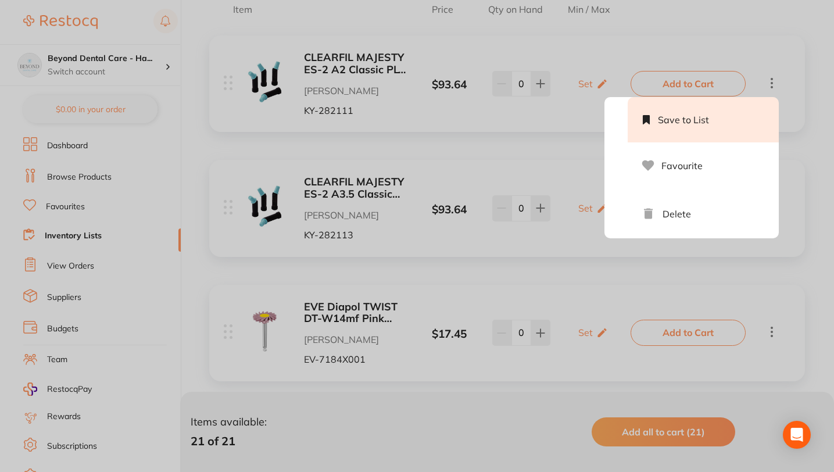
click at [740, 116] on li "Save to List" at bounding box center [703, 119] width 151 height 45
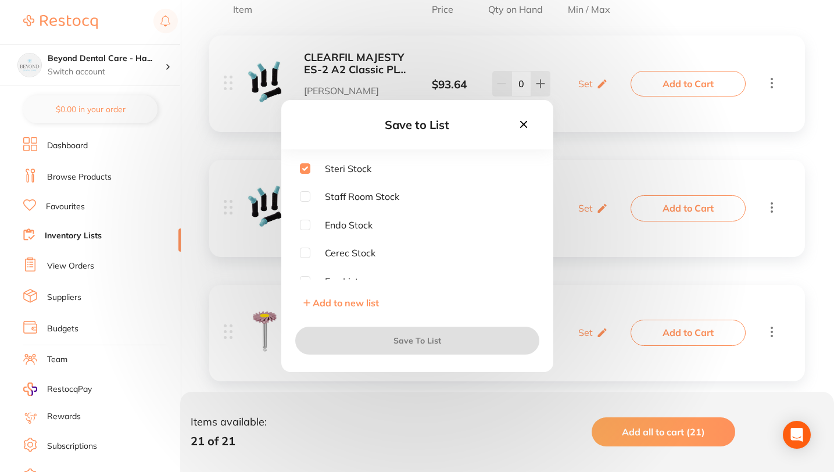
checkbox input "true"
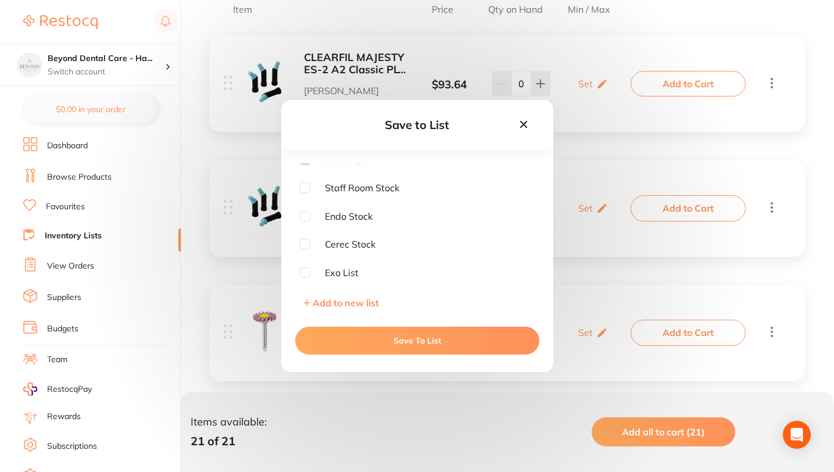
scroll to position [0, 0]
click at [304, 196] on input "checkbox" at bounding box center [305, 196] width 10 height 10
checkbox input "true"
click at [371, 342] on button "Save To List" at bounding box center [417, 341] width 244 height 28
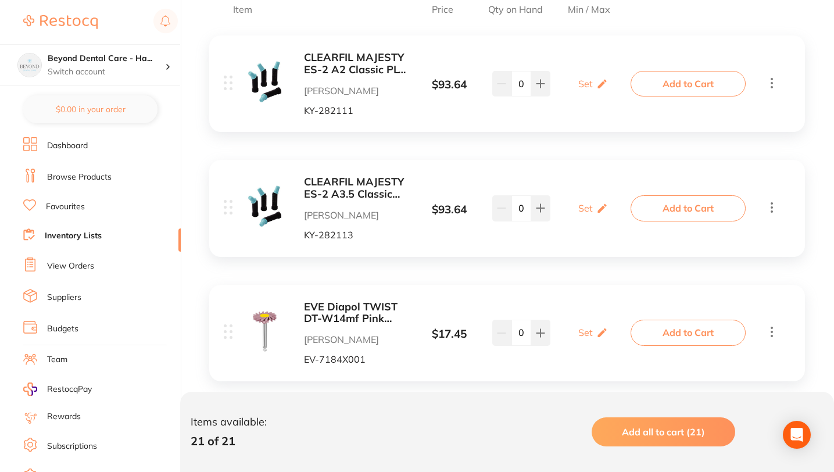
click at [770, 88] on icon at bounding box center [772, 83] width 14 height 15
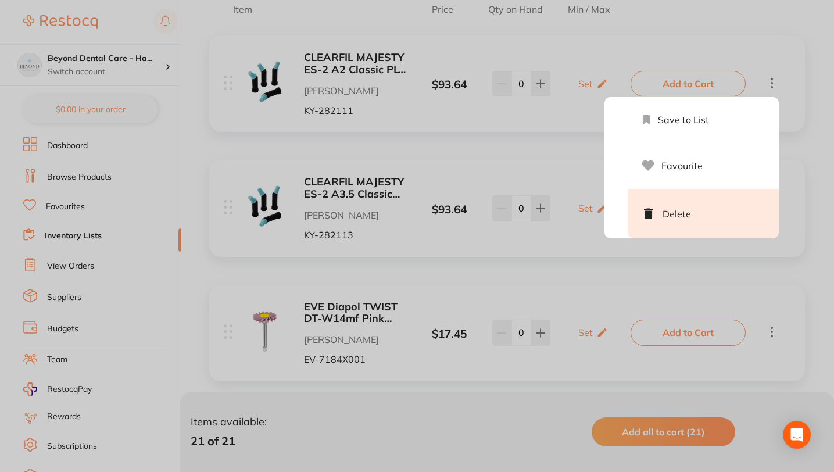
click at [705, 219] on li "Delete" at bounding box center [703, 213] width 151 height 49
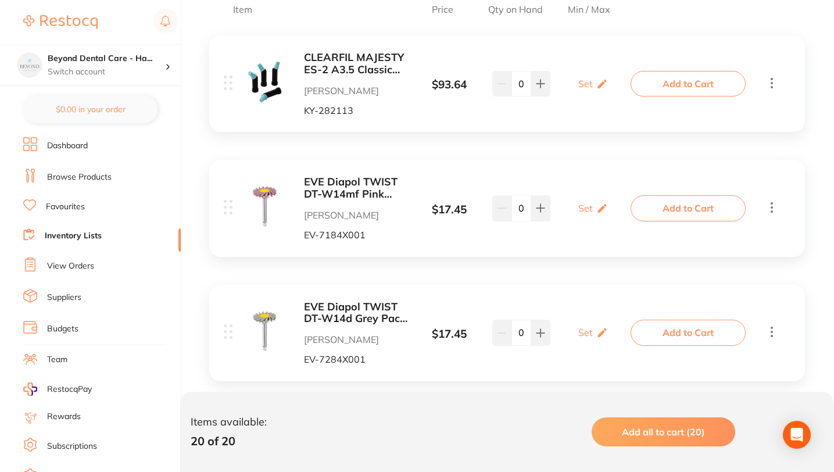
click at [775, 81] on icon at bounding box center [772, 83] width 14 height 15
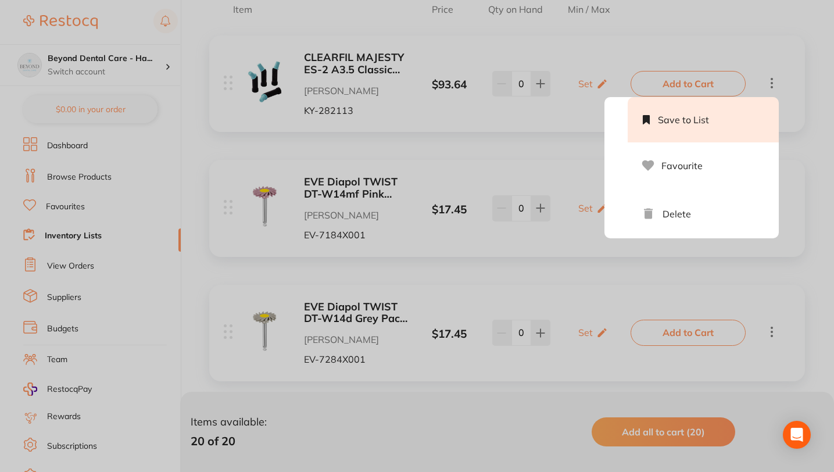
click at [704, 138] on li "Save to List" at bounding box center [703, 119] width 151 height 45
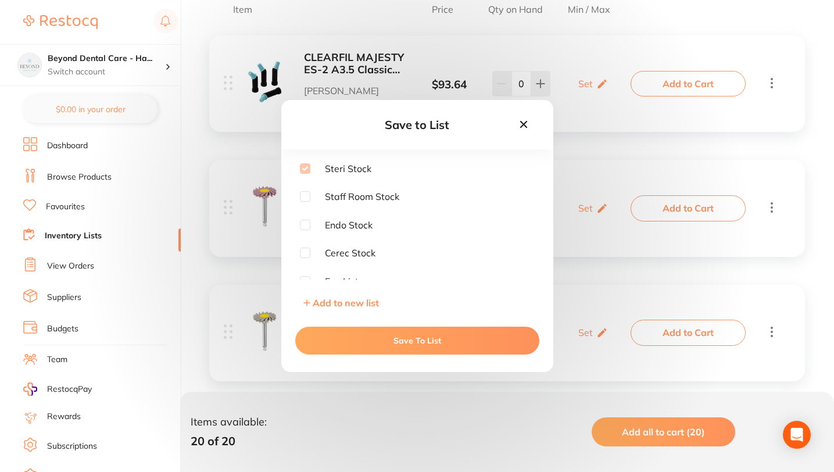
click at [305, 194] on input "checkbox" at bounding box center [305, 196] width 10 height 10
checkbox input "true"
click at [384, 342] on button "Save To List" at bounding box center [417, 341] width 244 height 28
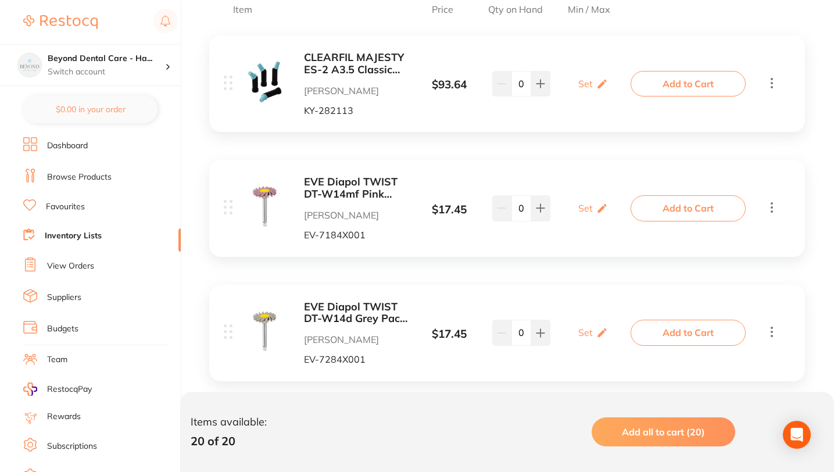
click at [771, 83] on icon at bounding box center [772, 83] width 2 height 10
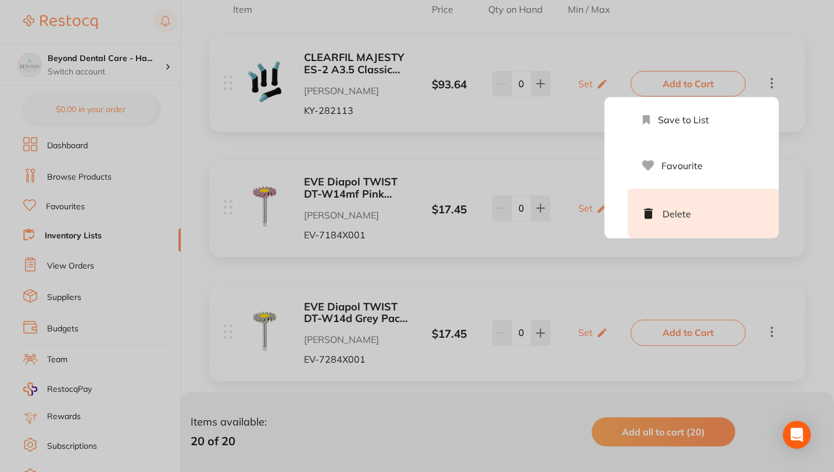
click at [685, 216] on li "Delete" at bounding box center [703, 213] width 151 height 49
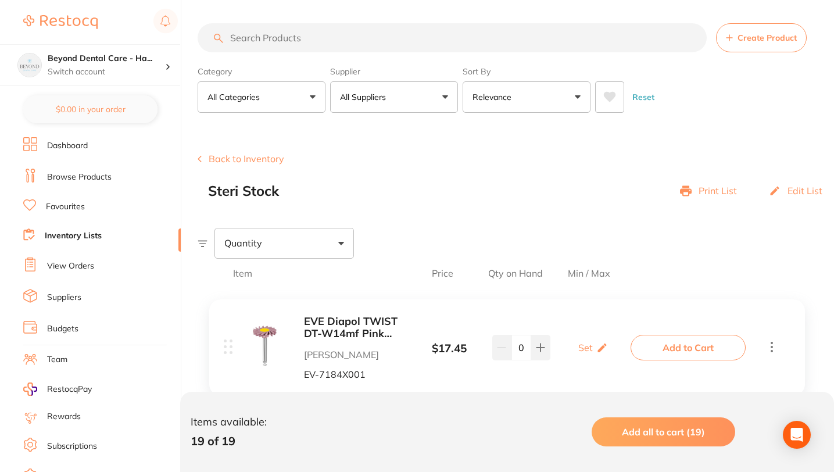
click at [93, 264] on link "View Orders" at bounding box center [70, 267] width 47 height 12
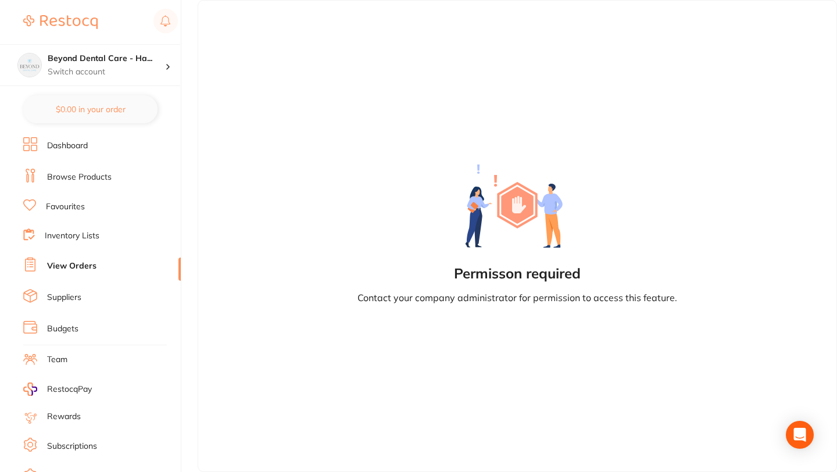
click at [91, 239] on link "Inventory Lists" at bounding box center [72, 236] width 55 height 12
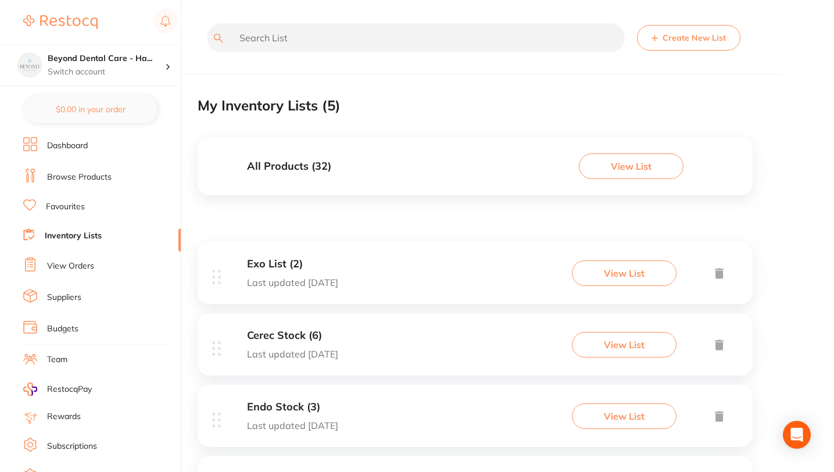
click at [104, 176] on link "Browse Products" at bounding box center [79, 178] width 65 height 12
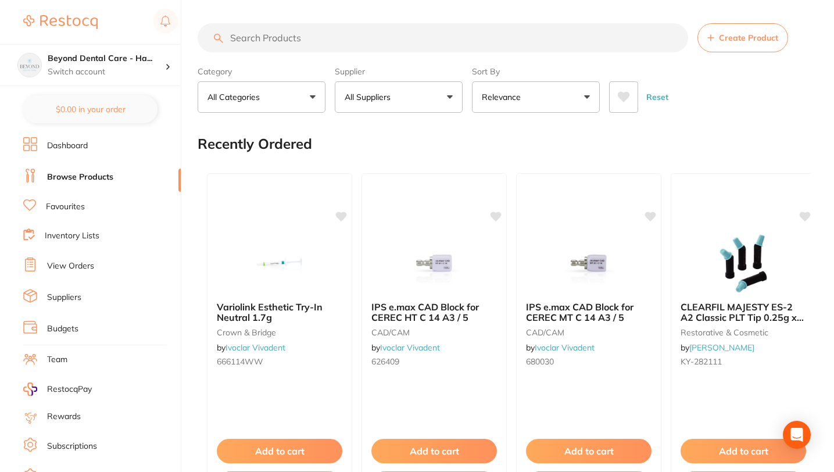
click at [365, 37] on input "search" at bounding box center [443, 37] width 491 height 29
click at [413, 39] on input "search" at bounding box center [443, 37] width 491 height 29
paste input "SS57130"
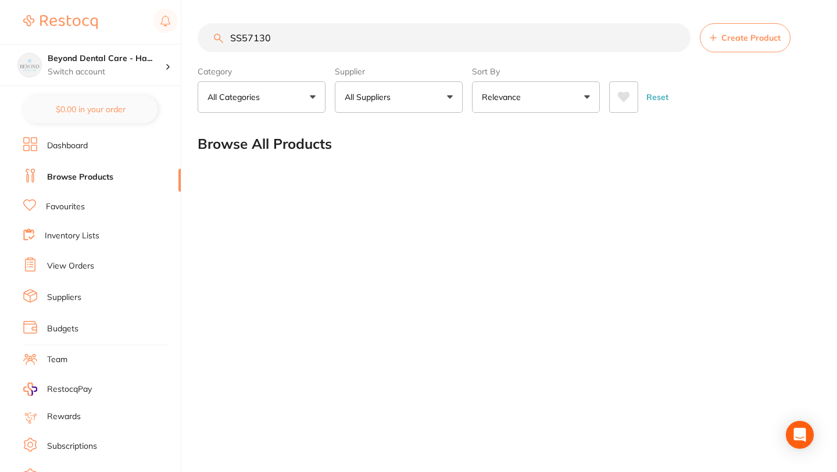
click at [255, 35] on input "SS57130" at bounding box center [444, 37] width 493 height 29
type input "SS57130"
click at [470, 42] on input "SS57130" at bounding box center [444, 37] width 493 height 29
click at [679, 37] on input "SS57130" at bounding box center [444, 37] width 493 height 29
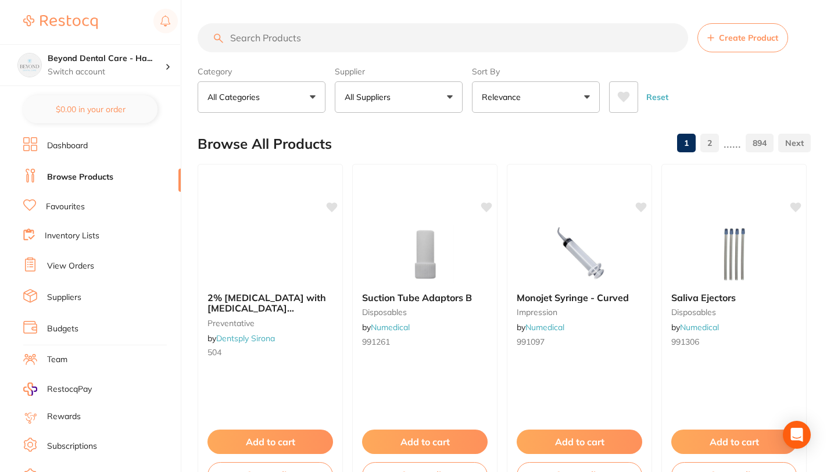
paste input "SS70230"
type input "SS70230"
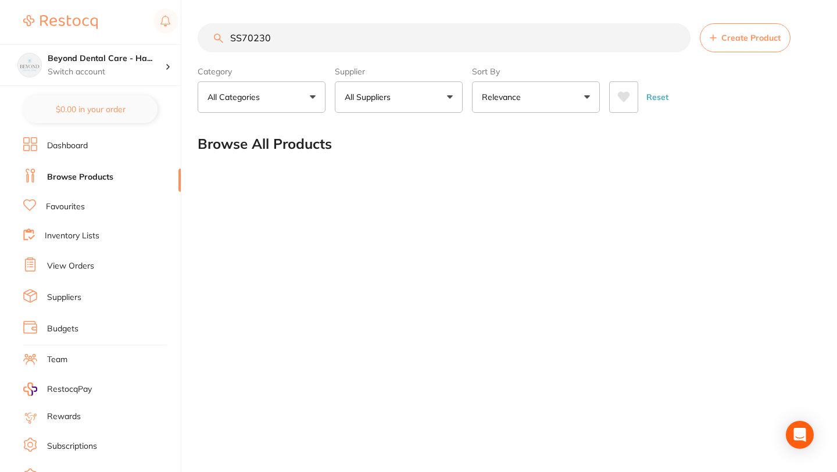
click at [671, 38] on input "SS70230" at bounding box center [444, 37] width 493 height 29
click at [675, 41] on input "SS70230" at bounding box center [444, 37] width 493 height 29
click at [679, 38] on input "SS70230" at bounding box center [444, 37] width 493 height 29
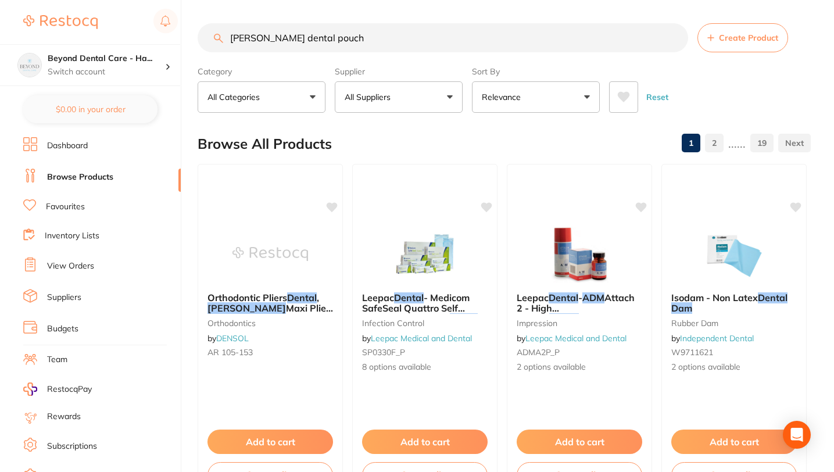
type input "adam dental pouch"
click at [673, 37] on input "adam dental pouch" at bounding box center [443, 37] width 491 height 29
paste input "SS90135"
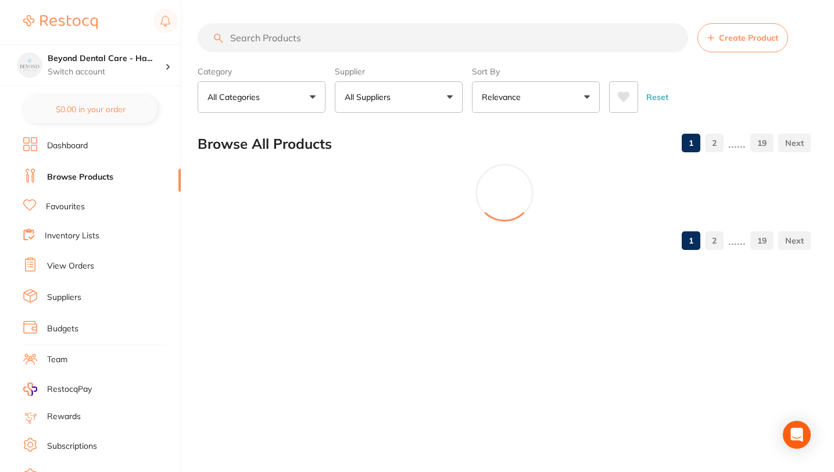
type input "SS90135"
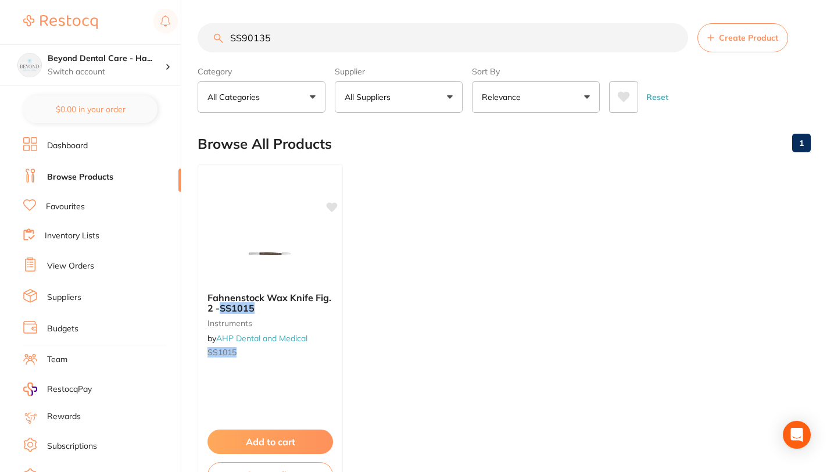
click at [671, 37] on input "SS90135" at bounding box center [443, 37] width 491 height 29
click at [677, 38] on input "SS90135" at bounding box center [443, 37] width 491 height 29
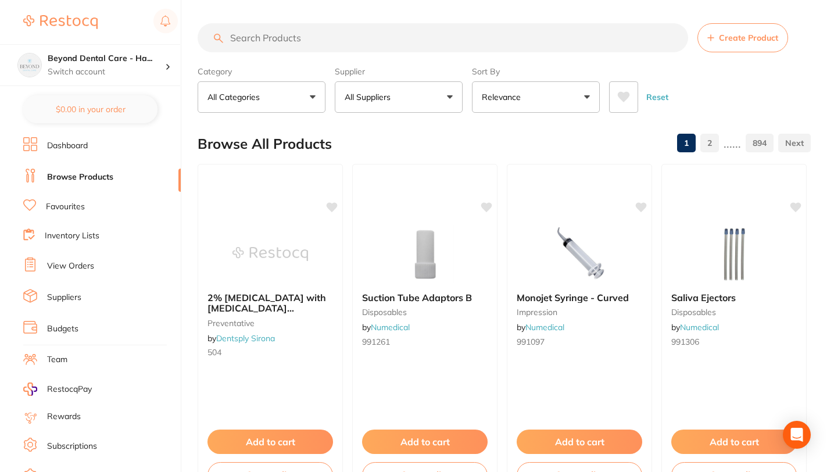
paste input "57mmx130mm"
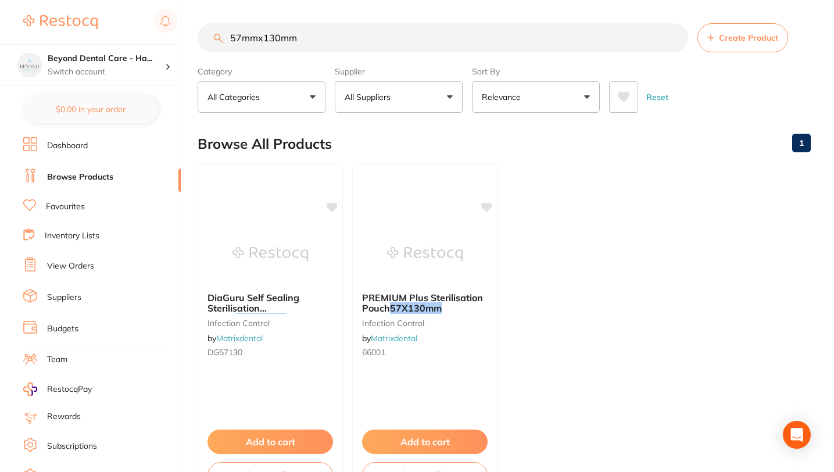
type input "57mmx130mm"
click at [301, 101] on button "All Categories" at bounding box center [262, 96] width 128 height 31
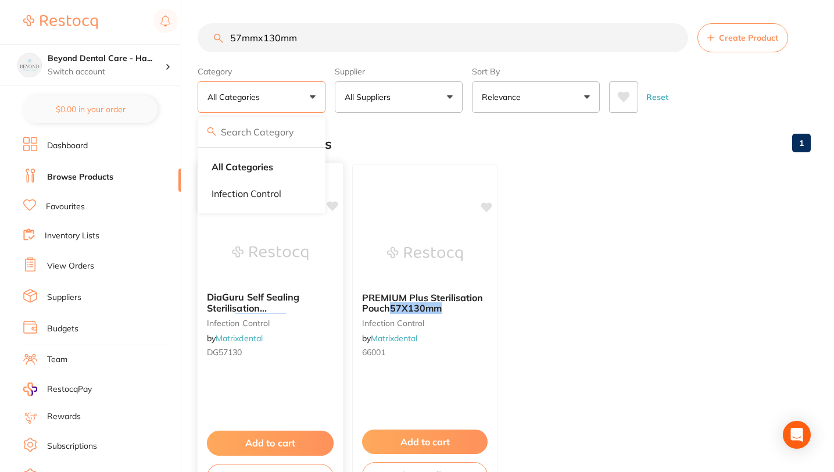
click at [259, 305] on span "DiaGuru Self Sealing Sterilisation Pouch" at bounding box center [253, 307] width 93 height 33
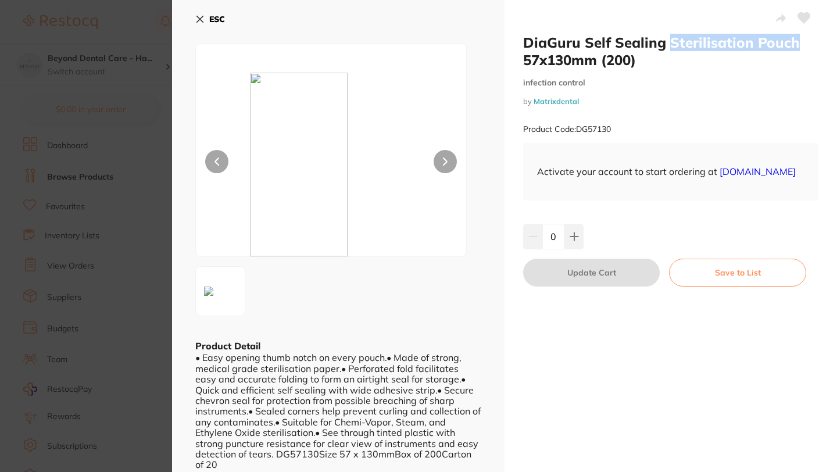
drag, startPoint x: 669, startPoint y: 40, endPoint x: 797, endPoint y: 46, distance: 128.1
click at [797, 46] on h2 "DiaGuru Self Sealing Sterilisation Pouch 57x130mm (200)" at bounding box center [670, 51] width 295 height 35
copy h2 "Sterilisation Pouch"
click at [197, 20] on icon at bounding box center [199, 19] width 9 height 9
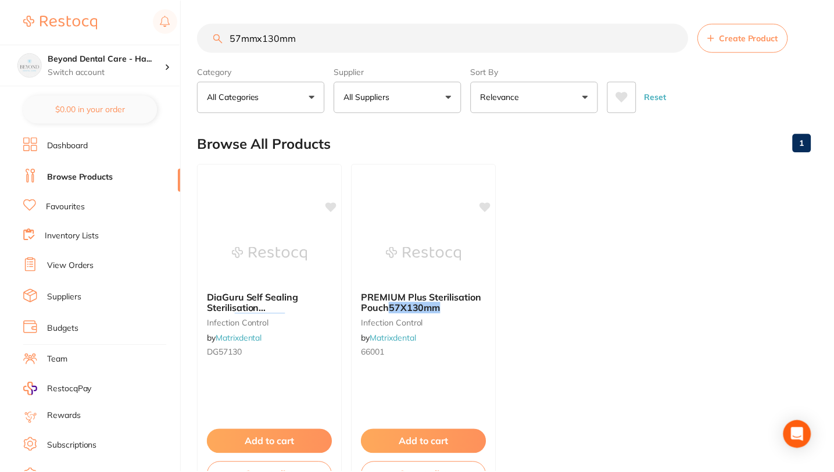
scroll to position [1, 0]
click at [675, 36] on input "57mmx130mm" at bounding box center [443, 36] width 491 height 29
paste input "Sterilisation Pouch"
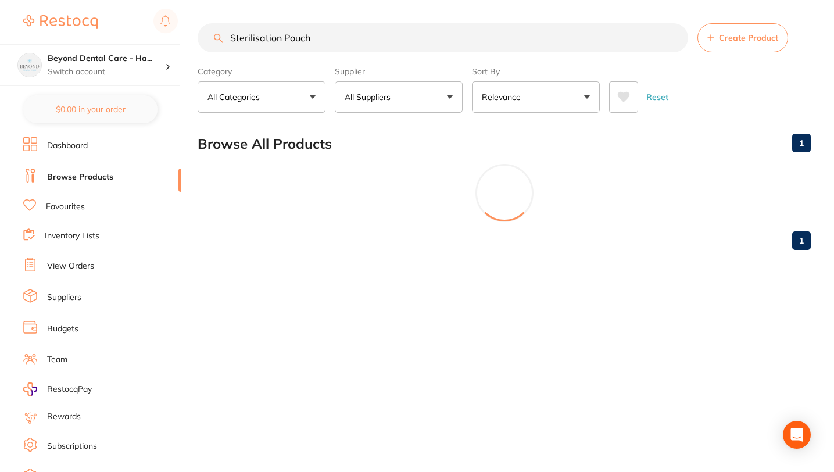
scroll to position [0, 0]
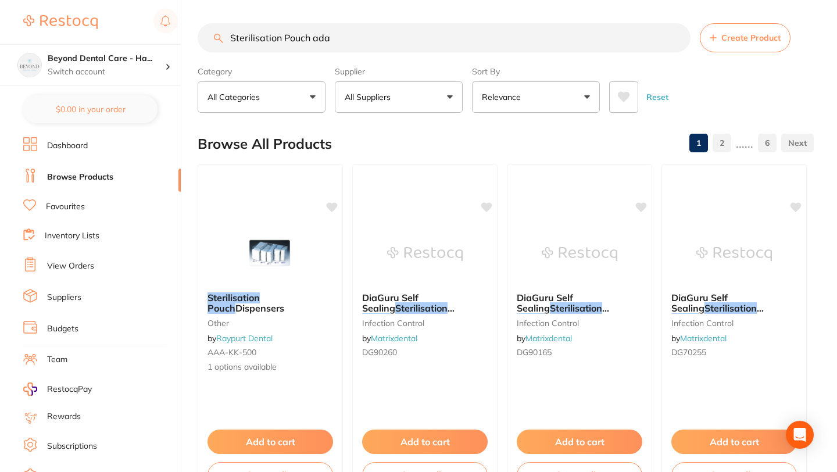
type input "Sterilisation Pouch [PERSON_NAME]"
type input "Sterilisation Pouch"
click at [408, 92] on button "All Suppliers" at bounding box center [399, 96] width 128 height 31
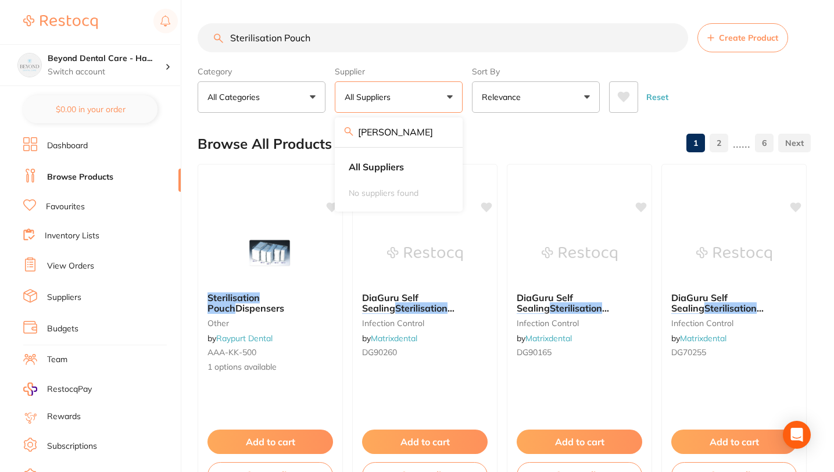
type input "[PERSON_NAME]"
click at [354, 30] on input "Sterilisation Pouch" at bounding box center [443, 37] width 491 height 29
click at [673, 37] on input "Sterilisation Pouch" at bounding box center [443, 37] width 491 height 29
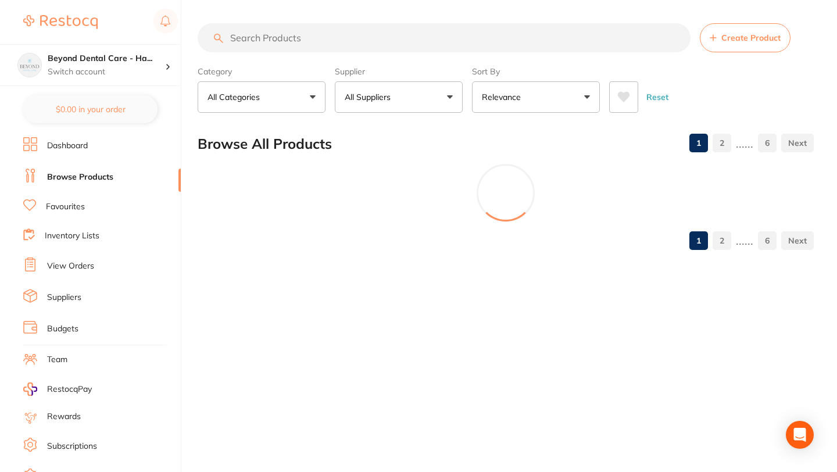
click at [420, 102] on button "All Suppliers" at bounding box center [399, 96] width 128 height 31
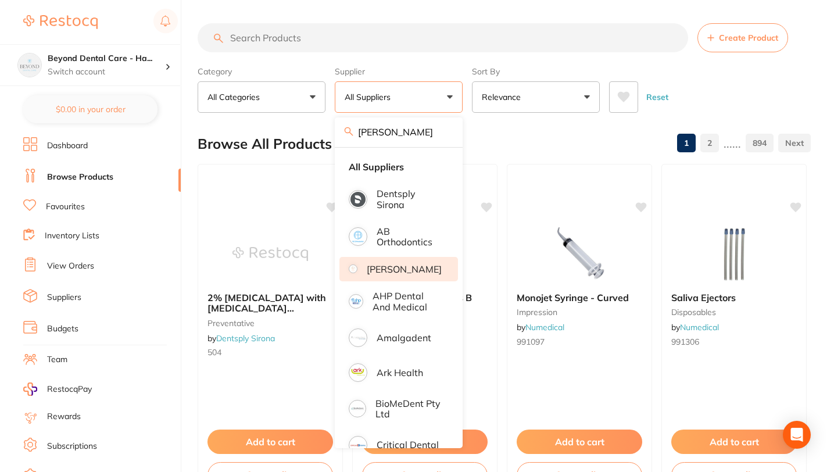
click at [397, 274] on p "[PERSON_NAME]" at bounding box center [404, 269] width 75 height 10
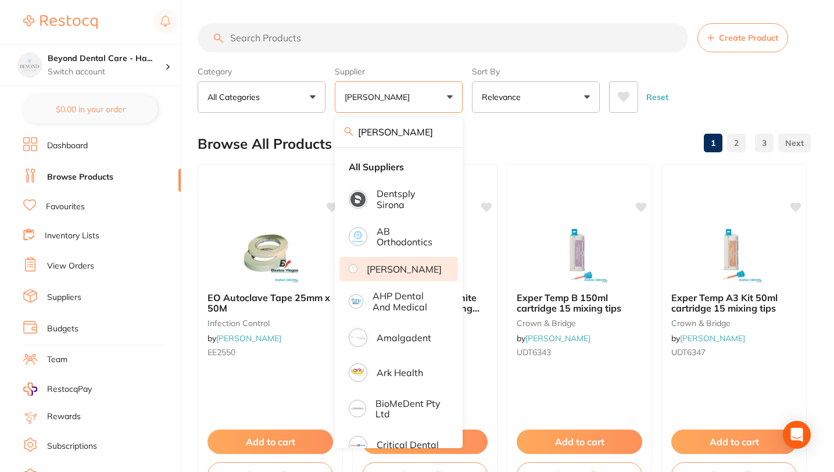
click at [337, 43] on input "search" at bounding box center [443, 37] width 491 height 29
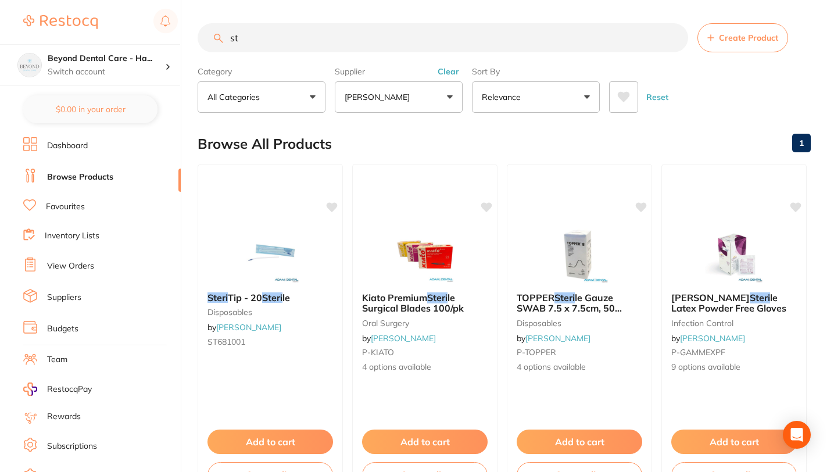
type input "s"
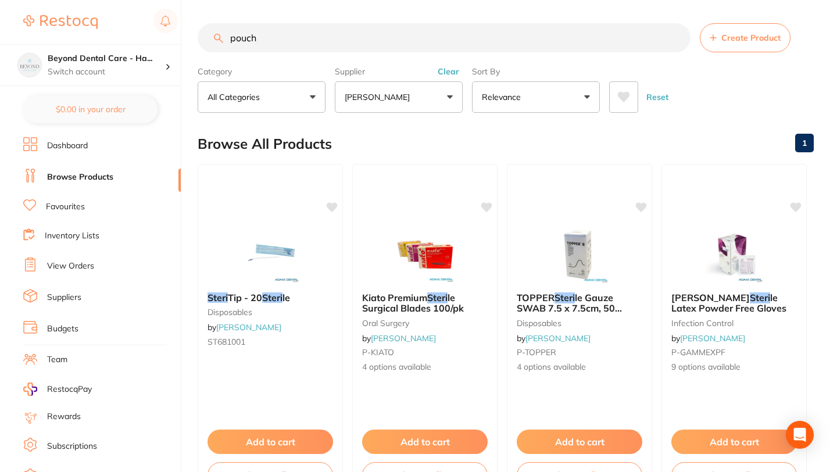
type input "pouch"
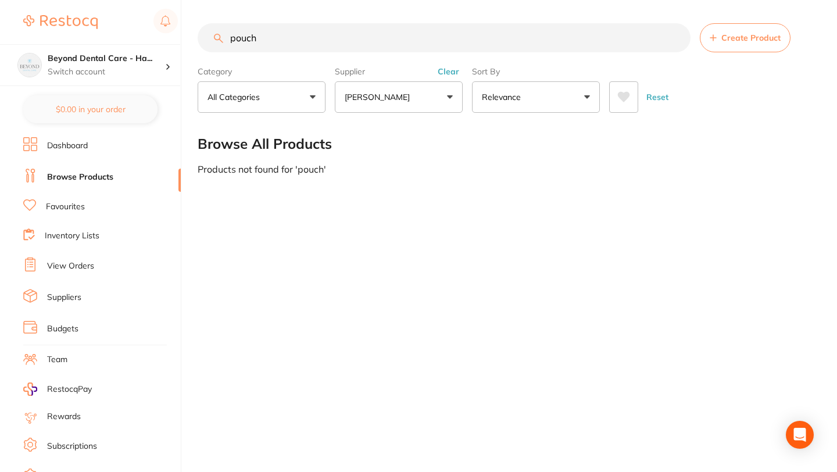
click at [676, 37] on input "pouch" at bounding box center [444, 37] width 493 height 29
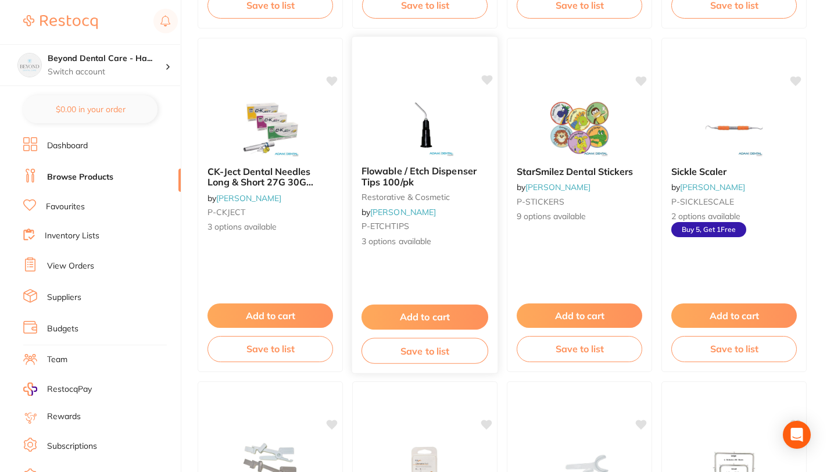
scroll to position [2176, 0]
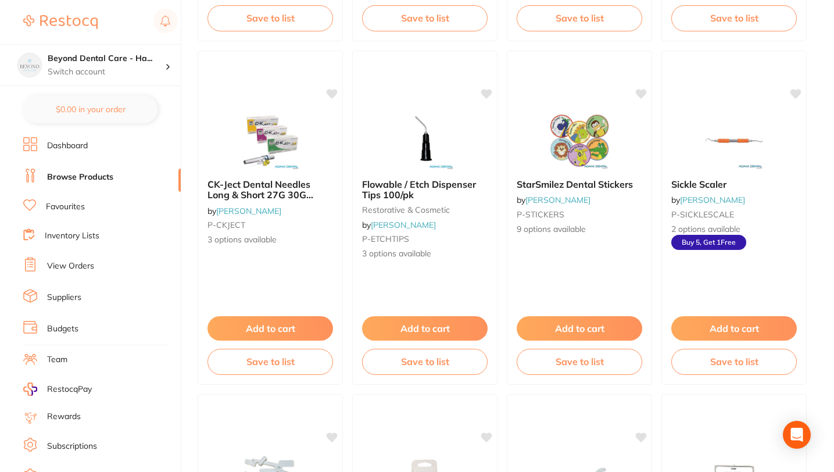
click at [99, 269] on li "View Orders" at bounding box center [102, 266] width 158 height 17
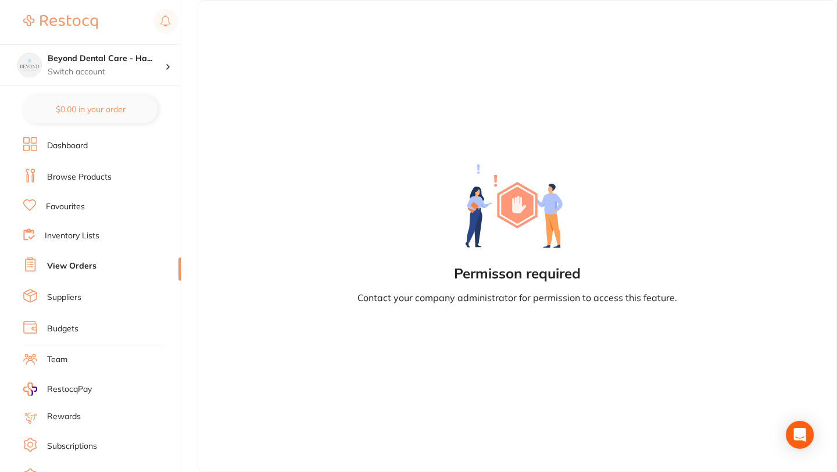
click at [88, 211] on li "Favourites" at bounding box center [102, 206] width 158 height 15
click at [90, 238] on link "Inventory Lists" at bounding box center [72, 236] width 55 height 12
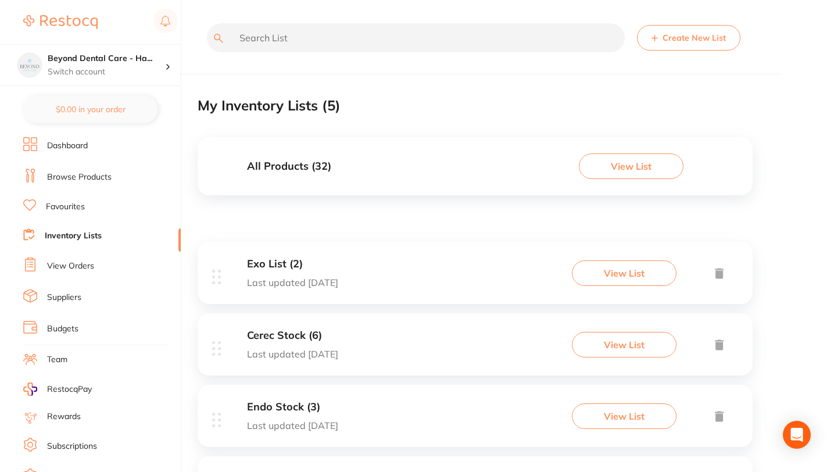
click at [90, 151] on li "Dashboard" at bounding box center [102, 145] width 158 height 17
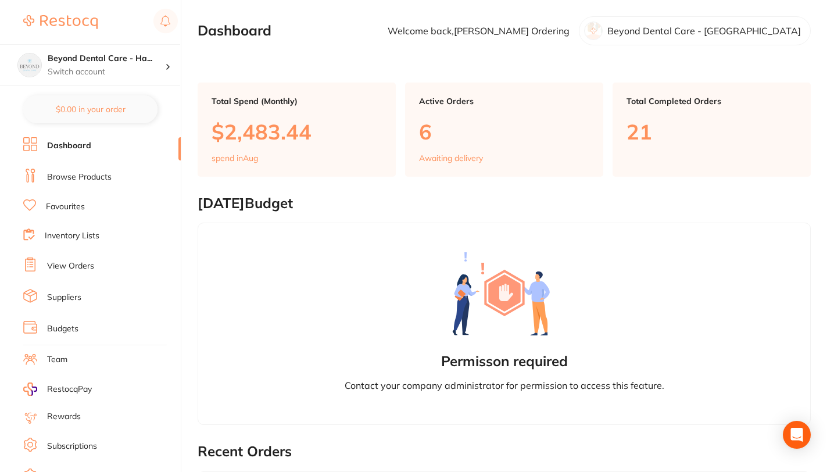
click at [87, 180] on link "Browse Products" at bounding box center [79, 178] width 65 height 12
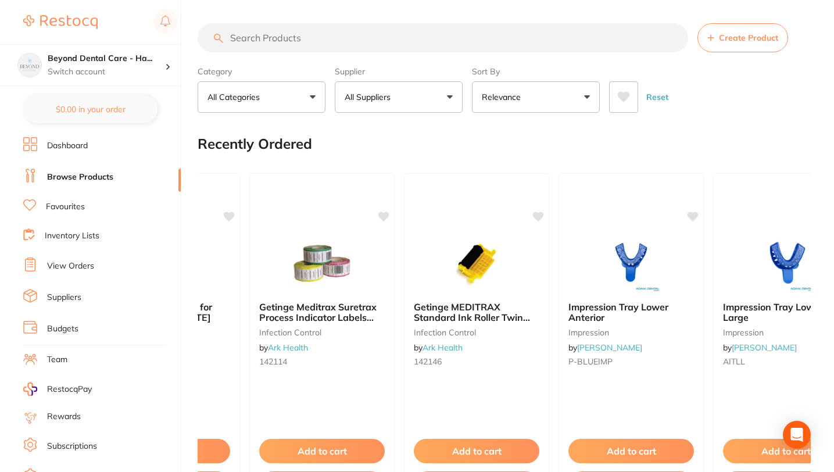
scroll to position [0, 2490]
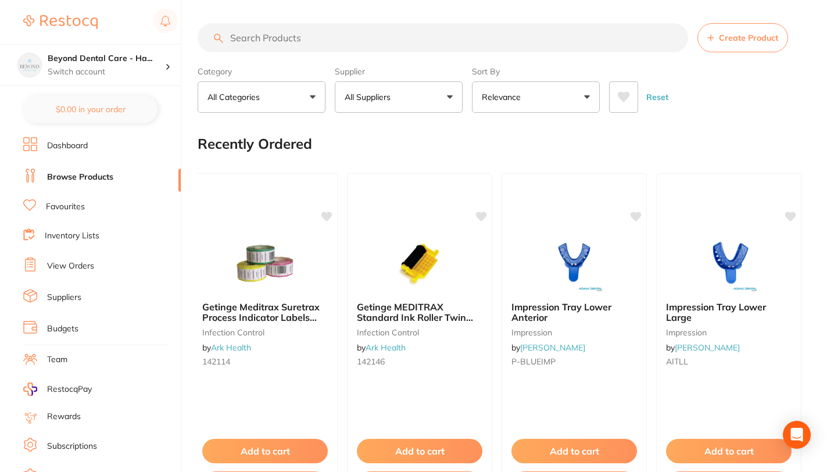
click at [306, 40] on input "search" at bounding box center [443, 37] width 491 height 29
paste input "T13T144"
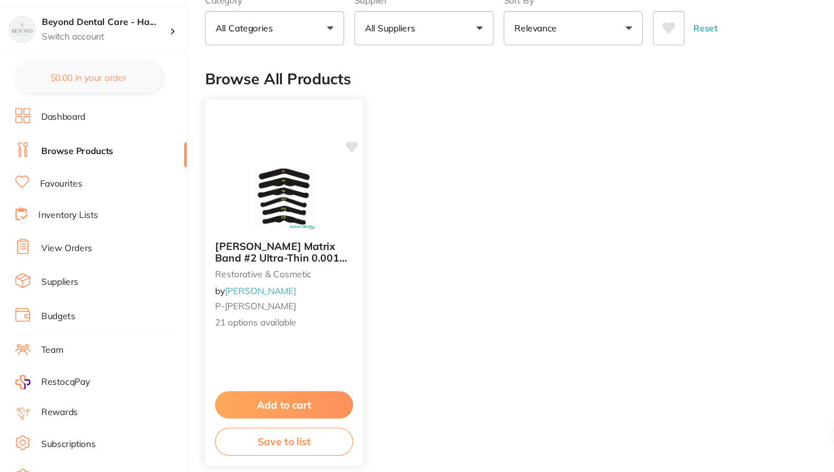
scroll to position [34, 0]
type input "T13T144"
click at [259, 444] on button "Save to list" at bounding box center [270, 443] width 127 height 26
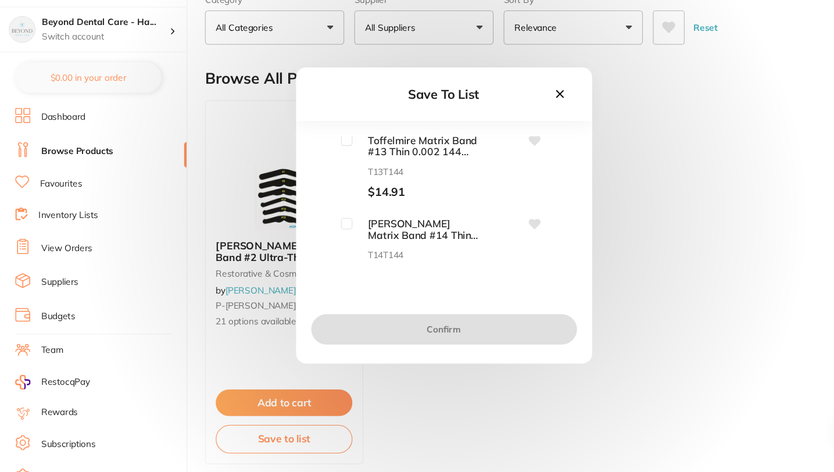
scroll to position [0, 0]
click at [326, 166] on input "checkbox" at bounding box center [328, 168] width 10 height 10
checkbox input "true"
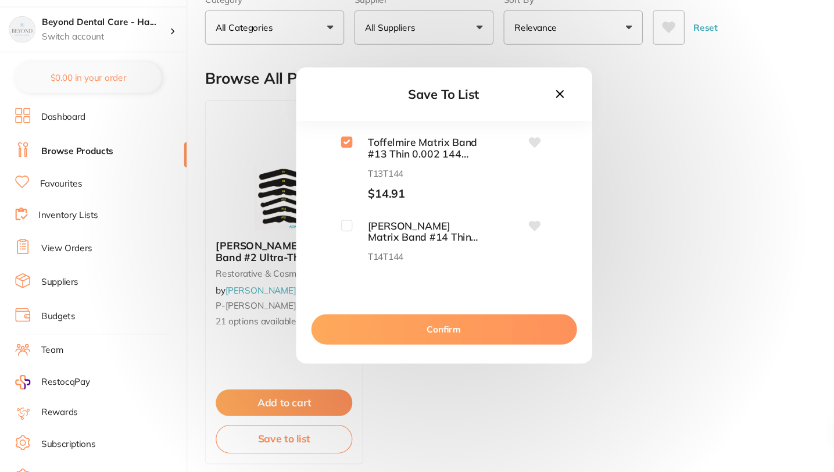
click at [330, 245] on input "checkbox" at bounding box center [328, 245] width 10 height 10
checkbox input "true"
click at [408, 341] on button "Confirm" at bounding box center [417, 341] width 244 height 28
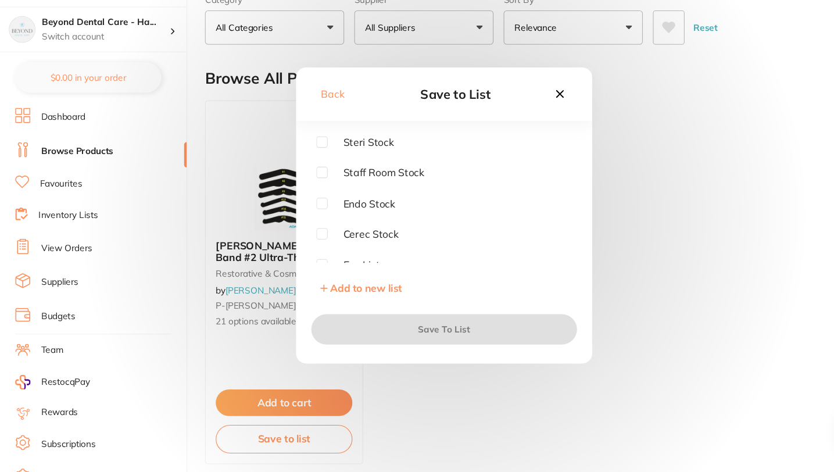
click at [308, 165] on input "checkbox" at bounding box center [305, 168] width 10 height 10
checkbox input "true"
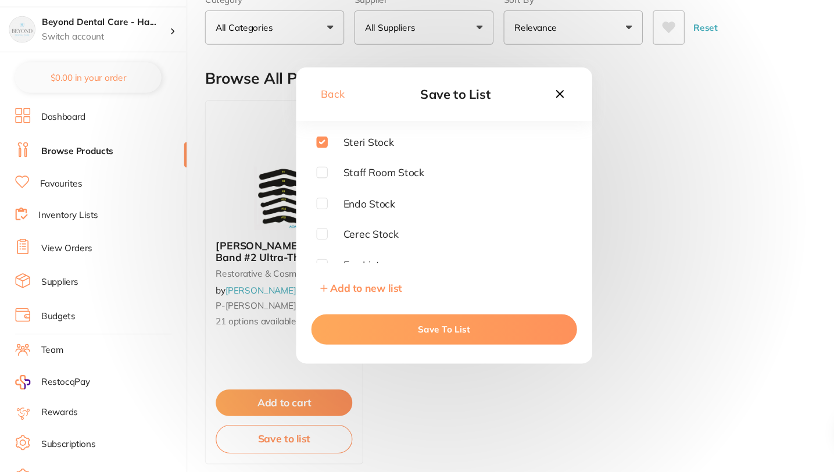
click at [380, 346] on button "Save To List" at bounding box center [417, 341] width 244 height 28
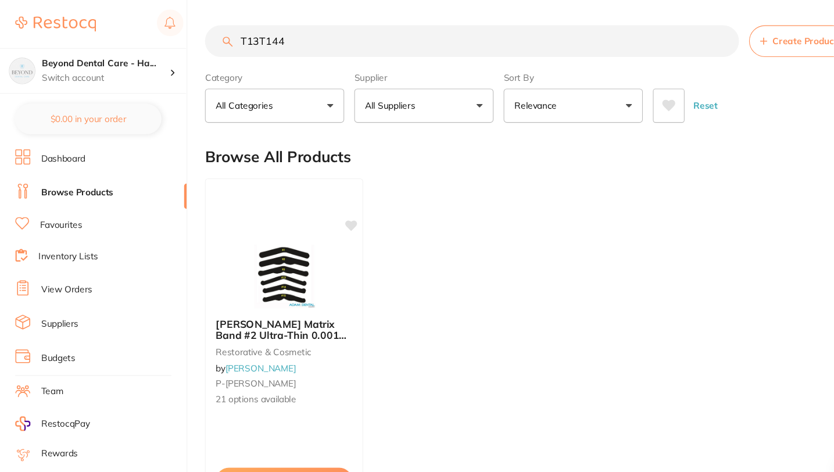
click at [671, 40] on input "T13T144" at bounding box center [443, 37] width 491 height 29
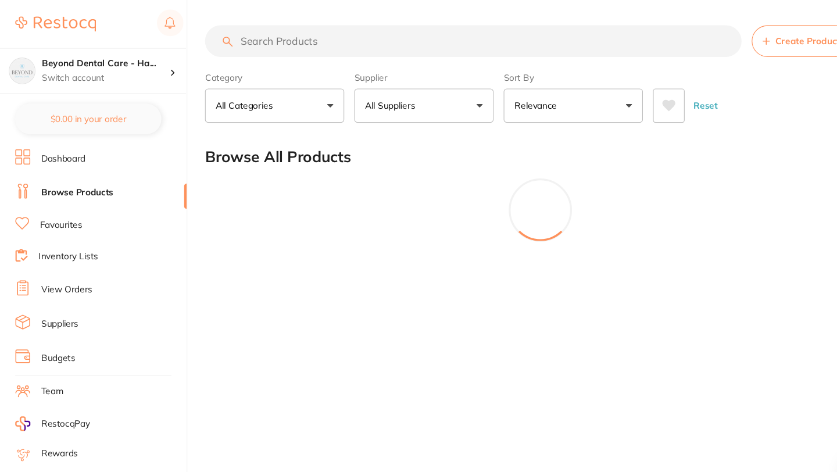
paste input "KE-9721003"
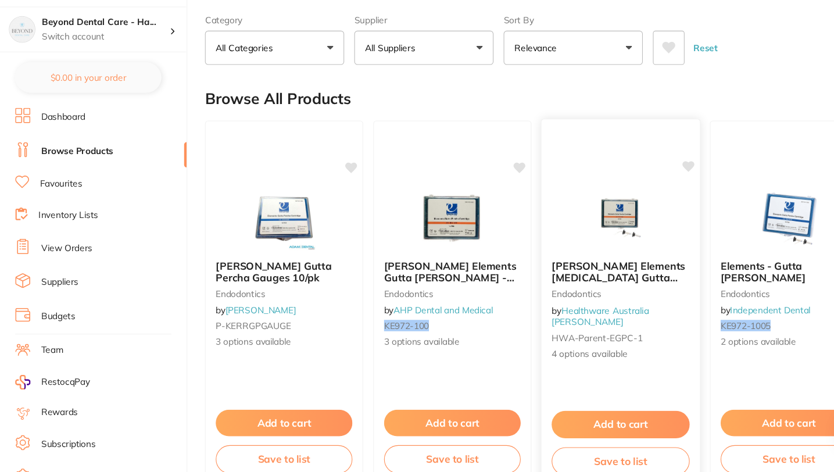
scroll to position [18, 0]
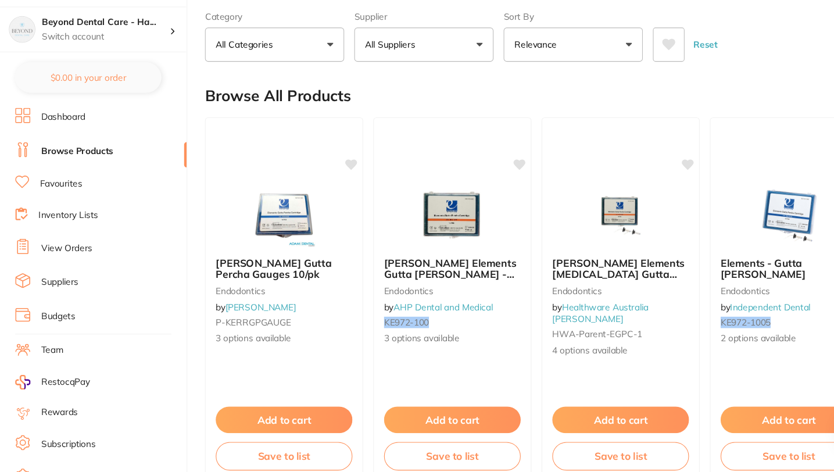
type input "KE-9721003"
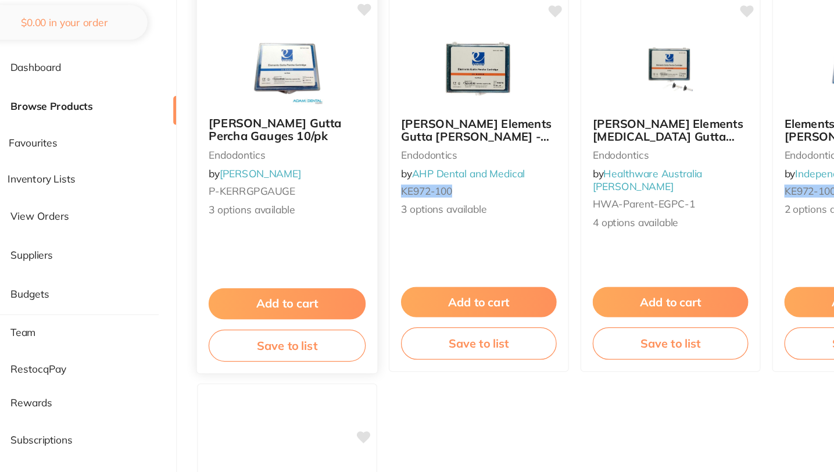
scroll to position [106, 0]
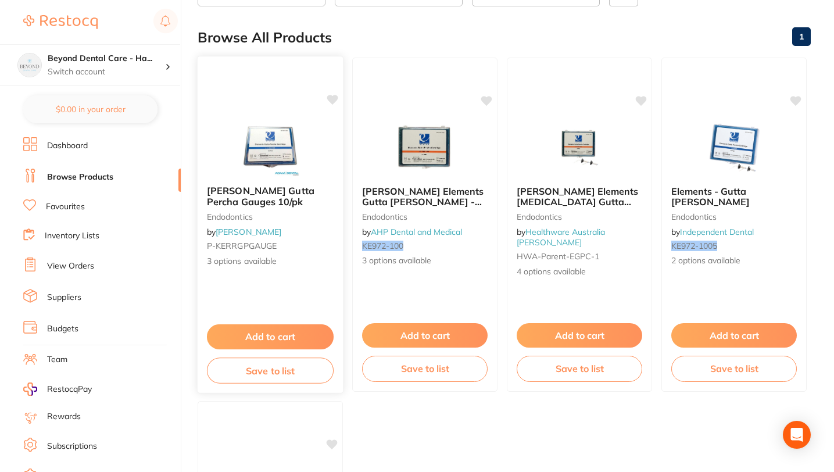
click at [244, 188] on span "[PERSON_NAME] Gutta Percha Gauges 10/pk" at bounding box center [261, 196] width 108 height 23
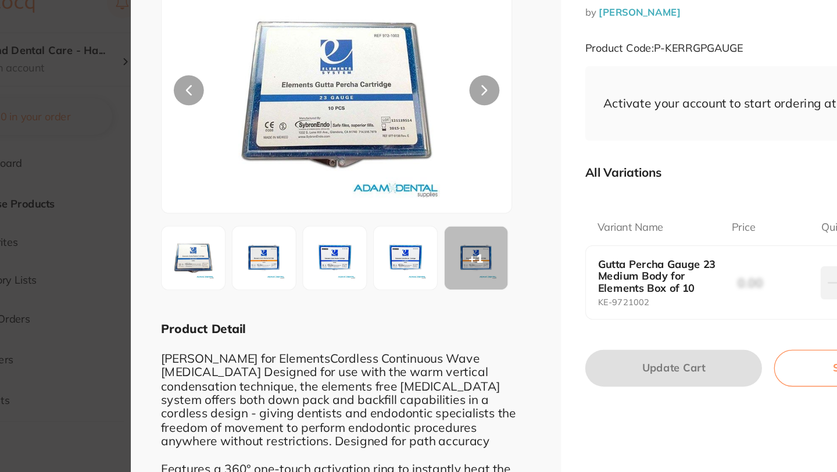
scroll to position [54, 0]
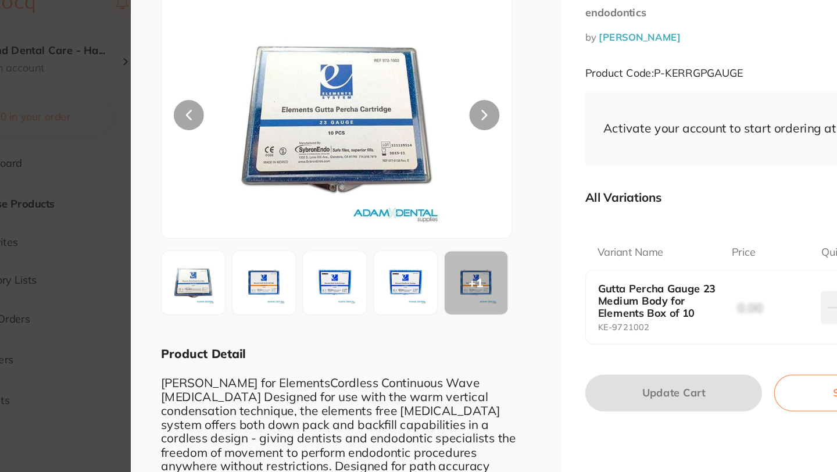
click at [443, 104] on icon at bounding box center [445, 108] width 5 height 8
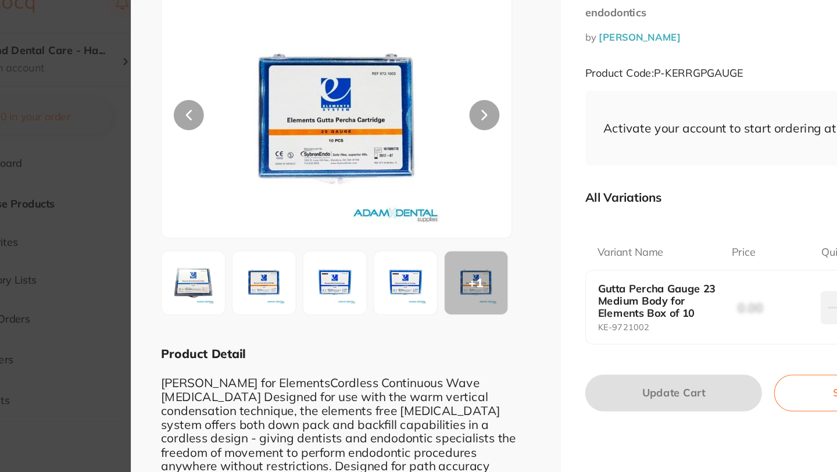
click at [443, 104] on icon at bounding box center [445, 108] width 5 height 8
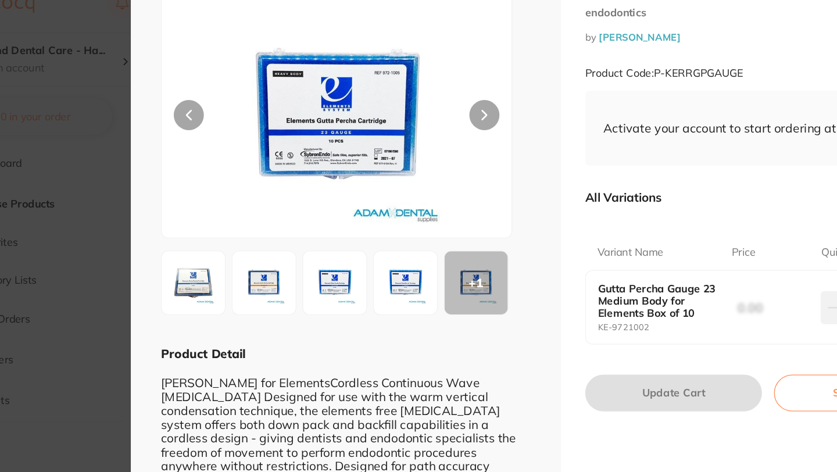
click at [443, 104] on icon at bounding box center [445, 108] width 5 height 8
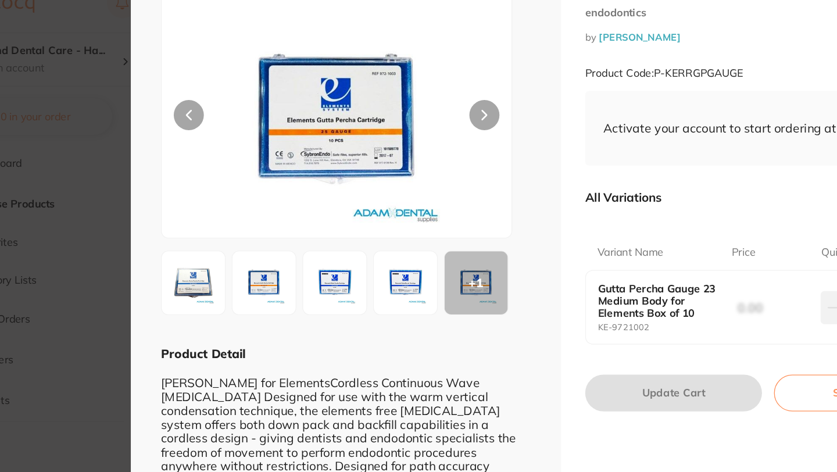
click at [443, 104] on icon at bounding box center [445, 108] width 5 height 8
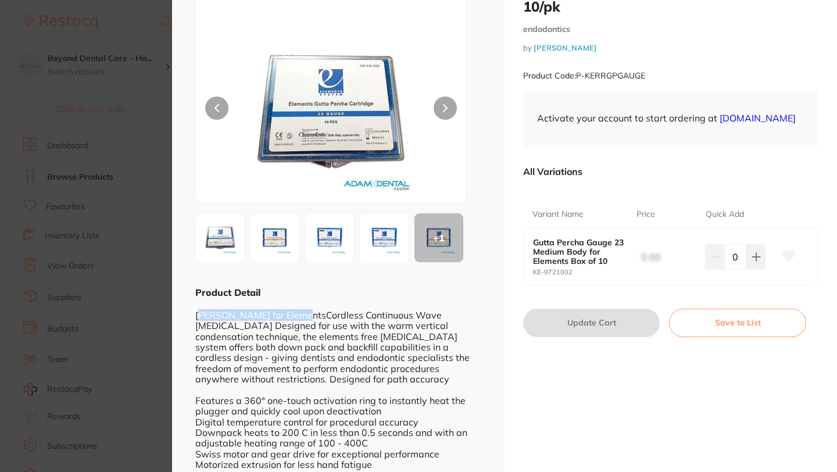
drag, startPoint x: 198, startPoint y: 315, endPoint x: 301, endPoint y: 316, distance: 102.4
click at [301, 316] on div "[PERSON_NAME] for ElementsCordless Continuous Wave [MEDICAL_DATA] Designed for …" at bounding box center [338, 400] width 286 height 203
drag, startPoint x: 303, startPoint y: 313, endPoint x: 194, endPoint y: 312, distance: 108.8
click at [194, 312] on div "ESC + 1 Product Detail [PERSON_NAME] Gutta Percha Gauge for ElementsCordless Co…" at bounding box center [338, 228] width 333 height 565
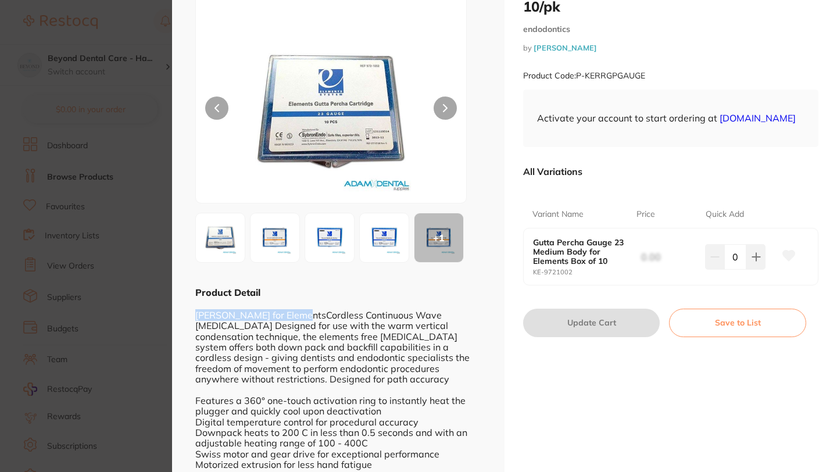
copy div "[PERSON_NAME] Gutta [PERSON_NAME]"
